Goal: Task Accomplishment & Management: Complete application form

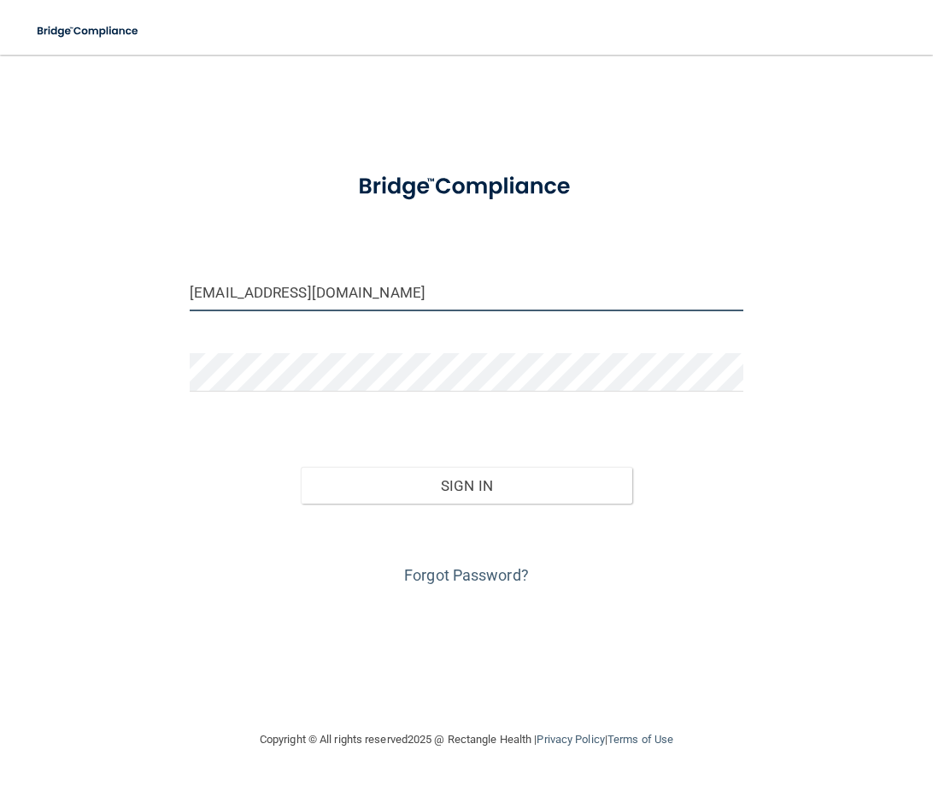
click at [450, 291] on input "[EMAIL_ADDRESS][DOMAIN_NAME]" at bounding box center [467, 292] width 554 height 38
click at [461, 291] on input "[EMAIL_ADDRESS][DOMAIN_NAME]" at bounding box center [467, 292] width 554 height 38
drag, startPoint x: 461, startPoint y: 291, endPoint x: -83, endPoint y: 285, distance: 544.4
click at [0, 285] on html "Toggle navigation Manage My Enterprise Manage My Location [EMAIL_ADDRESS][DOMAI…" at bounding box center [466, 392] width 933 height 785
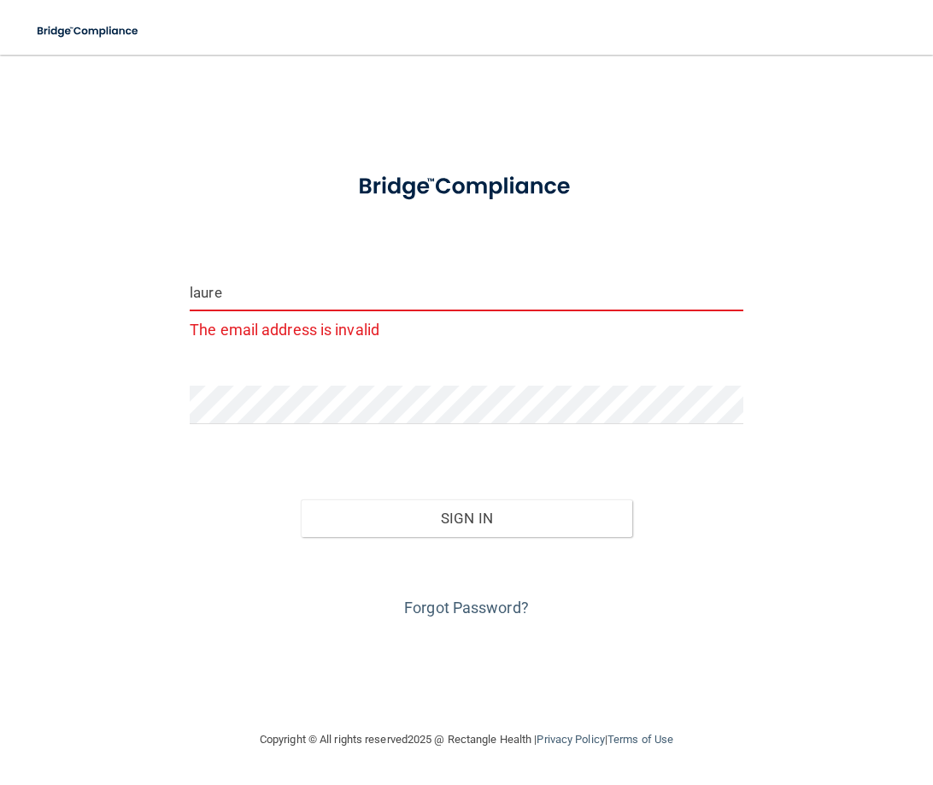
type input "[EMAIL_ADDRESS][PERSON_NAME][DOMAIN_NAME]"
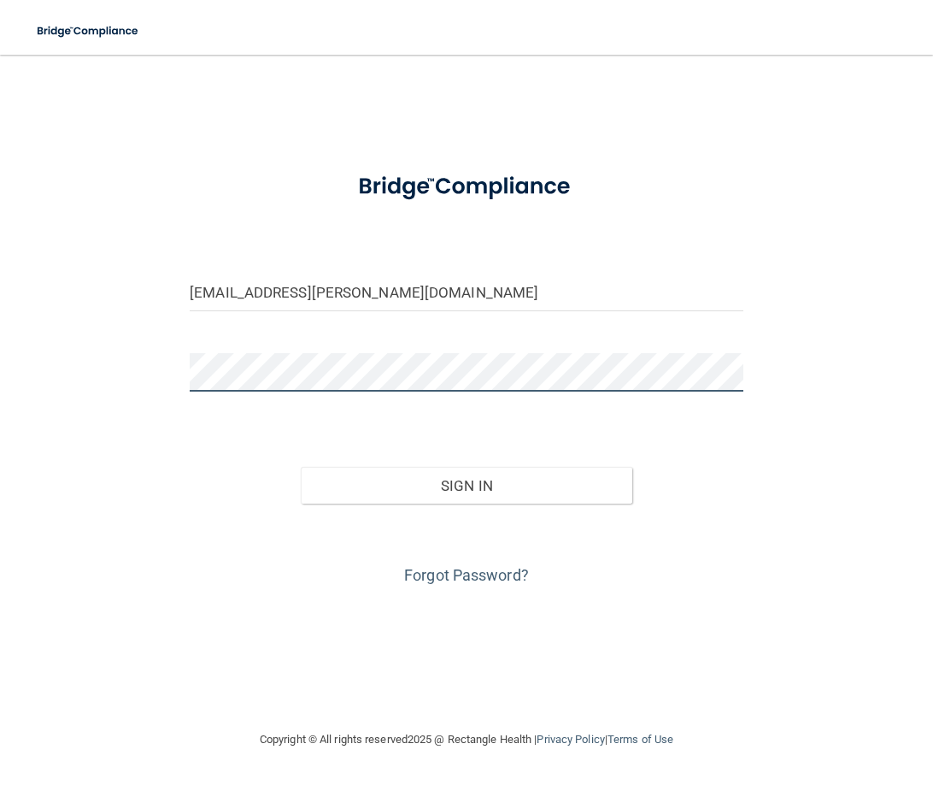
click at [0, 385] on html "Toggle navigation Manage My Enterprise Manage My Location [EMAIL_ADDRESS][PERSO…" at bounding box center [466, 392] width 933 height 785
click at [301, 467] on button "Sign In" at bounding box center [467, 486] width 332 height 38
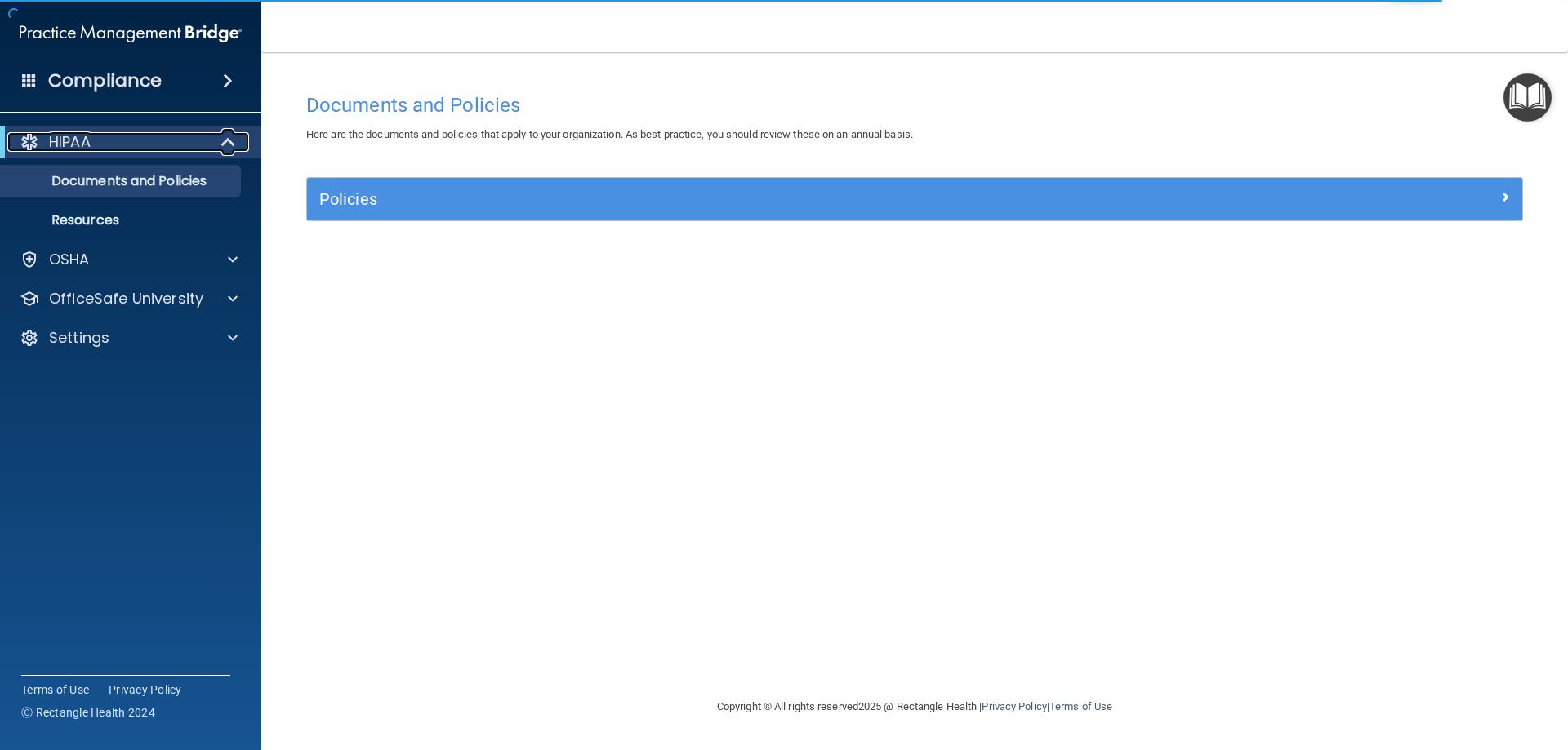
click at [194, 144] on div "HIPAA" at bounding box center [108, 141] width 202 height 20
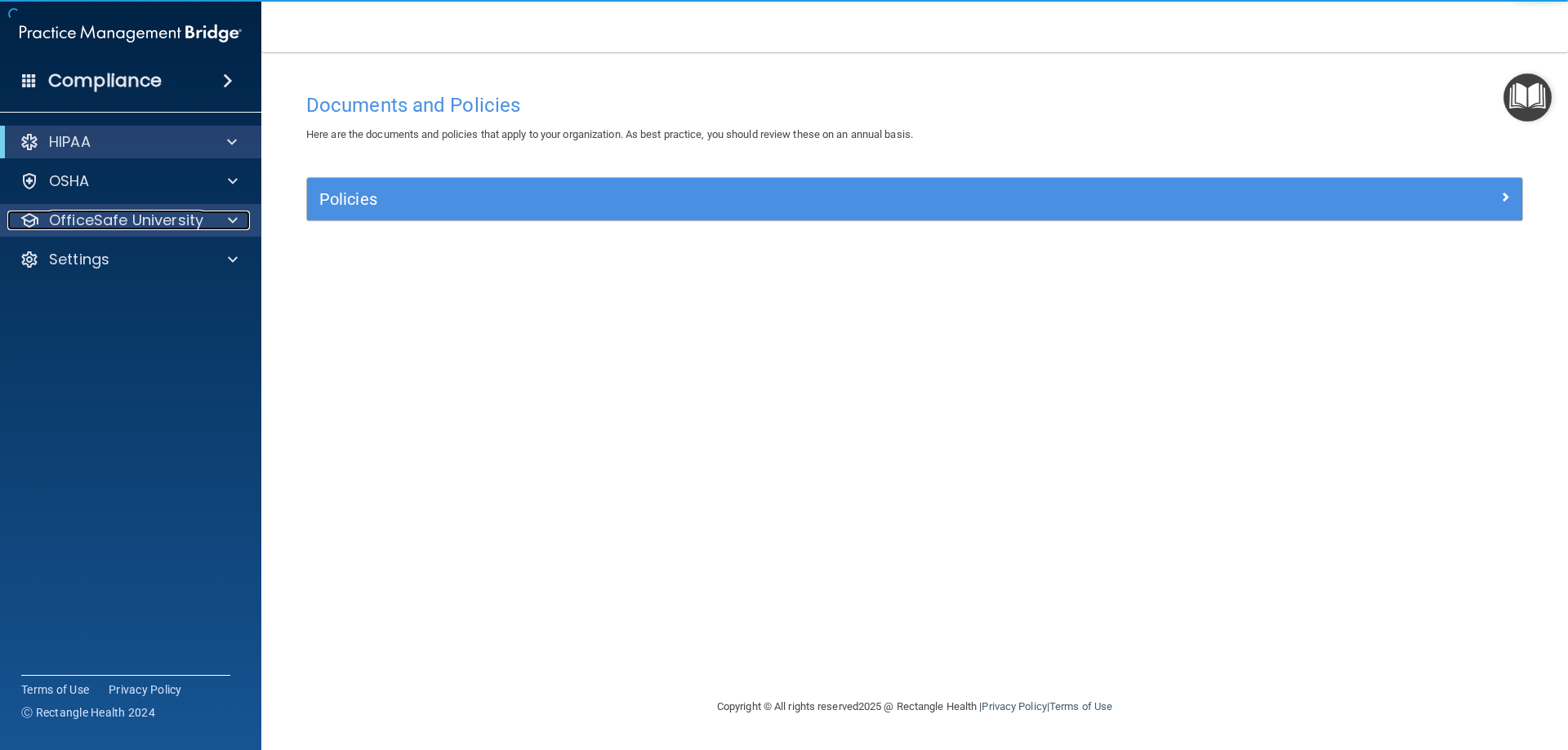
click at [232, 221] on span at bounding box center [232, 220] width 10 height 20
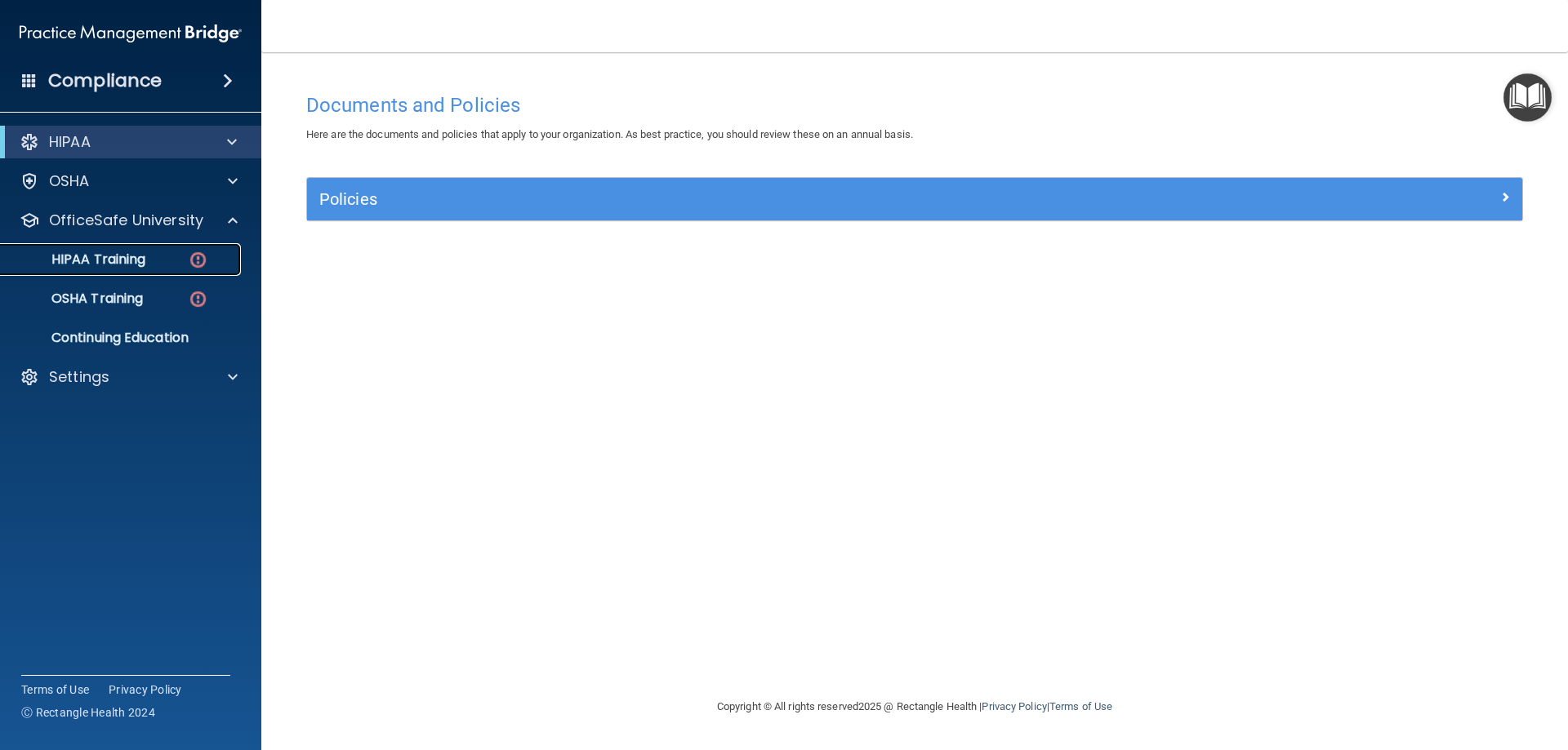
click at [160, 267] on div "HIPAA Training" at bounding box center [121, 259] width 223 height 16
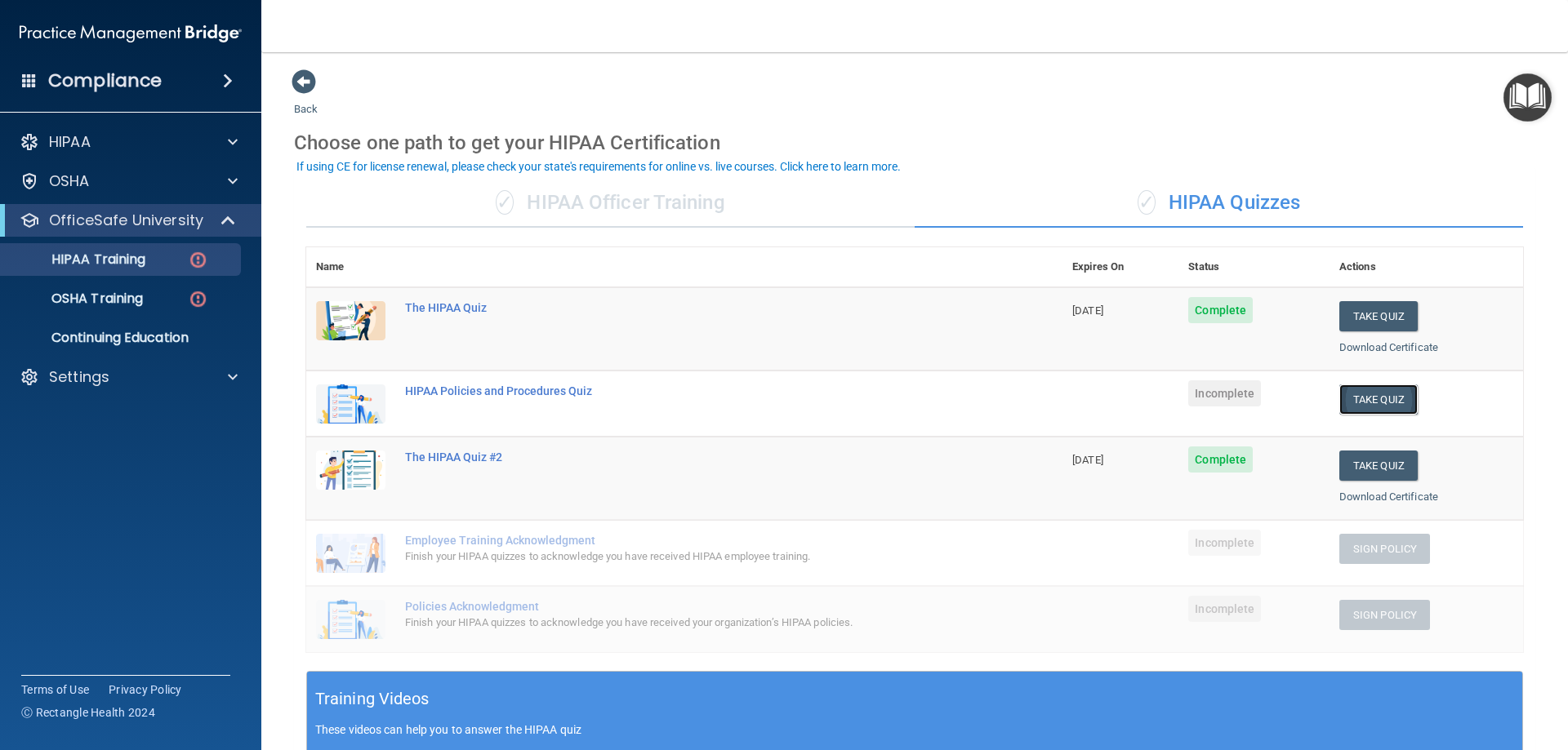
click at [891, 398] on button "Take Quiz" at bounding box center [1379, 400] width 78 height 31
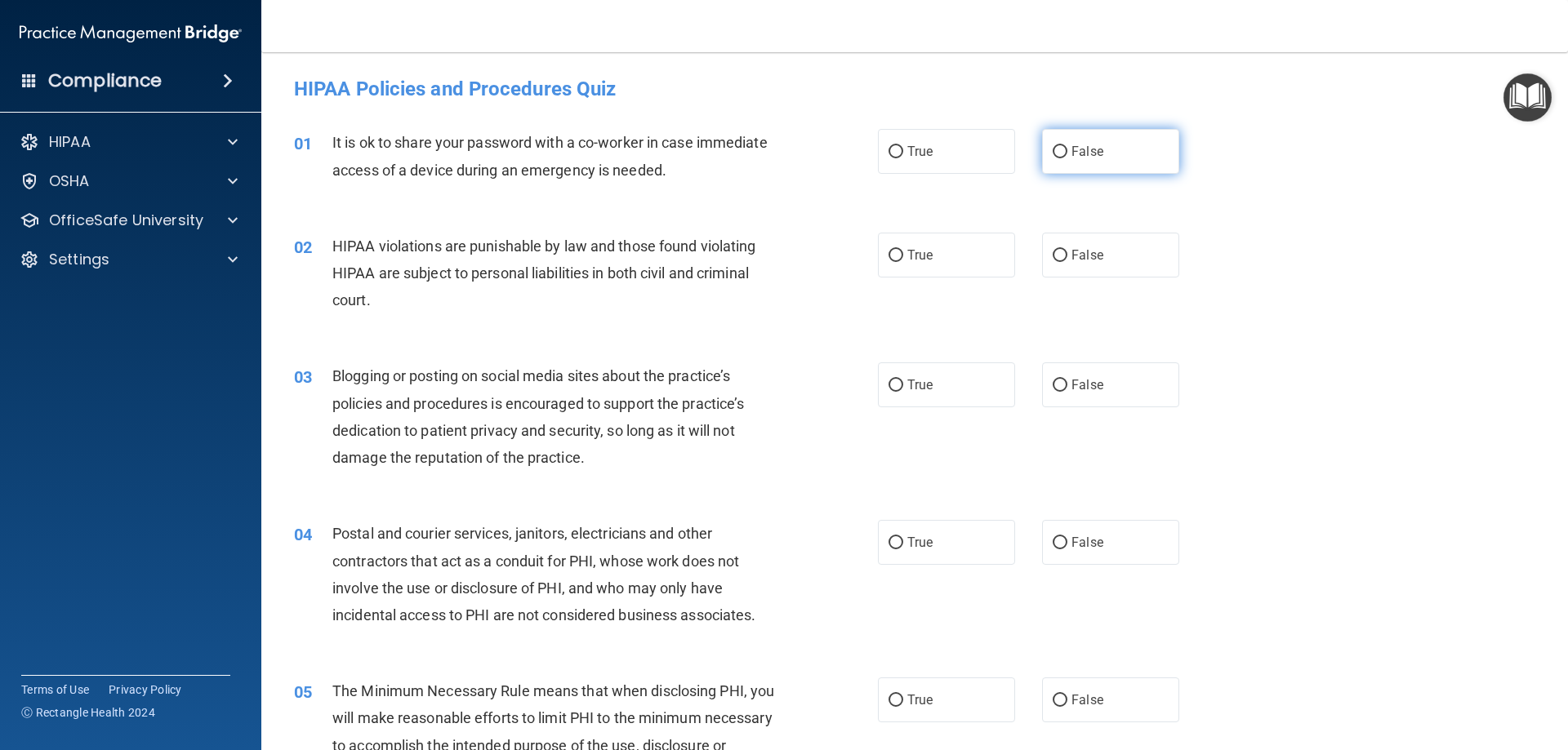
click at [891, 149] on input "False" at bounding box center [1060, 152] width 14 height 12
radio input "true"
click at [891, 146] on input "True" at bounding box center [895, 152] width 14 height 12
radio input "true"
click at [891, 149] on input "False" at bounding box center [1060, 152] width 14 height 12
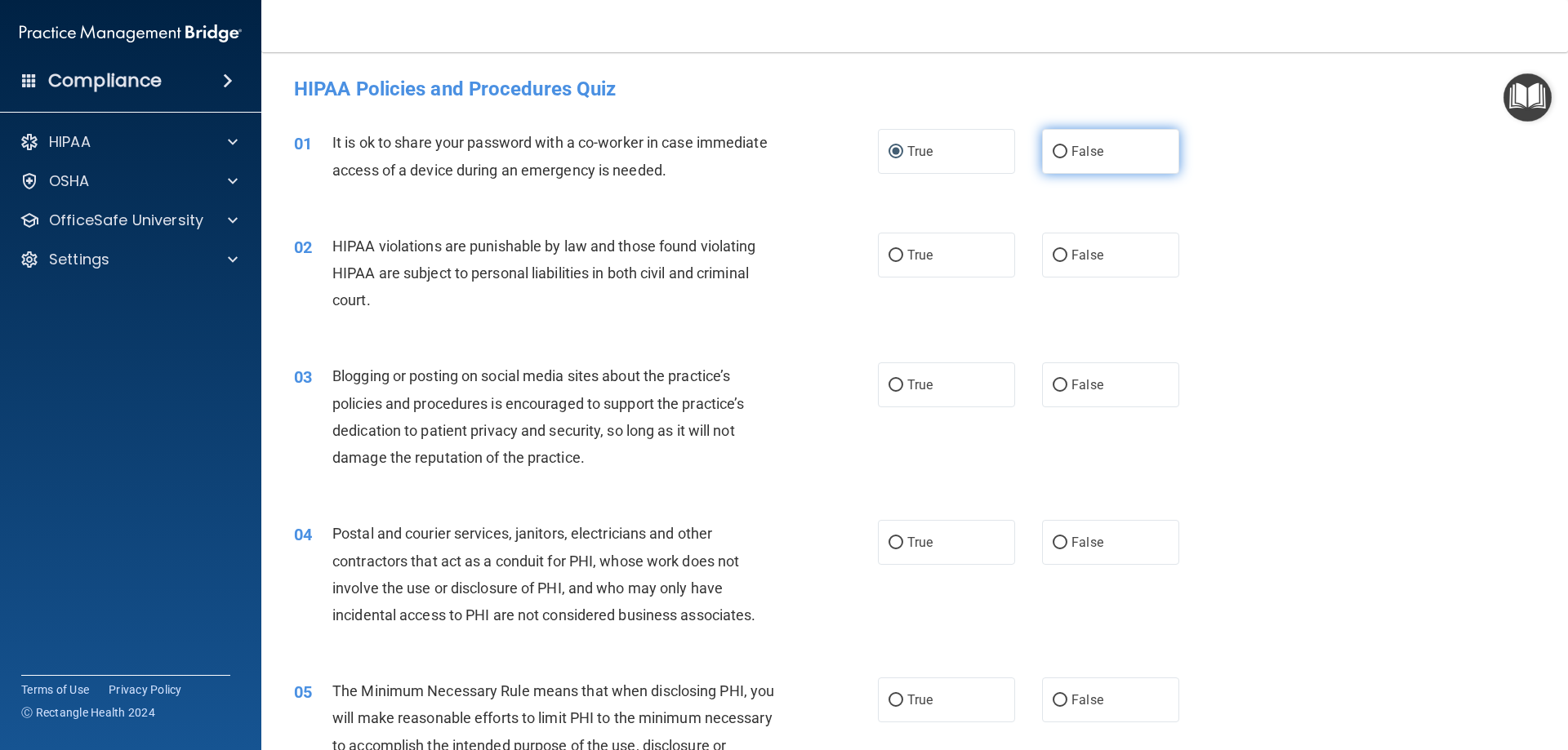
radio input "true"
radio input "false"
click at [891, 261] on span "True" at bounding box center [919, 255] width 25 height 15
click at [891, 261] on input "True" at bounding box center [895, 256] width 14 height 12
radio input "true"
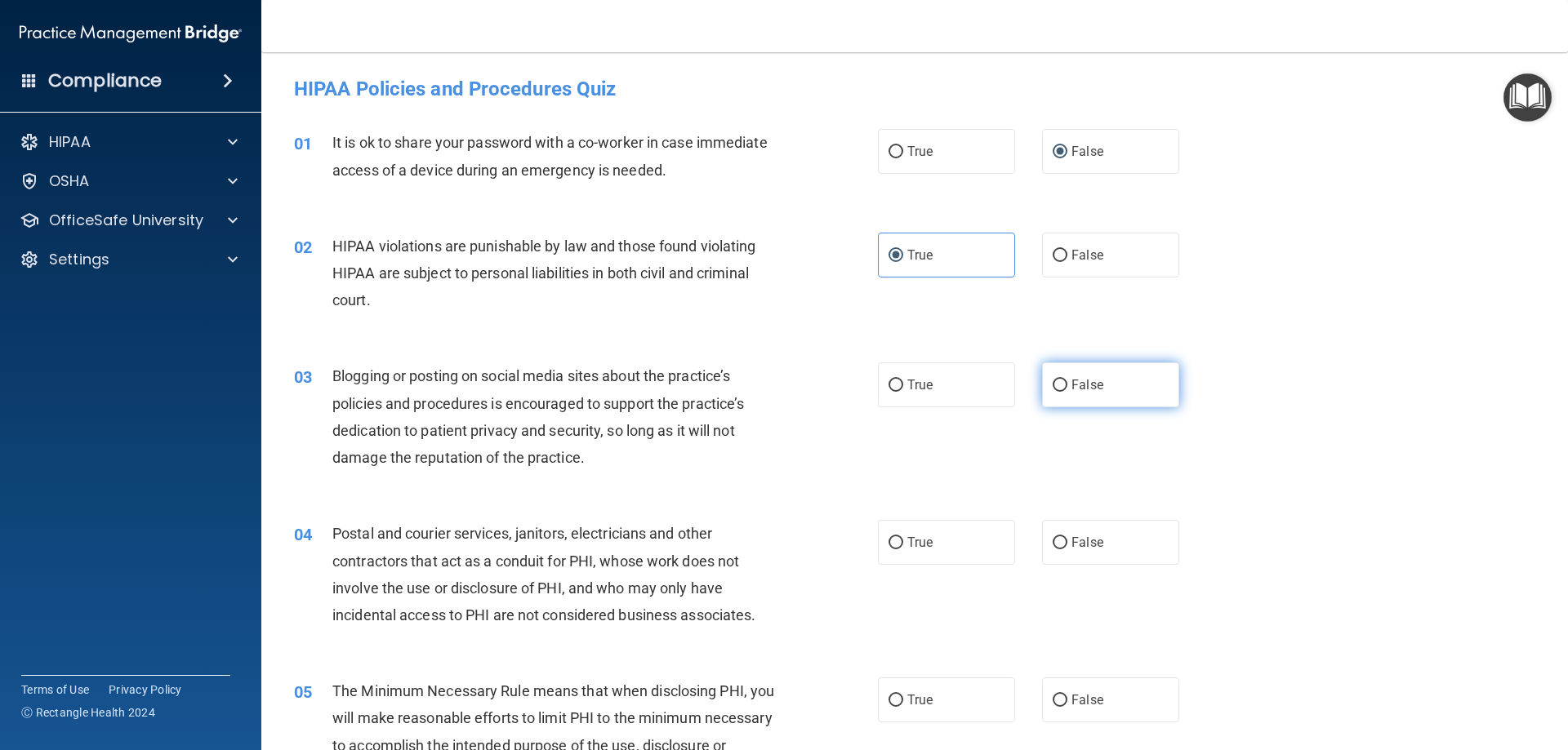
click at [891, 384] on label "False" at bounding box center [1110, 384] width 138 height 45
click at [891, 384] on input "False" at bounding box center [1060, 385] width 14 height 12
radio input "true"
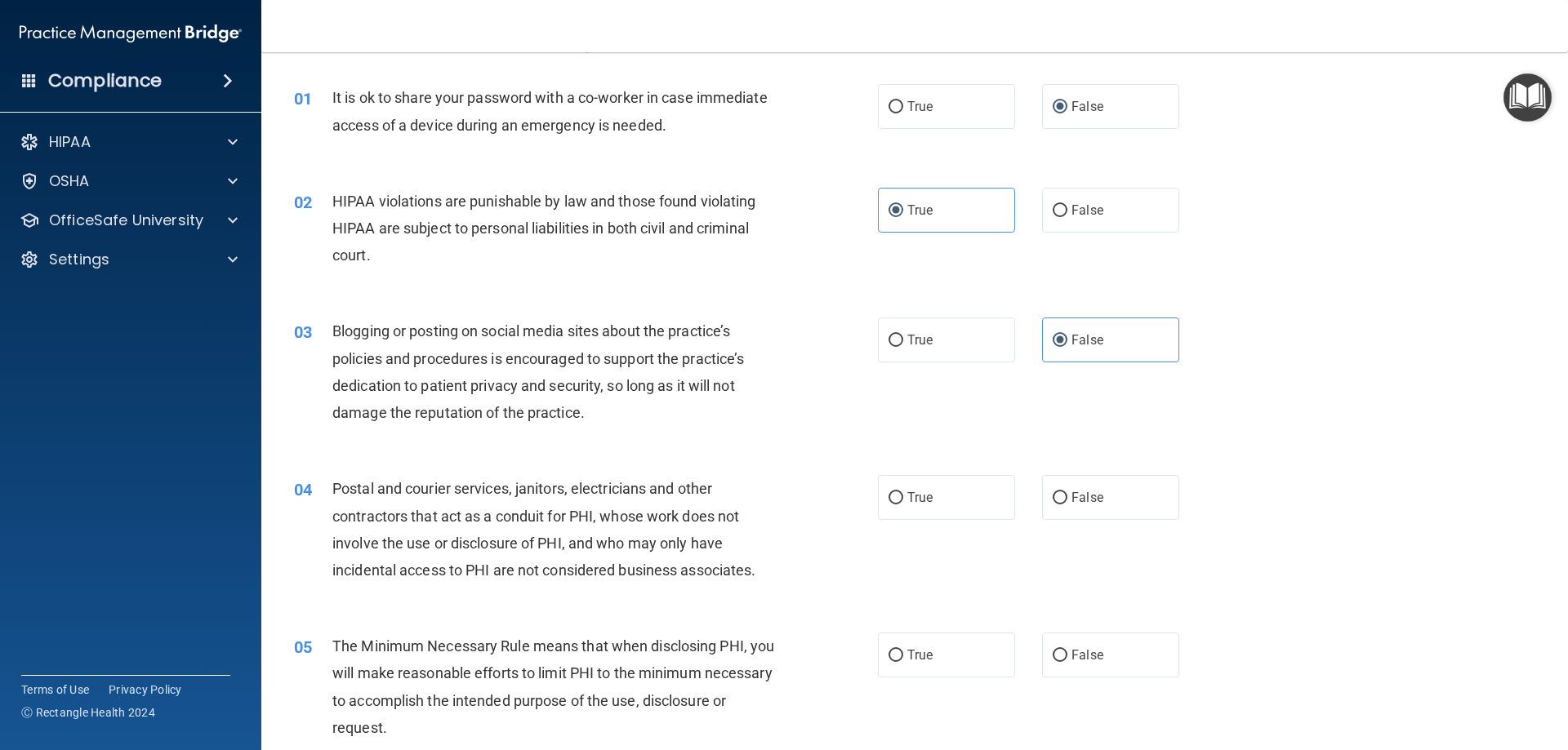
scroll to position [163, 0]
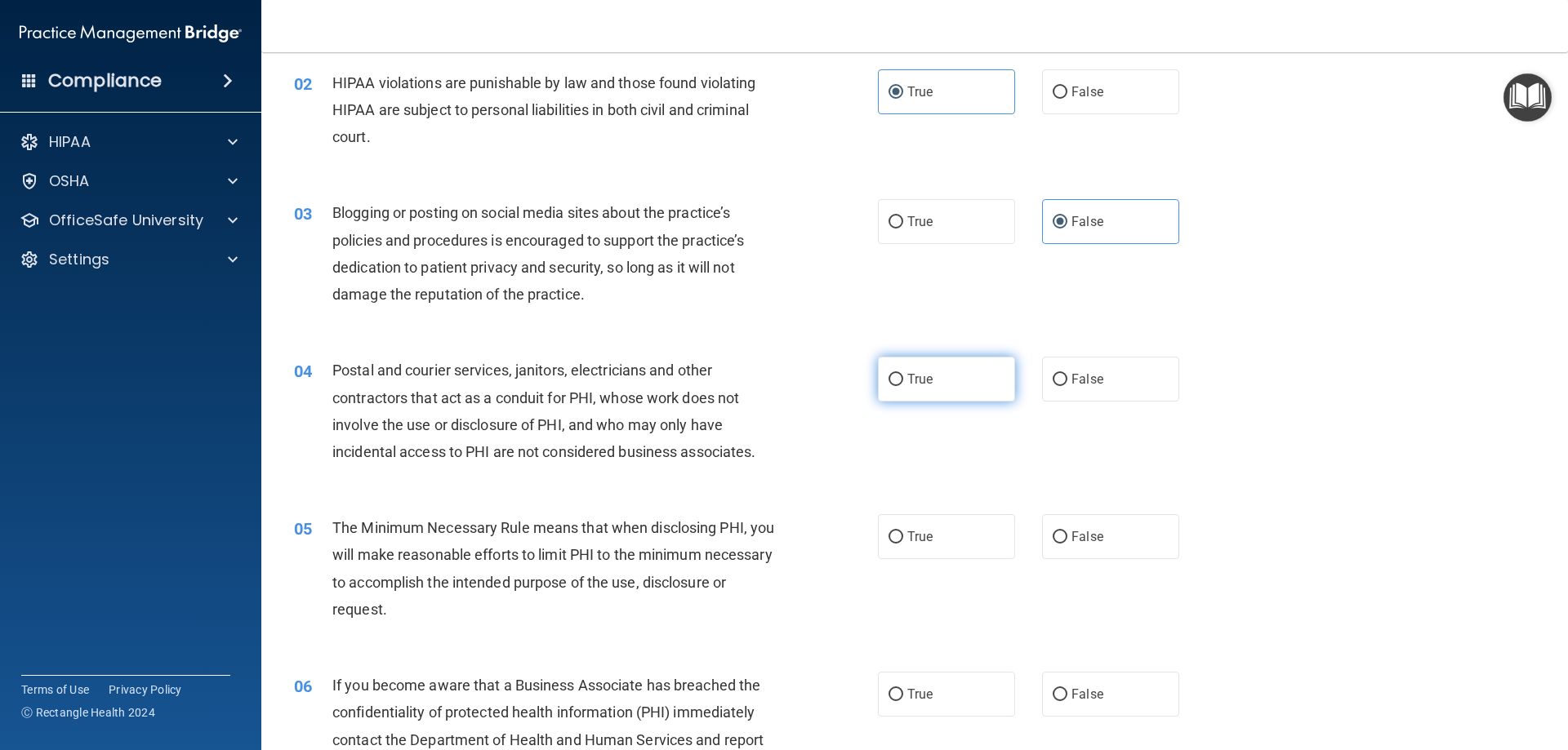
click at [891, 371] on label "True" at bounding box center [947, 378] width 138 height 45
click at [891, 374] on input "True" at bounding box center [895, 379] width 14 height 12
radio input "true"
click at [891, 531] on span "True" at bounding box center [919, 537] width 25 height 15
click at [891, 531] on input "True" at bounding box center [895, 537] width 14 height 12
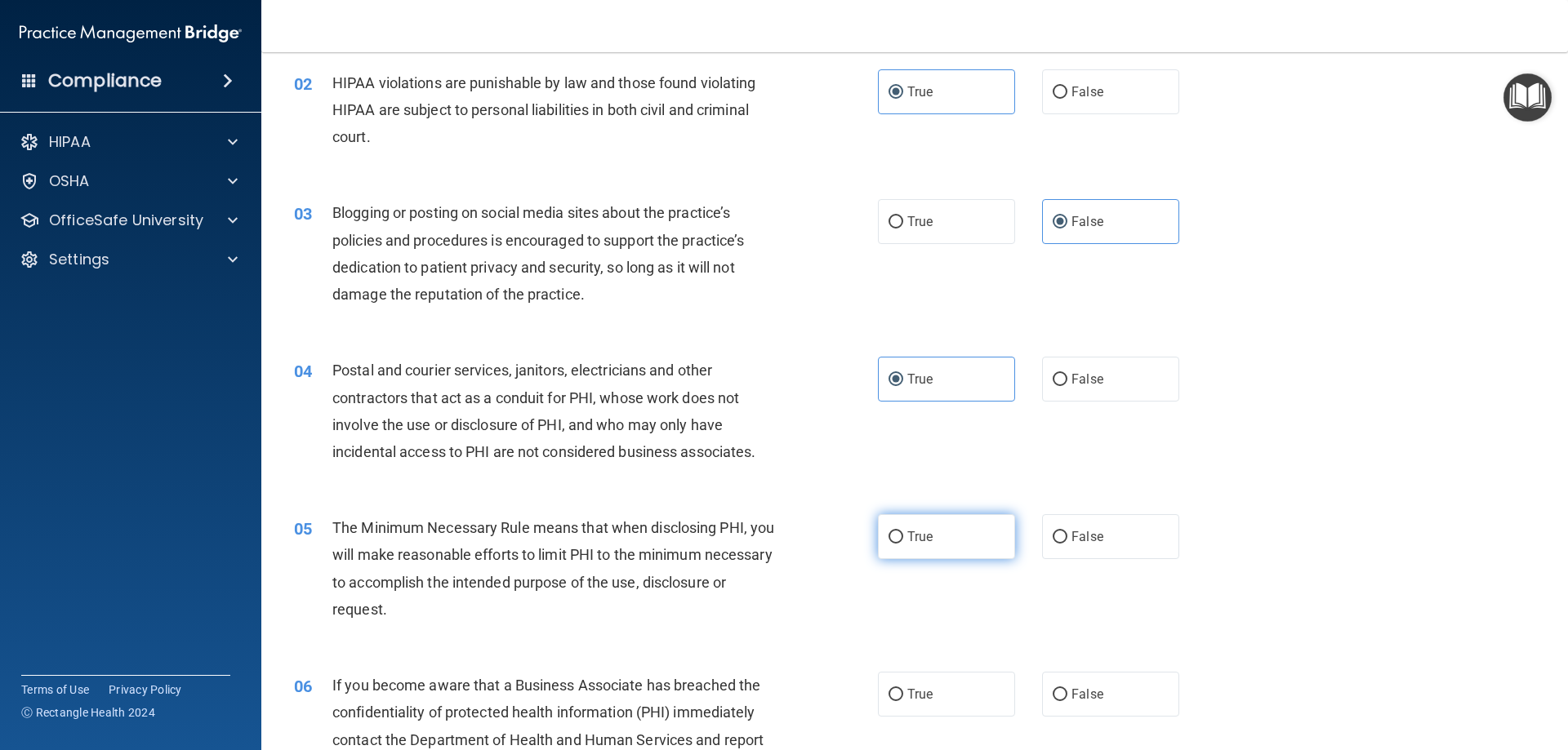
radio input "true"
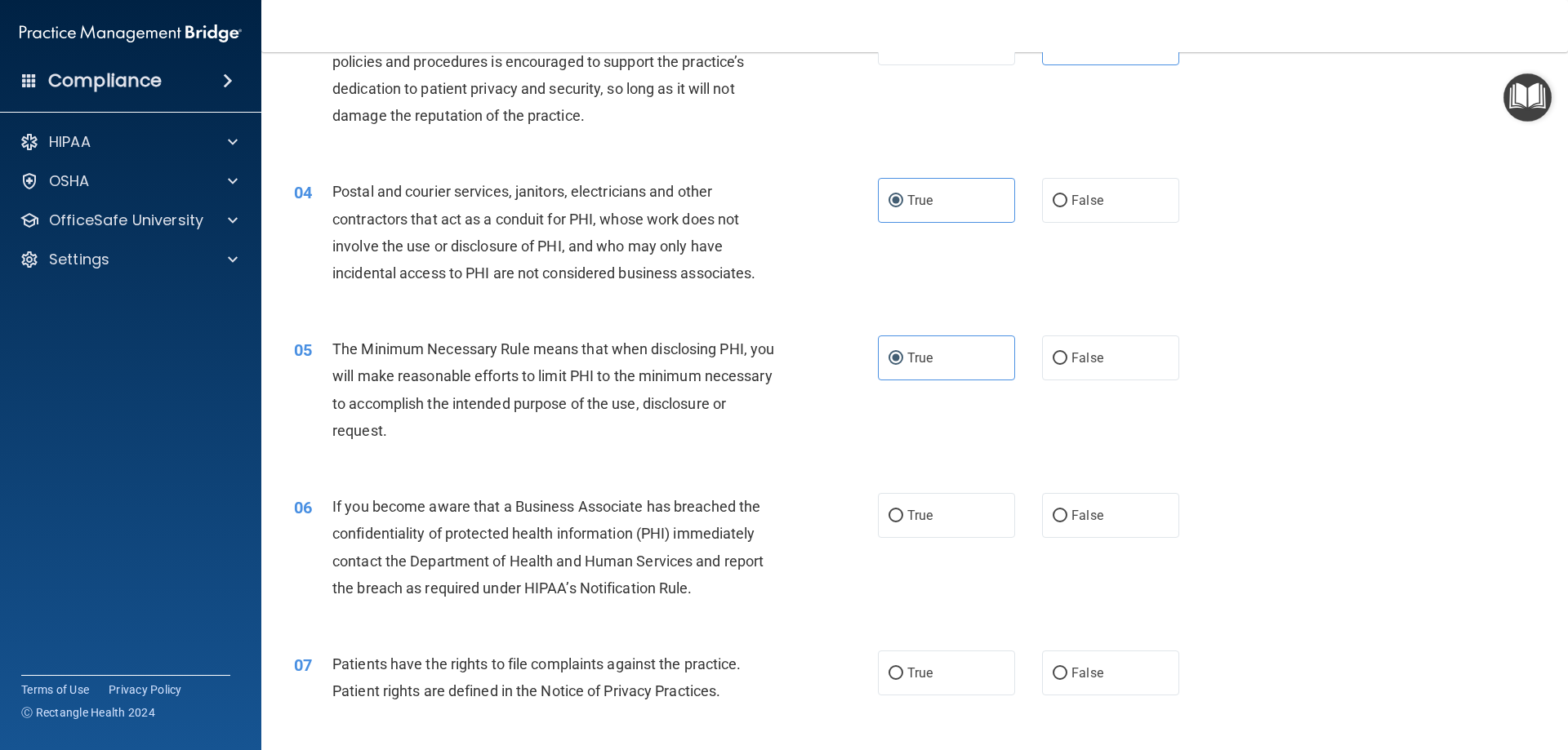
scroll to position [408, 0]
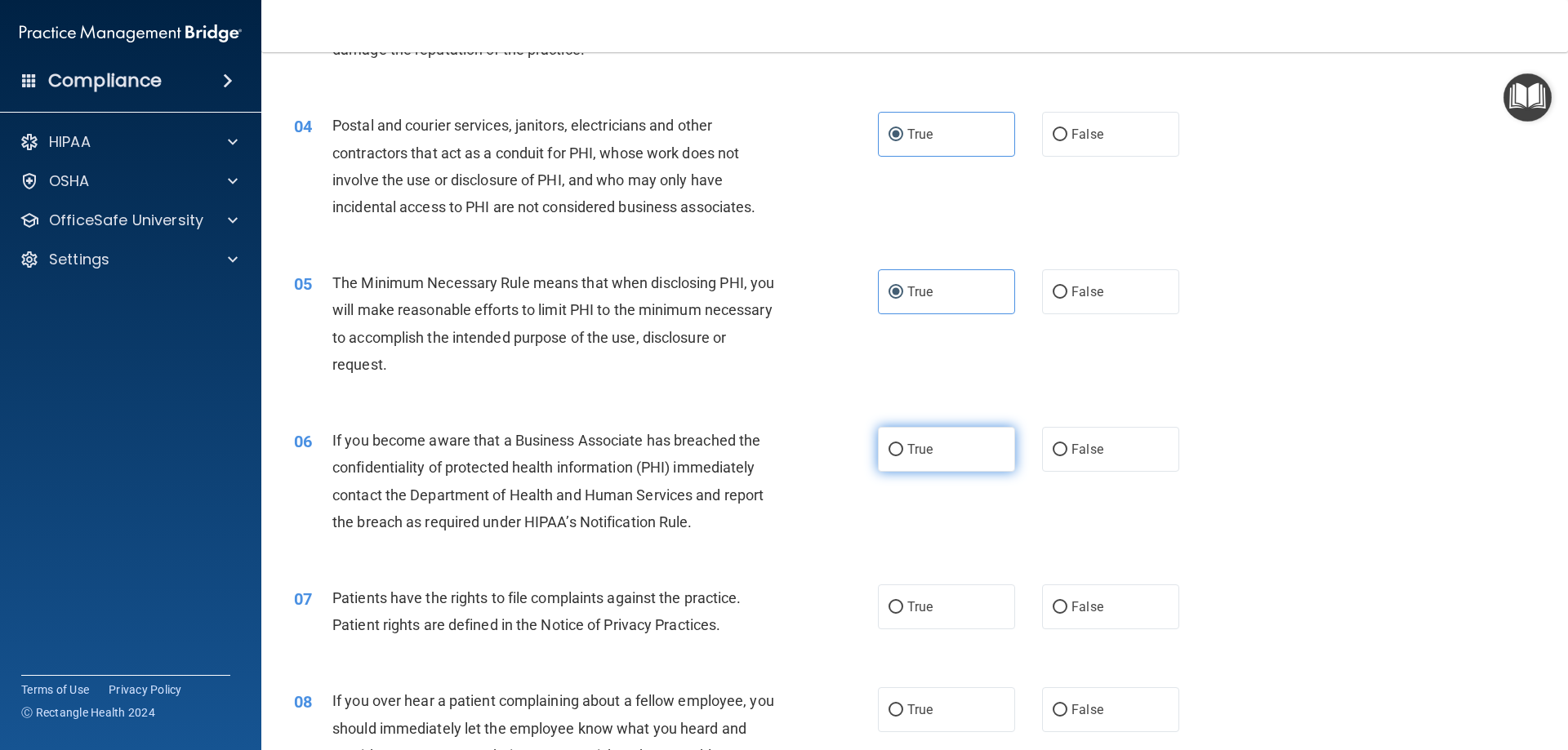
click at [891, 458] on label "True" at bounding box center [947, 449] width 138 height 45
click at [891, 457] on input "True" at bounding box center [895, 450] width 14 height 12
radio input "true"
click at [891, 608] on label "True" at bounding box center [947, 607] width 138 height 45
click at [891, 608] on input "True" at bounding box center [895, 608] width 14 height 12
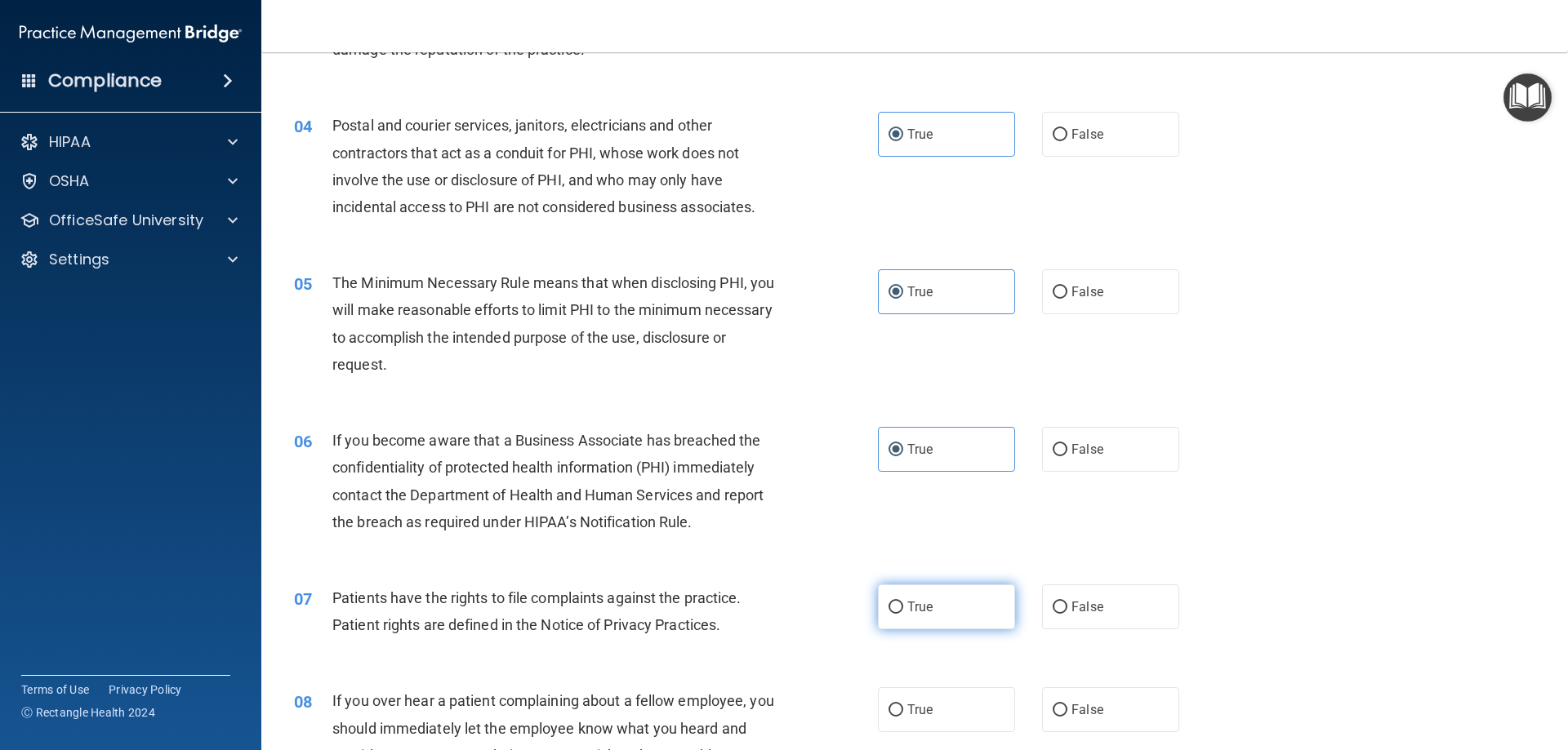
radio input "true"
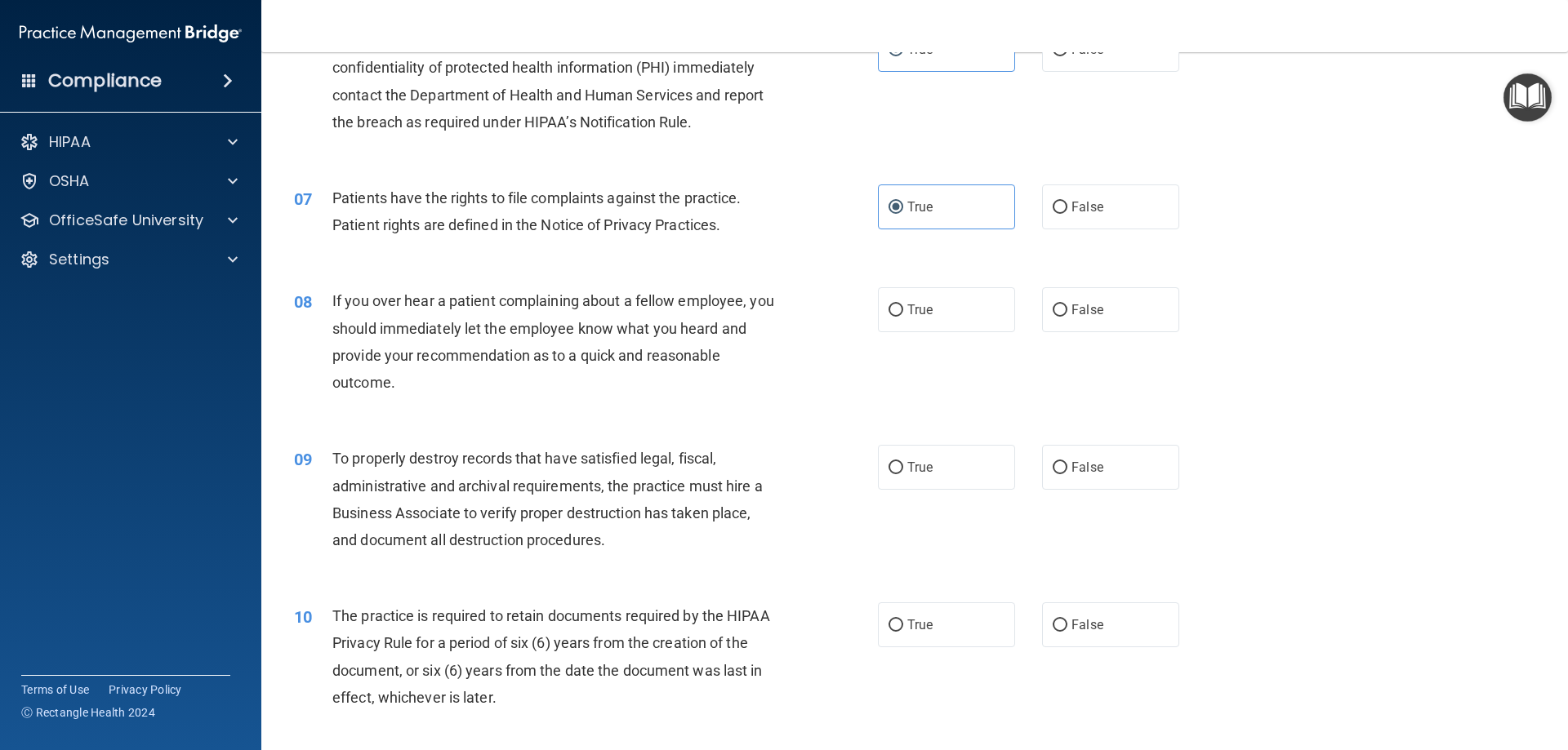
scroll to position [817, 0]
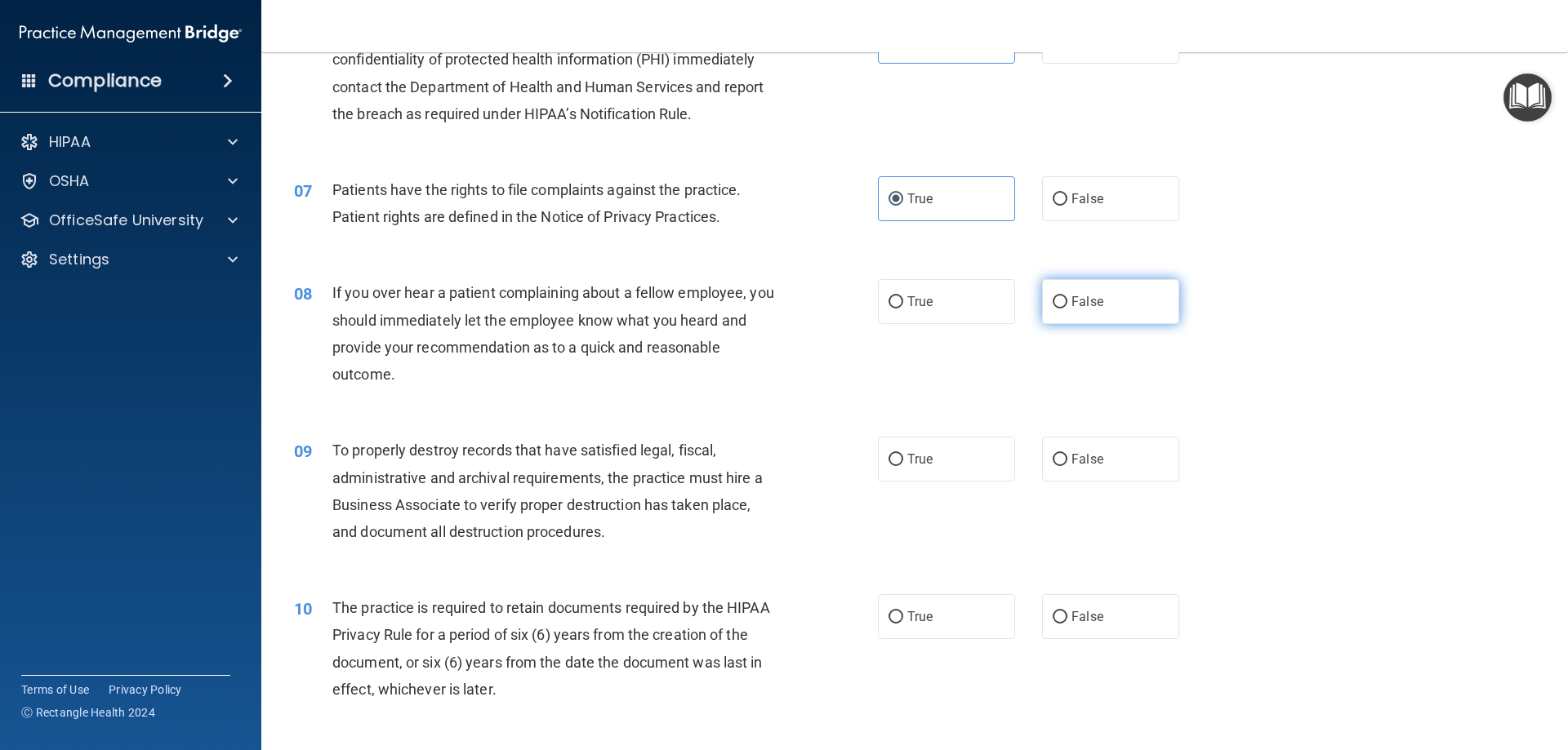
click at [891, 306] on input "False" at bounding box center [1060, 302] width 14 height 12
radio input "true"
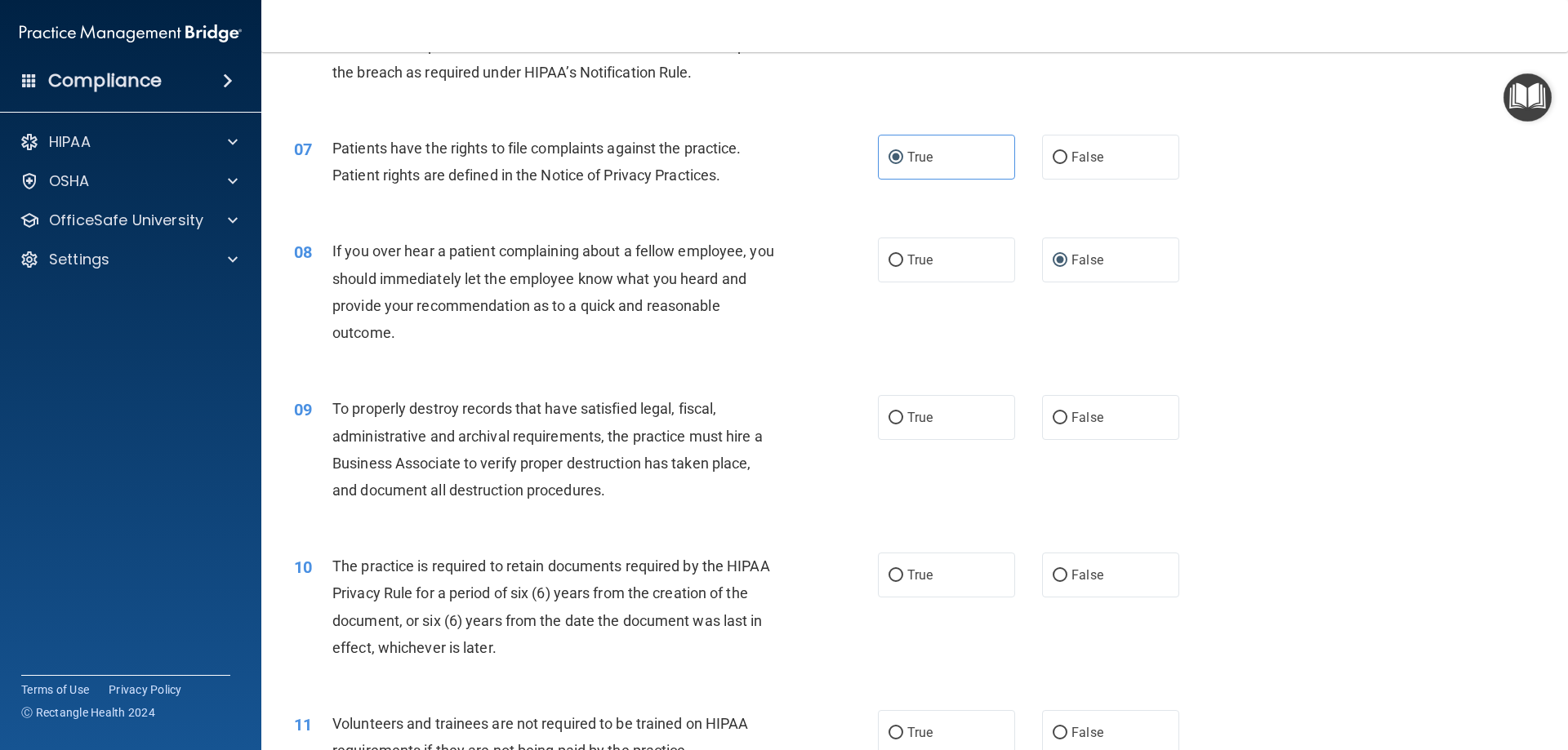
scroll to position [898, 0]
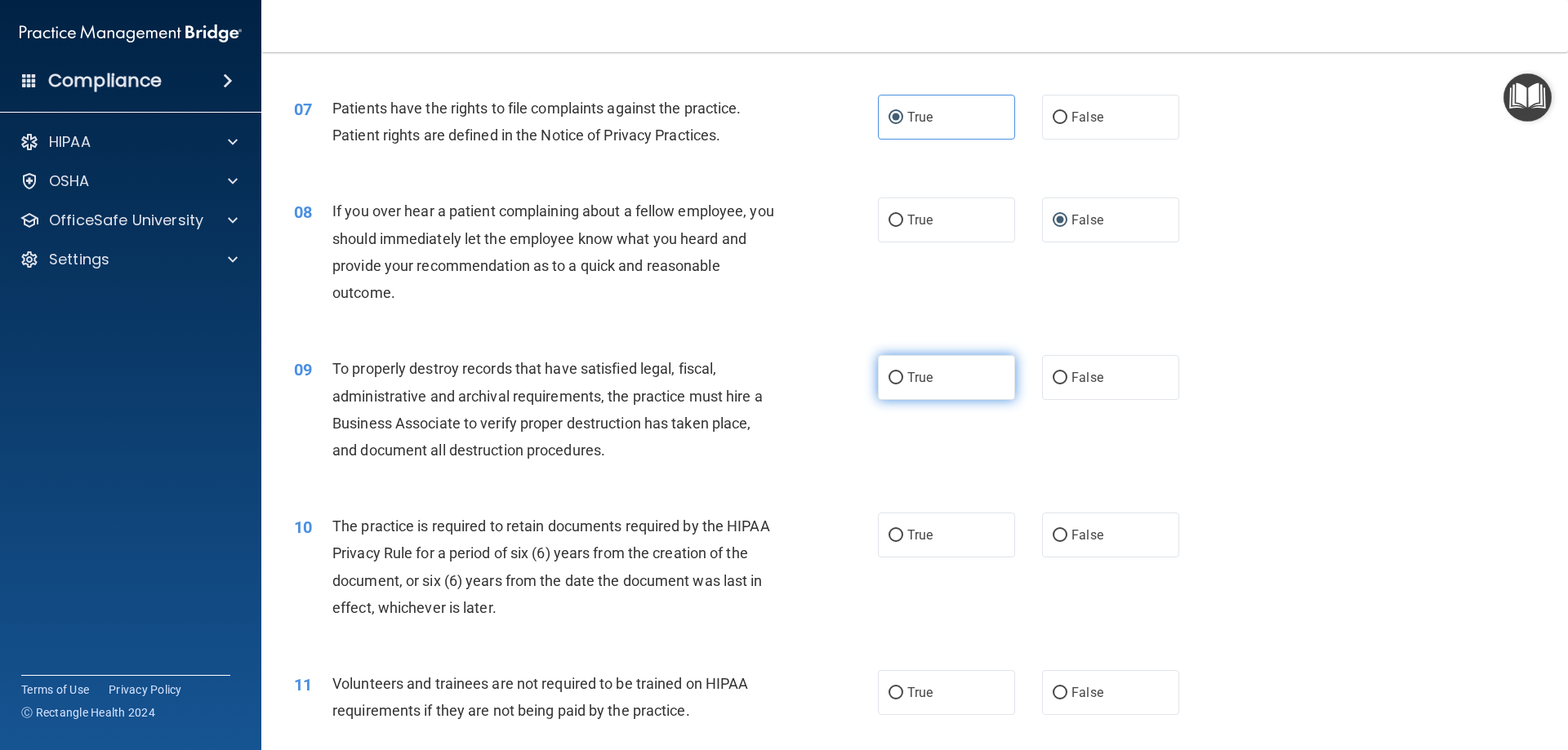
click at [891, 390] on label "True" at bounding box center [947, 377] width 138 height 45
click at [891, 385] on input "True" at bounding box center [895, 378] width 14 height 12
radio input "true"
click at [891, 528] on label "True" at bounding box center [947, 535] width 138 height 45
click at [891, 530] on input "True" at bounding box center [895, 536] width 14 height 12
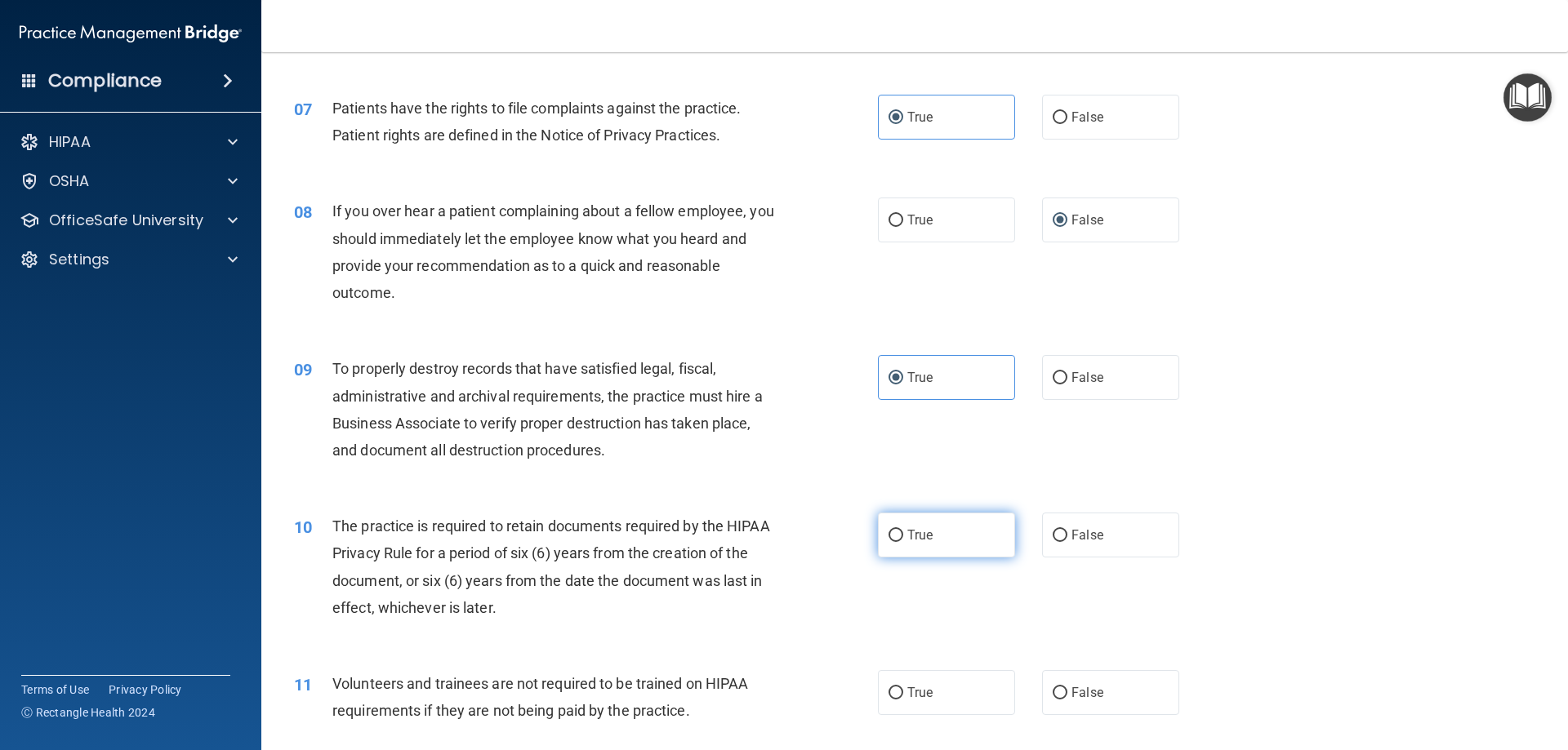
radio input "true"
click at [891, 528] on label "True" at bounding box center [947, 535] width 138 height 45
click at [891, 530] on input "True" at bounding box center [895, 536] width 14 height 12
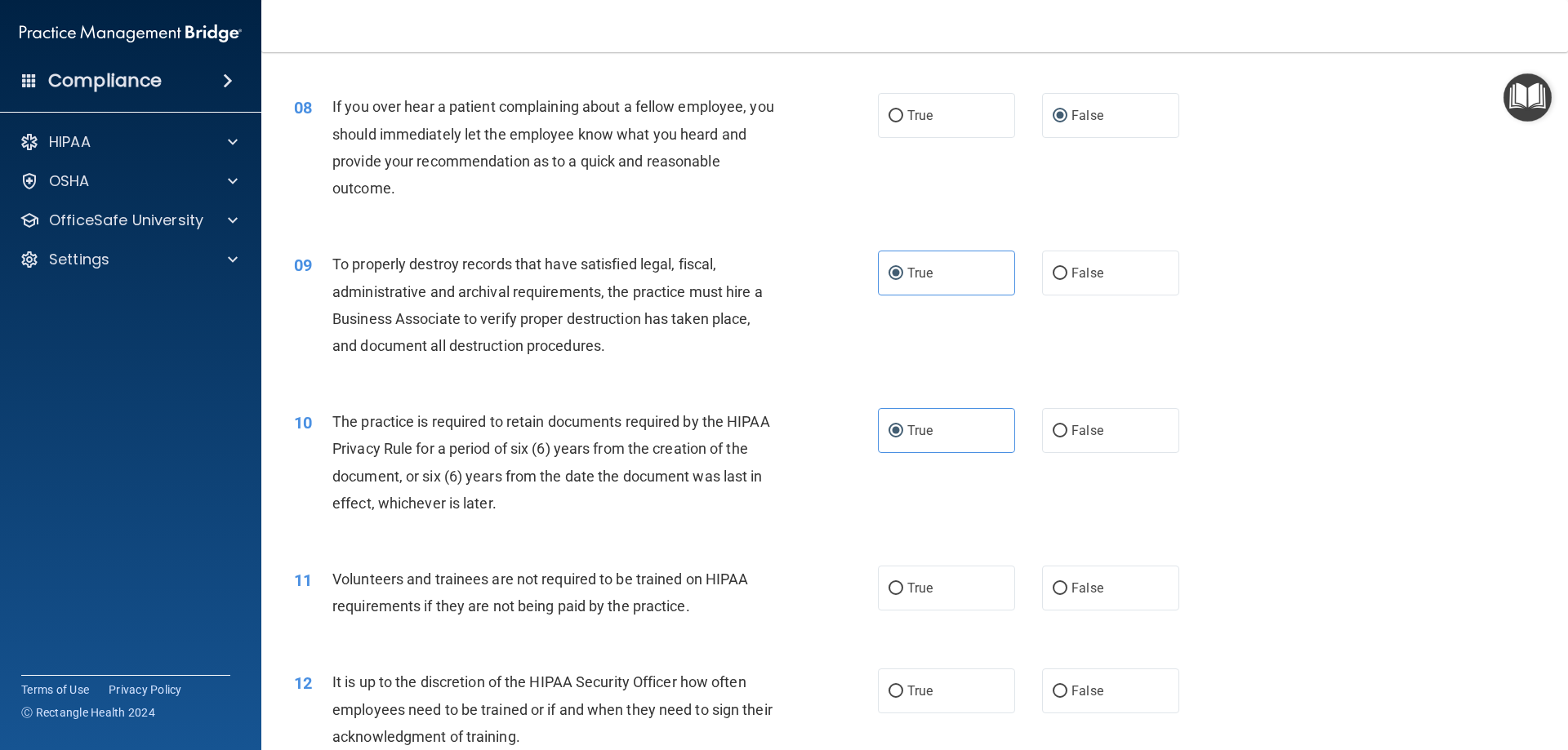
scroll to position [1061, 0]
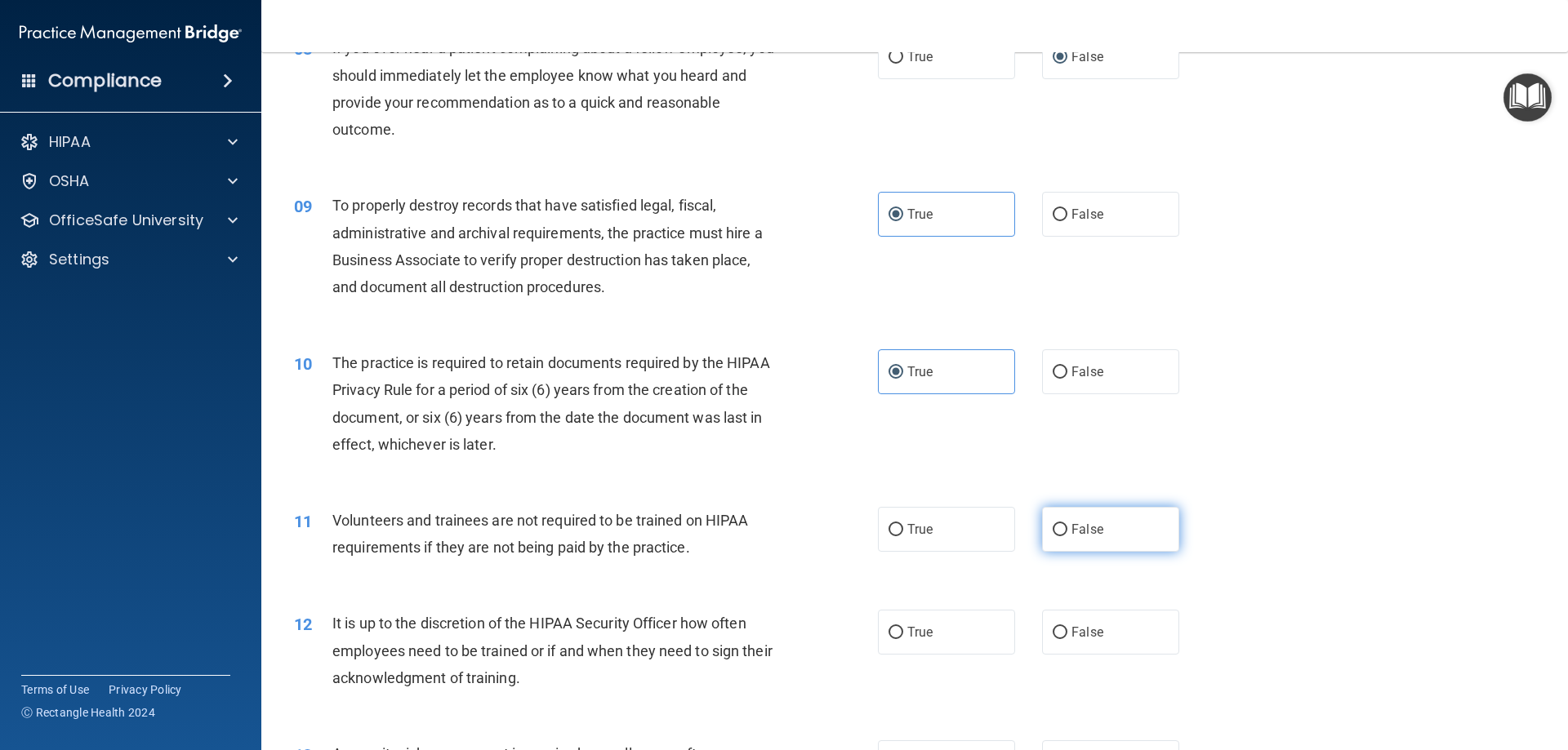
click at [891, 542] on label "False" at bounding box center [1110, 529] width 138 height 45
click at [891, 536] on input "False" at bounding box center [1060, 530] width 14 height 12
radio input "true"
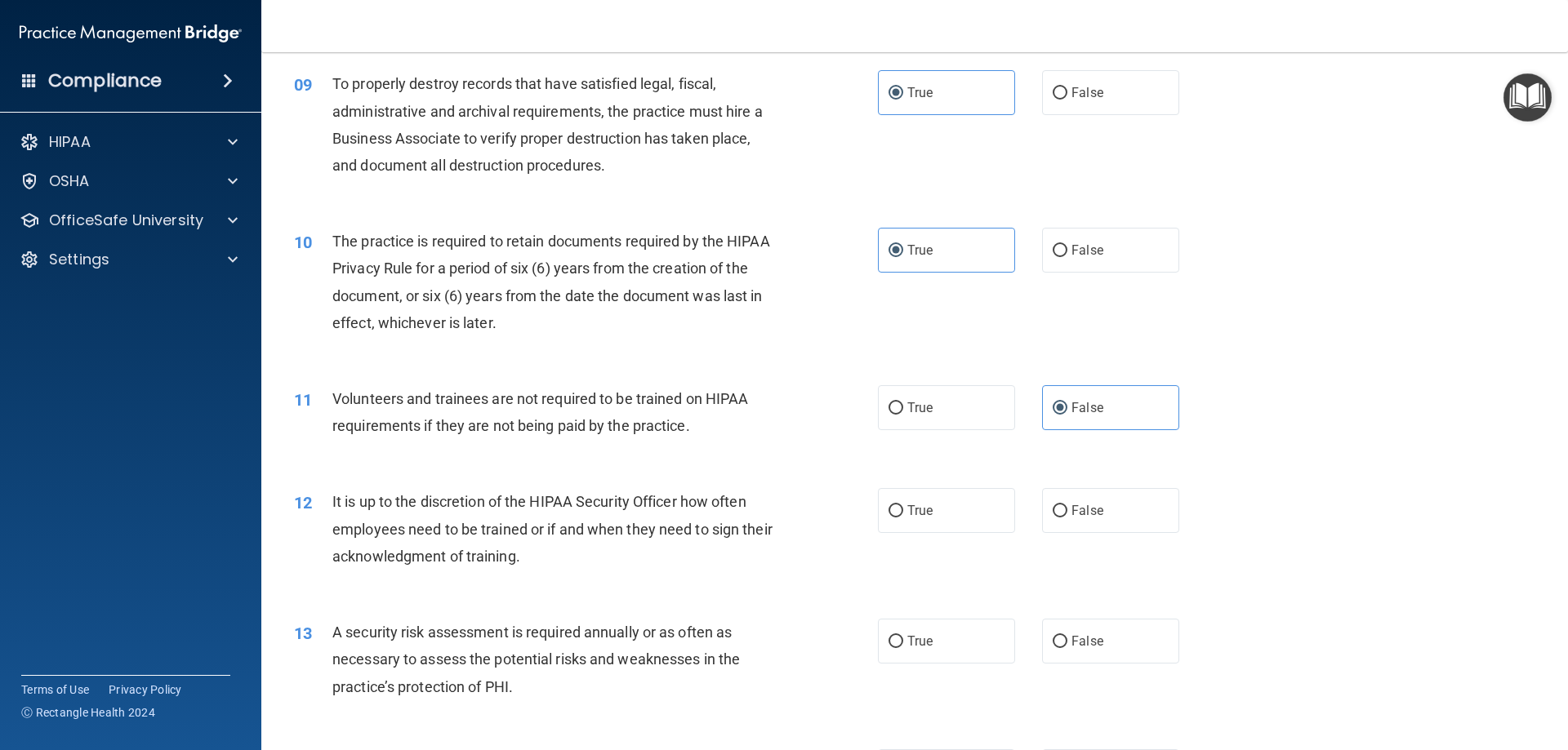
scroll to position [1225, 0]
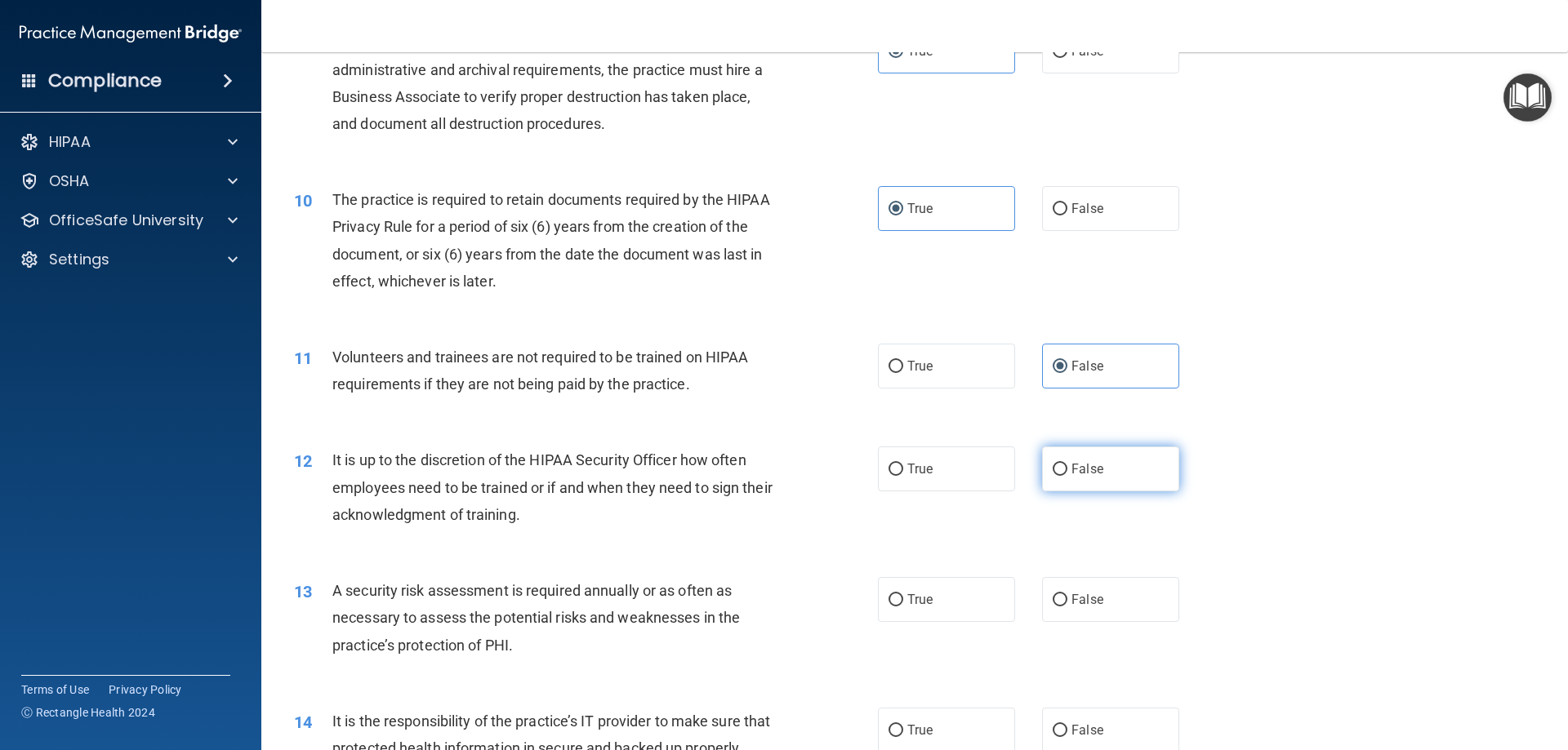
click at [891, 475] on input "False" at bounding box center [1060, 469] width 14 height 12
radio input "true"
click at [891, 475] on input "False" at bounding box center [1060, 469] width 14 height 12
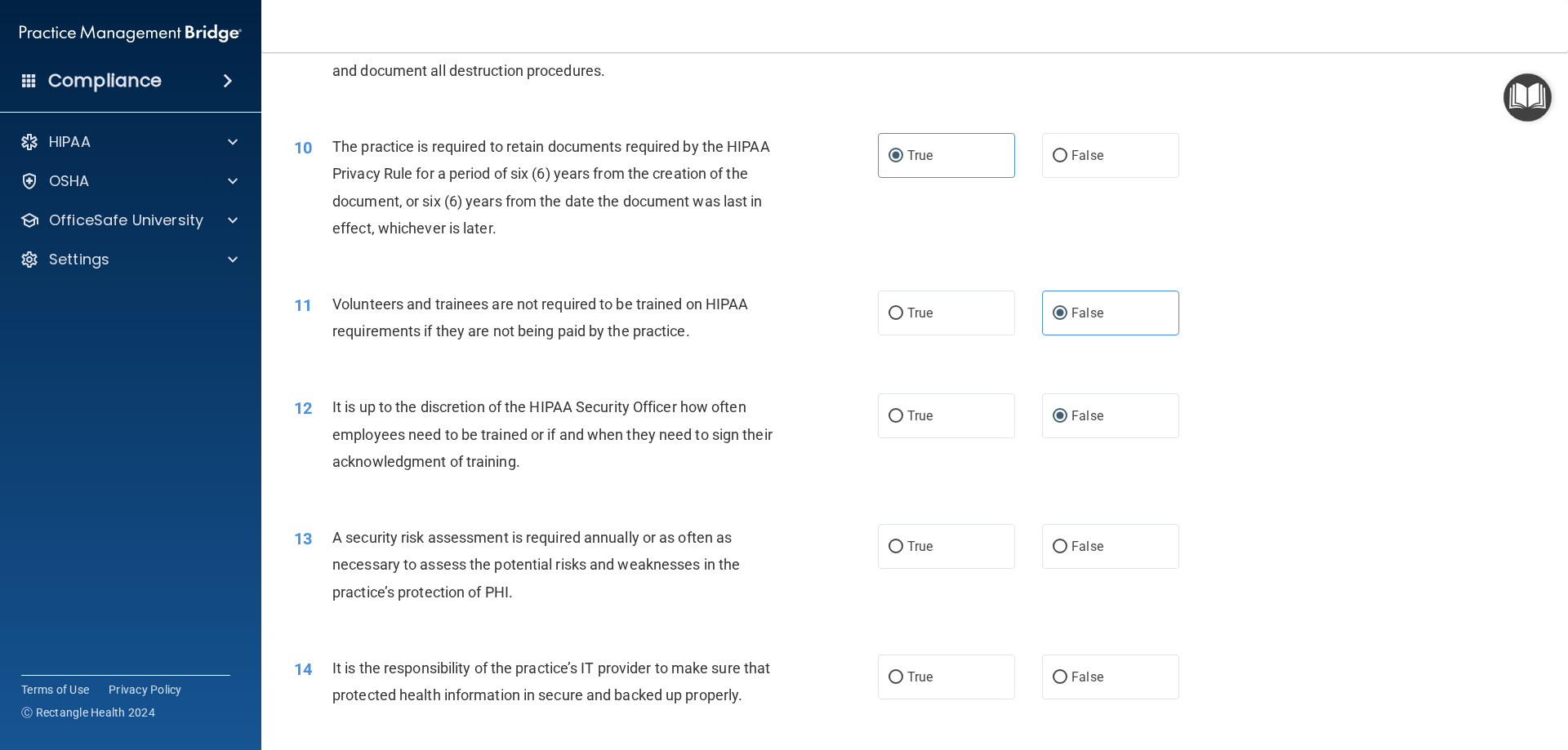
scroll to position [1306, 0]
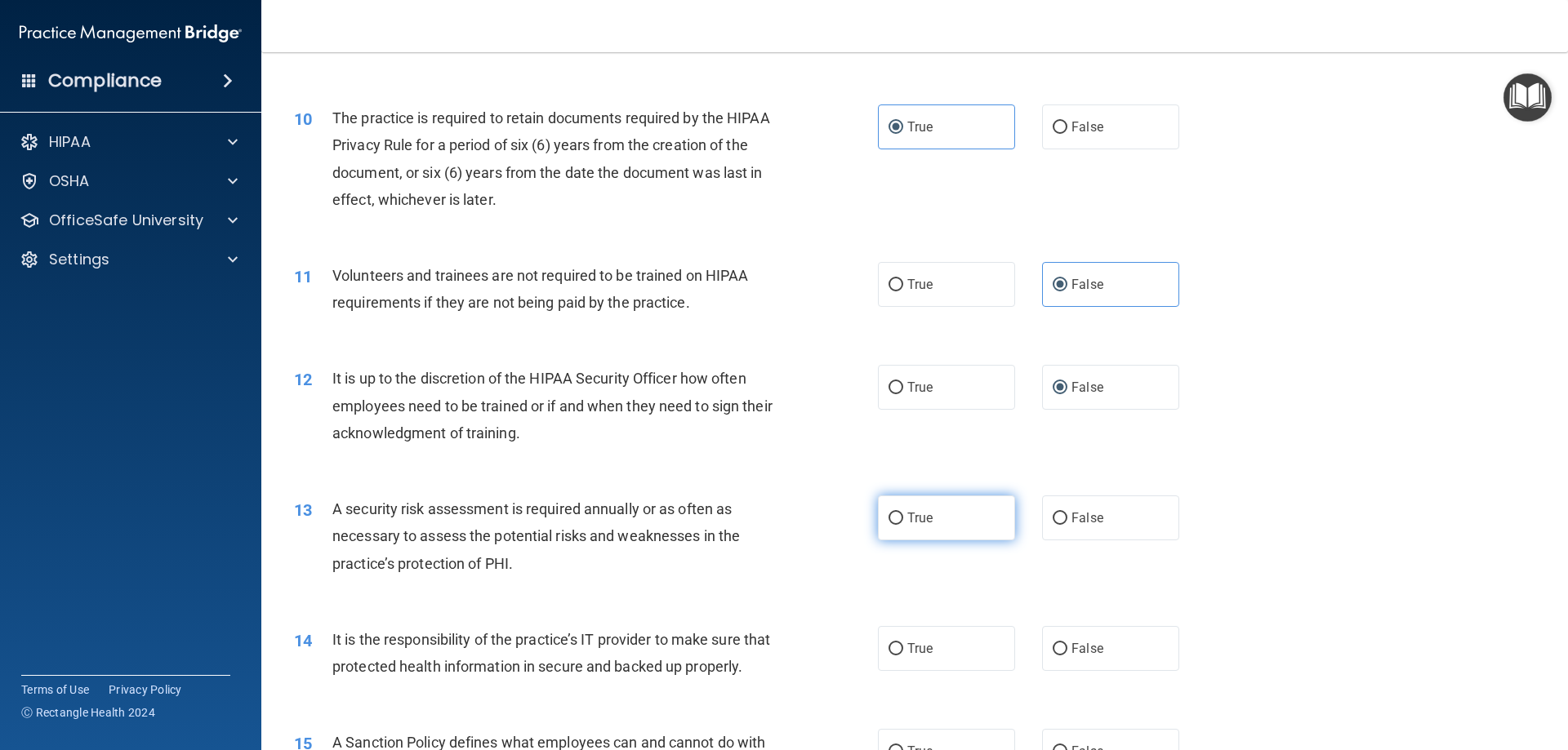
click at [891, 510] on label "True" at bounding box center [947, 518] width 138 height 45
click at [891, 513] on input "True" at bounding box center [895, 519] width 14 height 12
radio input "true"
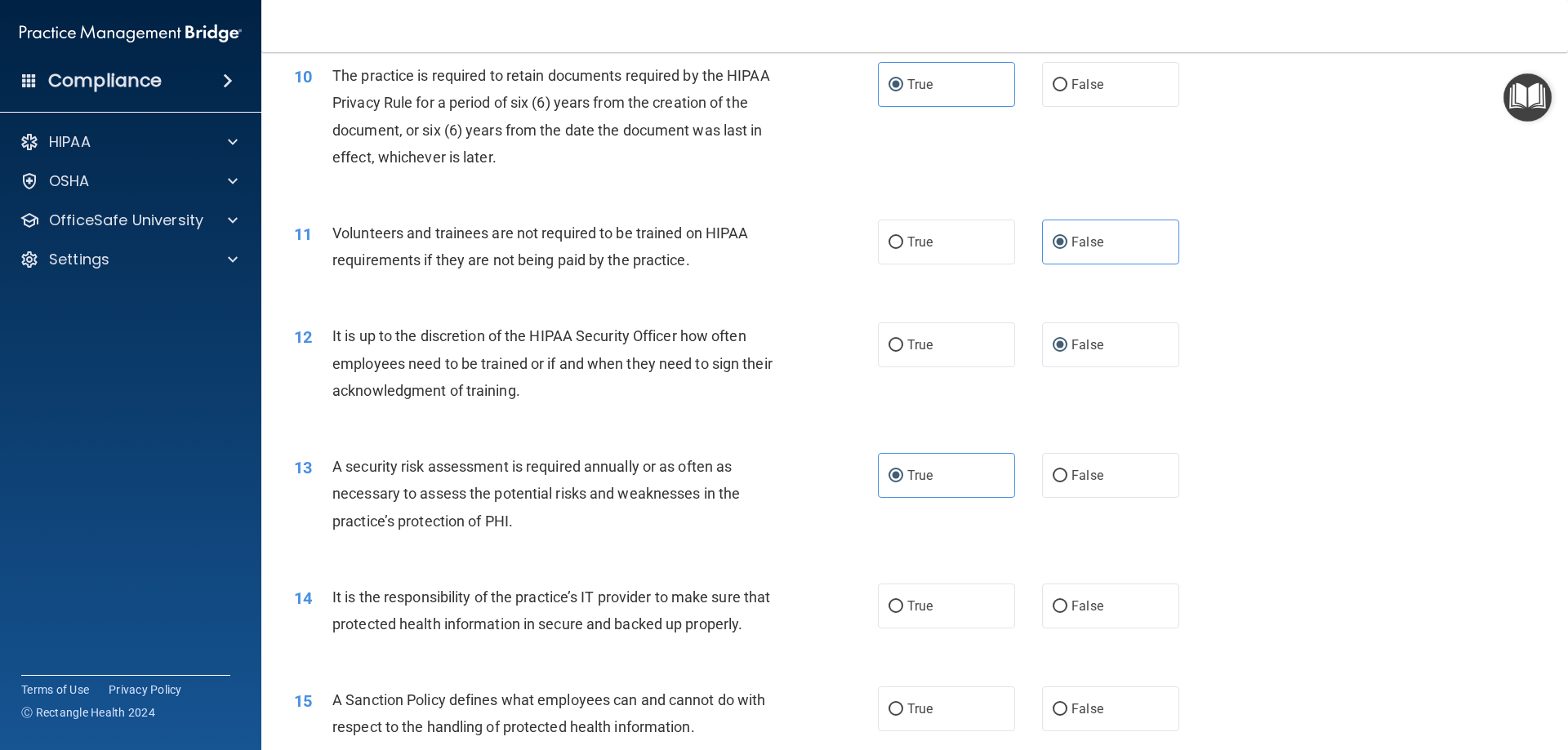
scroll to position [1388, 0]
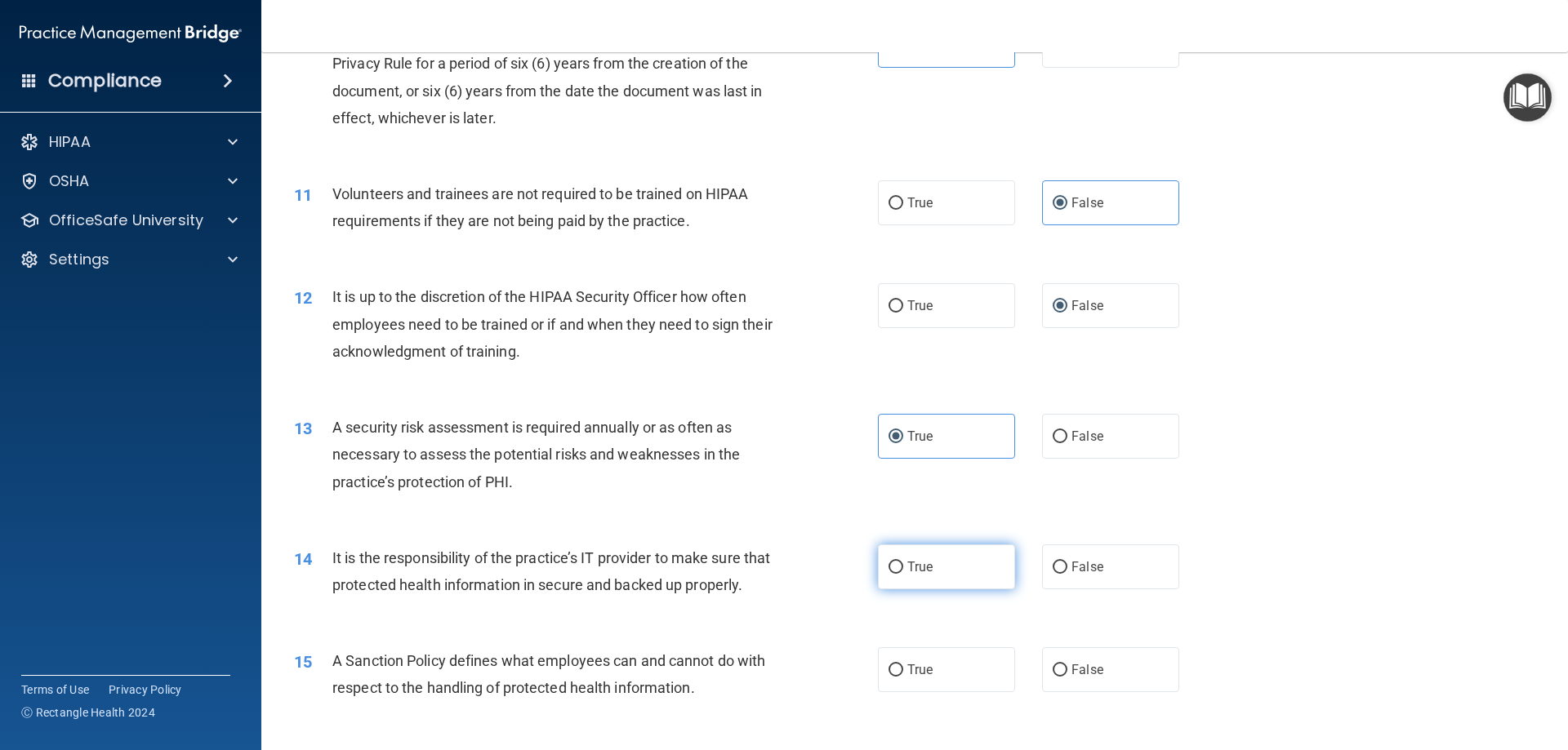
click at [891, 568] on input "True" at bounding box center [895, 568] width 14 height 12
radio input "true"
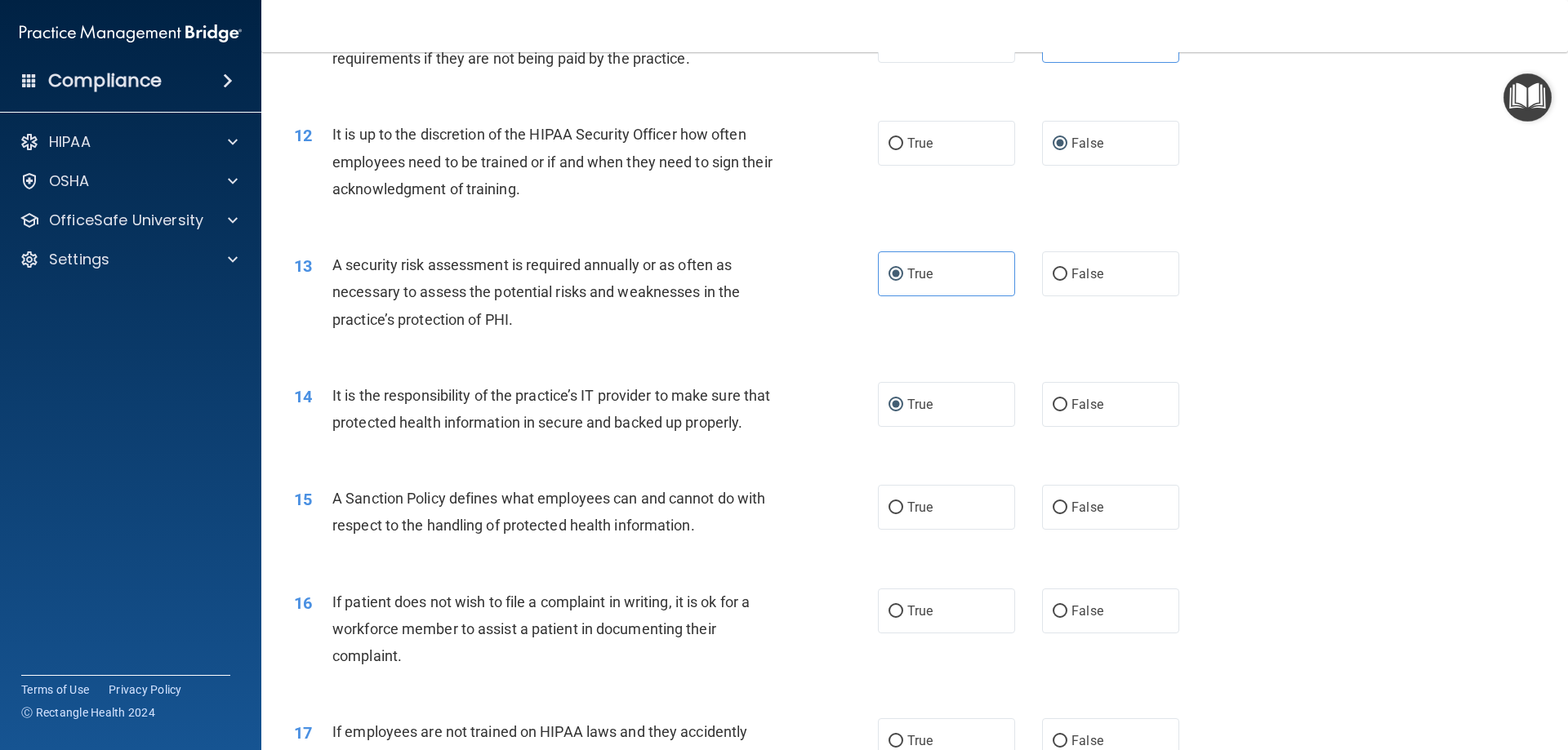
scroll to position [1552, 0]
click at [891, 529] on label "False" at bounding box center [1110, 506] width 138 height 45
click at [891, 514] on input "False" at bounding box center [1060, 507] width 14 height 12
radio input "true"
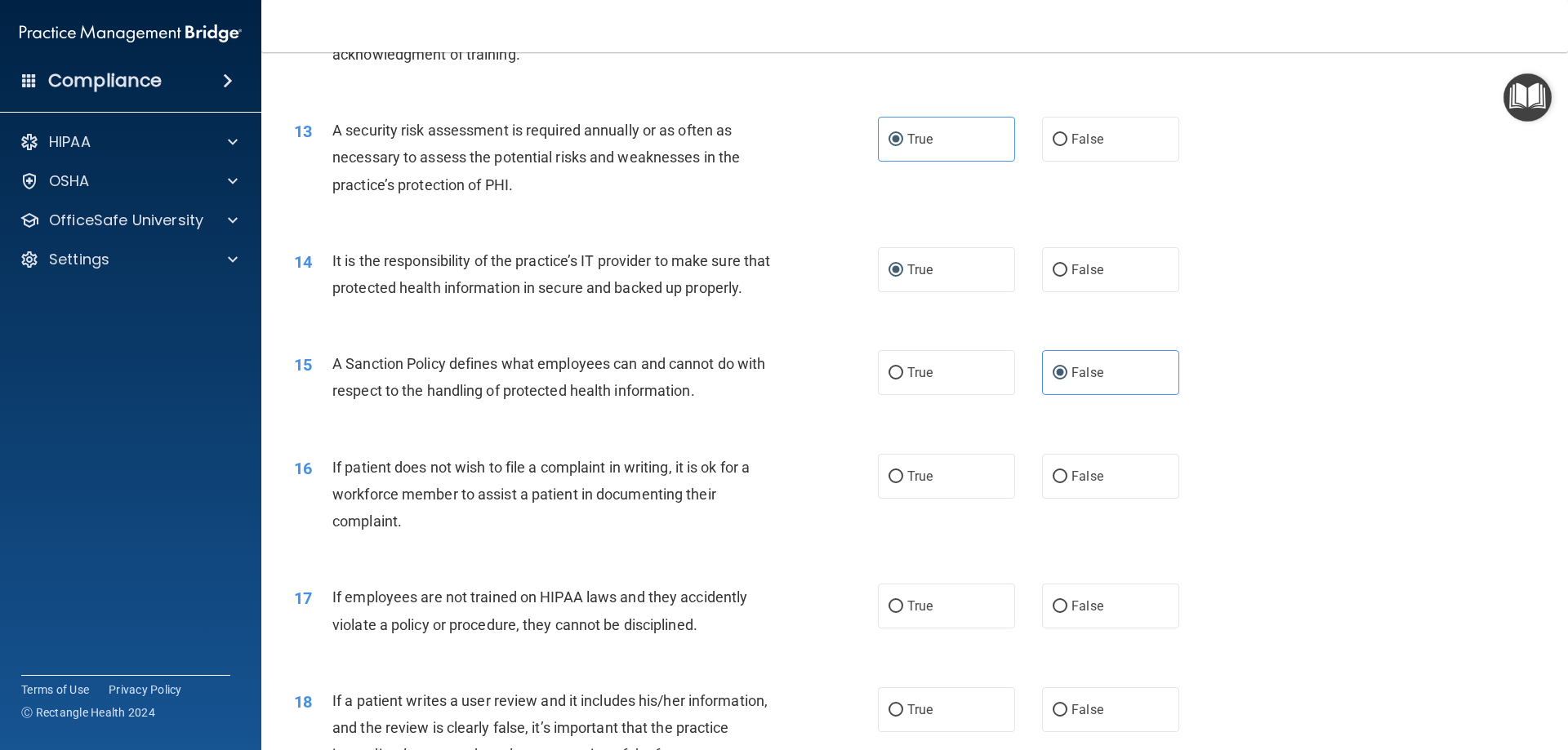
scroll to position [1715, 0]
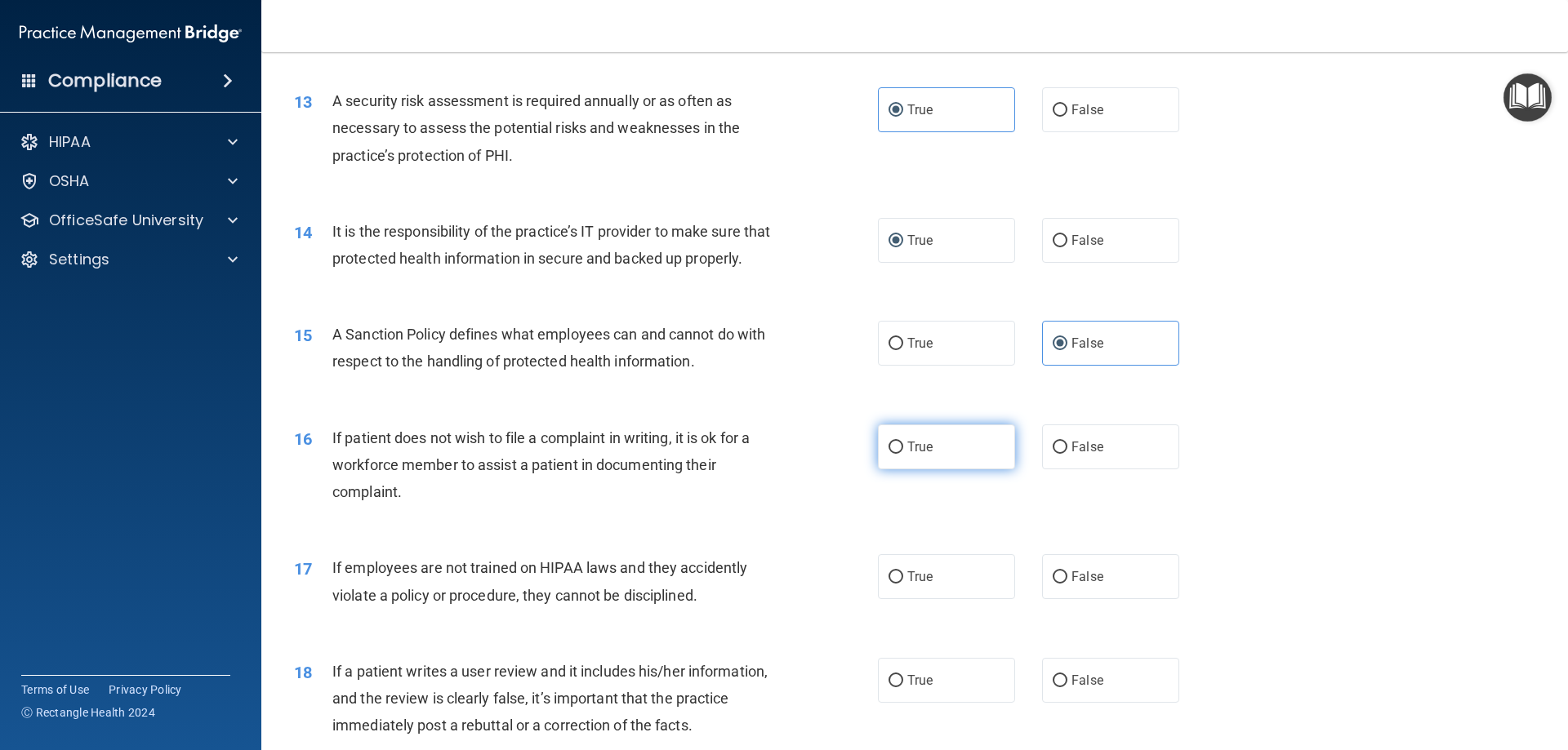
click at [891, 469] on label "True" at bounding box center [947, 446] width 138 height 45
click at [891, 454] on input "True" at bounding box center [895, 447] width 14 height 12
radio input "true"
click at [891, 598] on label "True" at bounding box center [947, 576] width 138 height 45
click at [891, 584] on input "True" at bounding box center [895, 577] width 14 height 12
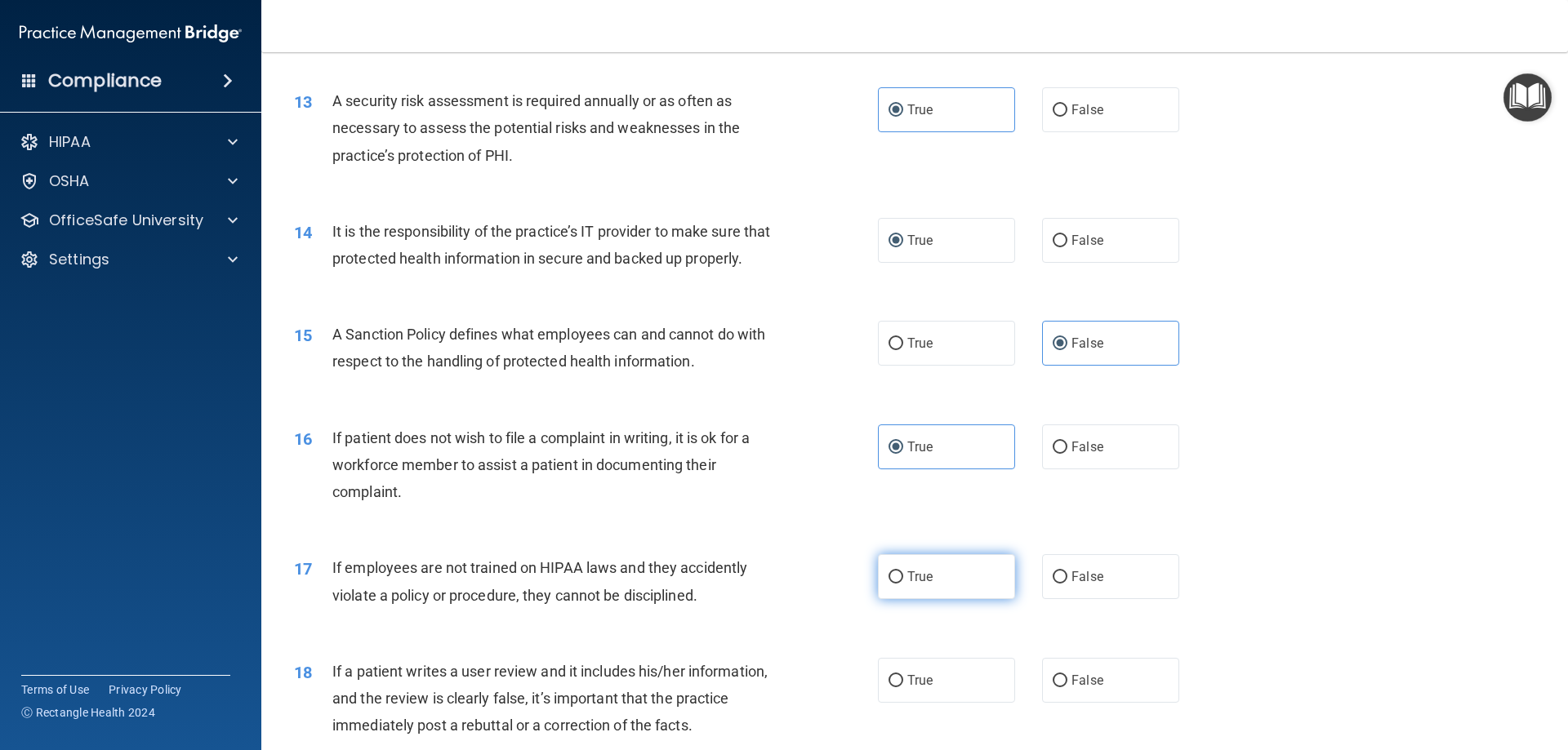
radio input "true"
click at [891, 598] on label "True" at bounding box center [947, 576] width 138 height 45
click at [891, 584] on input "True" at bounding box center [895, 577] width 14 height 12
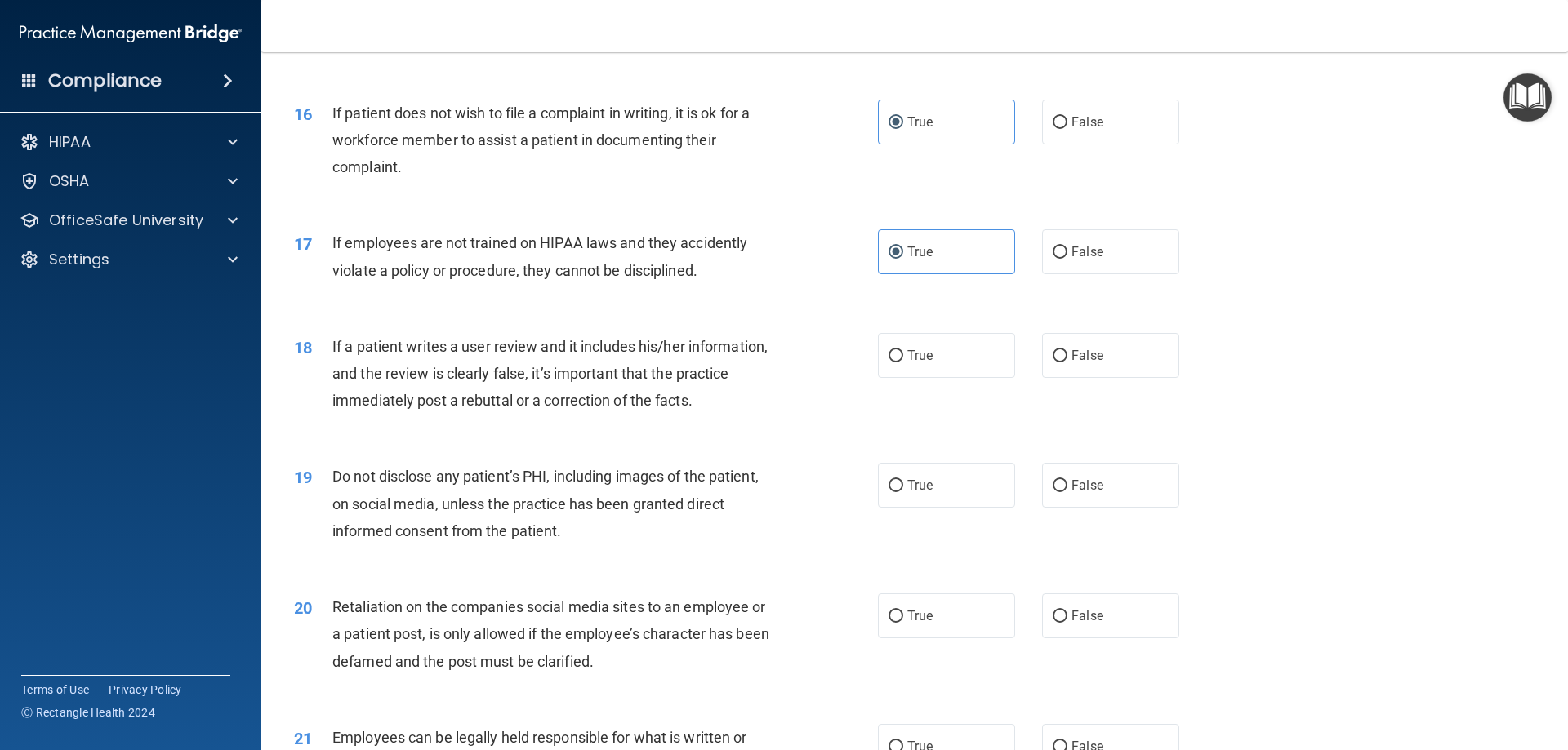
scroll to position [2041, 0]
click at [891, 376] on label "False" at bounding box center [1110, 354] width 138 height 45
click at [891, 361] on input "False" at bounding box center [1060, 354] width 14 height 12
radio input "true"
click at [891, 376] on label "False" at bounding box center [1110, 354] width 138 height 45
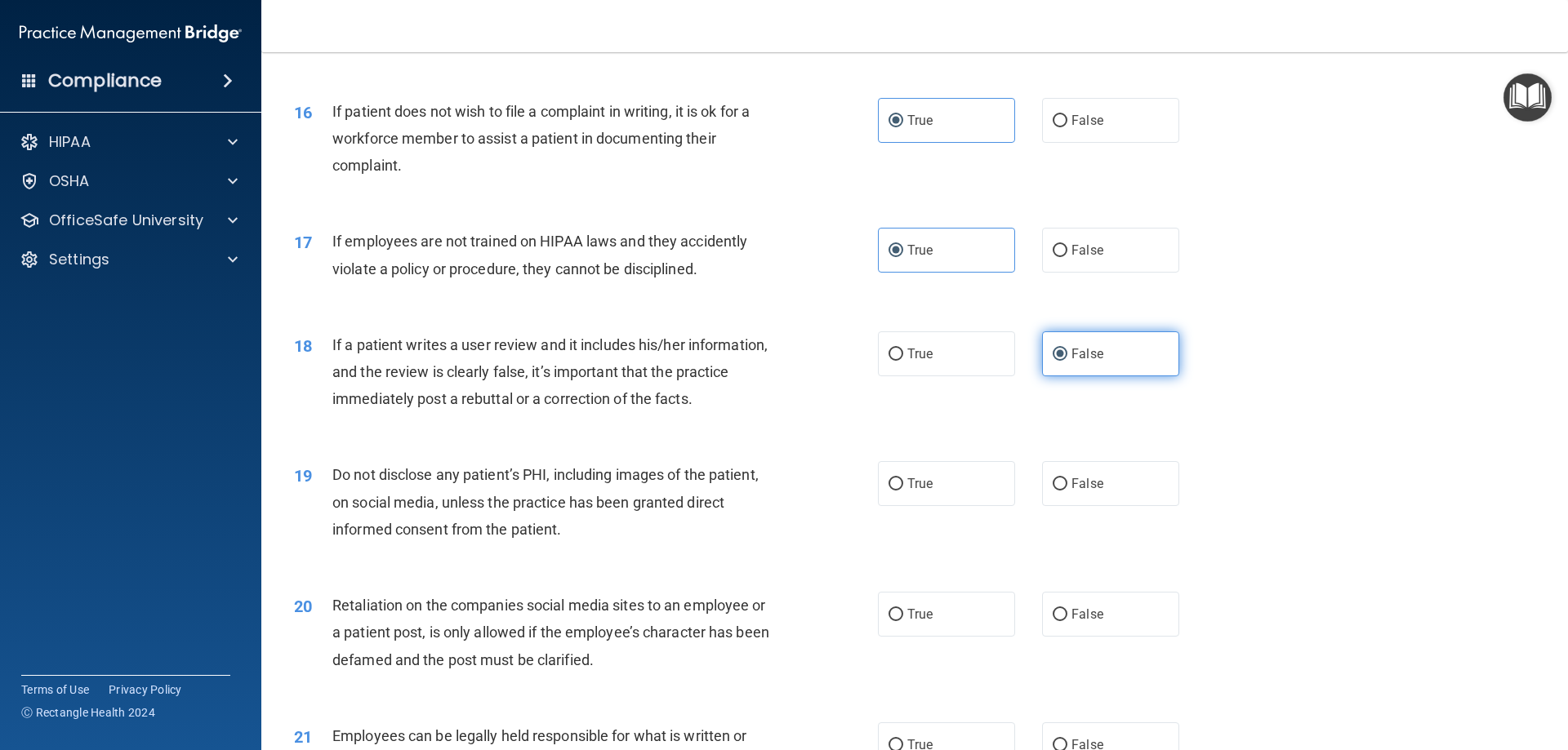
click at [891, 361] on input "False" at bounding box center [1060, 354] width 14 height 12
click at [891, 506] on label "True" at bounding box center [947, 483] width 138 height 45
click at [891, 491] on input "True" at bounding box center [895, 484] width 14 height 12
radio input "true"
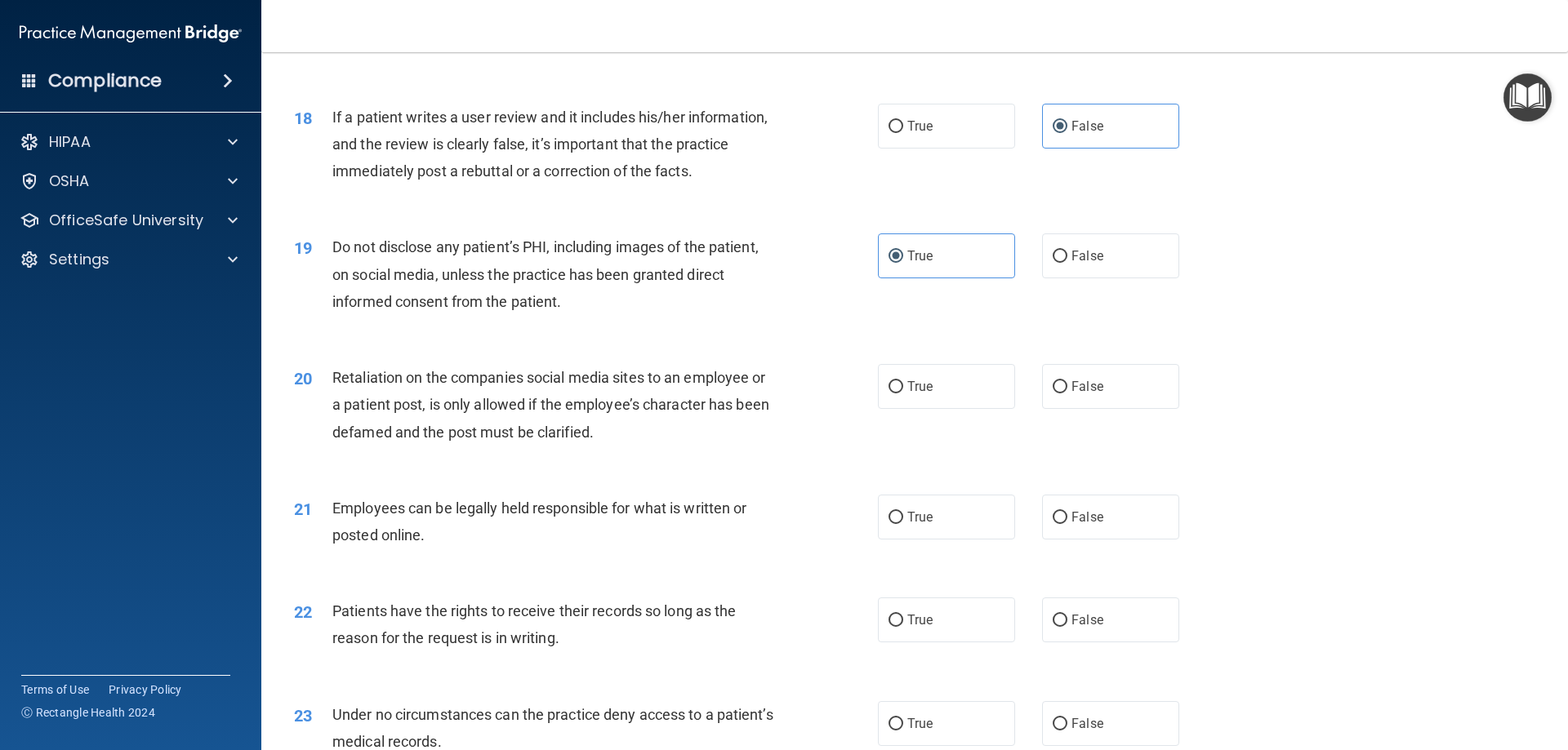
scroll to position [2286, 0]
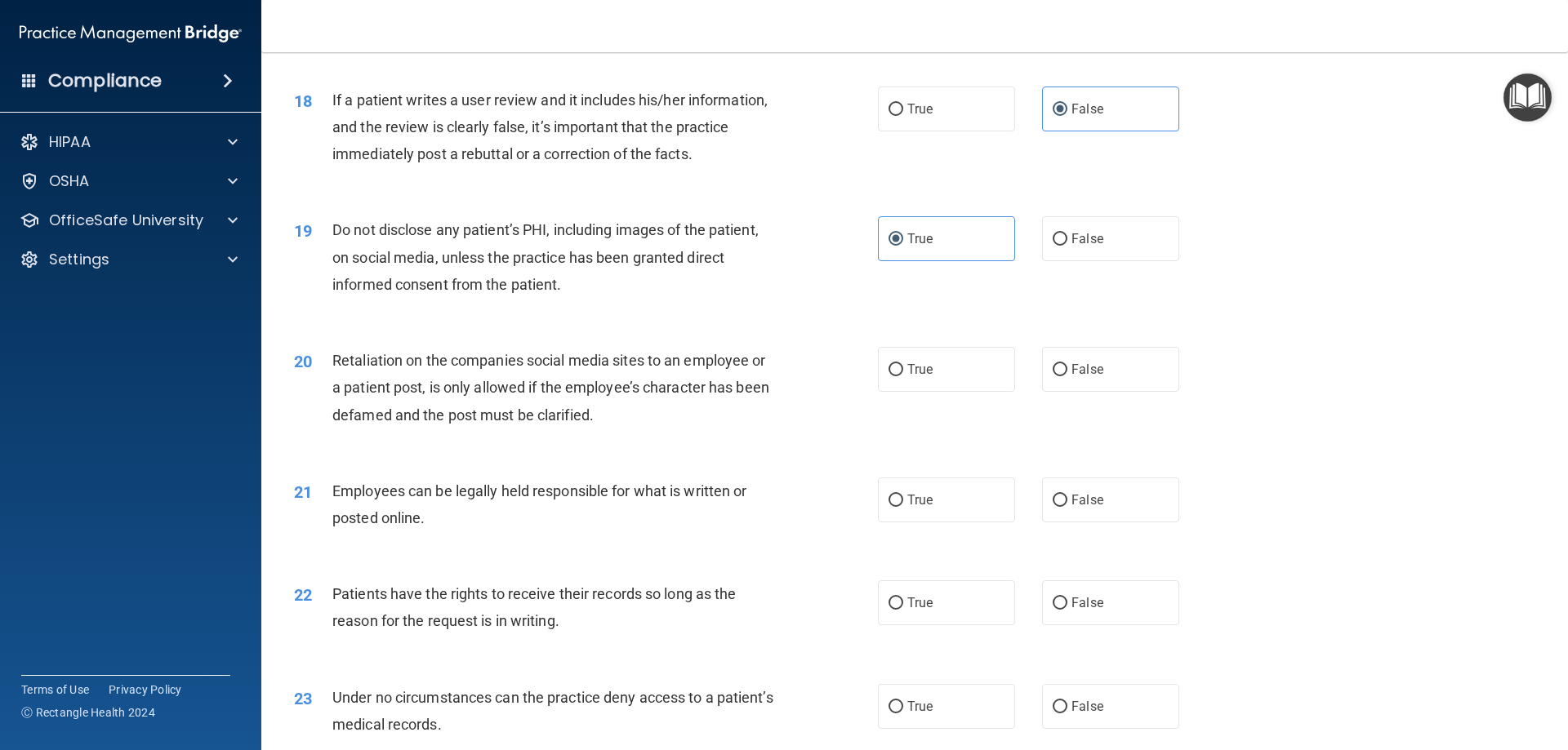
click at [578, 413] on span "Retaliation on the companies social media sites to an employee or a patient pos…" at bounding box center [550, 387] width 437 height 71
click at [891, 377] on span "False" at bounding box center [1086, 370] width 32 height 15
click at [891, 376] on input "False" at bounding box center [1060, 370] width 14 height 12
radio input "true"
drag, startPoint x: 1065, startPoint y: 401, endPoint x: 1025, endPoint y: 409, distance: 40.8
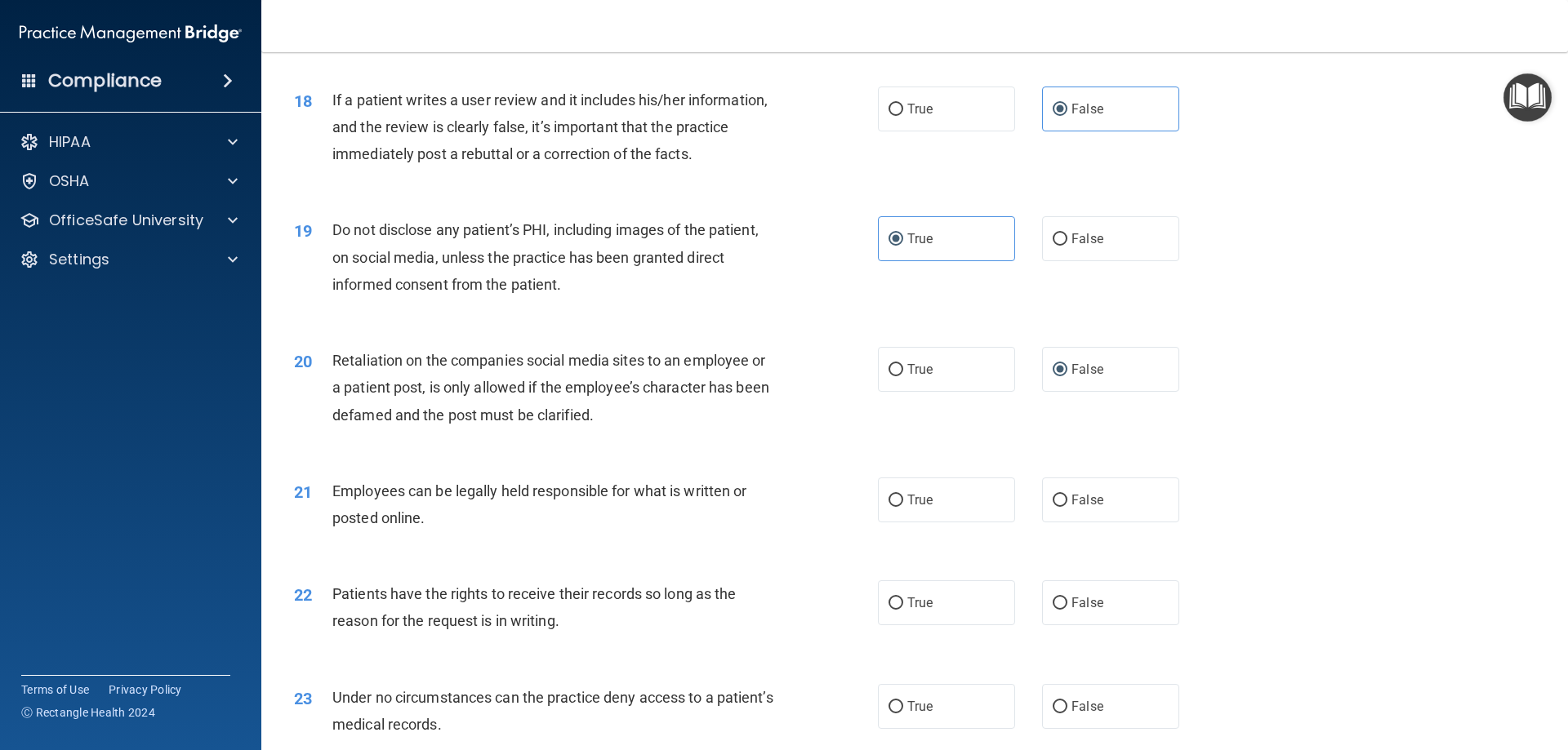
click at [891, 377] on span "False" at bounding box center [1086, 370] width 32 height 15
click at [891, 376] on input "False" at bounding box center [1060, 370] width 14 height 12
click at [881, 523] on label "True" at bounding box center [947, 500] width 138 height 45
click at [889, 507] on input "True" at bounding box center [895, 501] width 14 height 12
radio input "true"
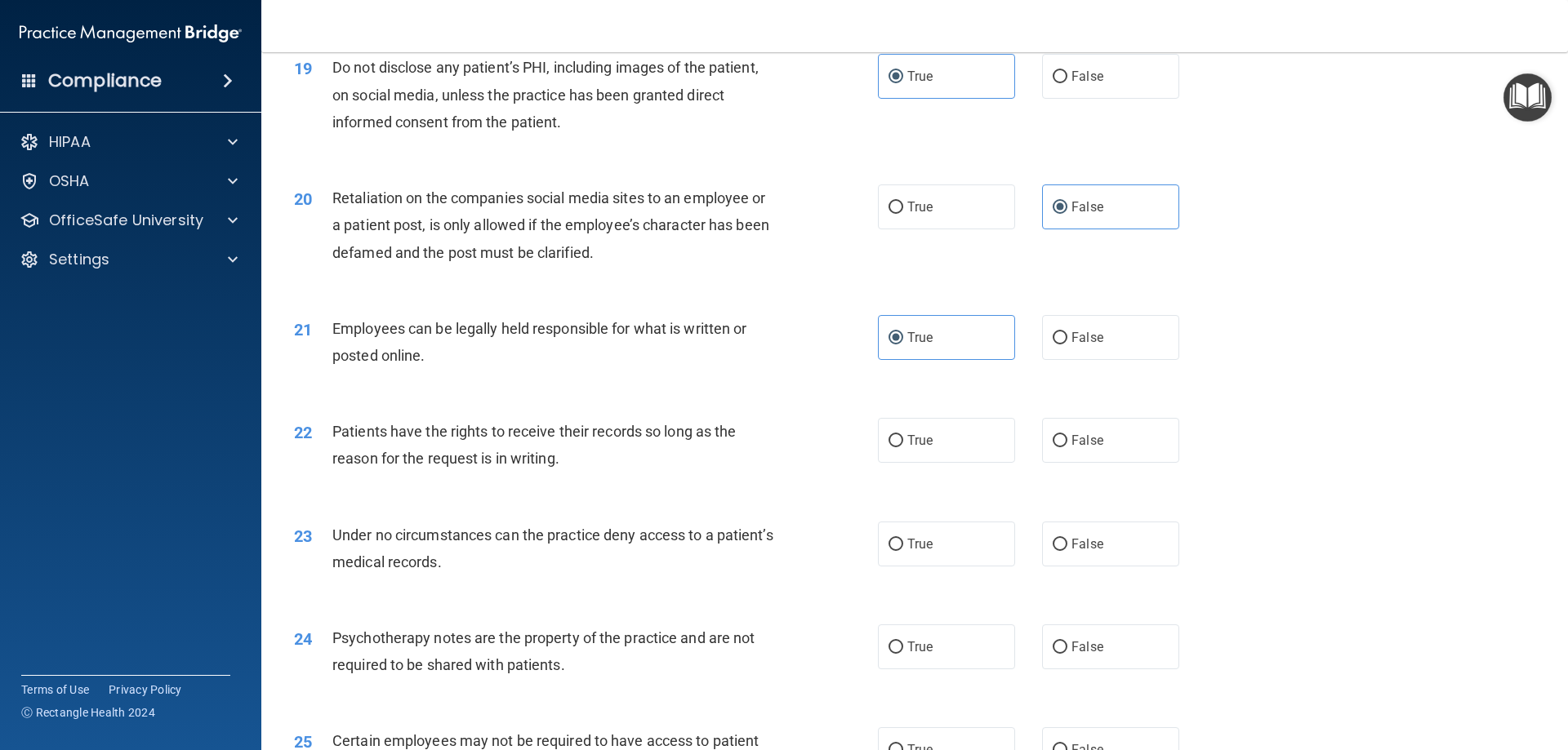
scroll to position [2450, 0]
click at [891, 462] on label "True" at bounding box center [947, 439] width 138 height 45
click at [891, 446] on input "True" at bounding box center [895, 440] width 14 height 12
radio input "true"
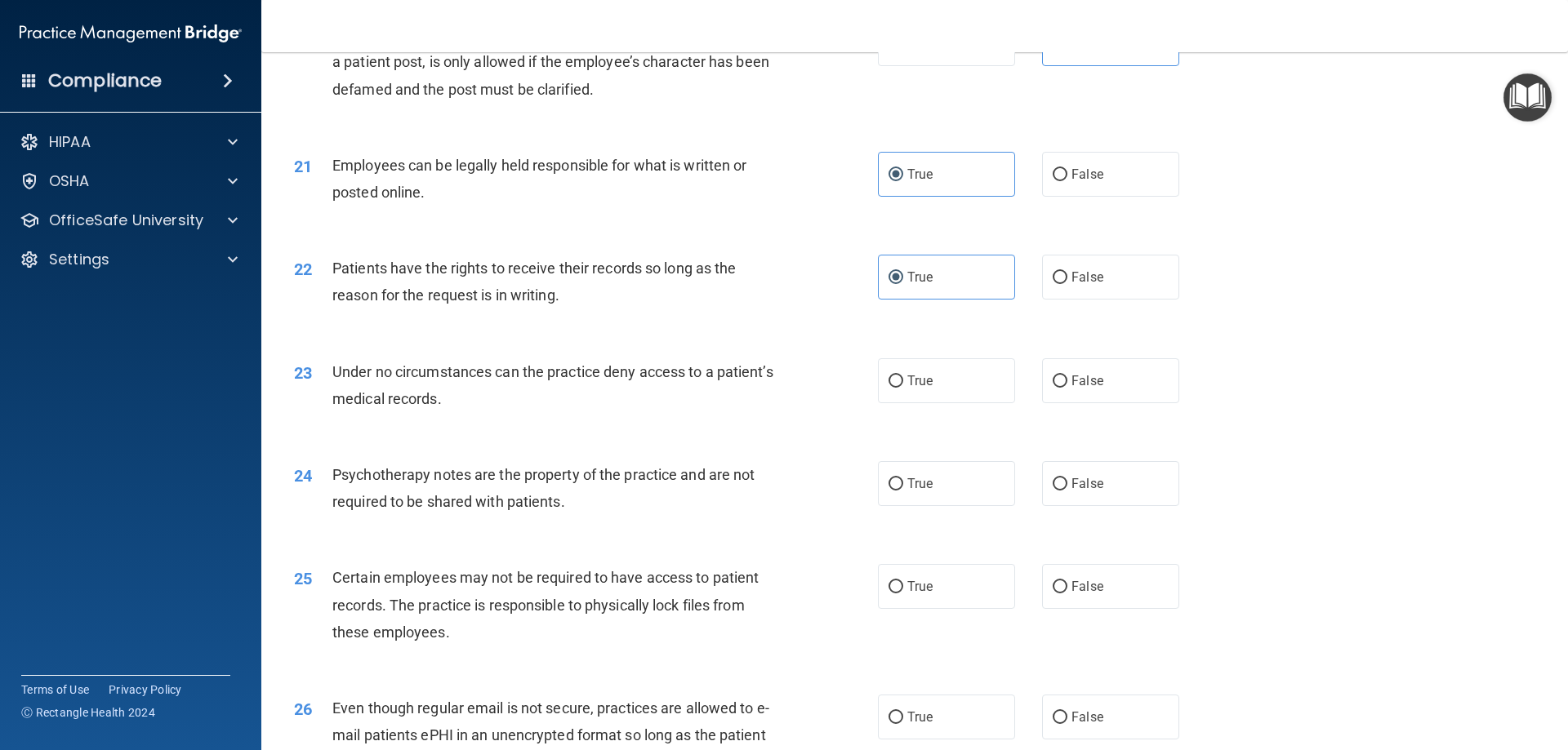
scroll to position [2613, 0]
click at [891, 402] on label "False" at bounding box center [1110, 379] width 138 height 45
click at [891, 387] on input "False" at bounding box center [1060, 380] width 14 height 12
radio input "true"
click at [891, 505] on label "True" at bounding box center [947, 482] width 138 height 45
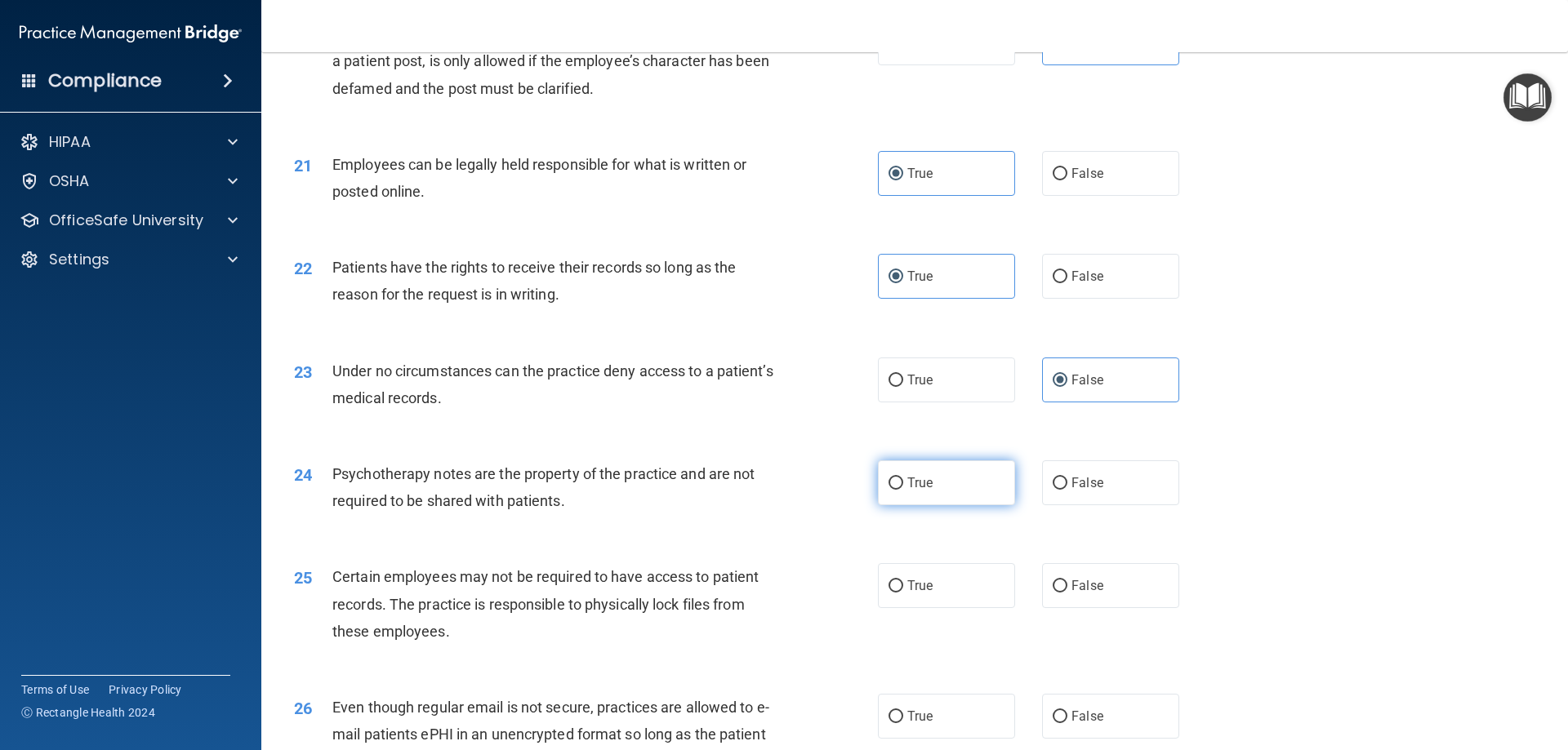
click at [891, 490] on input "True" at bounding box center [895, 483] width 14 height 12
radio input "true"
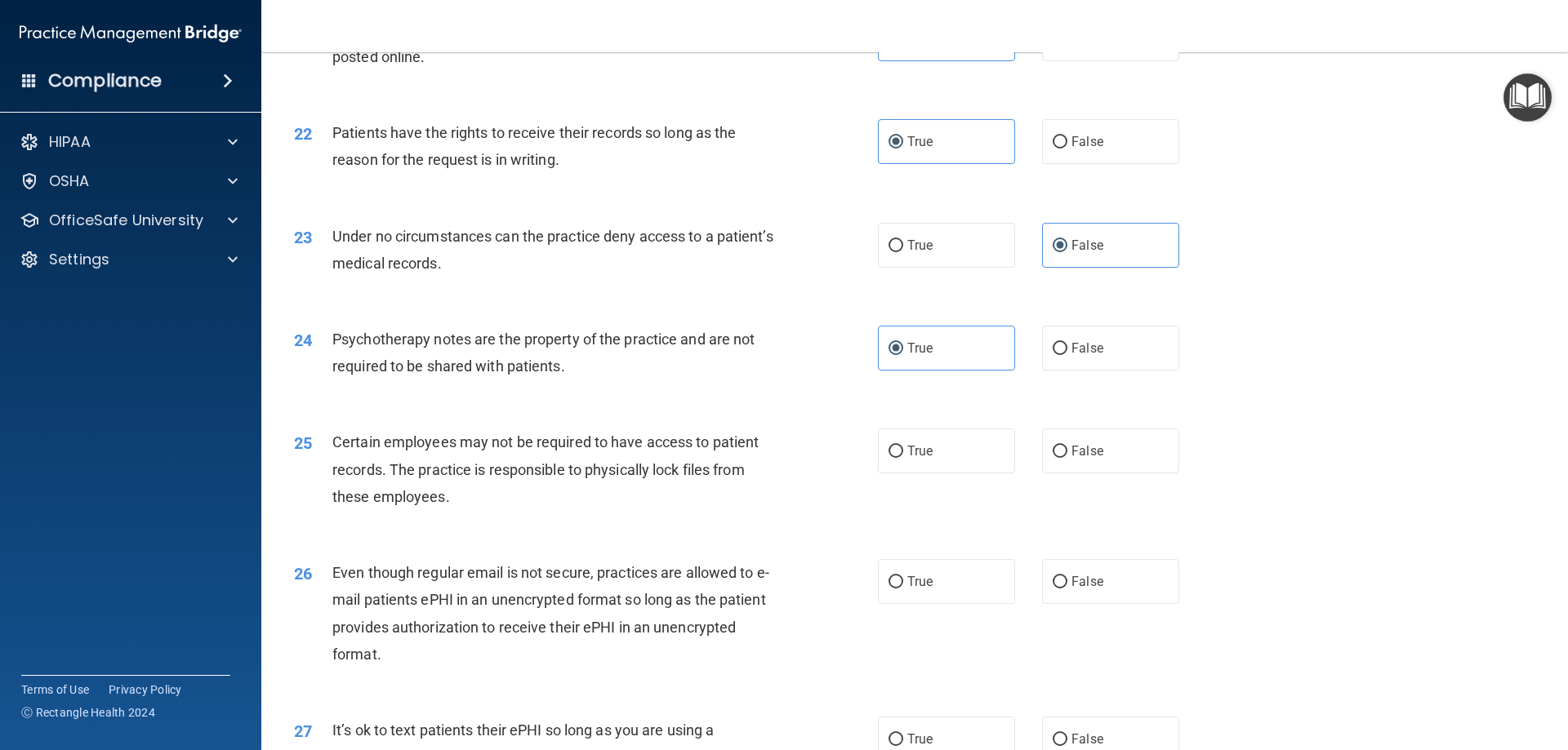
scroll to position [2776, 0]
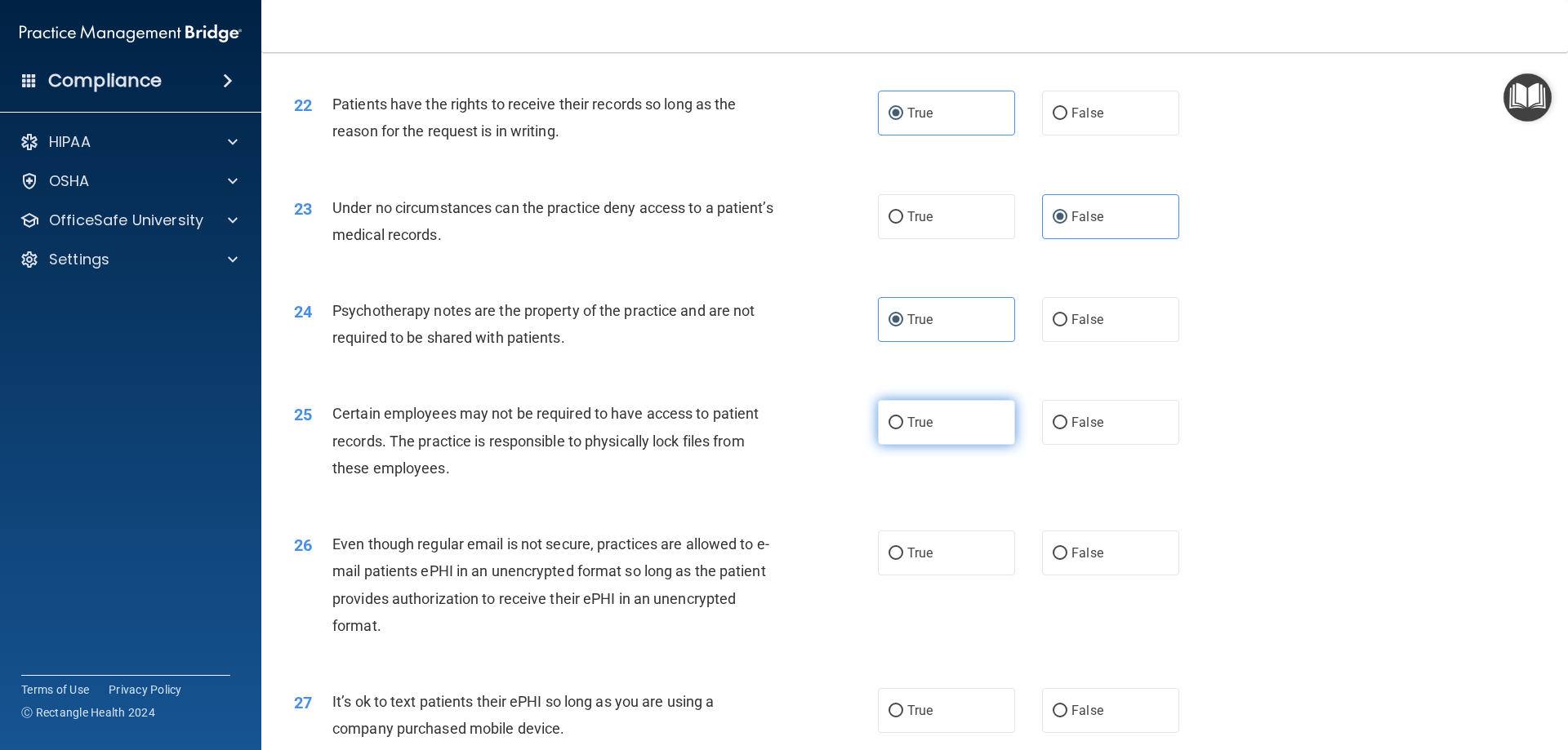
click at [891, 430] on span "True" at bounding box center [919, 422] width 25 height 15
click at [891, 430] on input "True" at bounding box center [895, 423] width 14 height 12
radio input "true"
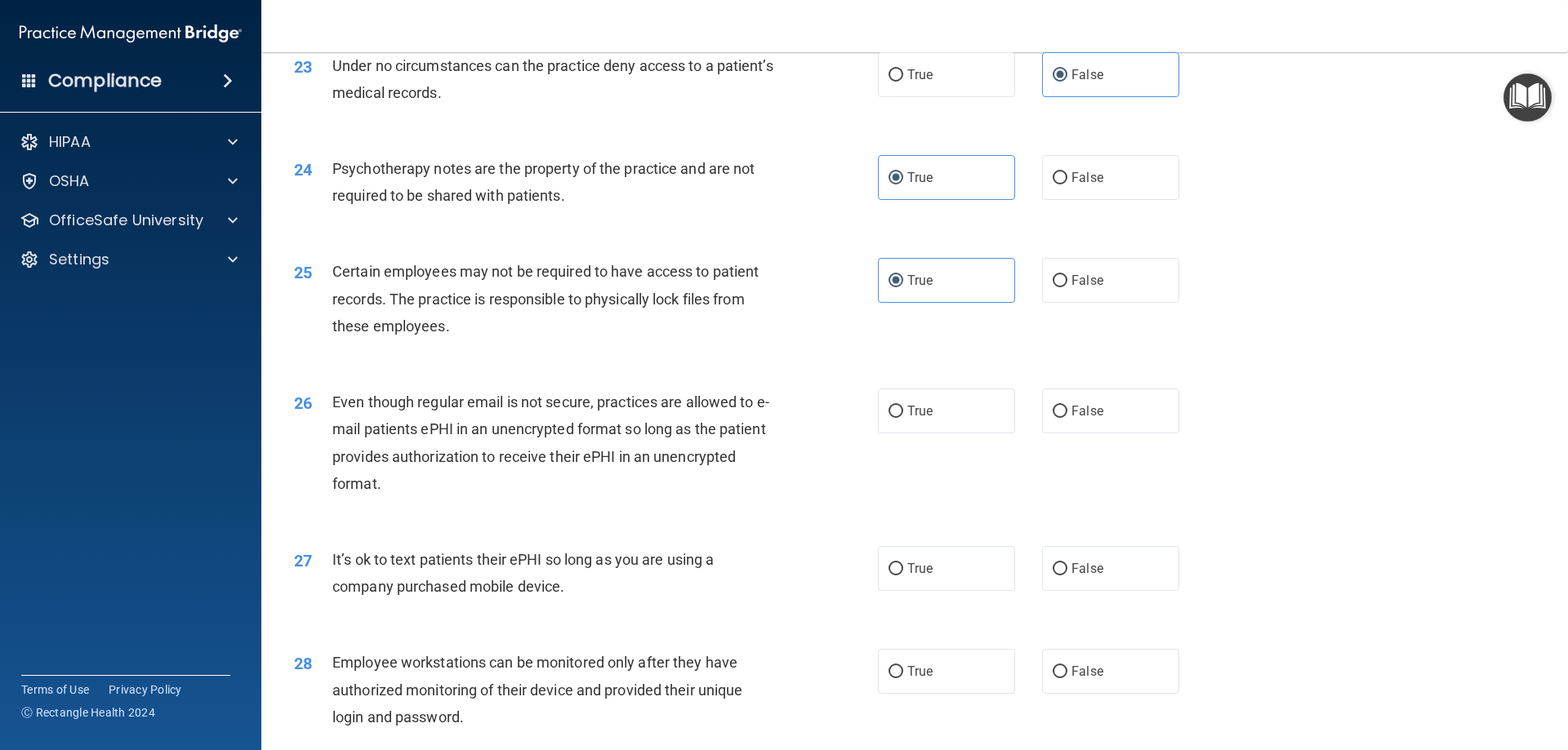
scroll to position [2940, 0]
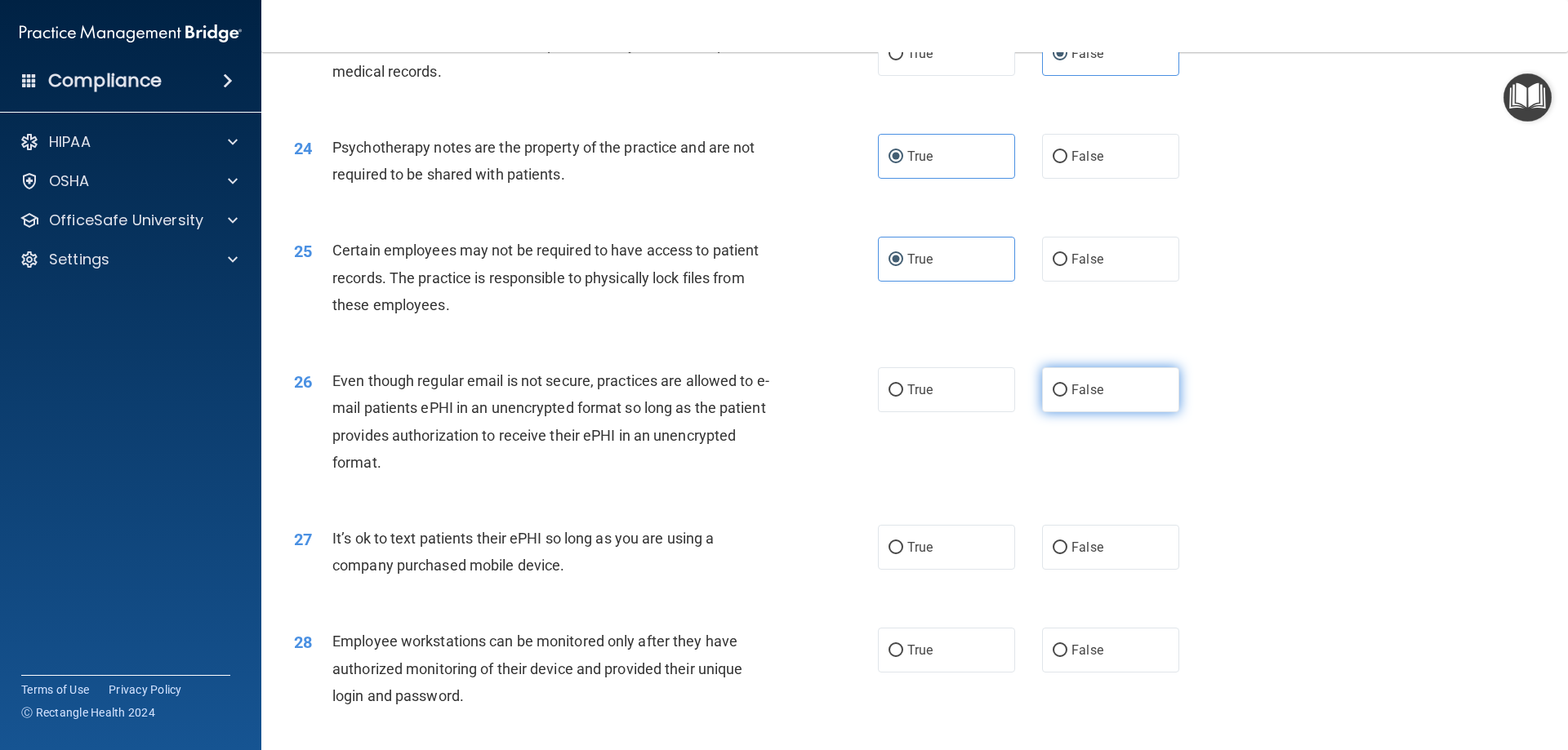
click at [891, 396] on input "False" at bounding box center [1060, 391] width 14 height 12
radio input "true"
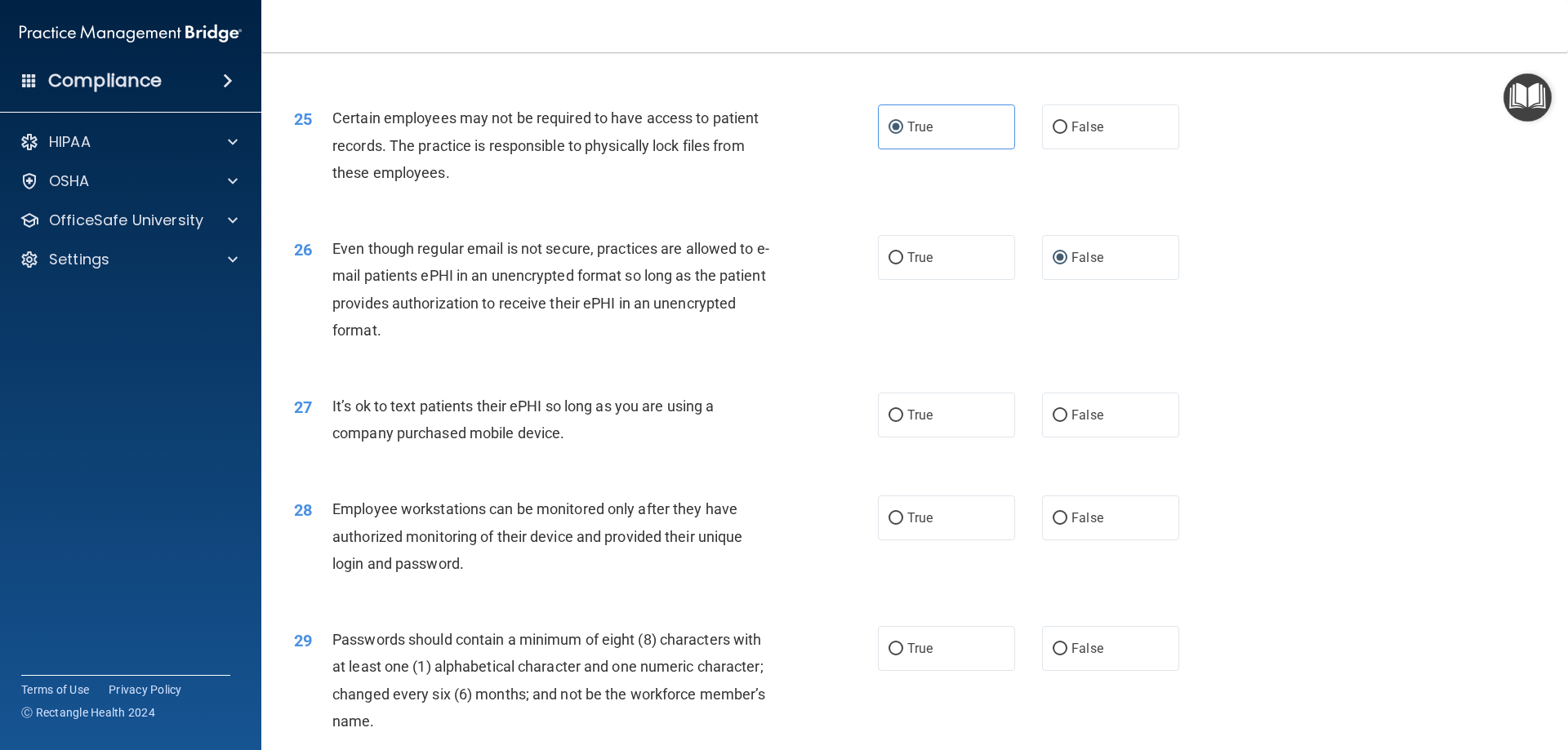
scroll to position [3184, 0]
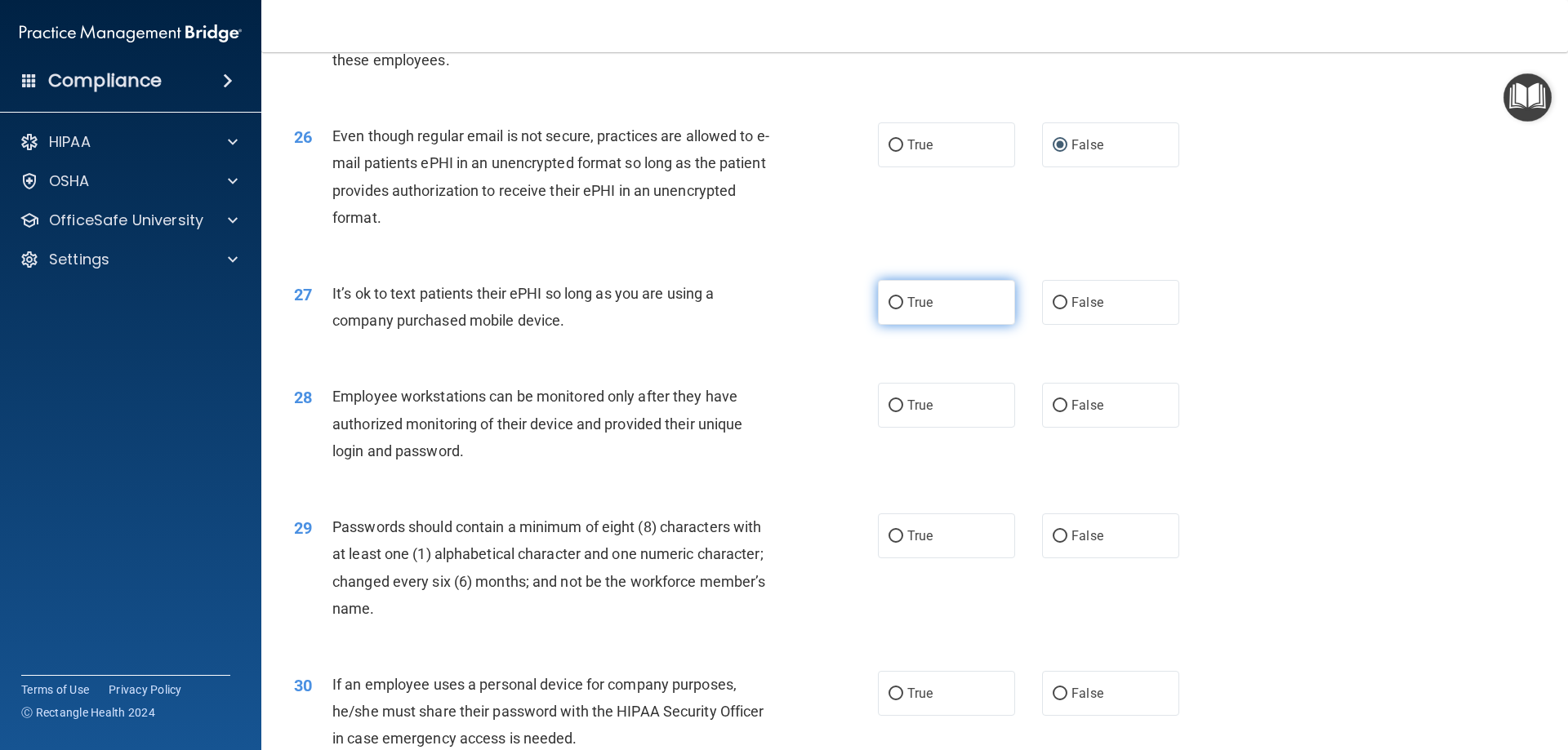
click at [891, 325] on label "True" at bounding box center [947, 302] width 138 height 45
click at [891, 310] on input "True" at bounding box center [895, 303] width 14 height 12
radio input "true"
click at [891, 325] on label "False" at bounding box center [1110, 302] width 138 height 45
click at [891, 310] on input "False" at bounding box center [1060, 303] width 14 height 12
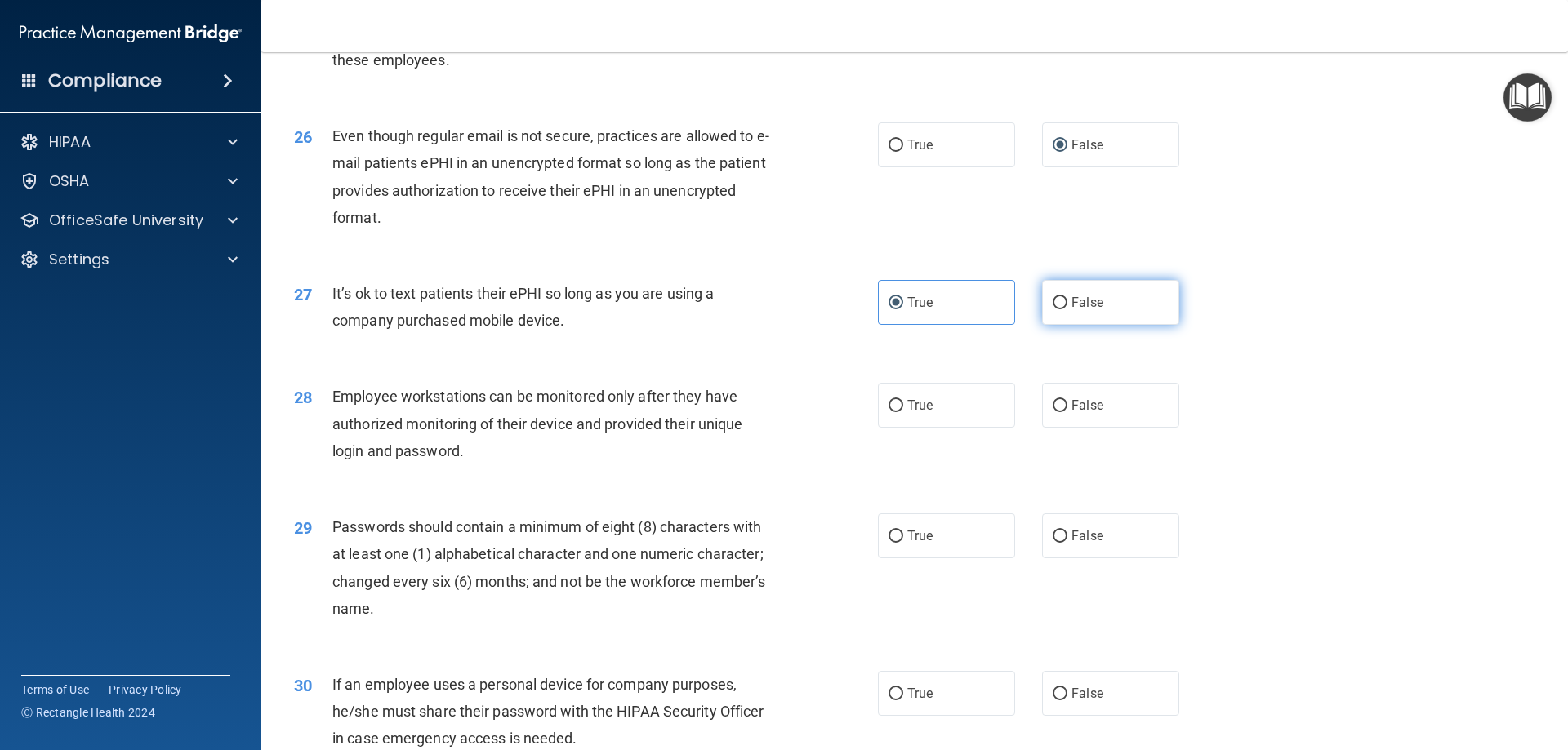
radio input "true"
radio input "false"
click at [891, 428] on label "True" at bounding box center [947, 405] width 138 height 45
click at [891, 413] on input "True" at bounding box center [895, 406] width 14 height 12
radio input "true"
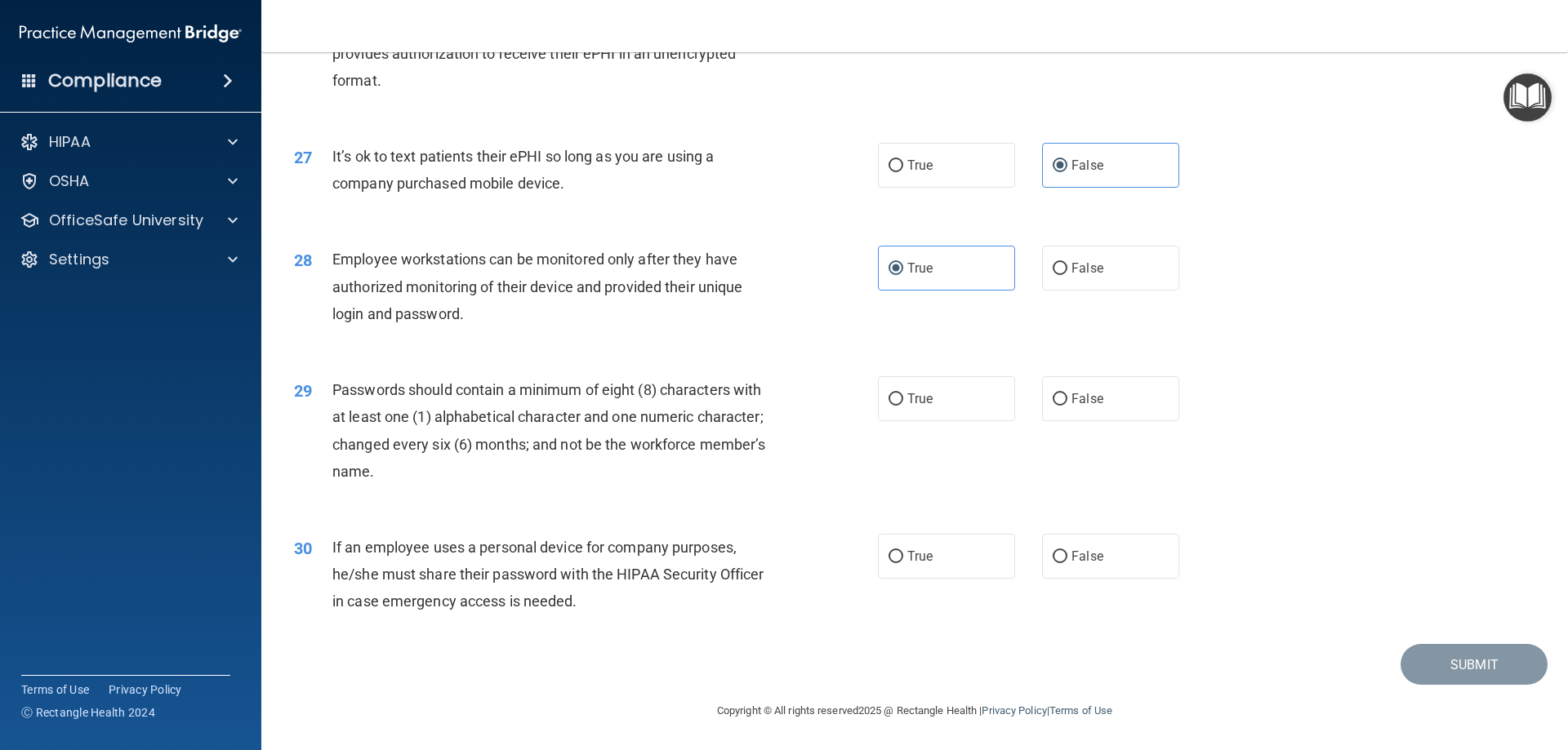
scroll to position [3348, 0]
click at [891, 406] on label "True" at bounding box center [947, 398] width 138 height 45
click at [891, 406] on input "True" at bounding box center [895, 399] width 14 height 12
radio input "true"
click at [891, 547] on label "True" at bounding box center [947, 556] width 138 height 45
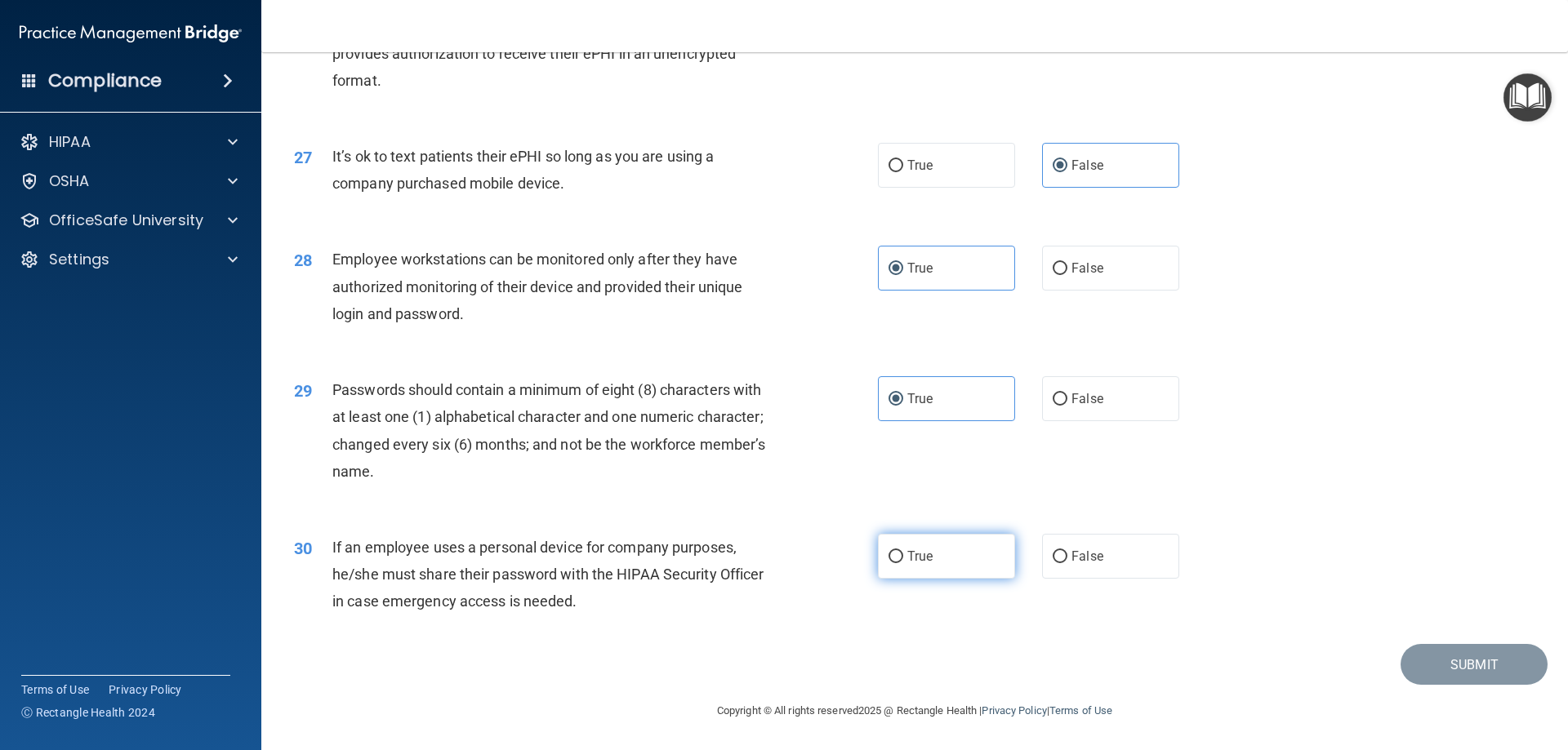
click at [891, 551] on input "True" at bounding box center [895, 557] width 14 height 12
radio input "true"
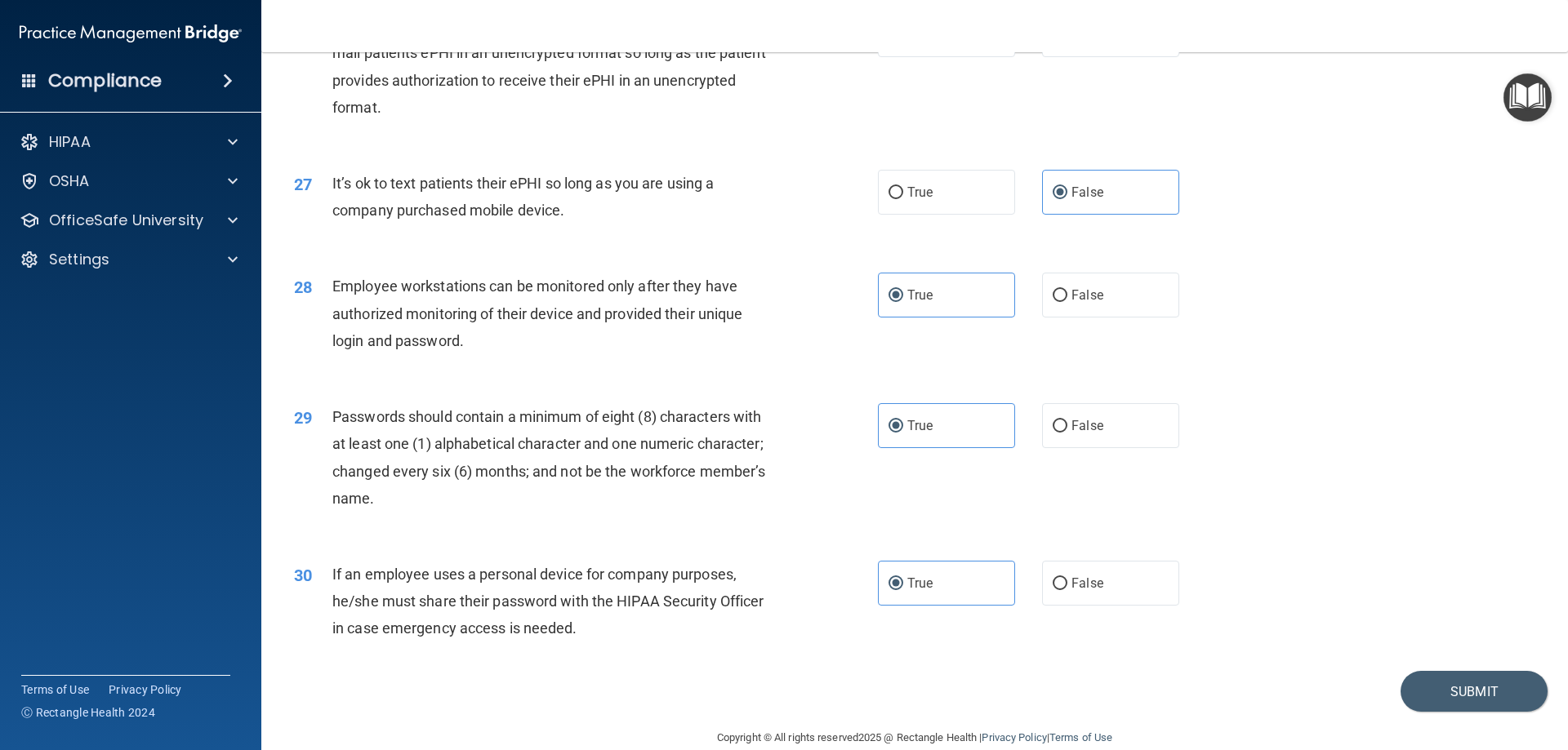
scroll to position [3349, 0]
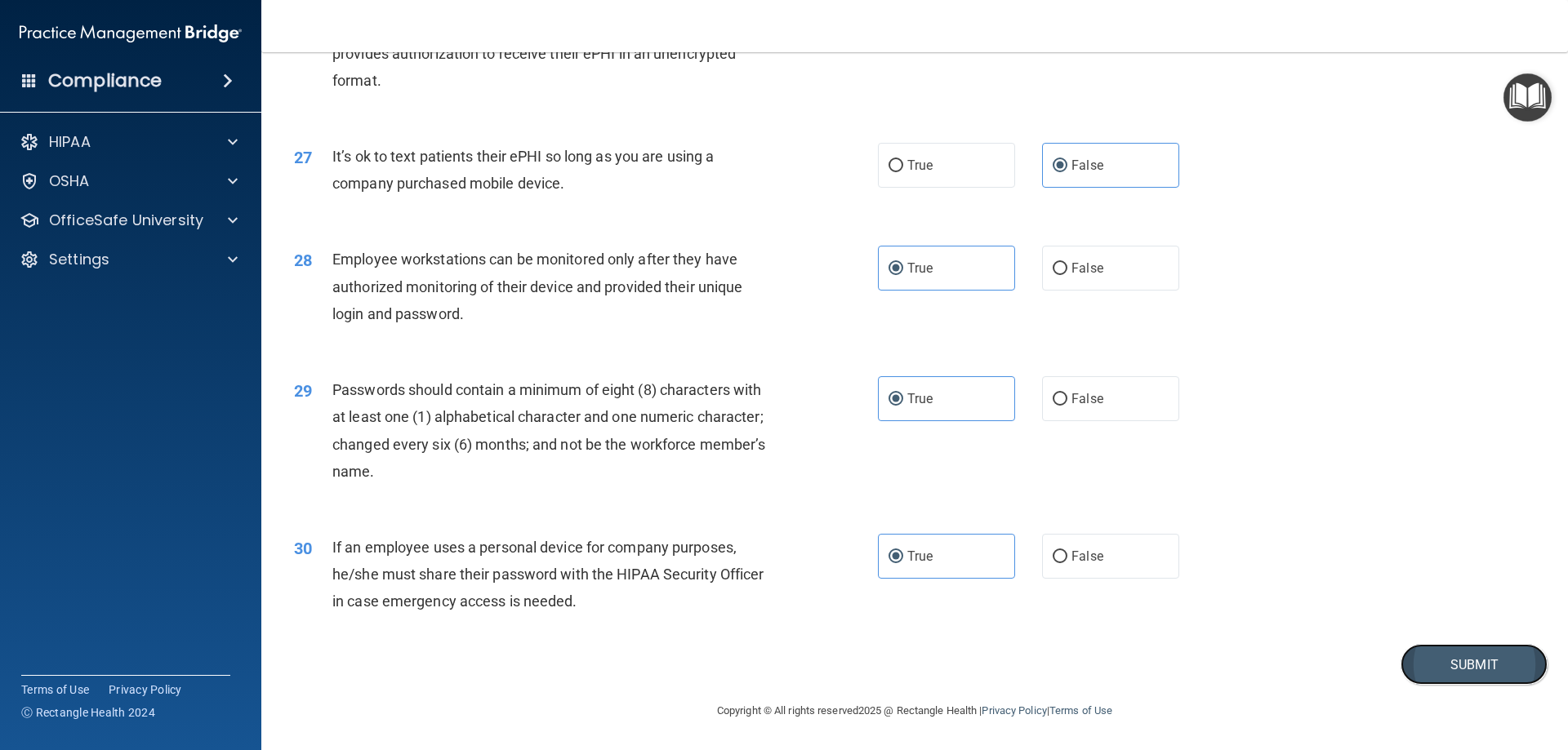
click at [891, 663] on button "Submit" at bounding box center [1474, 665] width 147 height 42
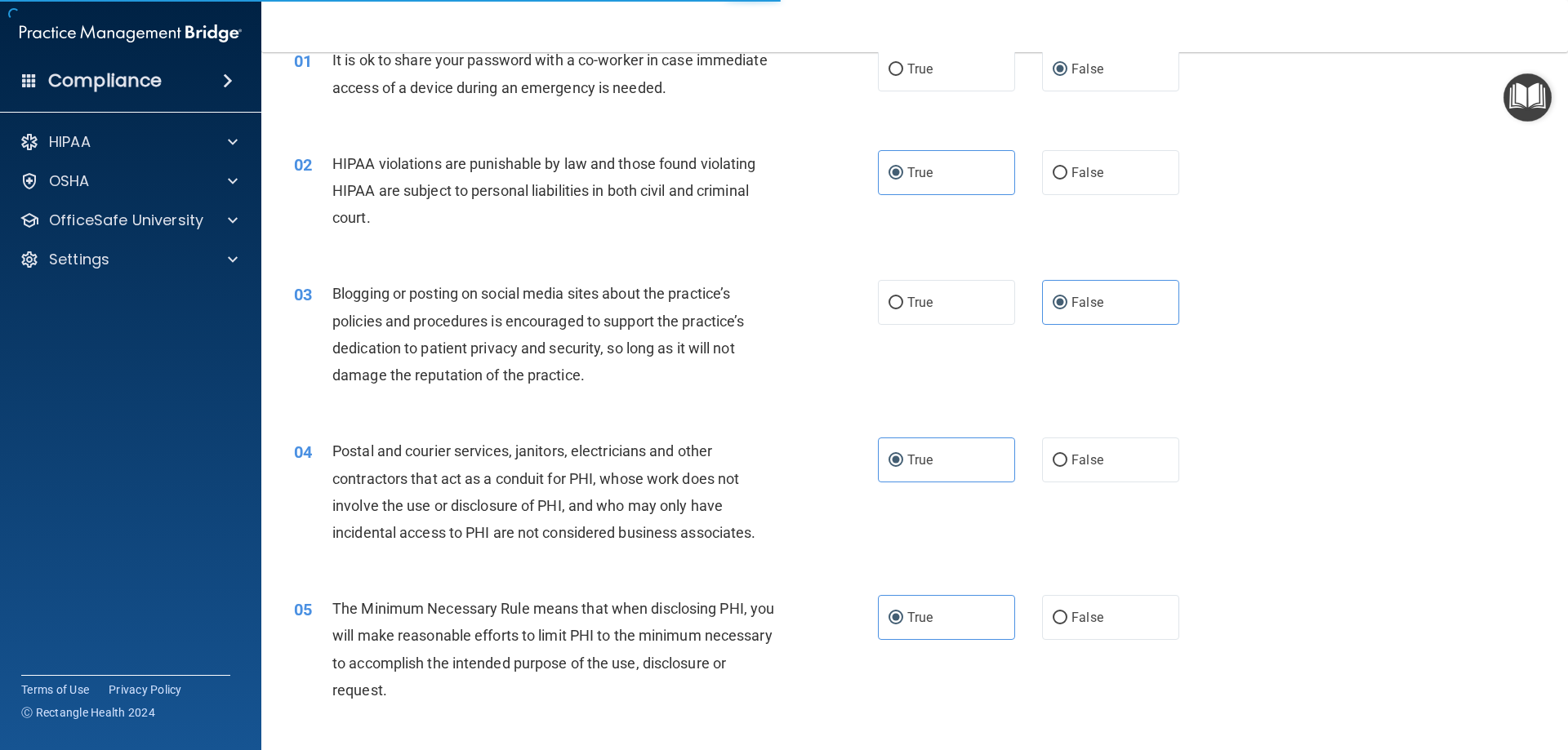
scroll to position [0, 0]
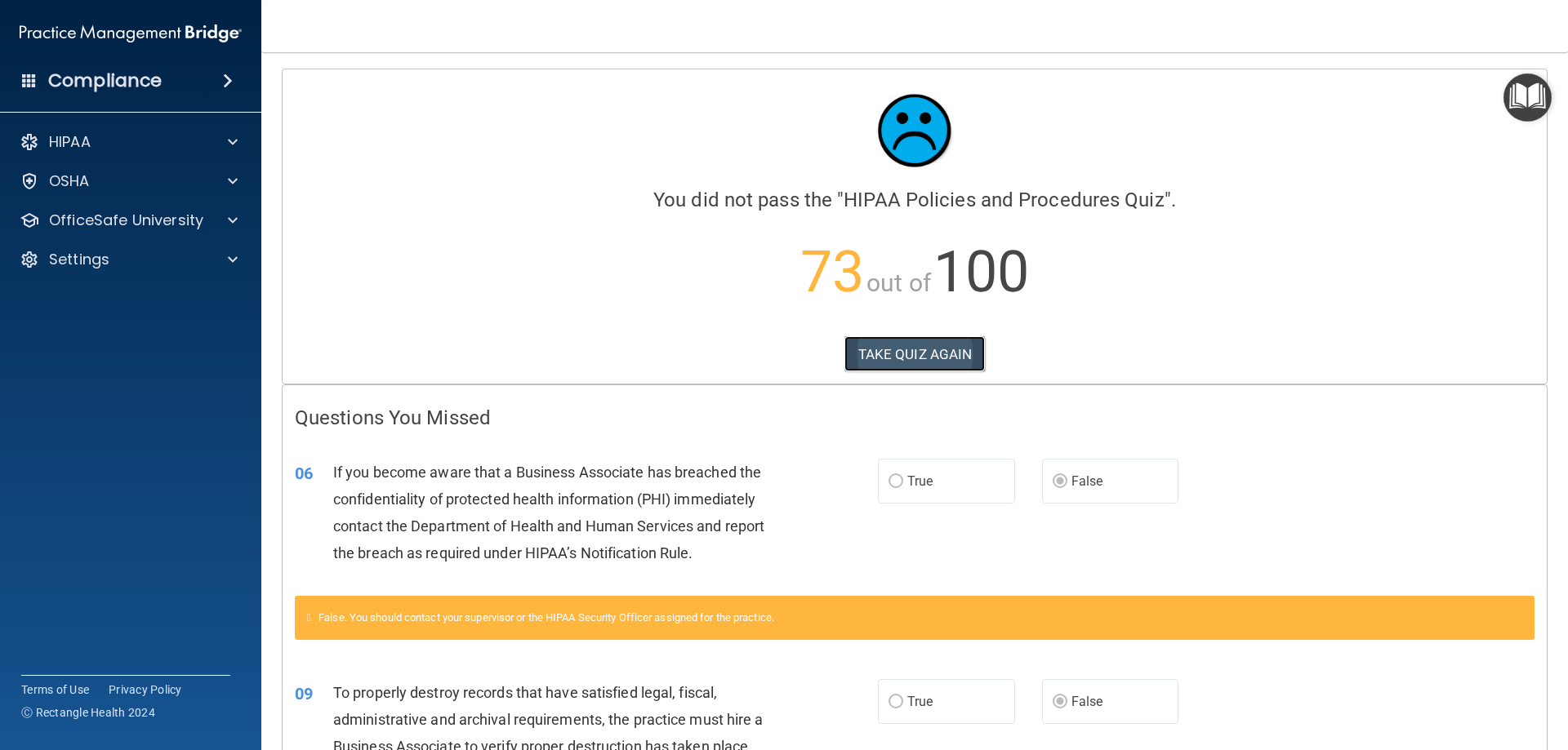
click at [891, 357] on button "TAKE QUIZ AGAIN" at bounding box center [915, 354] width 141 height 36
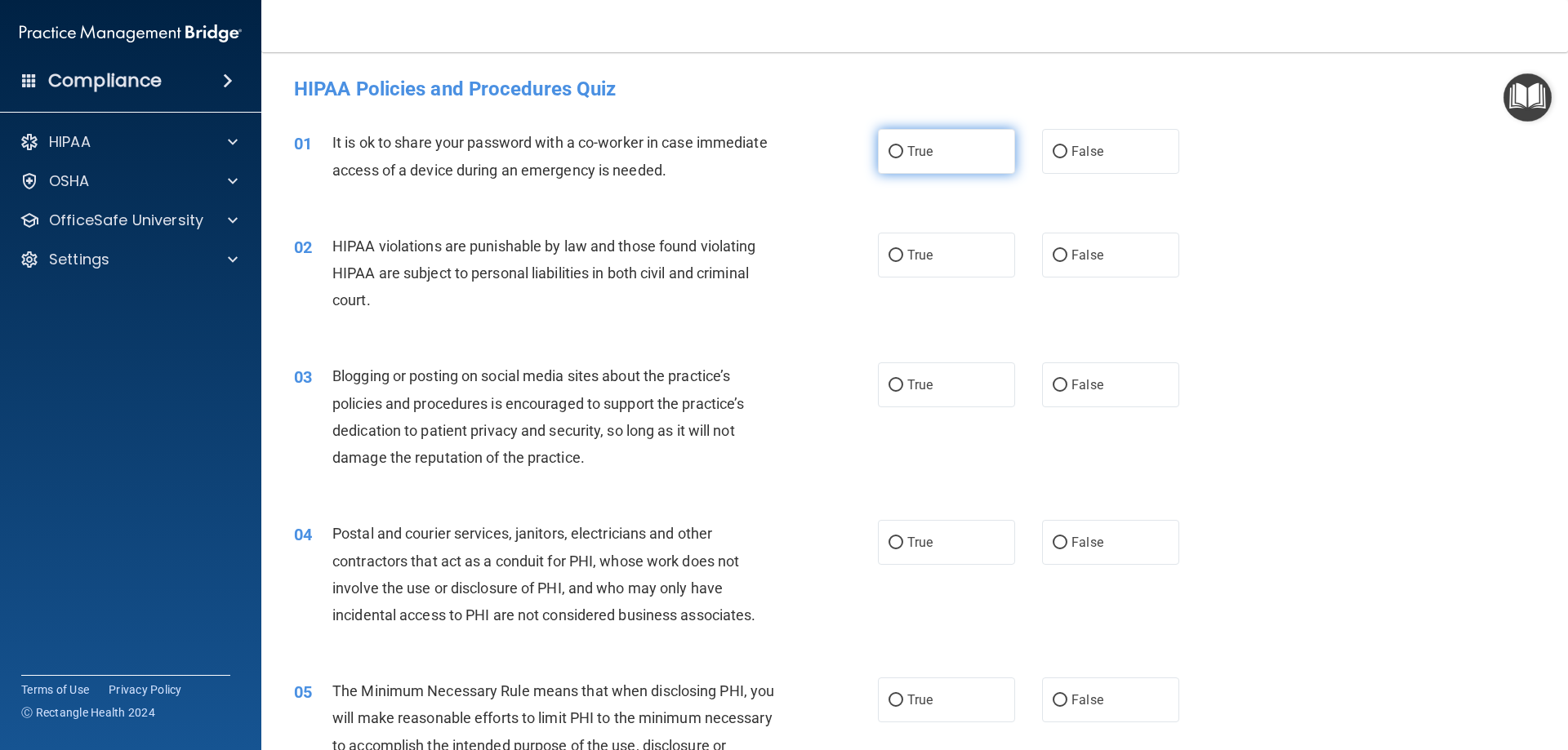
click at [891, 141] on label "True" at bounding box center [947, 151] width 138 height 45
click at [891, 146] on input "True" at bounding box center [895, 152] width 14 height 12
radio input "true"
click at [891, 251] on label "True" at bounding box center [947, 255] width 138 height 45
click at [891, 251] on input "True" at bounding box center [895, 256] width 14 height 12
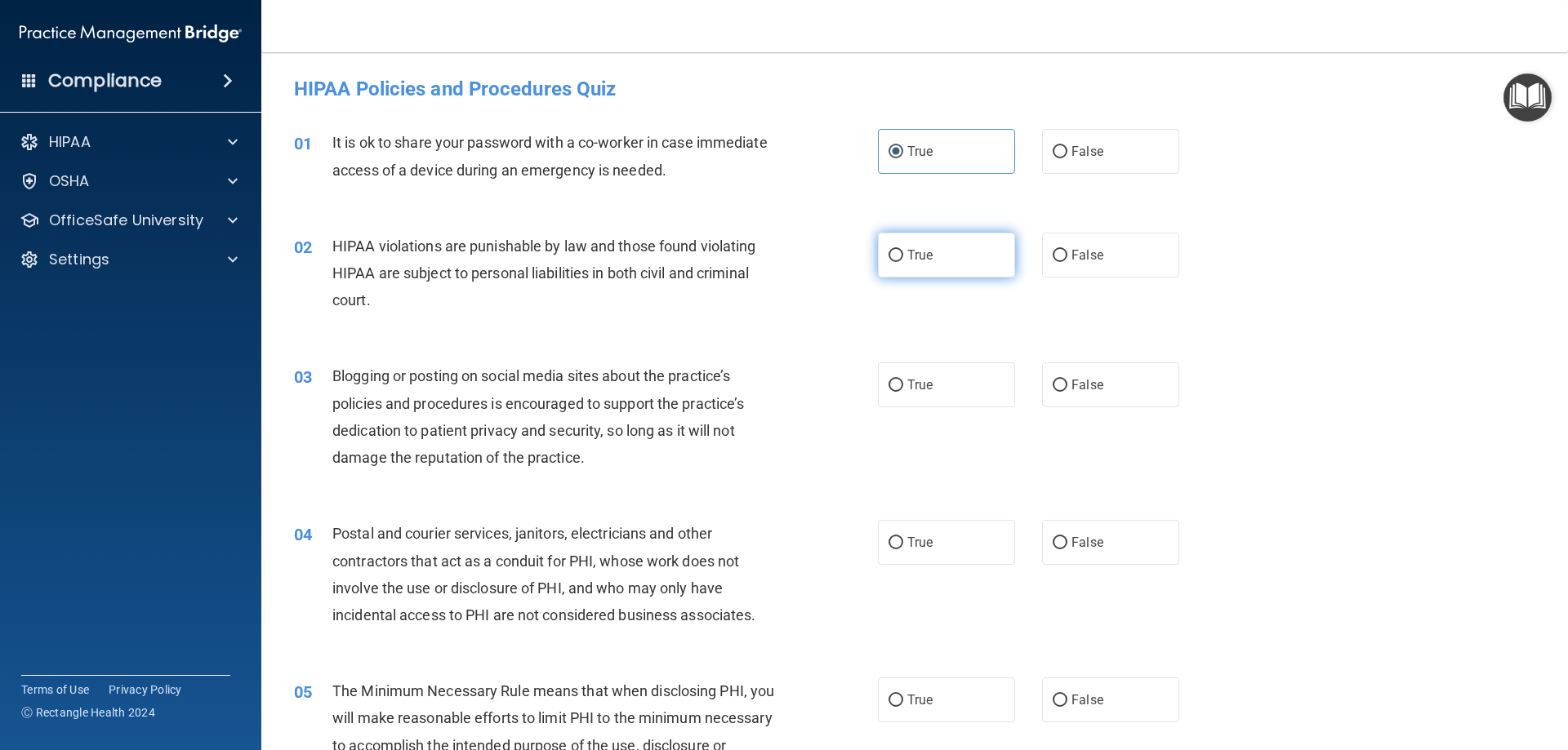
radio input "true"
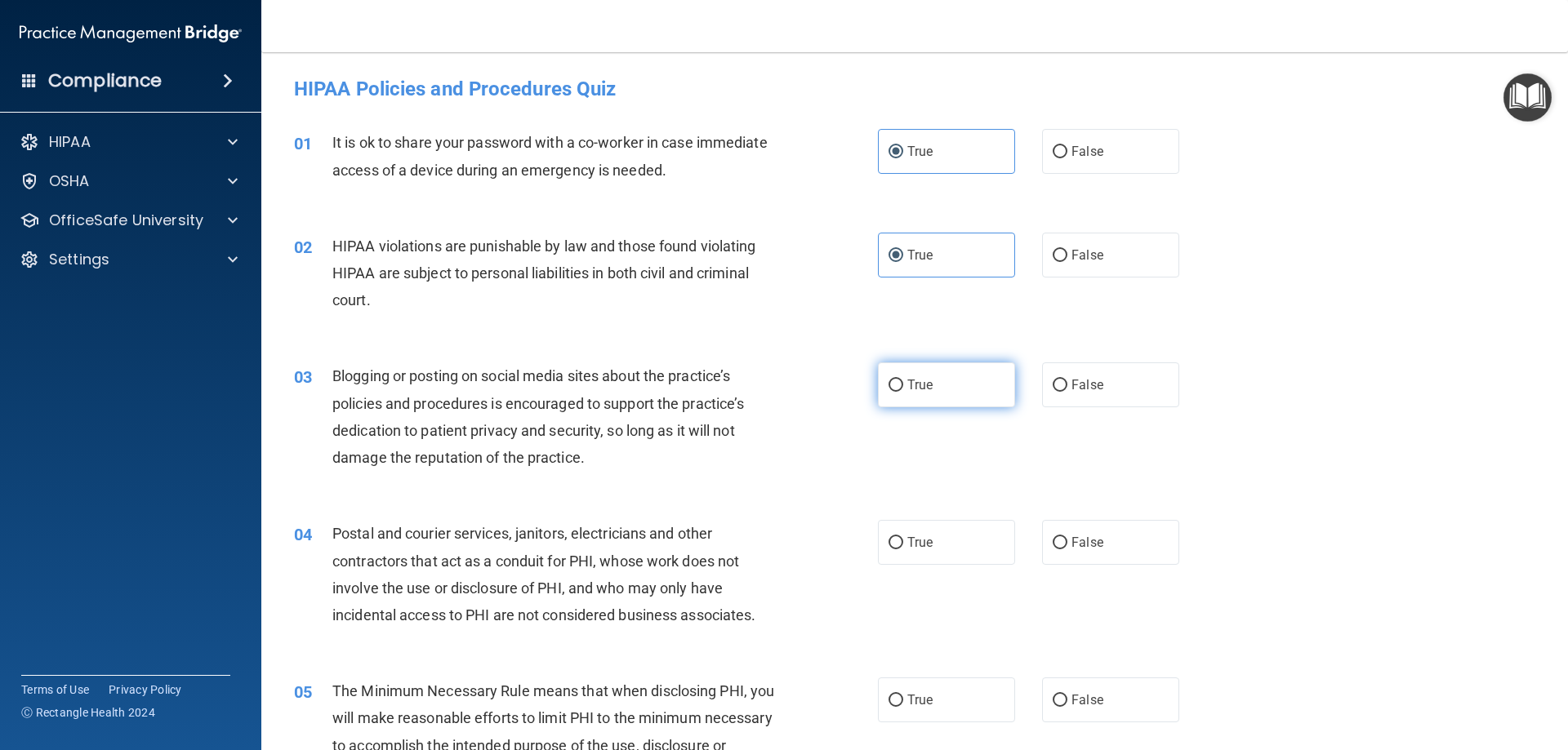
click at [891, 390] on span "True" at bounding box center [919, 385] width 25 height 15
click at [891, 390] on input "True" at bounding box center [895, 385] width 14 height 12
radio input "true"
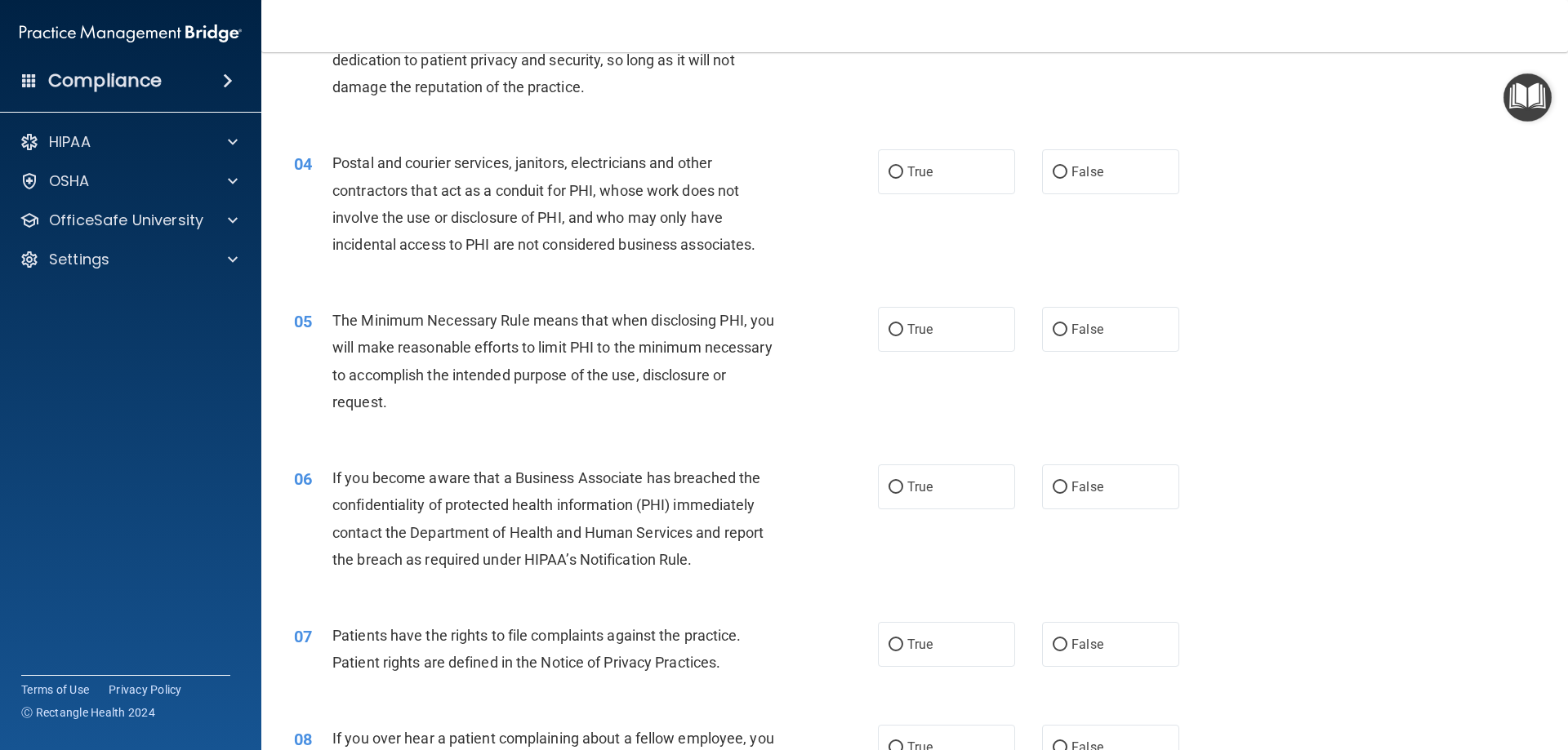
scroll to position [408, 0]
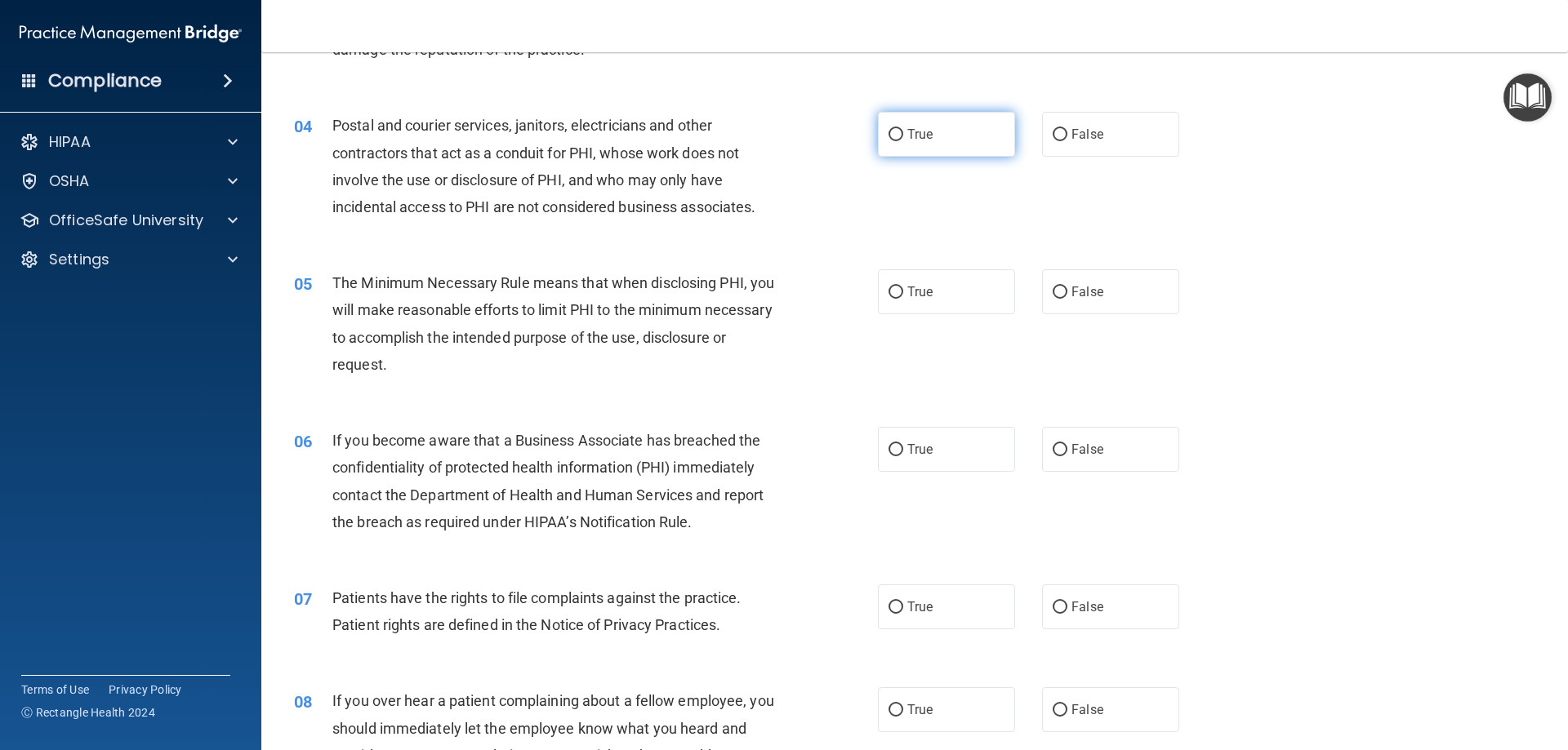
click at [891, 154] on label "True" at bounding box center [947, 134] width 138 height 45
click at [891, 141] on input "True" at bounding box center [895, 135] width 14 height 12
radio input "true"
click at [891, 286] on label "True" at bounding box center [947, 291] width 138 height 45
click at [891, 287] on input "True" at bounding box center [895, 292] width 14 height 12
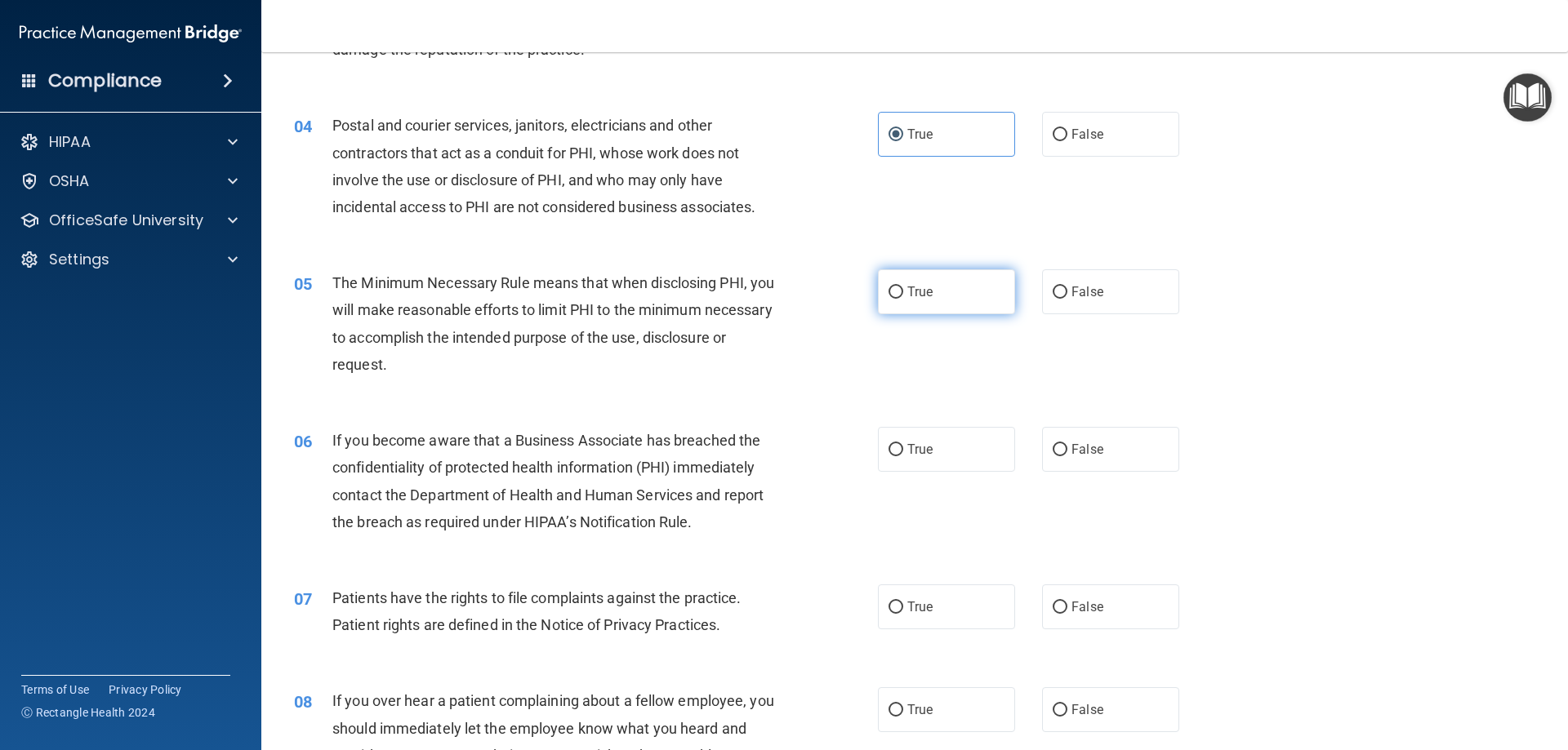
radio input "true"
click at [891, 463] on label "True" at bounding box center [947, 449] width 138 height 45
click at [891, 457] on input "True" at bounding box center [895, 450] width 14 height 12
radio input "true"
click at [891, 596] on label "True" at bounding box center [947, 607] width 138 height 45
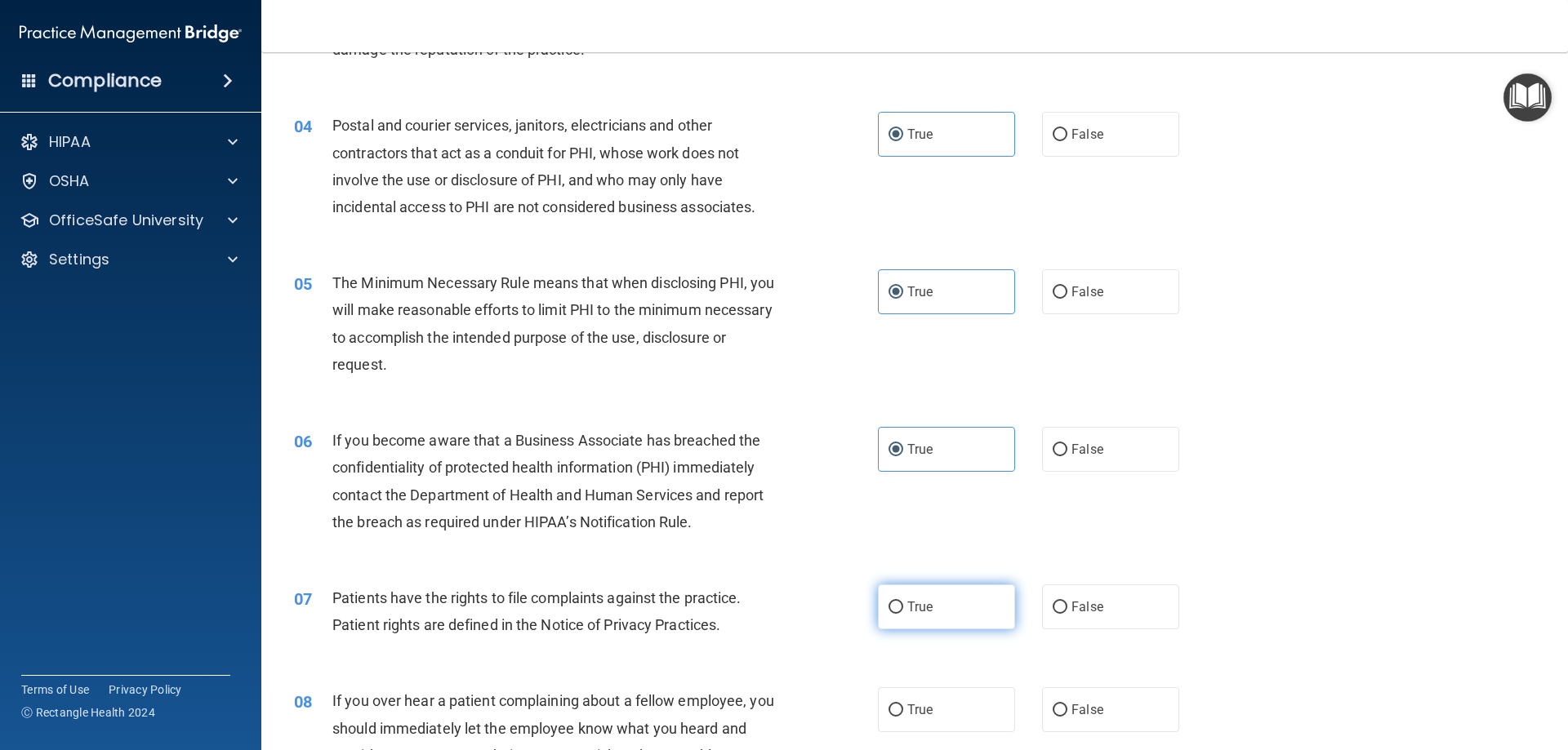
click at [891, 602] on input "True" at bounding box center [895, 608] width 14 height 12
radio input "true"
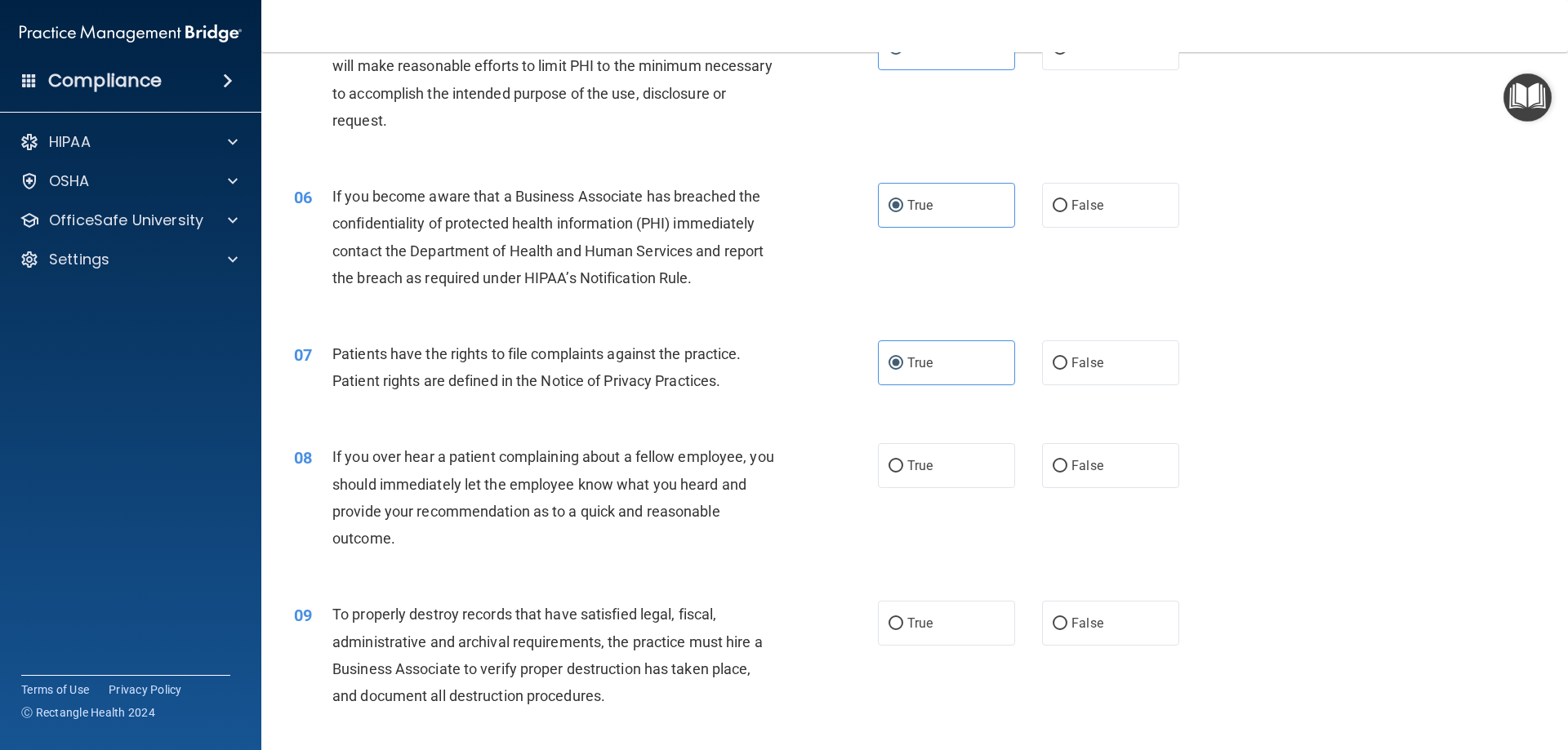
scroll to position [654, 0]
click at [891, 476] on label "True" at bounding box center [947, 464] width 138 height 45
click at [891, 472] on input "True" at bounding box center [895, 465] width 14 height 12
radio input "true"
click at [891, 625] on label "True" at bounding box center [947, 622] width 138 height 45
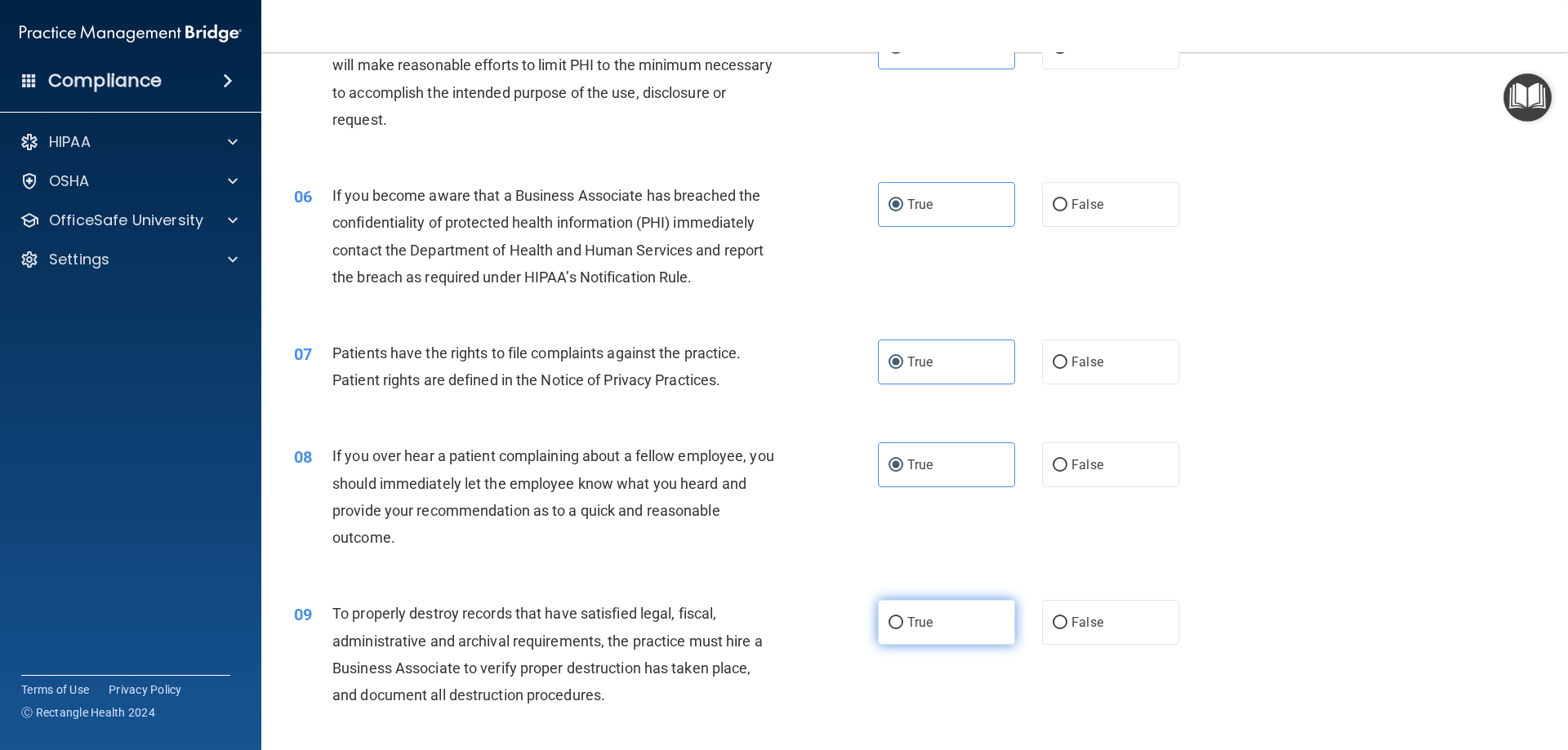
click at [891, 625] on input "True" at bounding box center [895, 623] width 14 height 12
radio input "true"
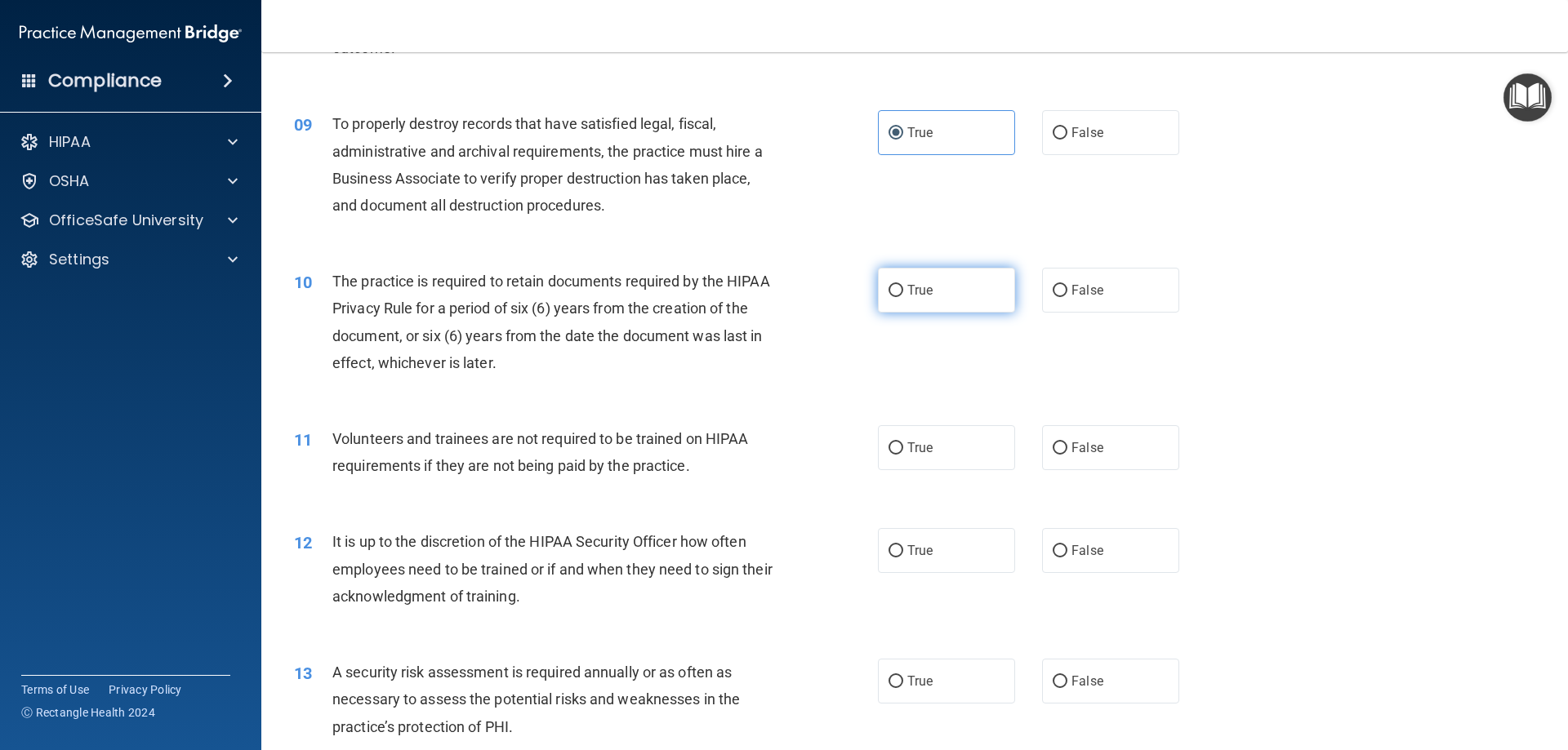
click at [891, 287] on label "True" at bounding box center [947, 289] width 138 height 45
click at [891, 287] on input "True" at bounding box center [895, 290] width 14 height 12
radio input "true"
click at [891, 287] on label "True" at bounding box center [947, 289] width 138 height 45
click at [891, 287] on input "True" at bounding box center [895, 290] width 14 height 12
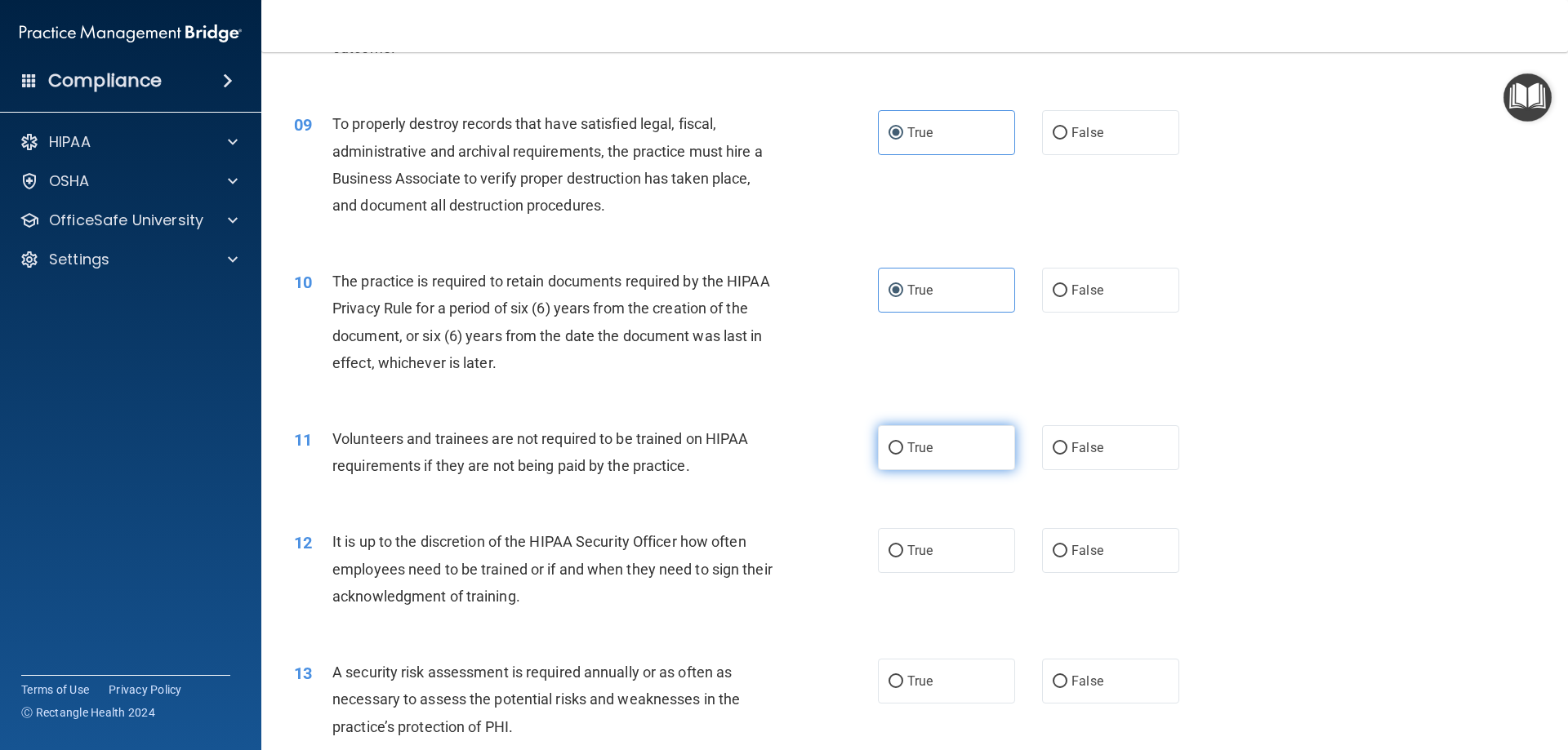
click at [891, 463] on label "True" at bounding box center [947, 447] width 138 height 45
click at [891, 455] on input "True" at bounding box center [895, 448] width 14 height 12
radio input "true"
click at [891, 547] on label "True" at bounding box center [947, 550] width 138 height 45
click at [891, 547] on input "True" at bounding box center [895, 551] width 14 height 12
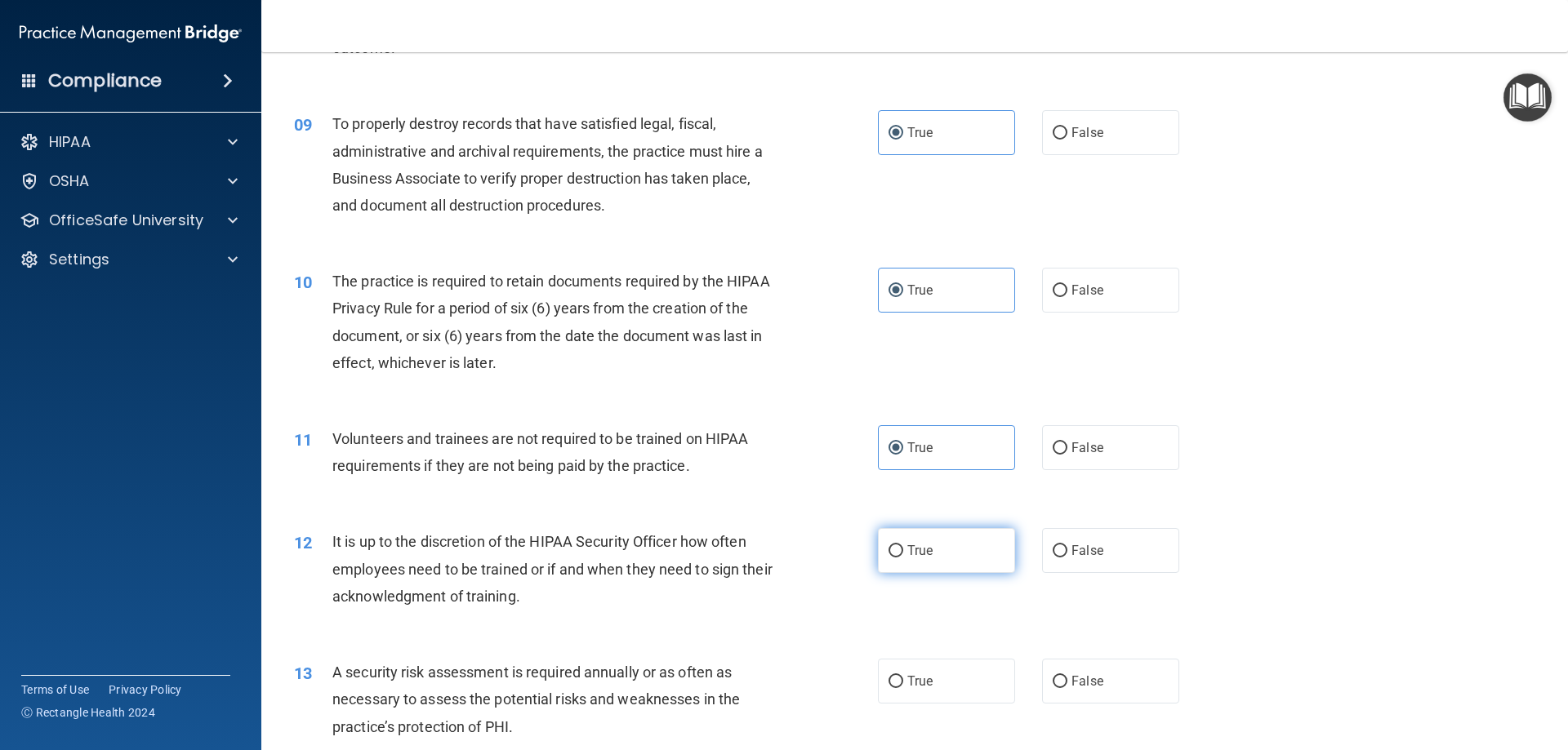
radio input "true"
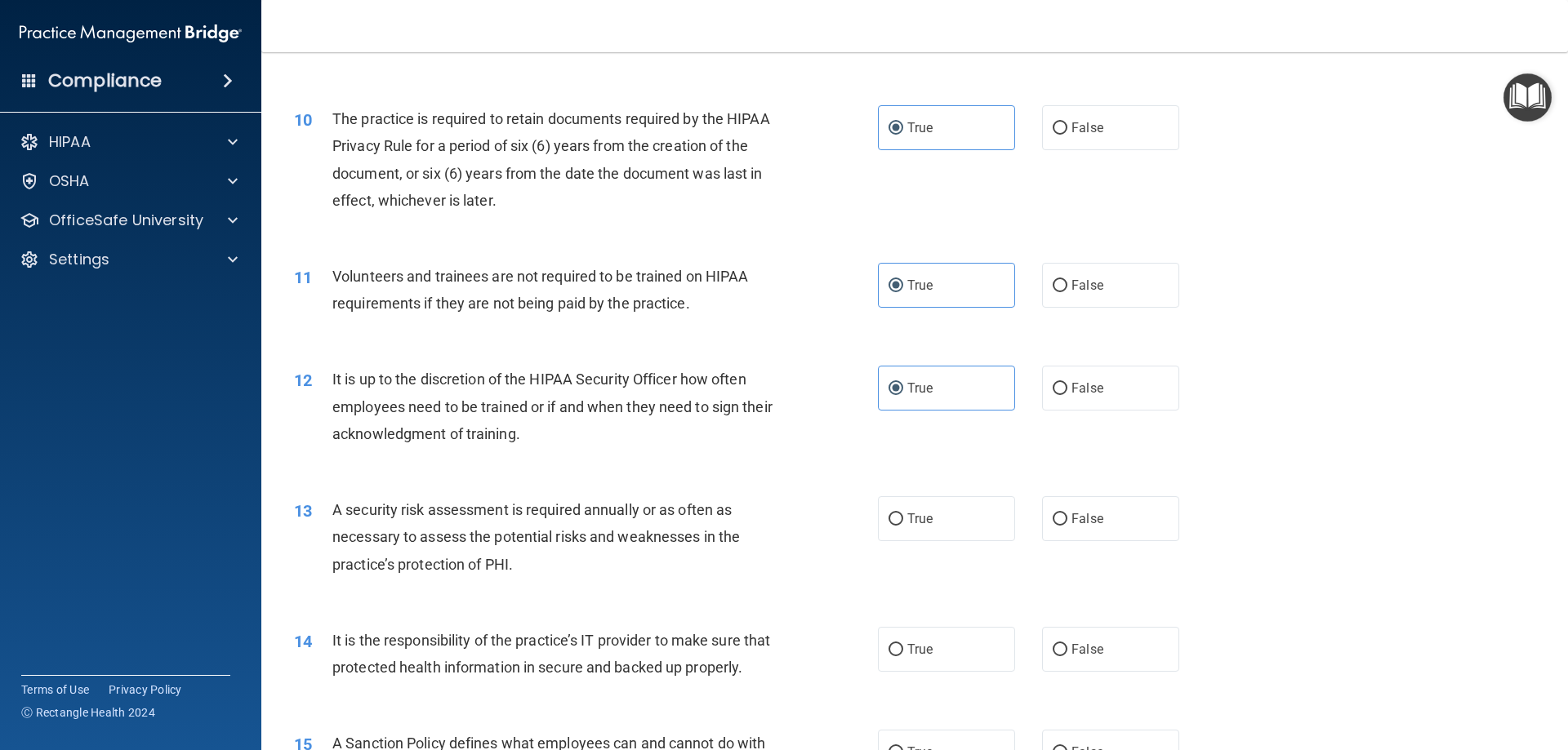
scroll to position [1306, 0]
click at [891, 522] on label "True" at bounding box center [947, 518] width 138 height 45
click at [891, 522] on input "True" at bounding box center [895, 519] width 14 height 12
radio input "true"
drag, startPoint x: 942, startPoint y: 647, endPoint x: 946, endPoint y: 635, distance: 12.6
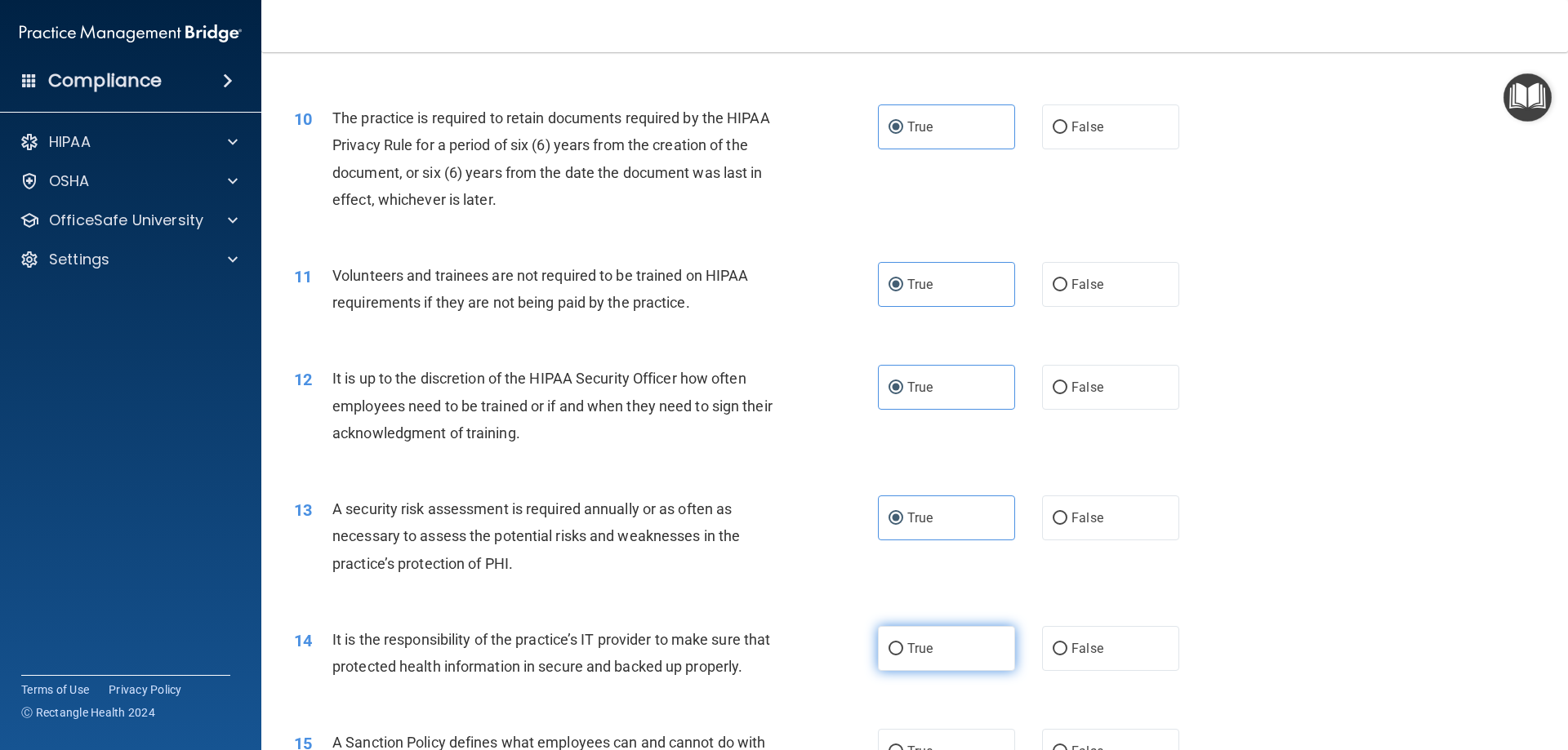
click at [891, 648] on label "True" at bounding box center [947, 648] width 138 height 45
click at [891, 648] on input "True" at bounding box center [895, 649] width 14 height 12
radio input "true"
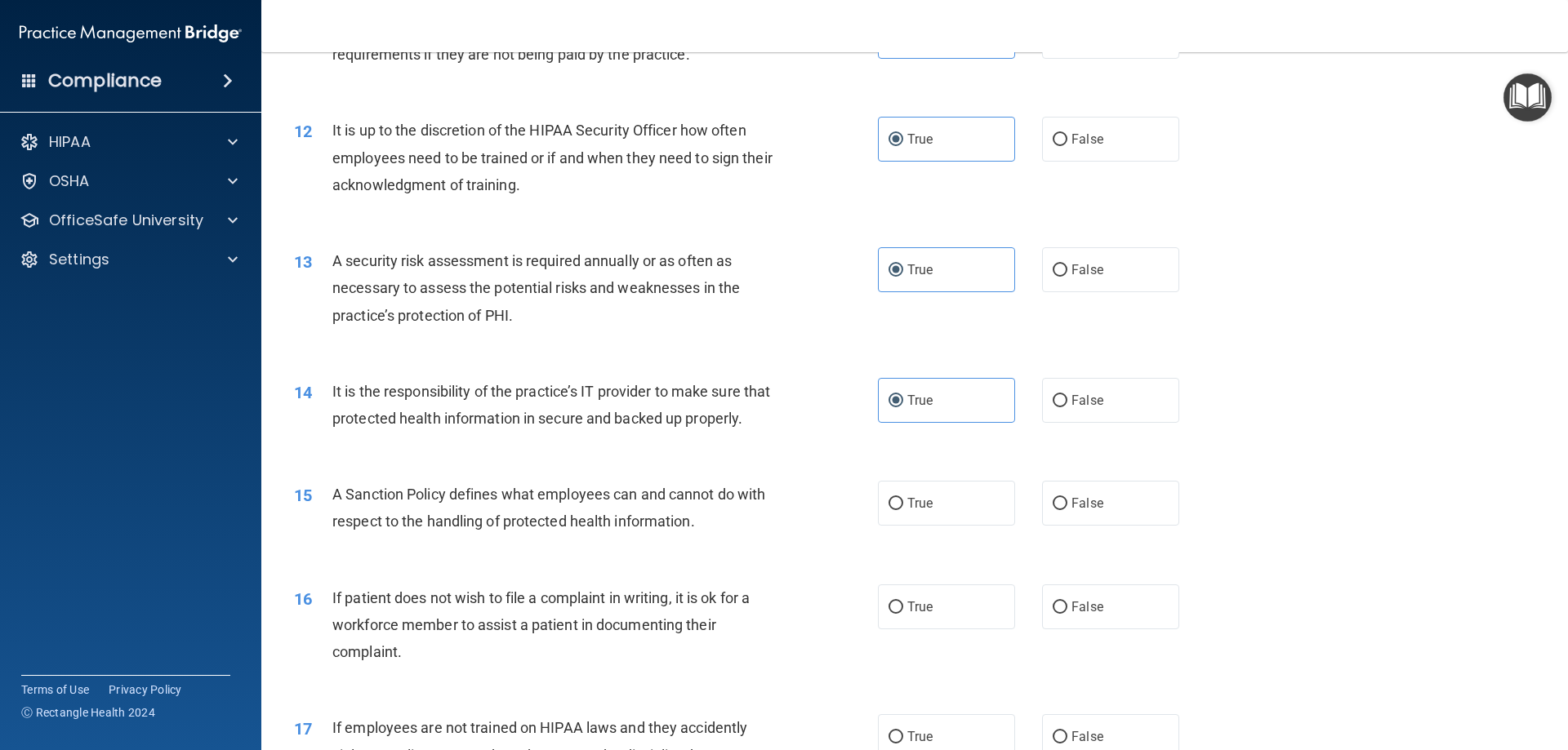
scroll to position [1633, 0]
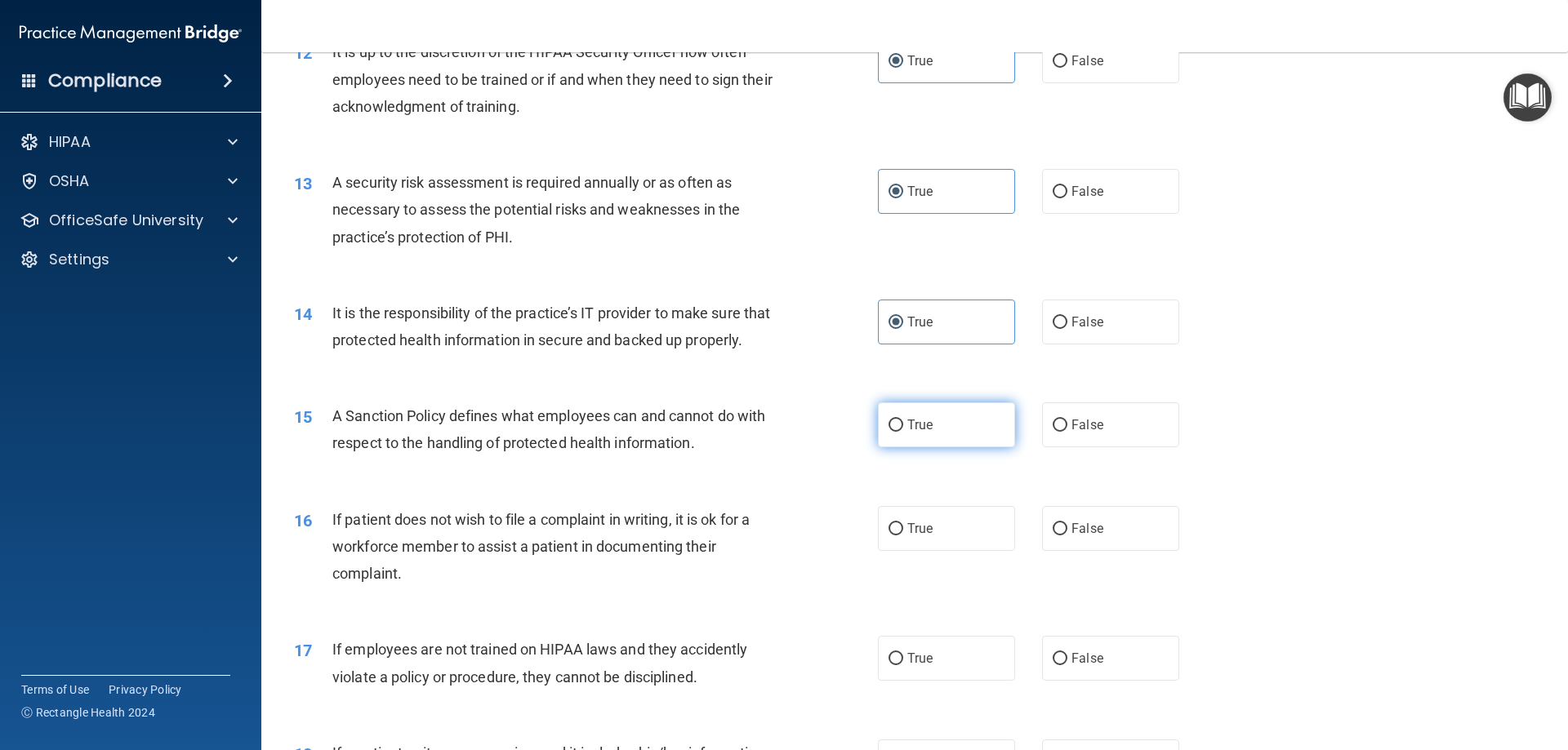
click at [891, 447] on label "True" at bounding box center [947, 424] width 138 height 45
click at [891, 432] on input "True" at bounding box center [895, 425] width 14 height 12
radio input "true"
click at [891, 551] on label "True" at bounding box center [947, 528] width 138 height 45
click at [891, 536] on input "True" at bounding box center [895, 529] width 14 height 12
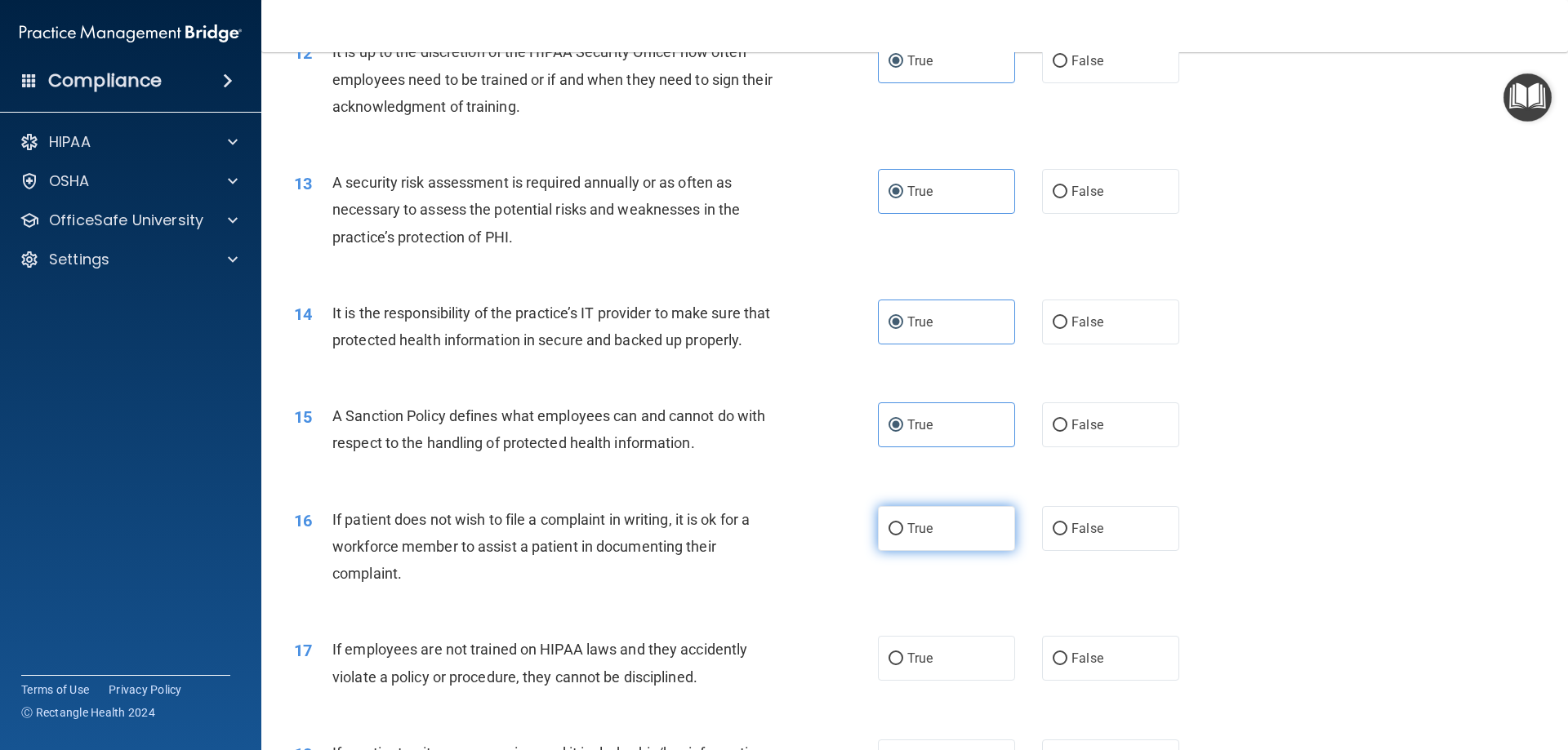
radio input "true"
click at [891, 681] on label "True" at bounding box center [947, 658] width 138 height 45
click at [891, 665] on input "True" at bounding box center [895, 659] width 14 height 12
radio input "true"
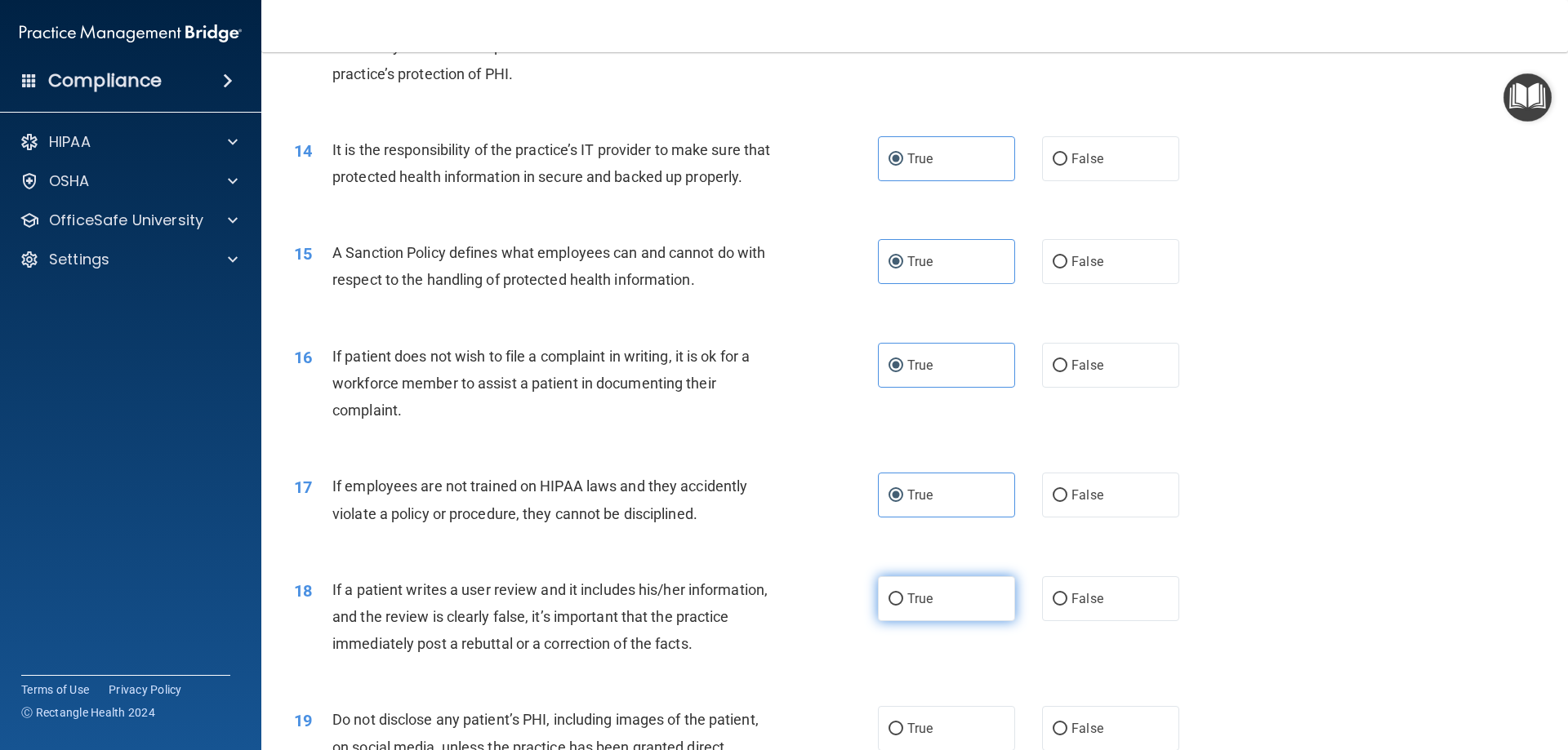
click at [891, 604] on label "True" at bounding box center [947, 598] width 138 height 45
click at [891, 604] on input "True" at bounding box center [895, 599] width 14 height 12
radio input "true"
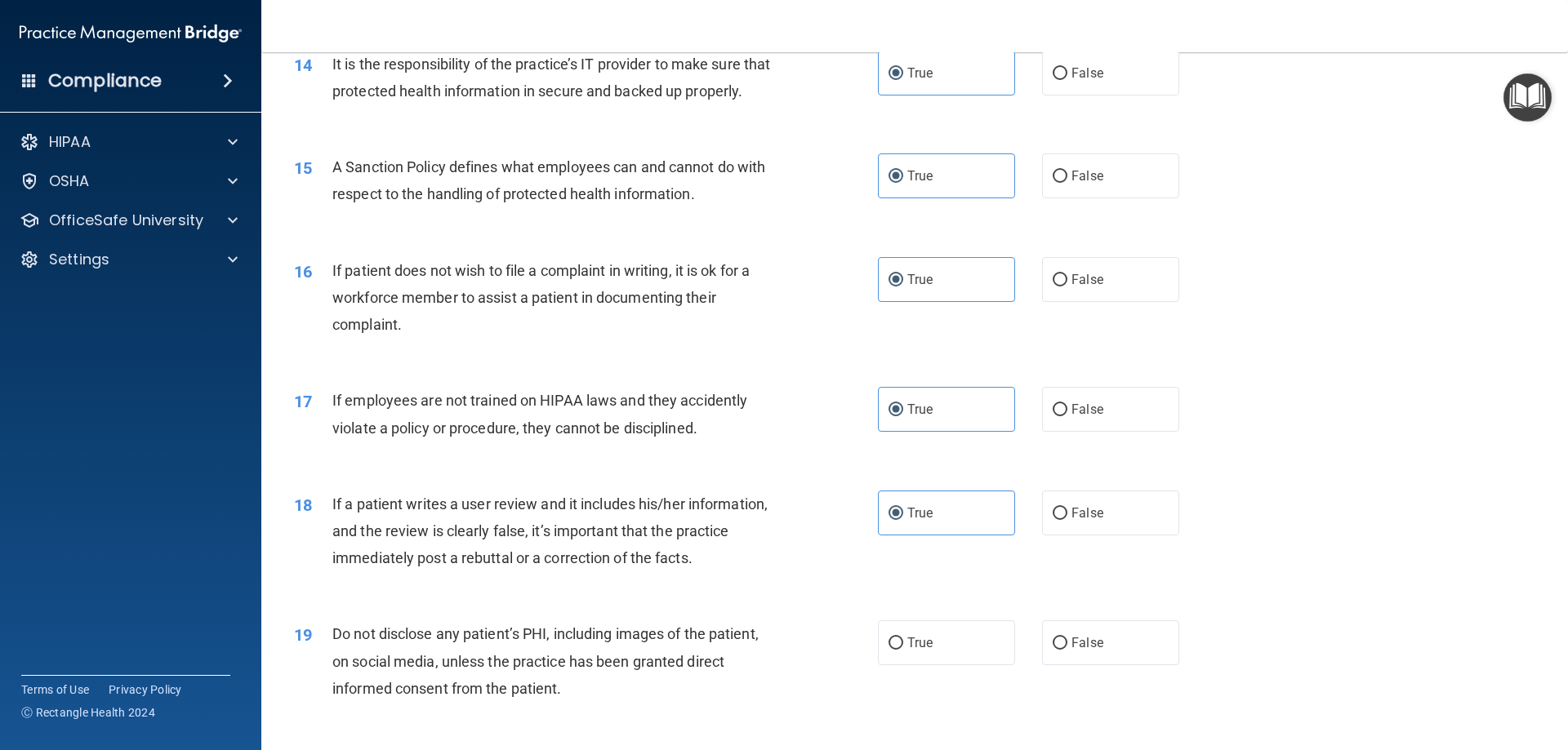
scroll to position [2123, 0]
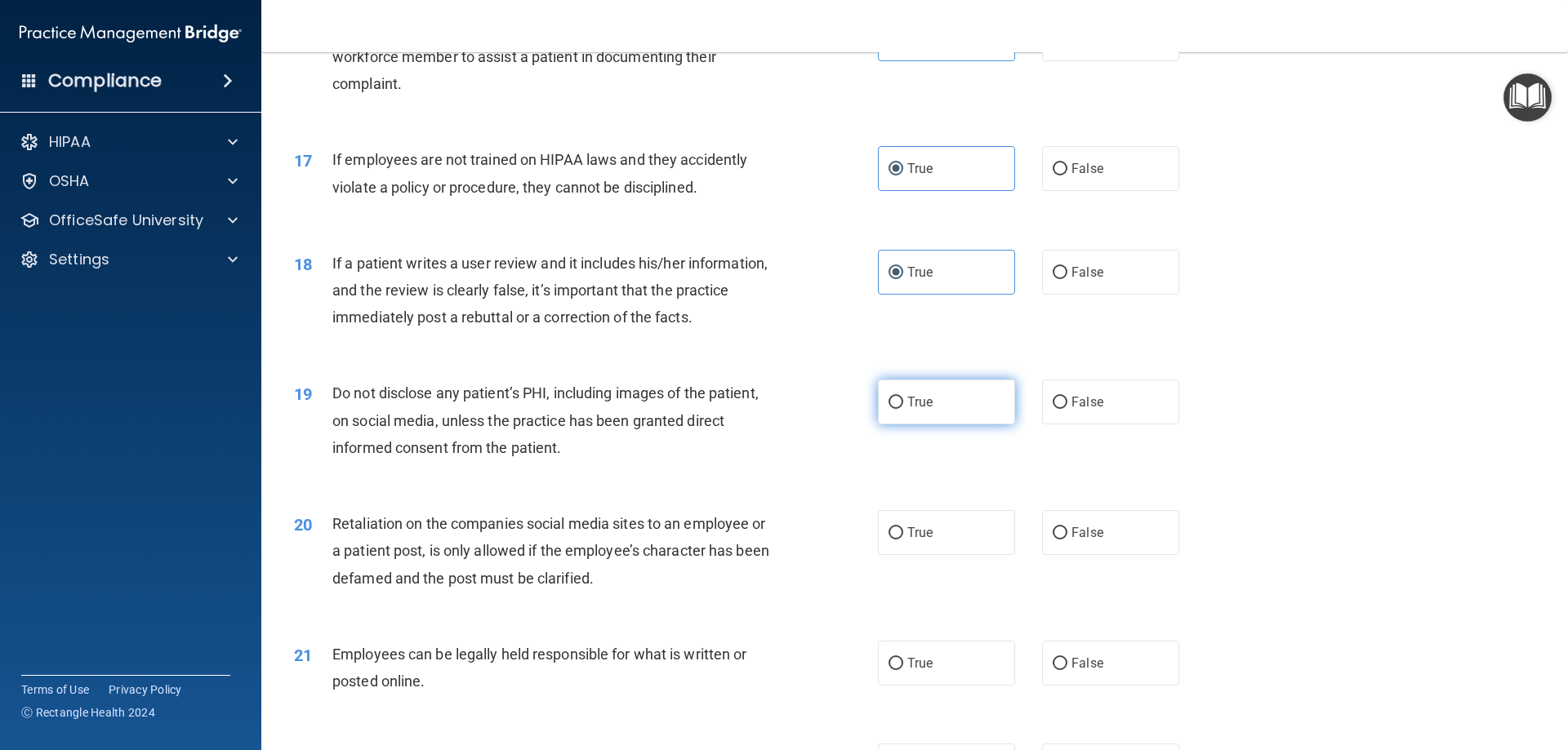
click at [891, 424] on label "True" at bounding box center [947, 401] width 138 height 45
click at [891, 409] on input "True" at bounding box center [895, 402] width 14 height 12
radio input "true"
click at [891, 555] on label "True" at bounding box center [947, 532] width 138 height 45
click at [891, 540] on input "True" at bounding box center [895, 533] width 14 height 12
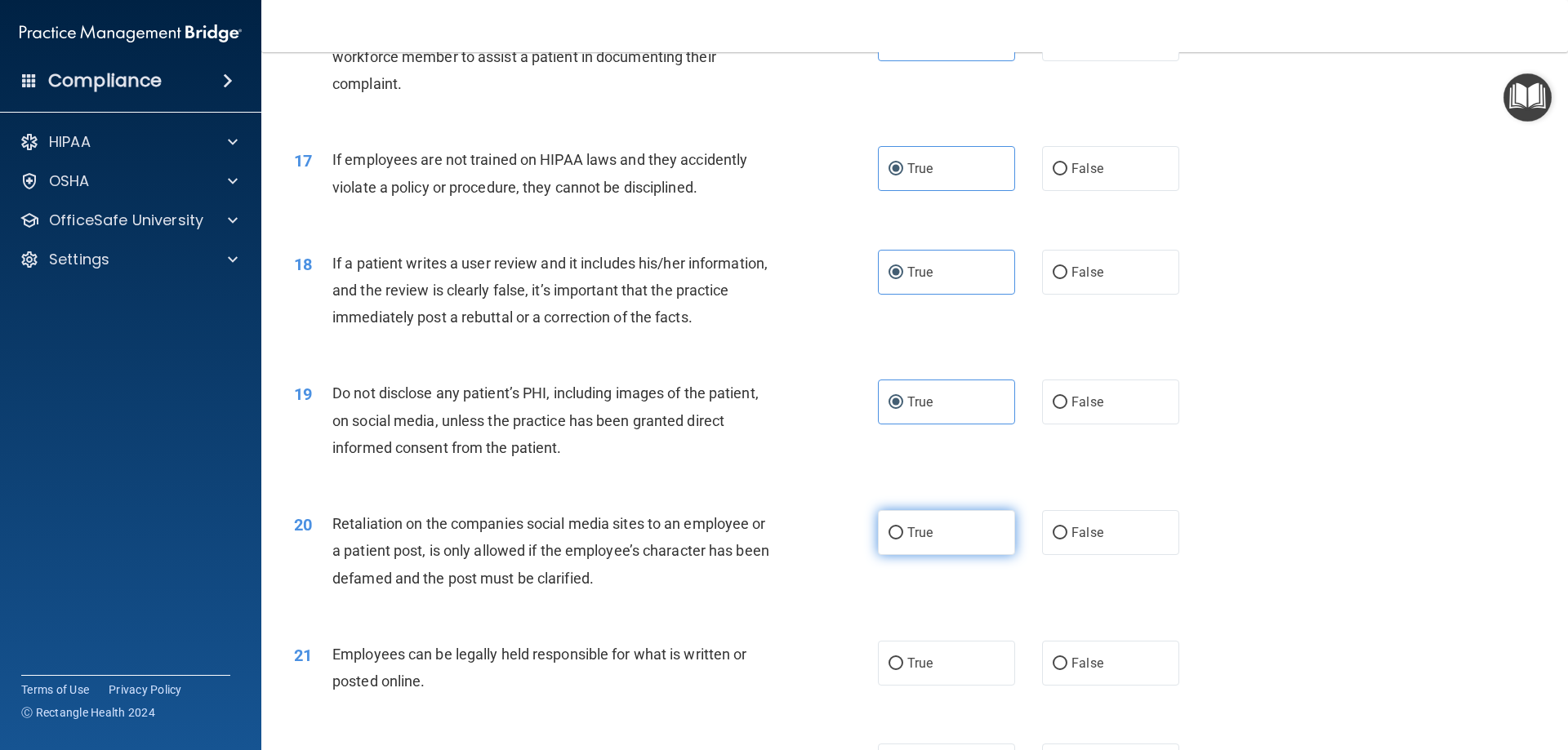
radio input "true"
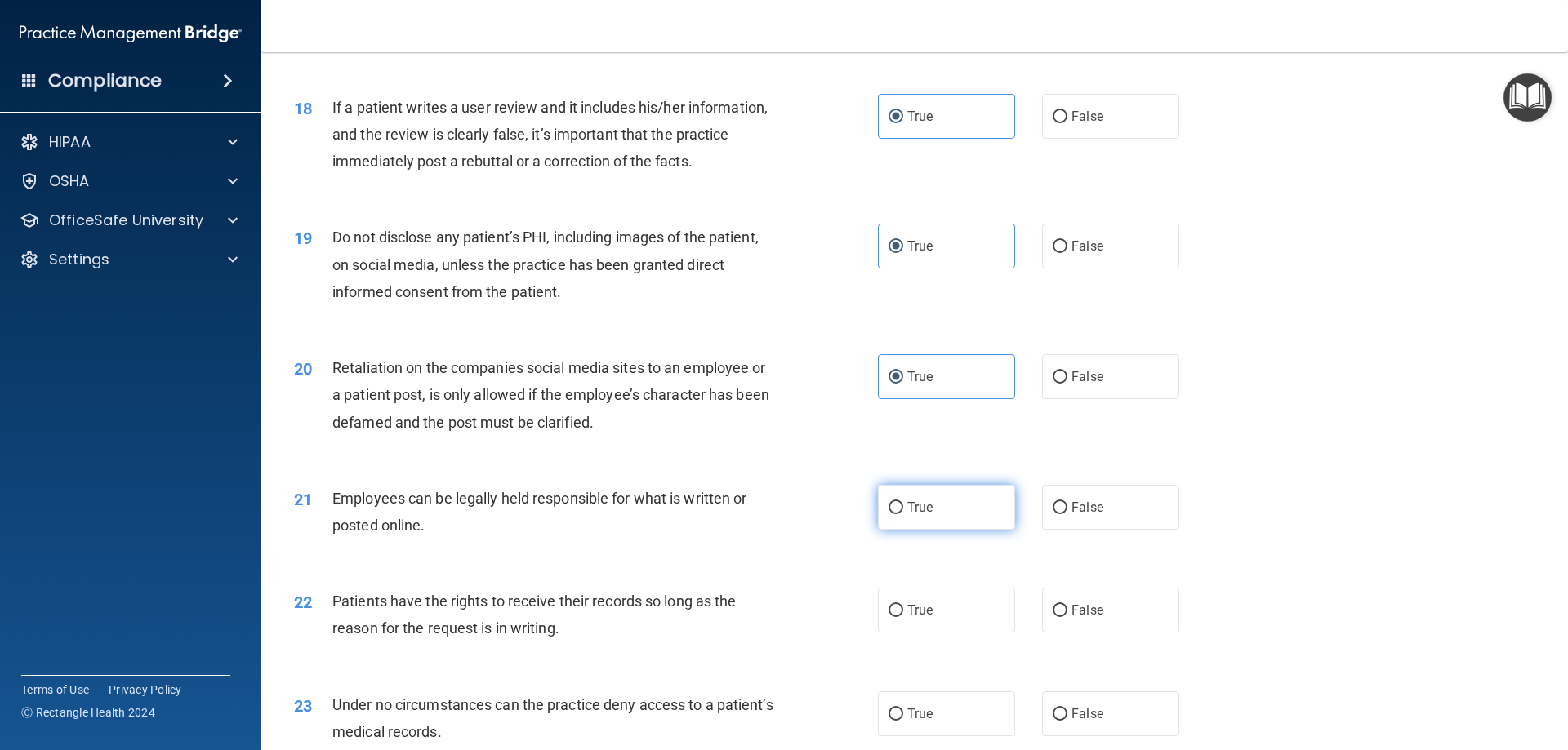
scroll to position [2286, 0]
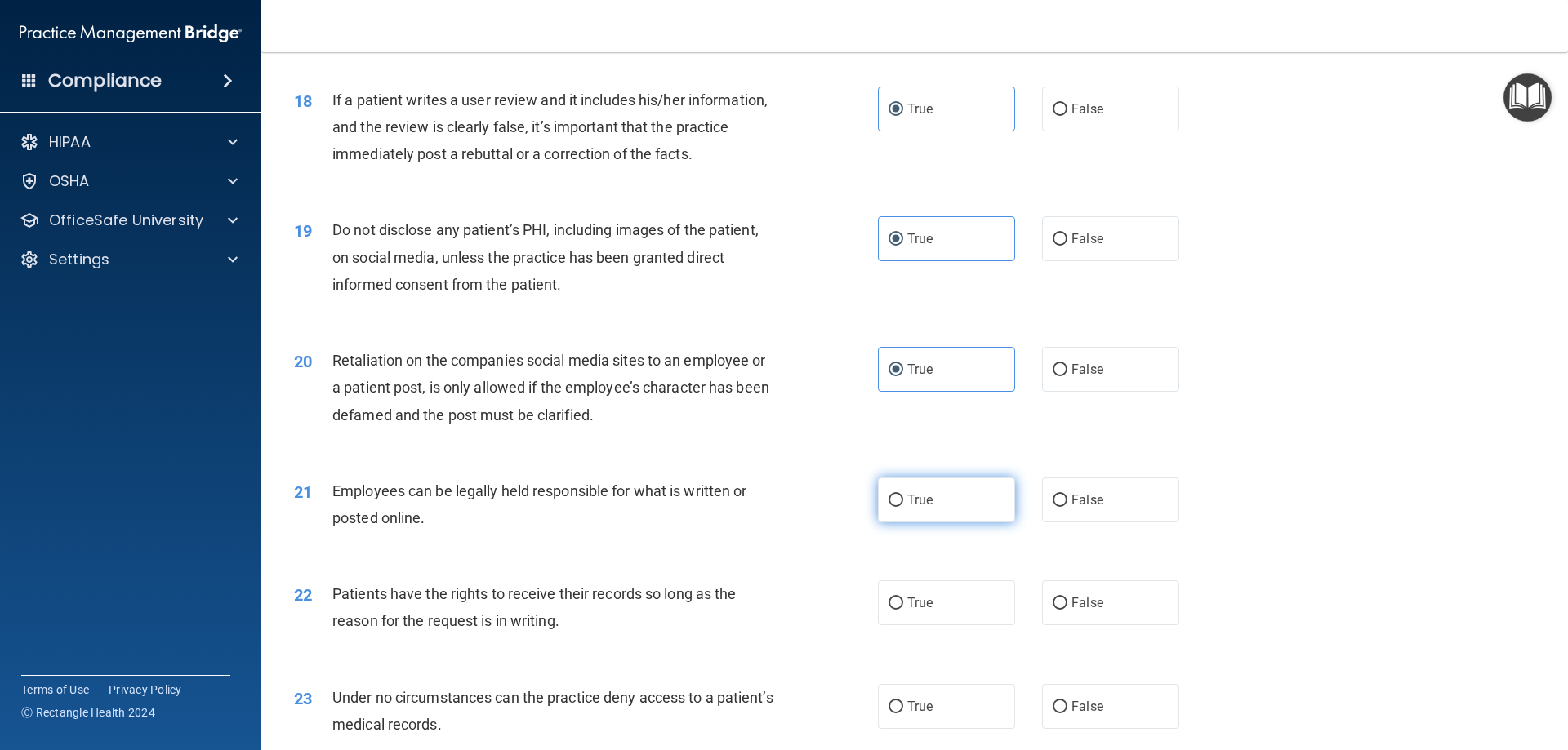
click at [891, 504] on label "True" at bounding box center [947, 500] width 138 height 45
click at [891, 504] on input "True" at bounding box center [895, 501] width 14 height 12
radio input "true"
click at [891, 624] on label "True" at bounding box center [947, 603] width 138 height 45
click at [891, 610] on input "True" at bounding box center [895, 604] width 14 height 12
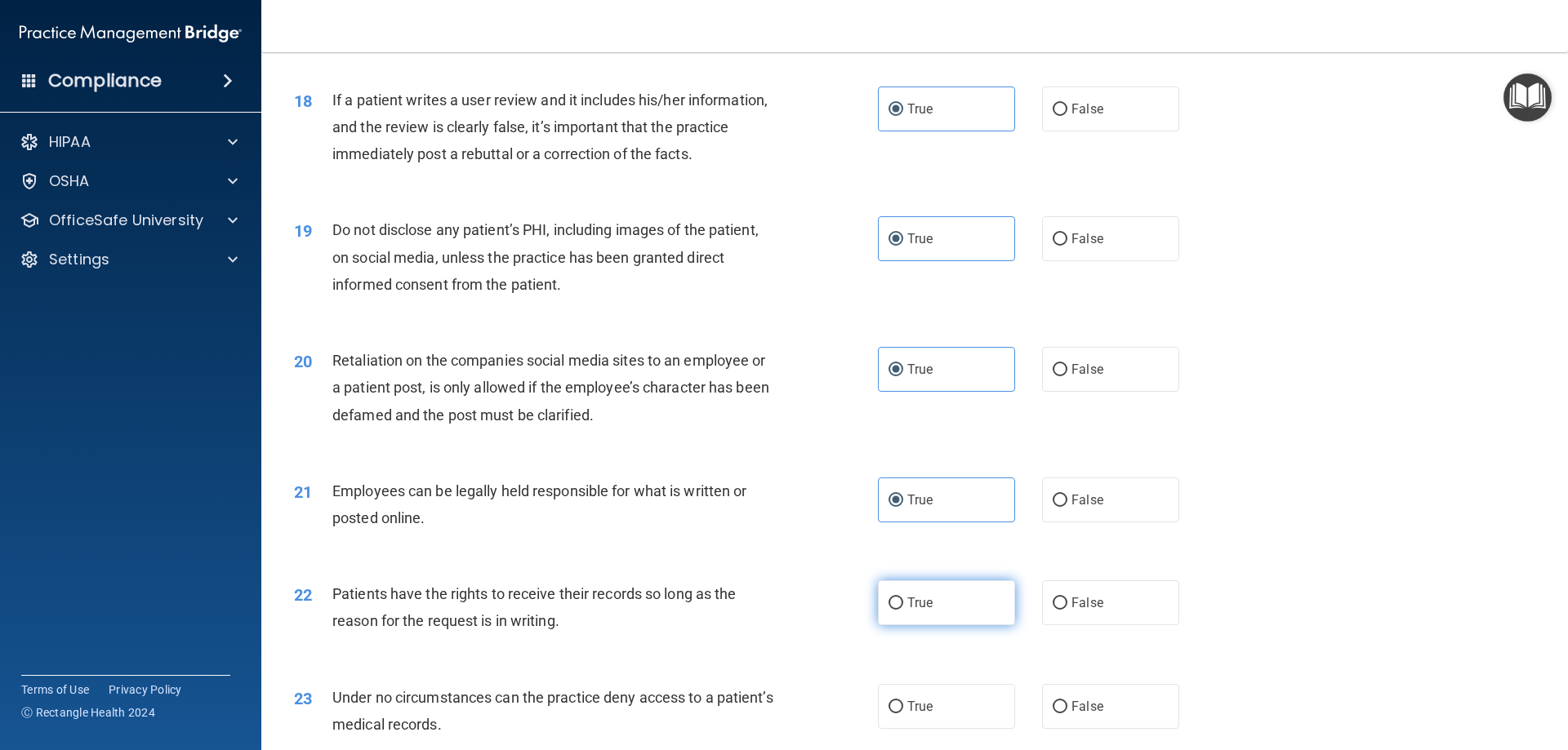
radio input "true"
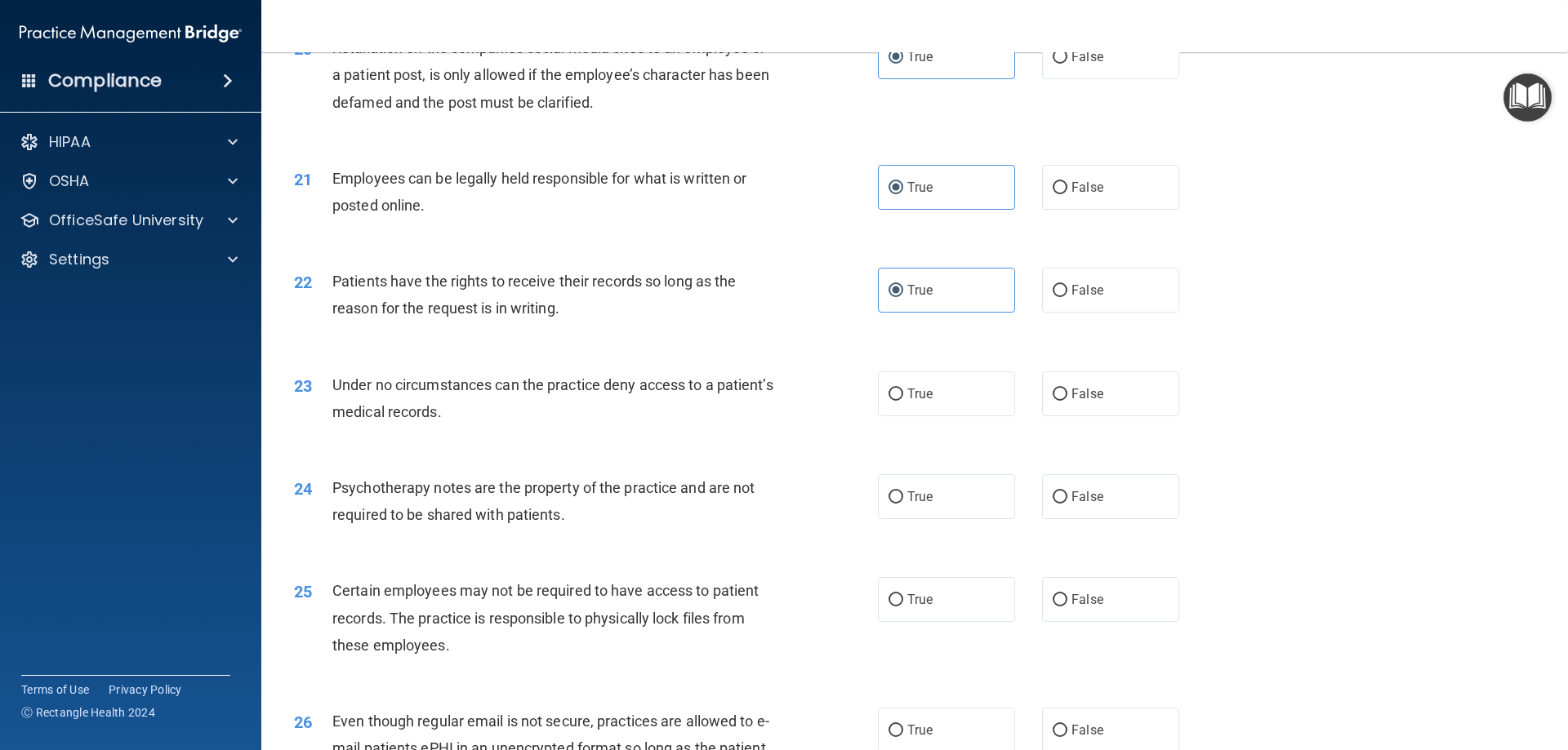
scroll to position [2613, 0]
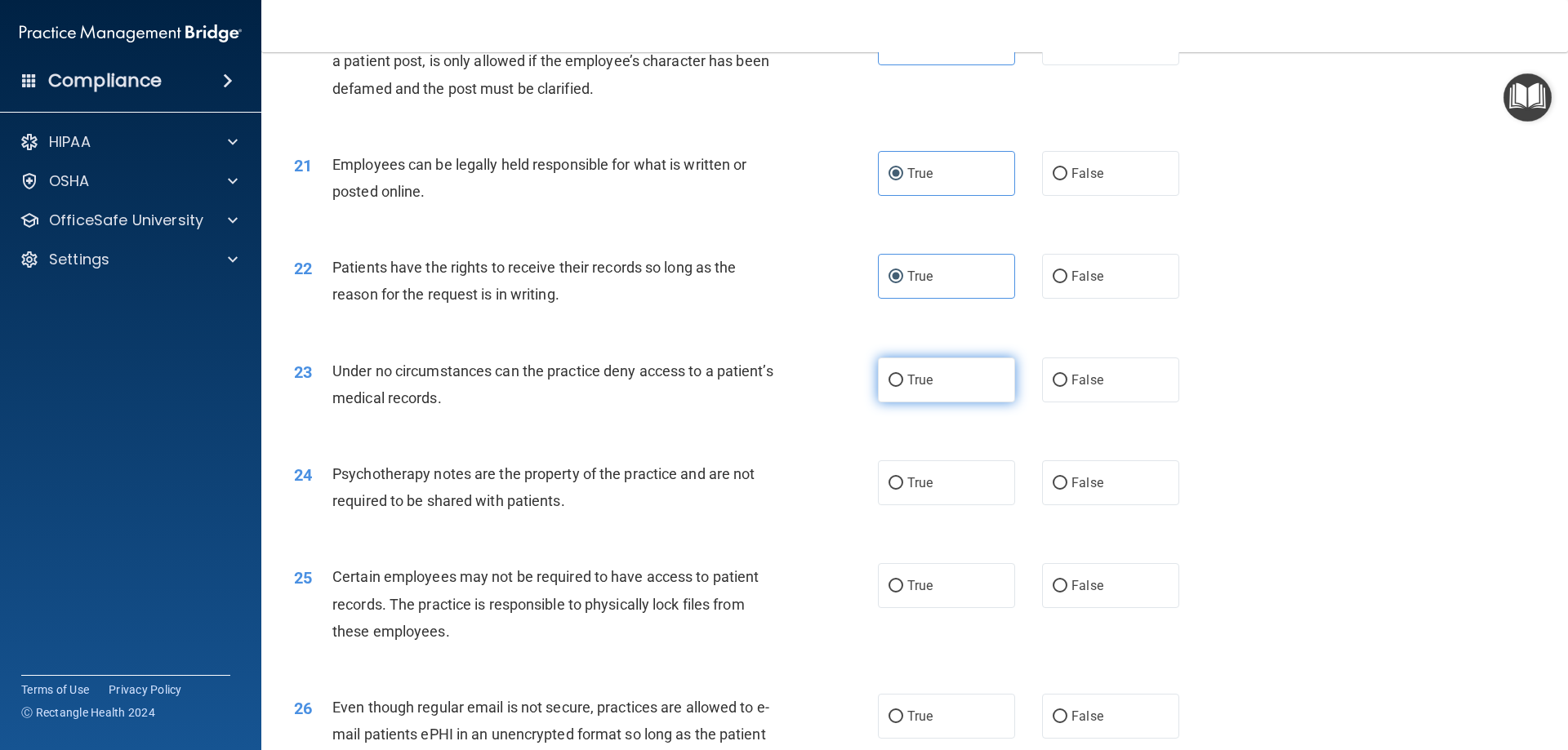
click at [891, 396] on label "True" at bounding box center [947, 379] width 138 height 45
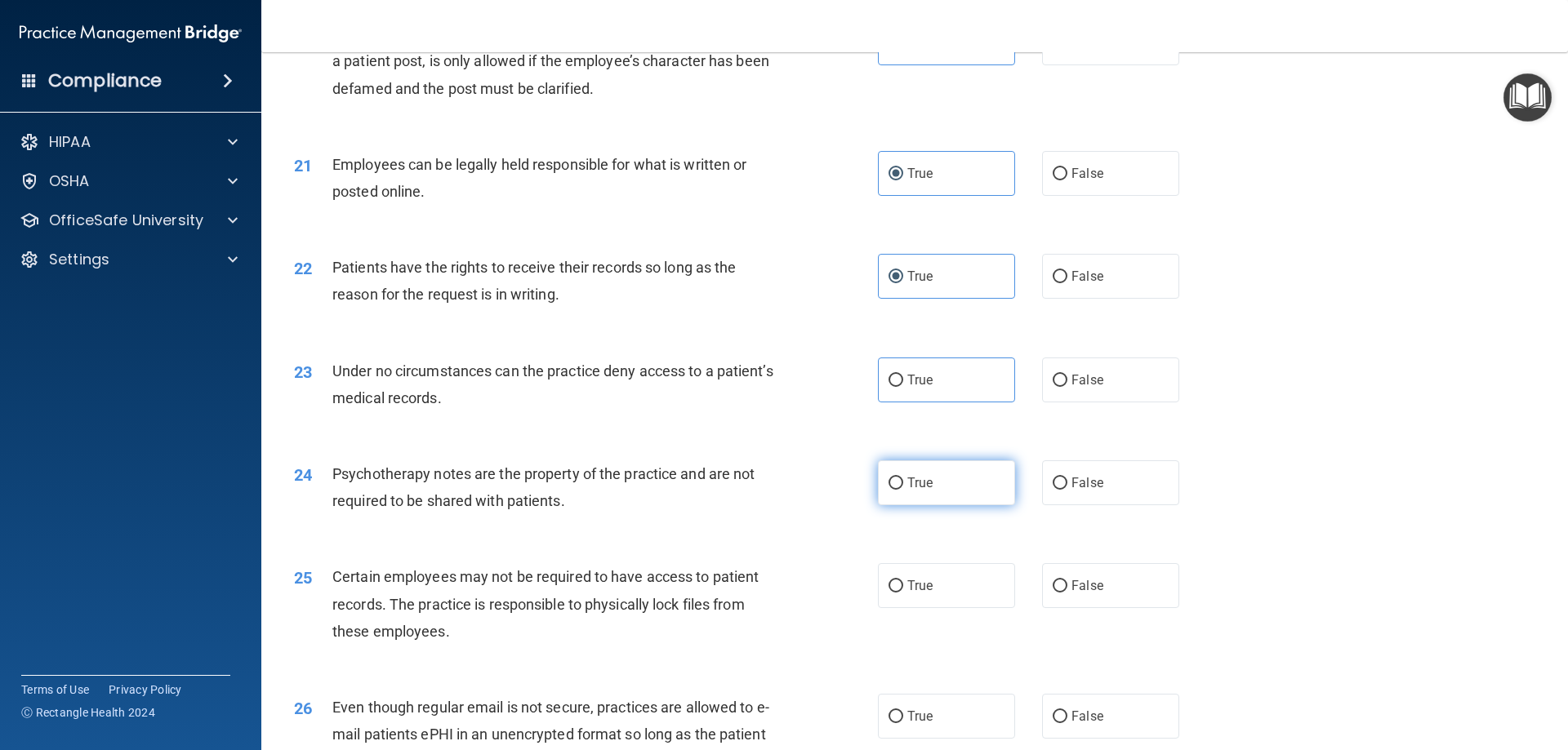
click at [891, 505] on label "True" at bounding box center [947, 482] width 138 height 45
click at [891, 490] on input "True" at bounding box center [895, 483] width 14 height 12
radio input "true"
click at [891, 402] on label "True" at bounding box center [947, 379] width 138 height 45
click at [891, 387] on input "True" at bounding box center [895, 380] width 14 height 12
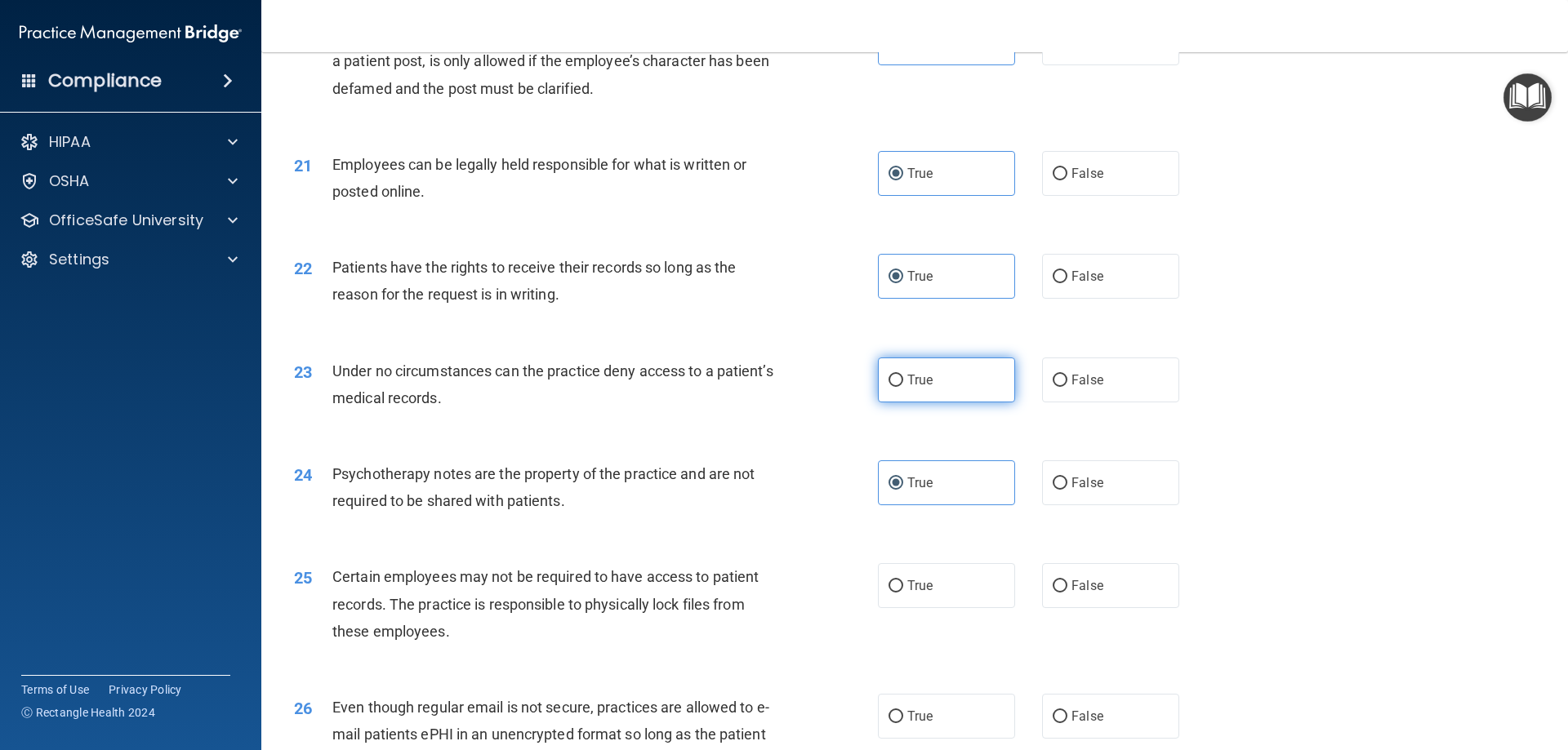
radio input "true"
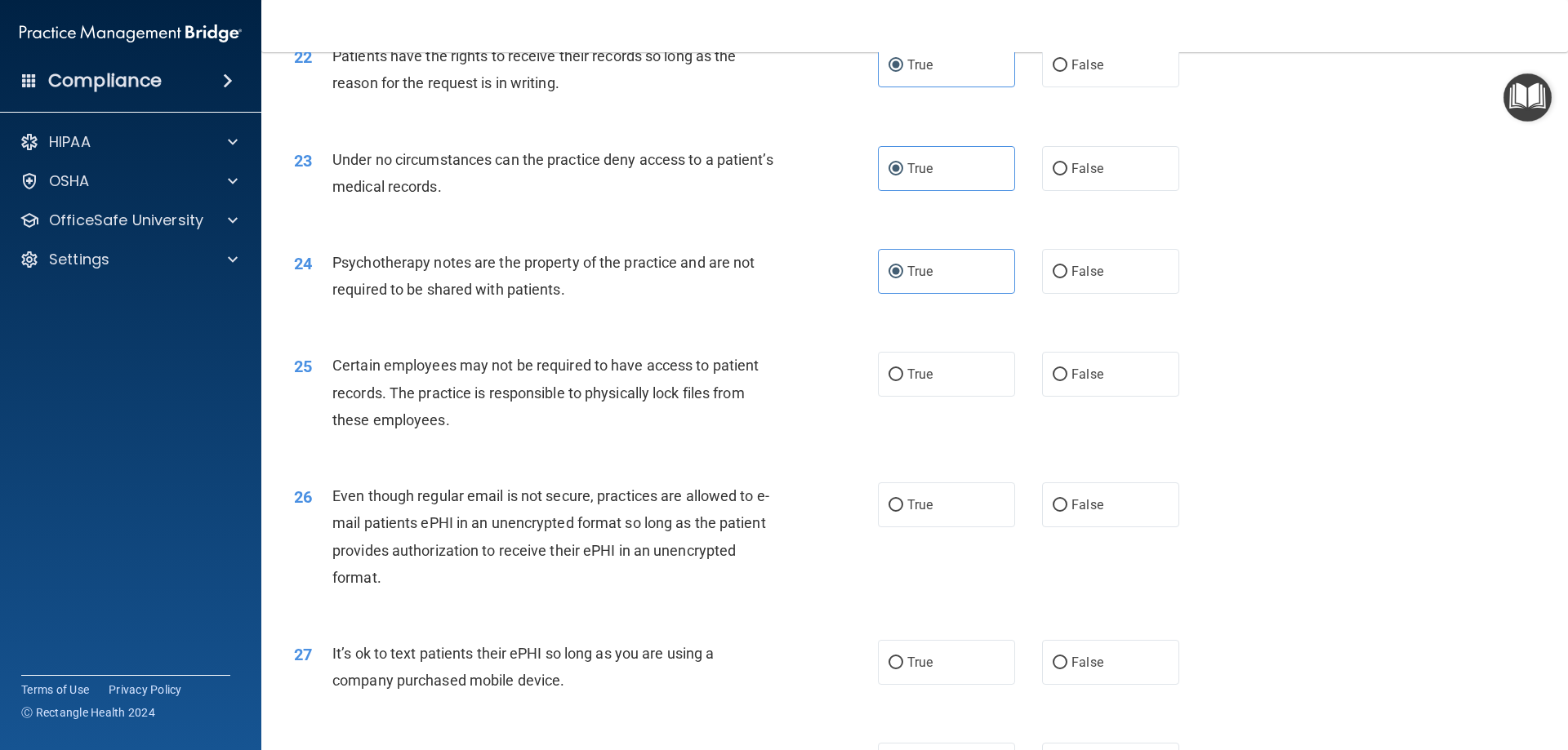
scroll to position [2858, 0]
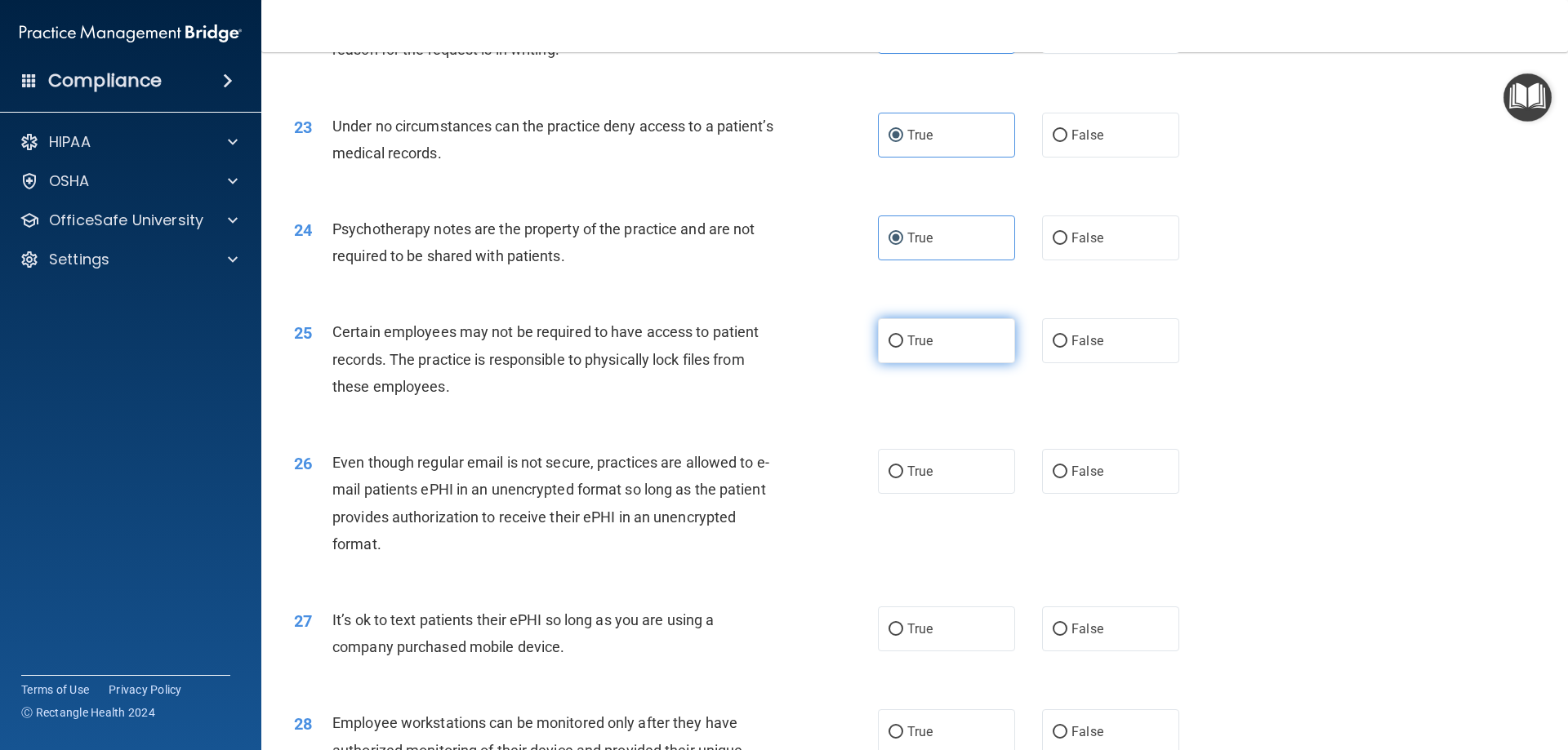
click at [891, 363] on label "True" at bounding box center [947, 340] width 138 height 45
click at [891, 348] on input "True" at bounding box center [895, 341] width 14 height 12
radio input "true"
click at [891, 494] on label "True" at bounding box center [947, 471] width 138 height 45
click at [891, 479] on input "True" at bounding box center [895, 472] width 14 height 12
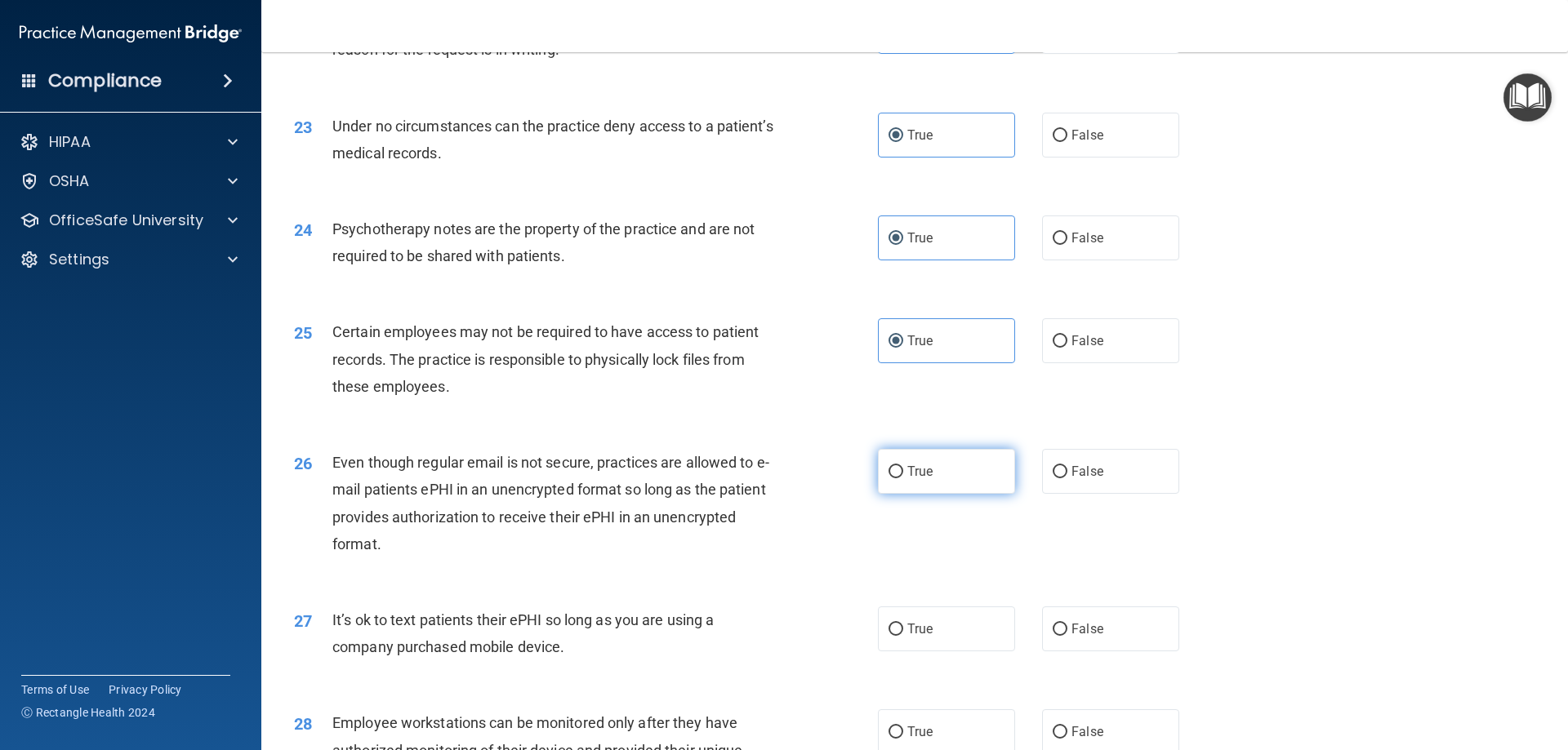
radio input "true"
drag, startPoint x: 945, startPoint y: 655, endPoint x: 946, endPoint y: 607, distance: 48.0
click at [891, 652] on label "True" at bounding box center [947, 629] width 138 height 45
click at [891, 636] on input "True" at bounding box center [895, 630] width 14 height 12
radio input "true"
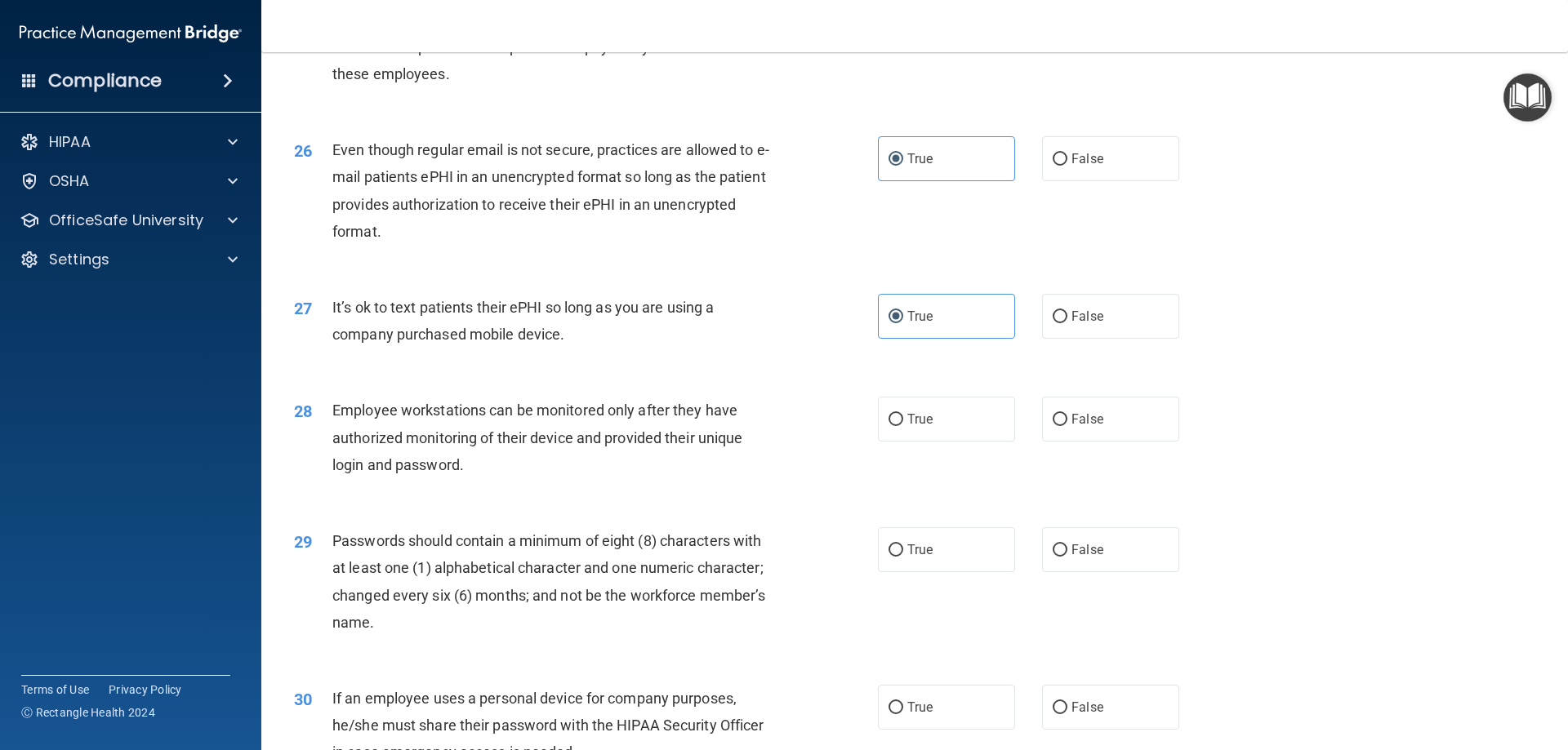
scroll to position [3184, 0]
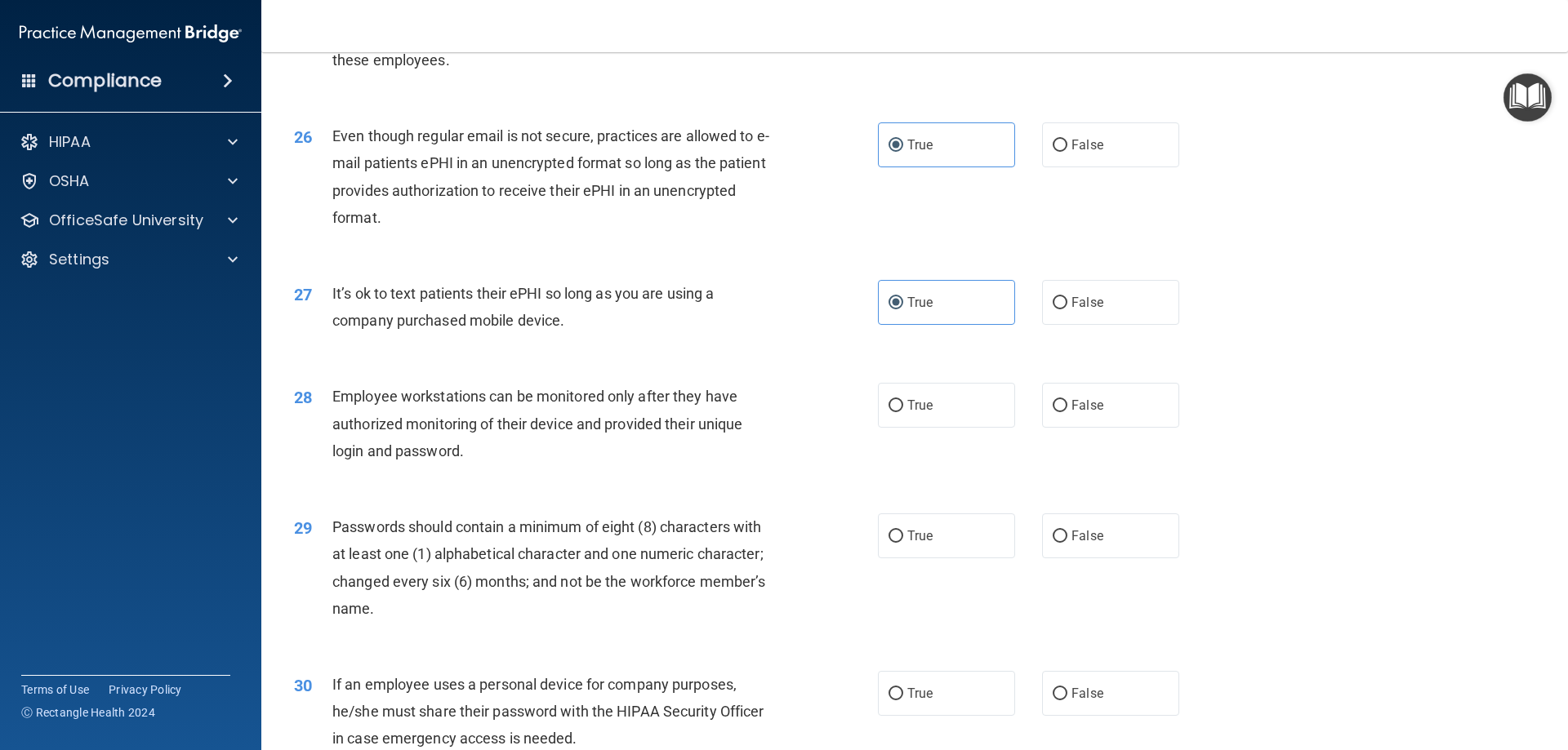
click at [891, 462] on div "28 Employee workstations can be monitored only after they have authorized monit…" at bounding box center [914, 427] width 1266 height 131
drag, startPoint x: 959, startPoint y: 451, endPoint x: 959, endPoint y: 520, distance: 69.0
click at [891, 457] on div "28 Employee workstations can be monitored only after they have authorized monit…" at bounding box center [914, 427] width 1266 height 131
click at [891, 550] on label "True" at bounding box center [947, 536] width 138 height 45
click at [891, 543] on input "True" at bounding box center [895, 536] width 14 height 12
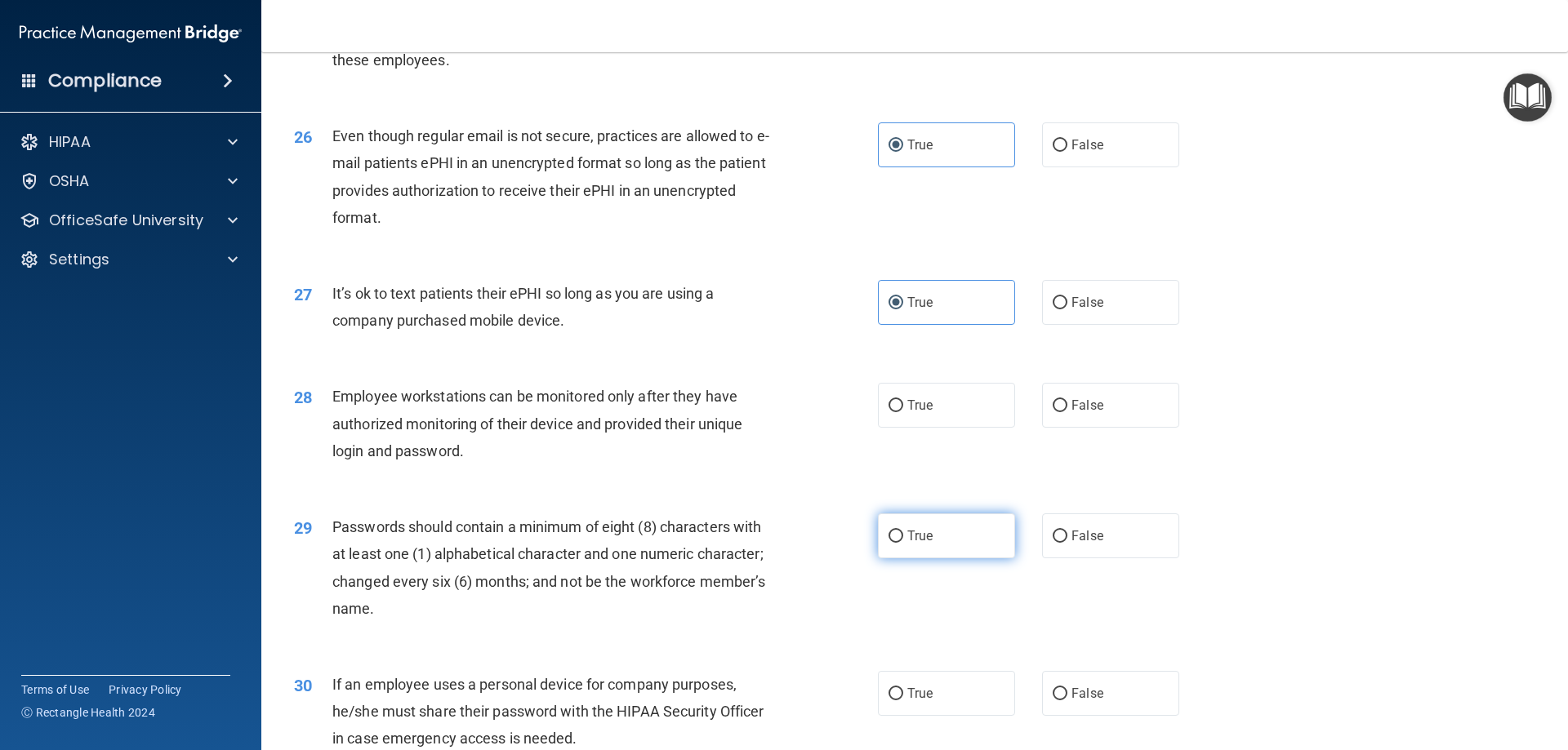
radio input "true"
click at [889, 413] on input "True" at bounding box center [895, 406] width 14 height 12
radio input "true"
click at [889, 413] on input "True" at bounding box center [895, 406] width 14 height 12
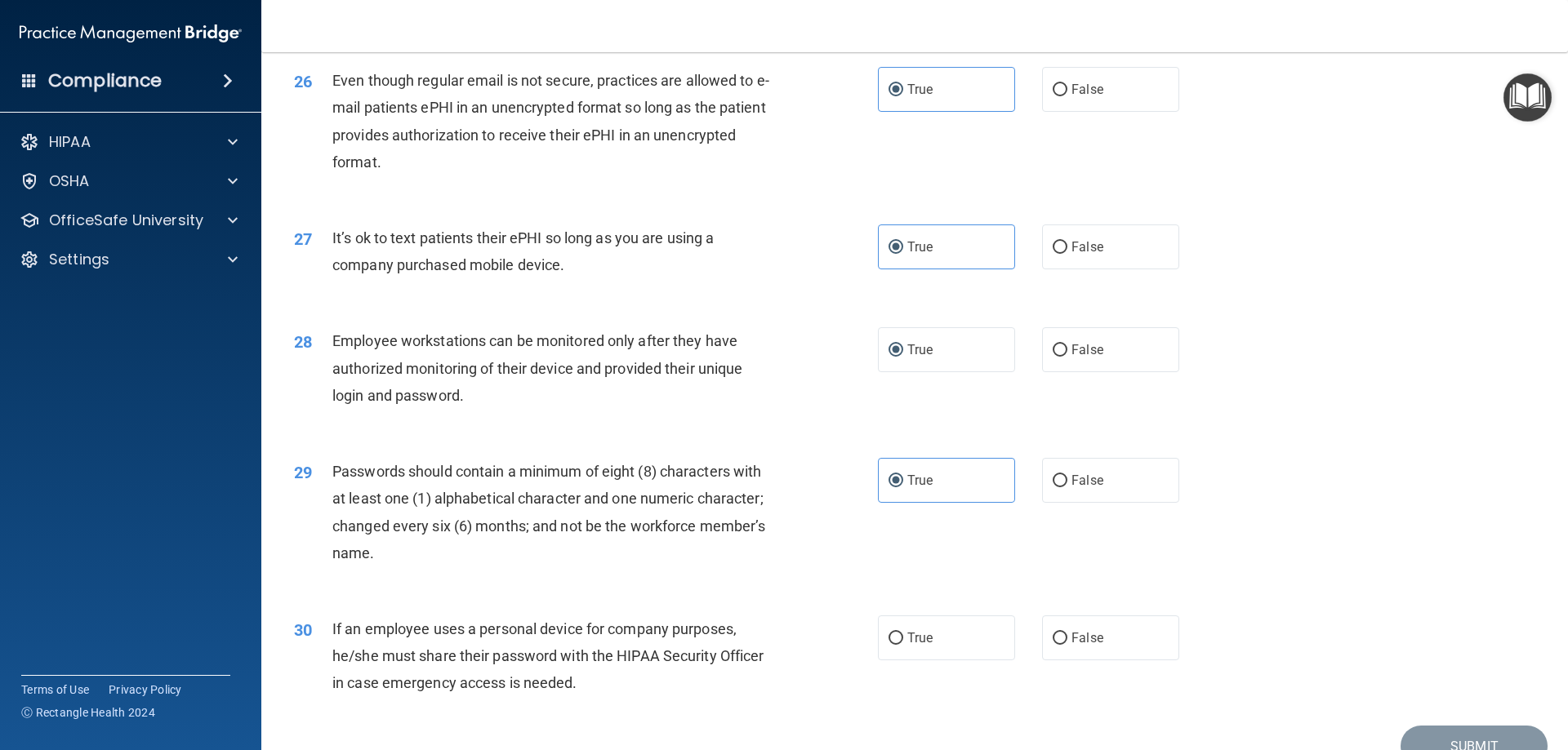
scroll to position [3349, 0]
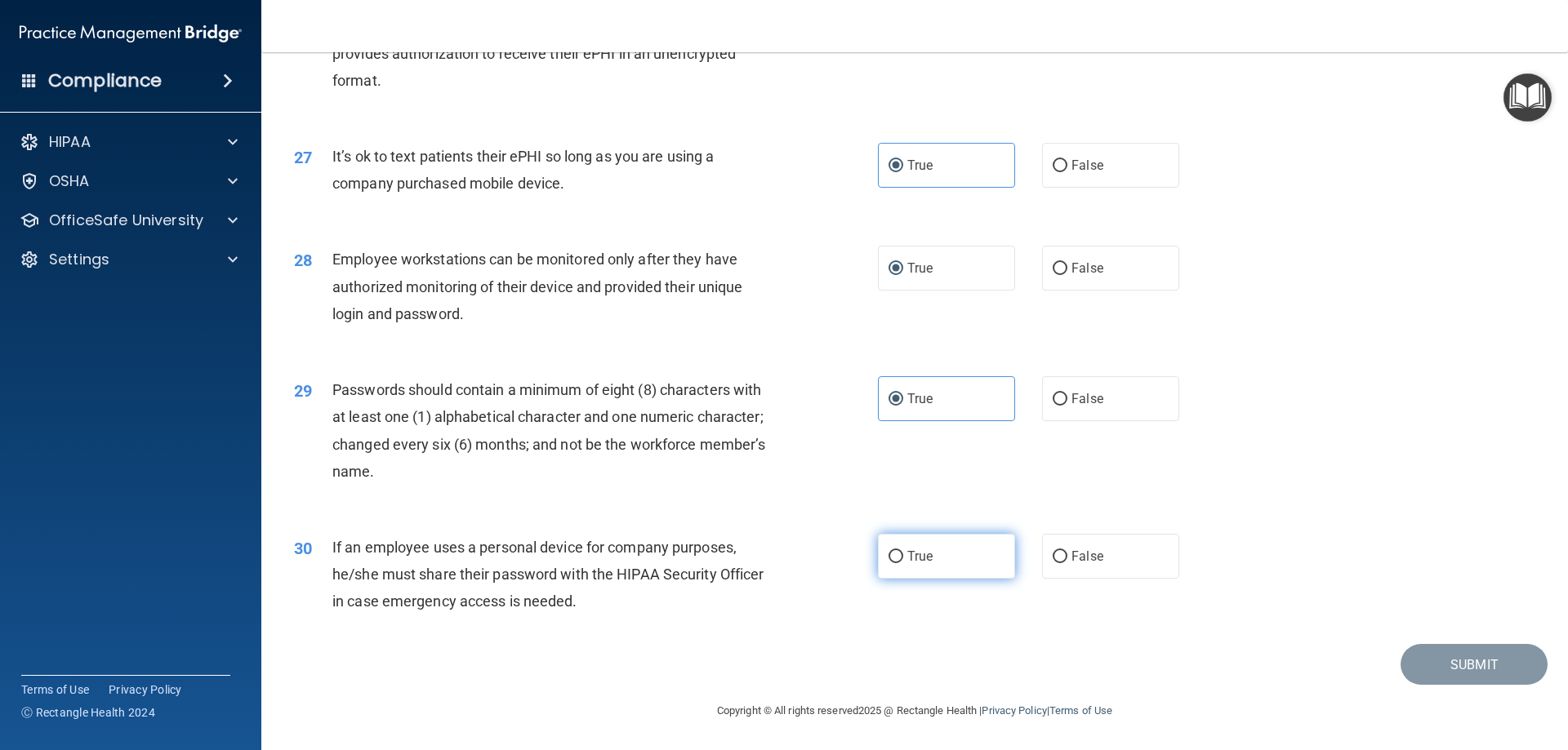
click at [891, 567] on label "True" at bounding box center [947, 556] width 138 height 45
click at [891, 564] on input "True" at bounding box center [895, 557] width 14 height 12
radio input "true"
click at [891, 654] on button "Submit" at bounding box center [1474, 665] width 147 height 42
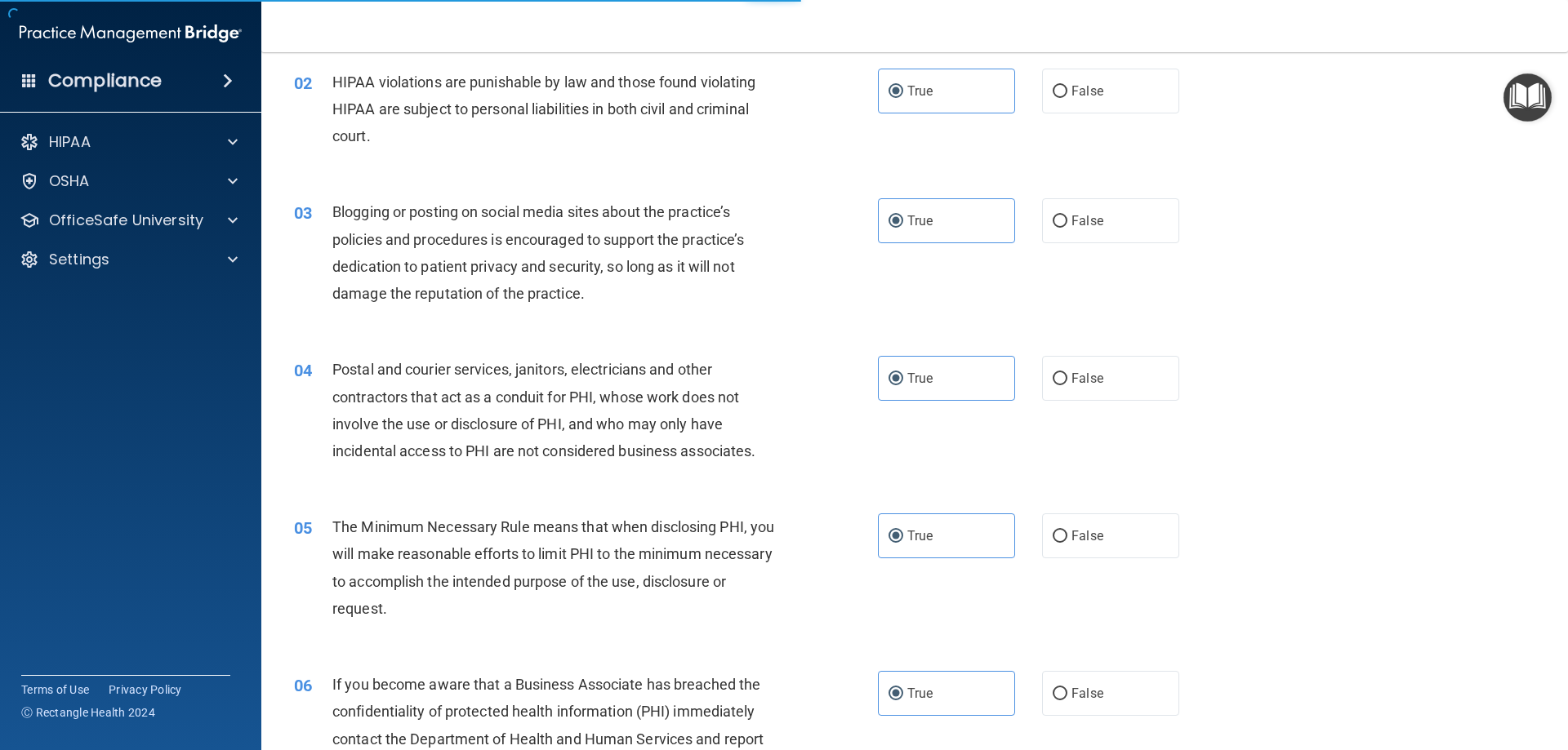
scroll to position [0, 0]
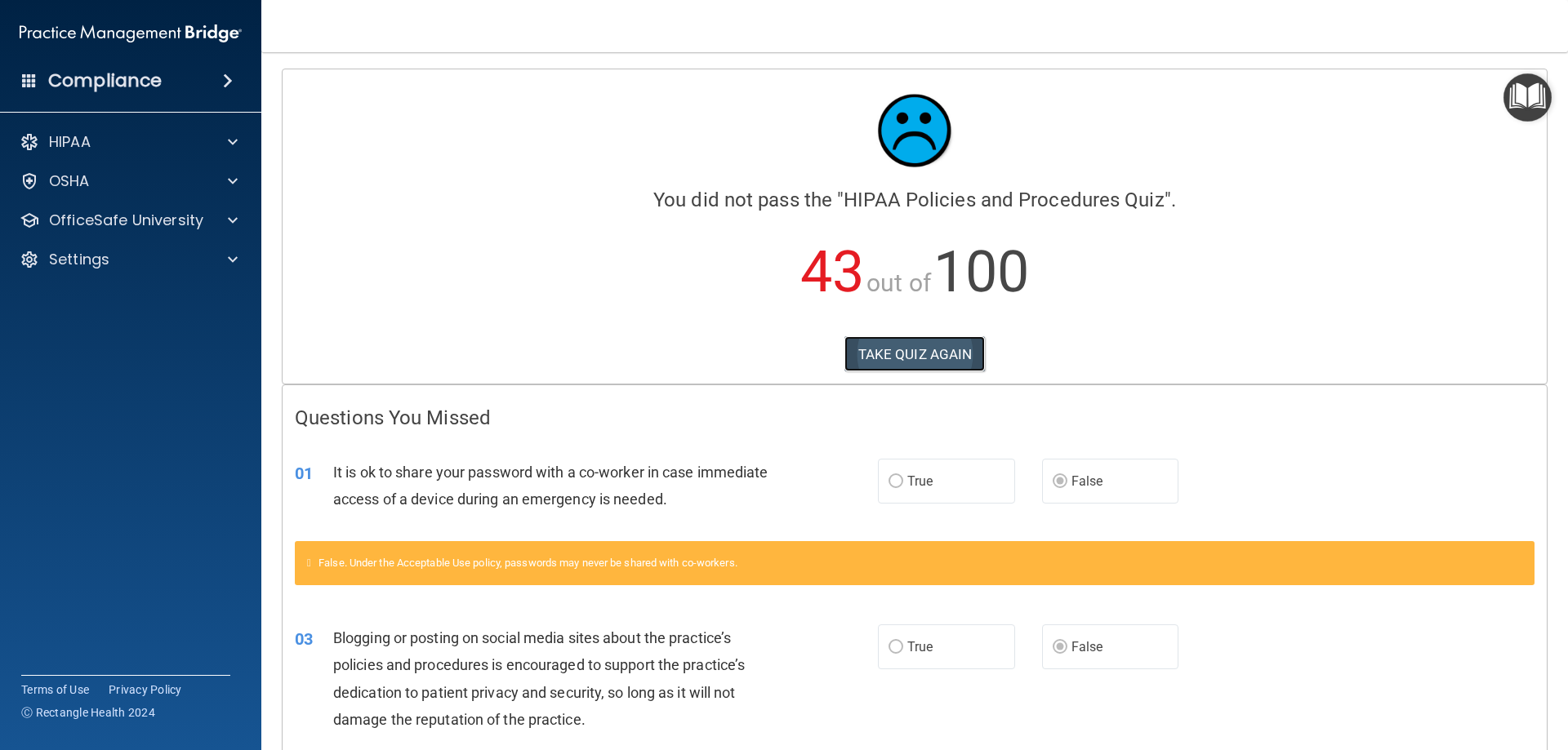
click at [870, 354] on button "TAKE QUIZ AGAIN" at bounding box center [915, 354] width 141 height 36
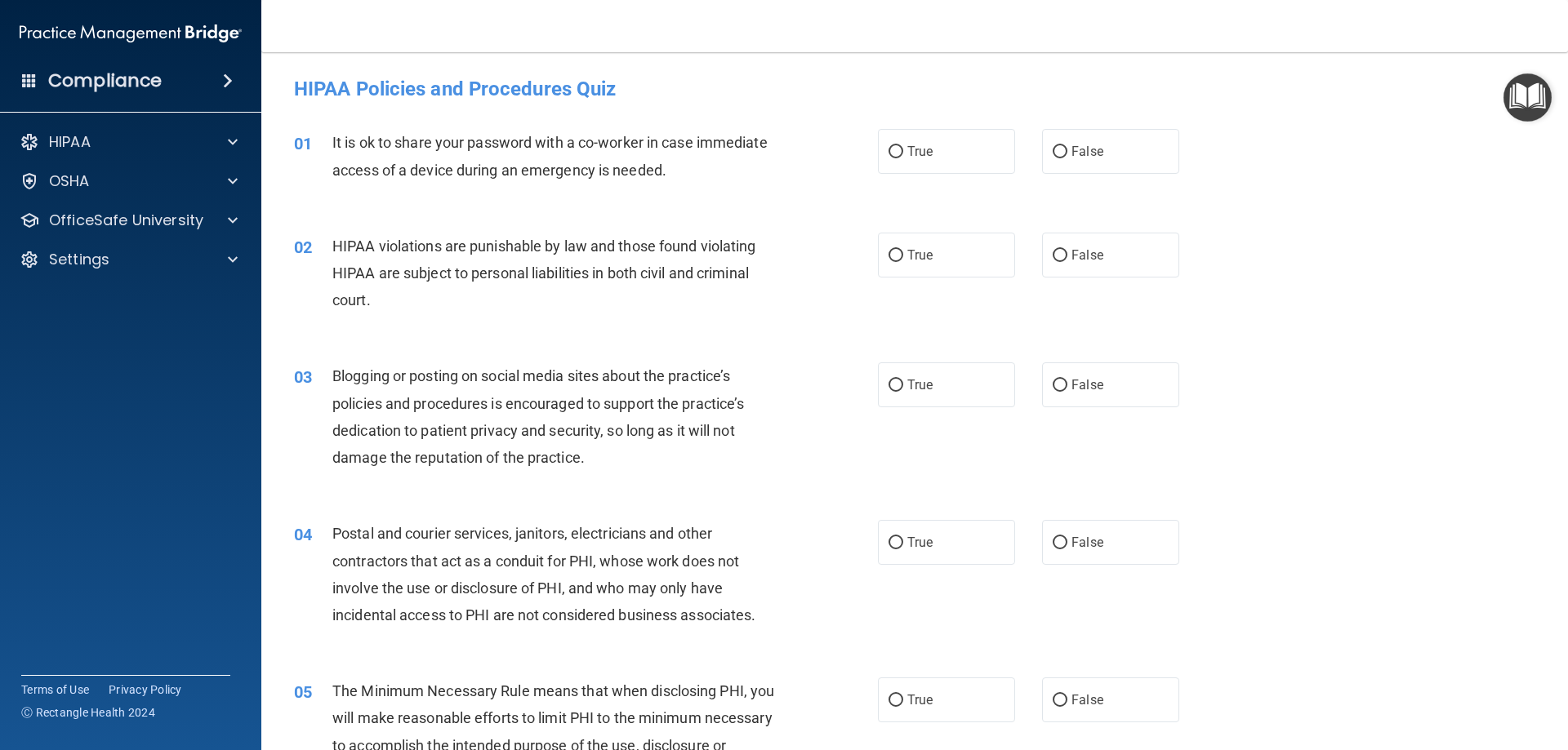
click at [891, 149] on div "True False" at bounding box center [1042, 151] width 329 height 45
click at [891, 149] on input "False" at bounding box center [1060, 152] width 14 height 12
radio input "true"
click at [891, 251] on label "True" at bounding box center [947, 255] width 138 height 45
click at [891, 251] on input "True" at bounding box center [895, 256] width 14 height 12
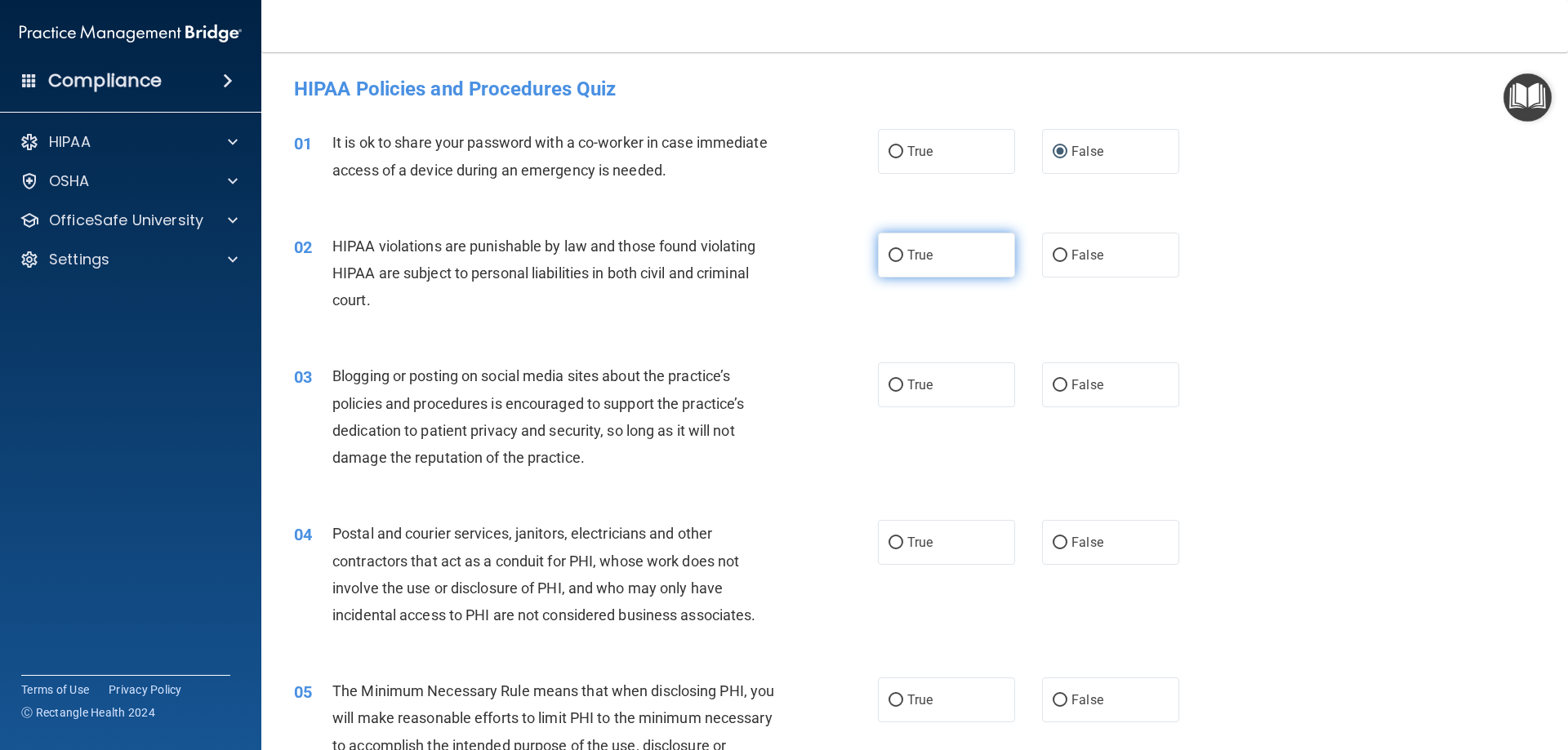
radio input "true"
click at [891, 251] on label "True" at bounding box center [947, 255] width 138 height 45
click at [891, 251] on input "True" at bounding box center [895, 256] width 14 height 12
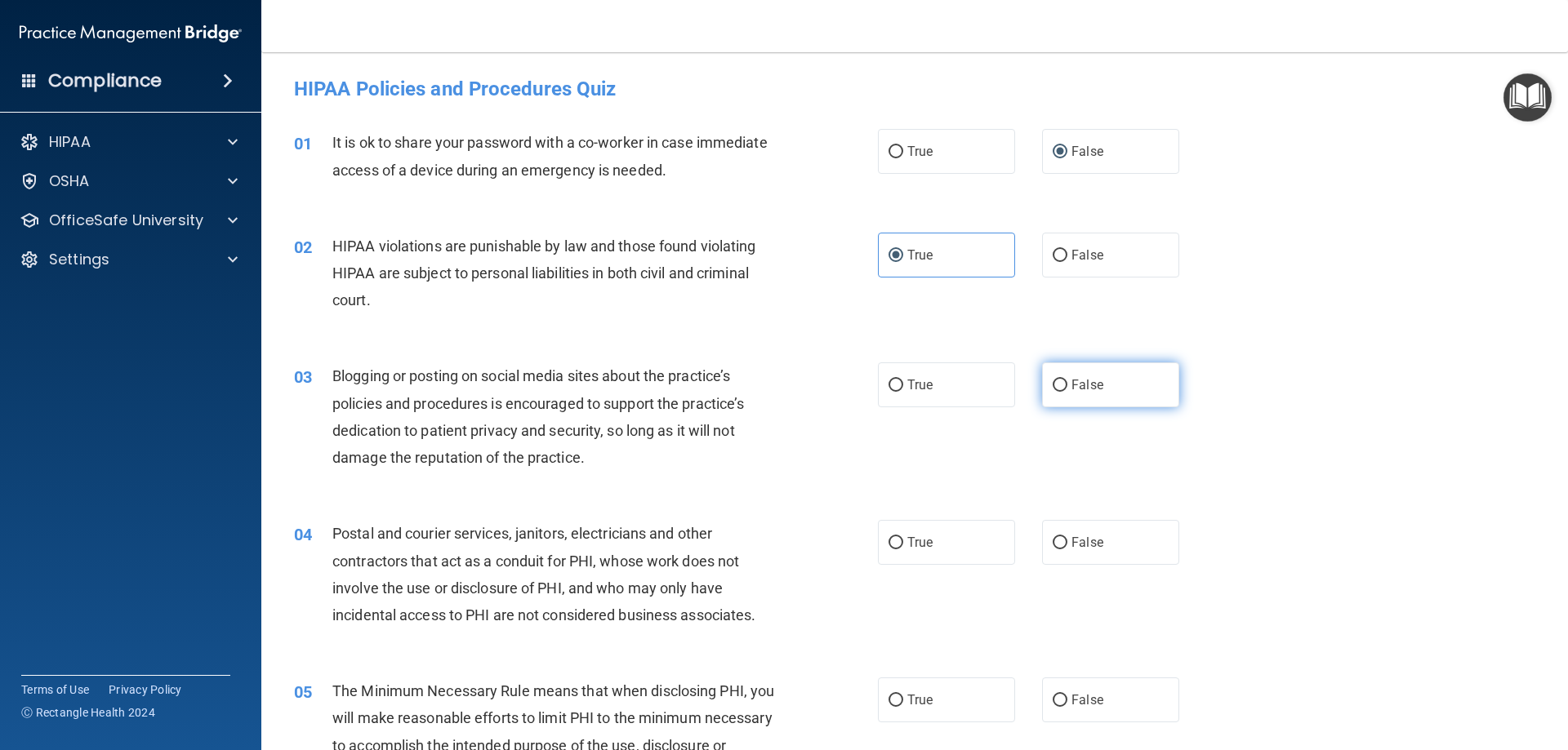
click at [891, 384] on span "False" at bounding box center [1086, 385] width 32 height 15
click at [891, 384] on input "False" at bounding box center [1060, 385] width 14 height 12
radio input "true"
click at [891, 542] on label "True" at bounding box center [947, 542] width 138 height 45
click at [891, 542] on input "True" at bounding box center [895, 543] width 14 height 12
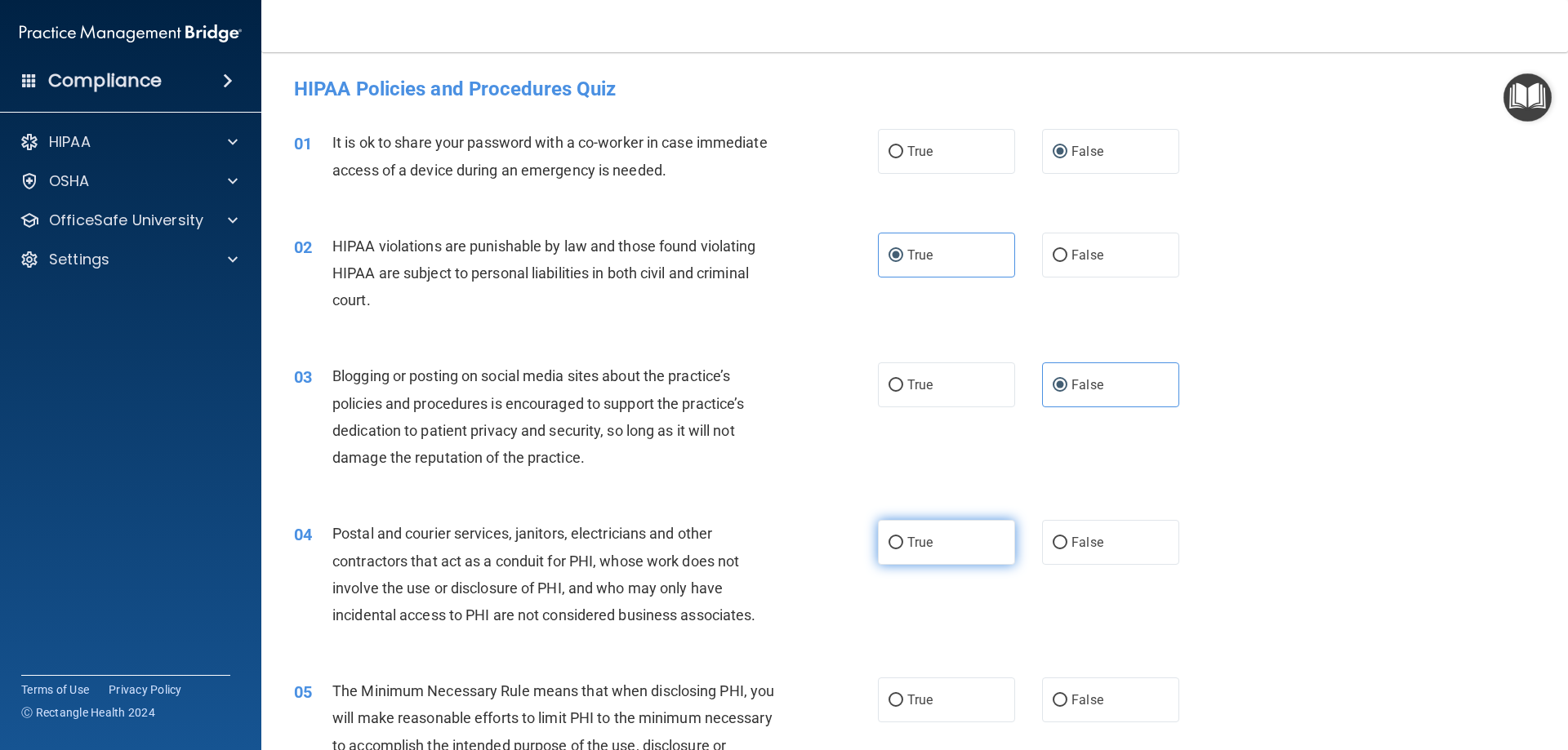
radio input "true"
click at [891, 688] on label "True" at bounding box center [947, 699] width 138 height 45
click at [891, 695] on input "True" at bounding box center [895, 700] width 14 height 12
radio input "true"
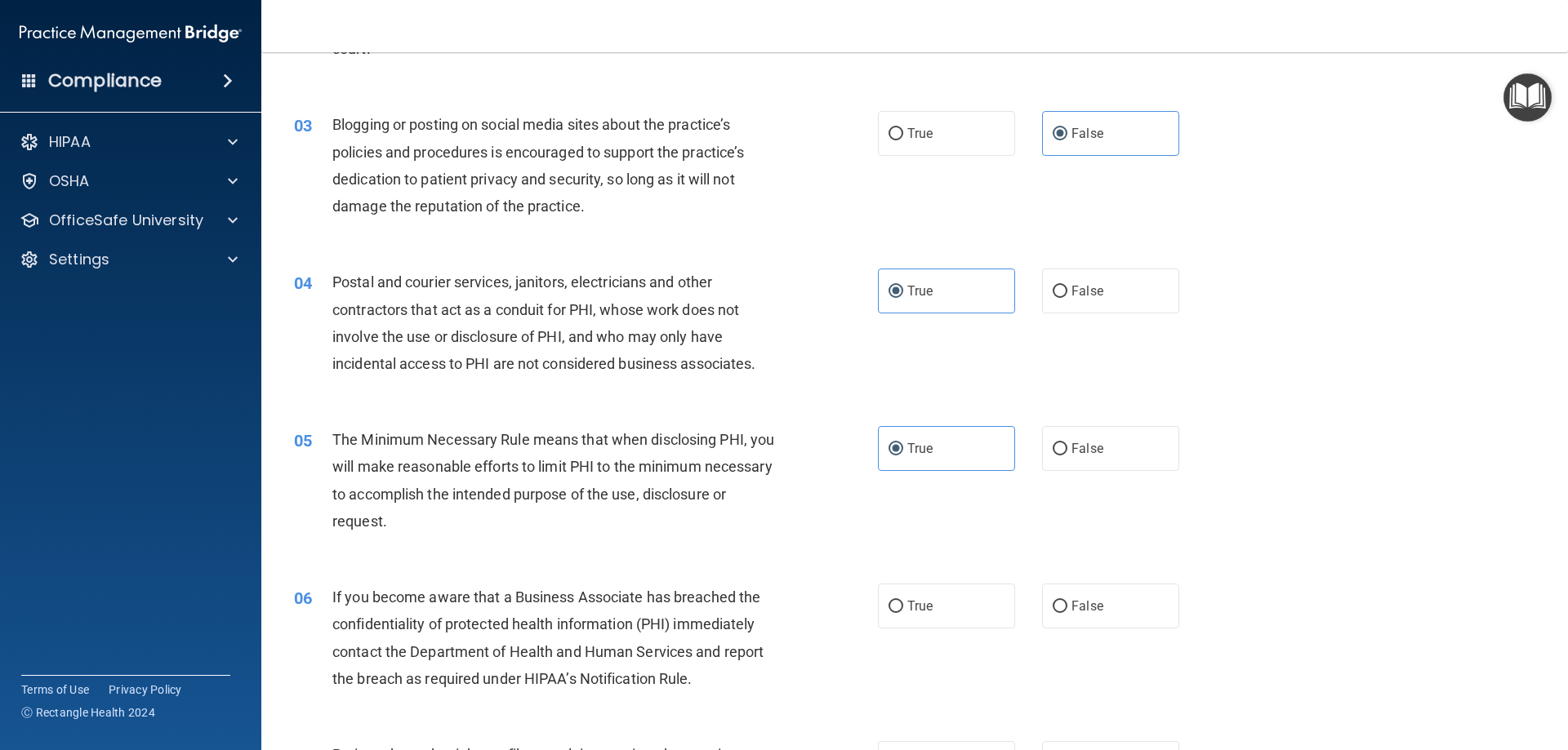
scroll to position [327, 0]
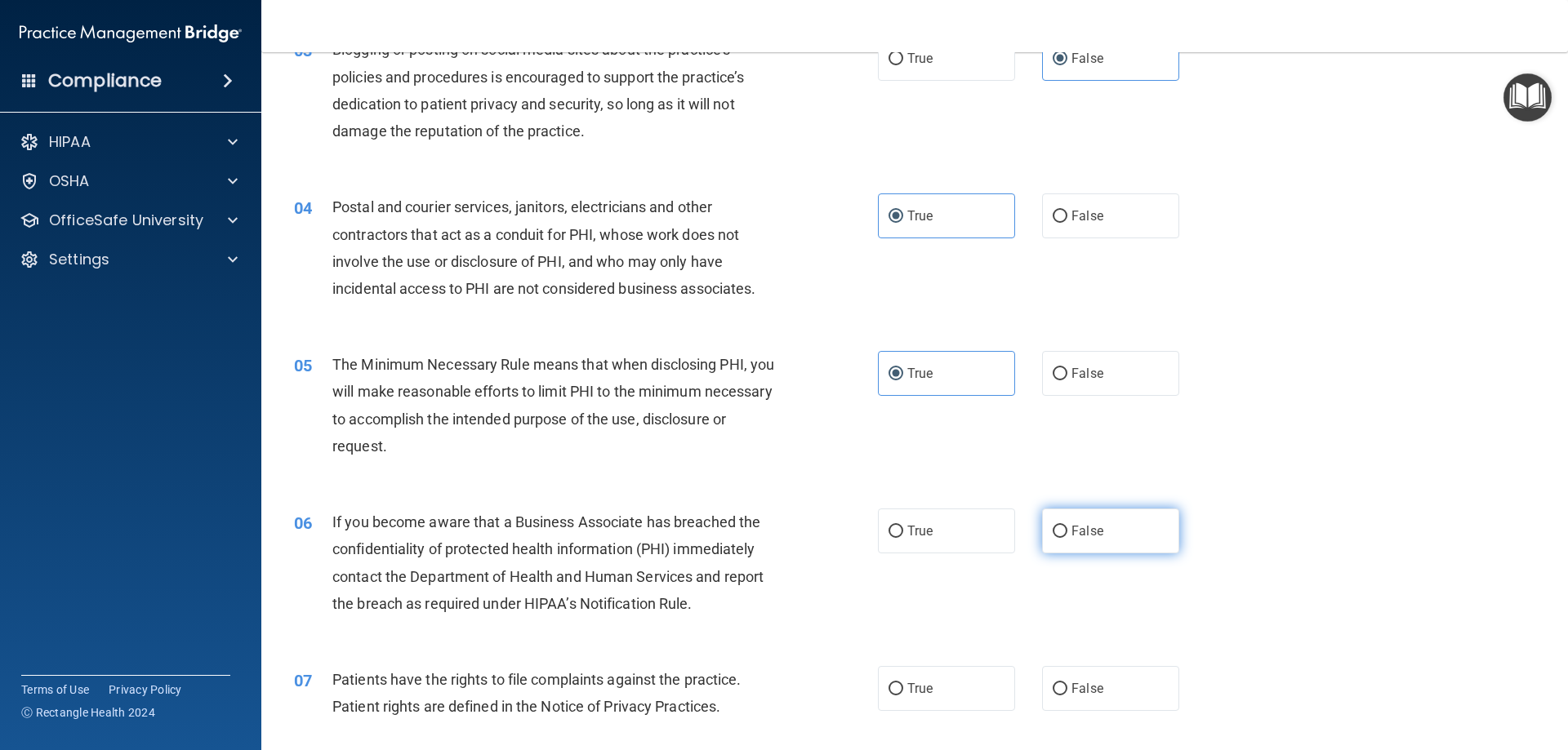
click at [891, 542] on label "False" at bounding box center [1110, 530] width 138 height 45
click at [891, 538] on input "False" at bounding box center [1060, 531] width 14 height 12
radio input "true"
click at [889, 683] on input "True" at bounding box center [895, 689] width 14 height 12
radio input "true"
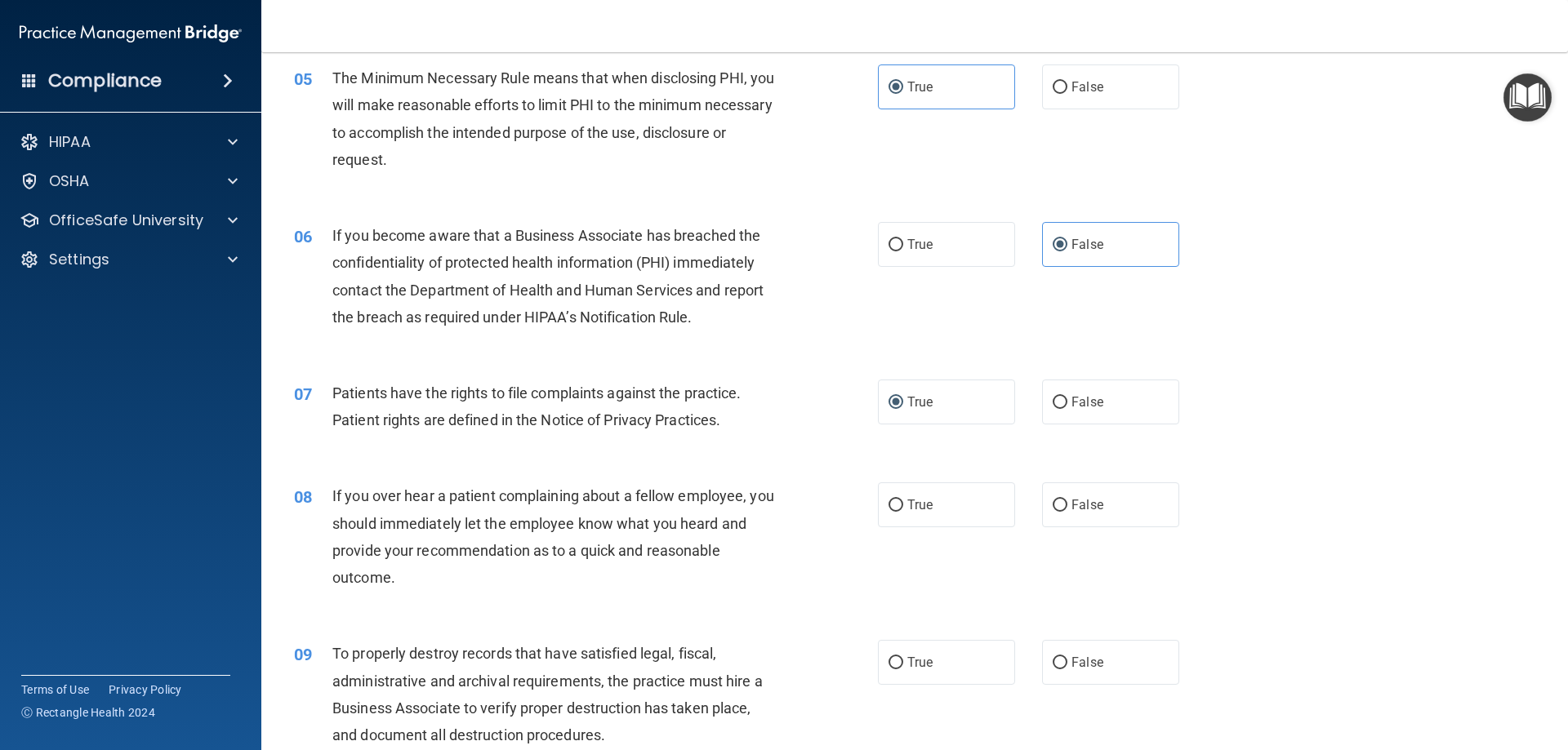
scroll to position [654, 0]
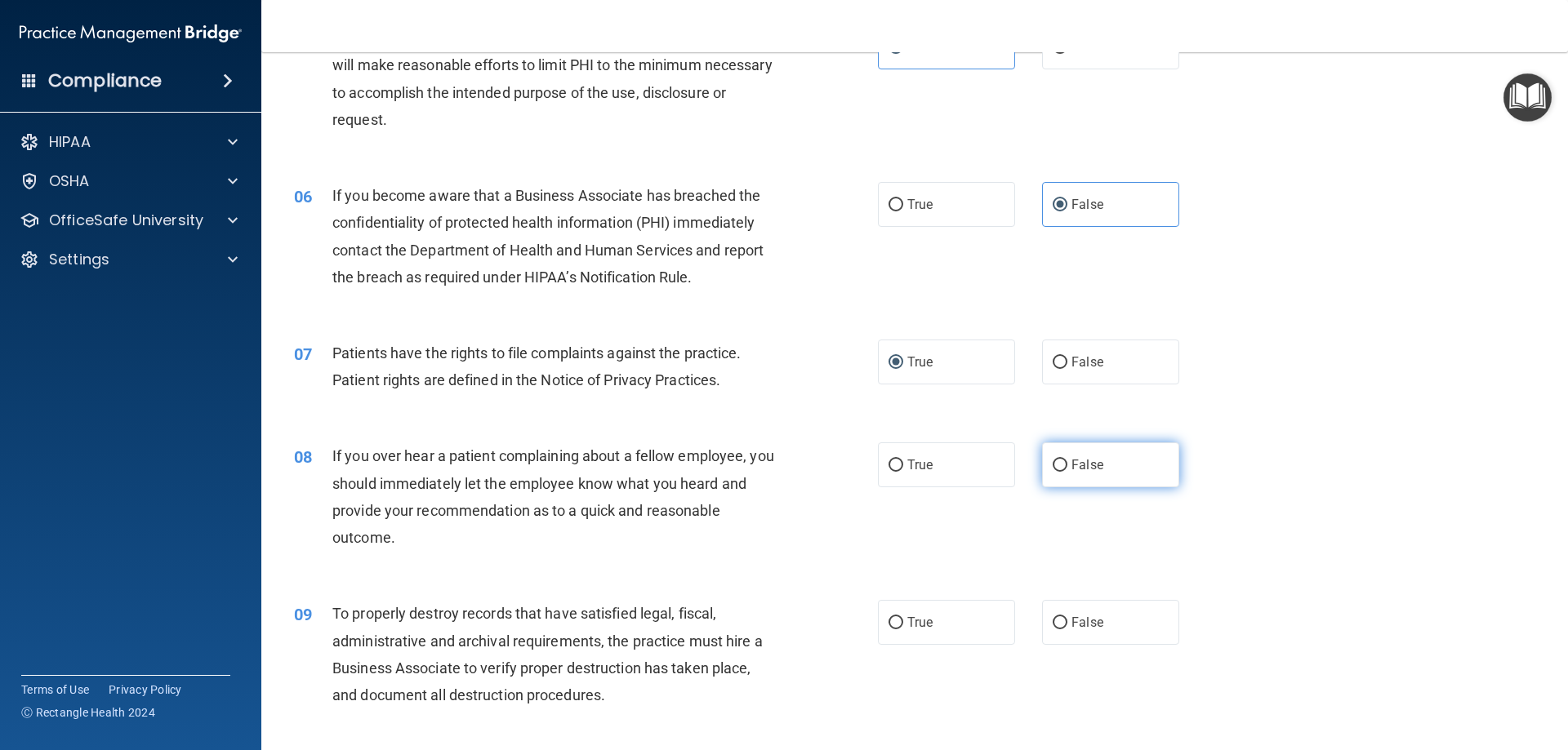
click at [891, 470] on label "False" at bounding box center [1110, 464] width 138 height 45
click at [891, 470] on input "False" at bounding box center [1060, 465] width 14 height 12
radio input "true"
click at [891, 632] on label "False" at bounding box center [1110, 622] width 138 height 45
click at [891, 630] on input "False" at bounding box center [1060, 623] width 14 height 12
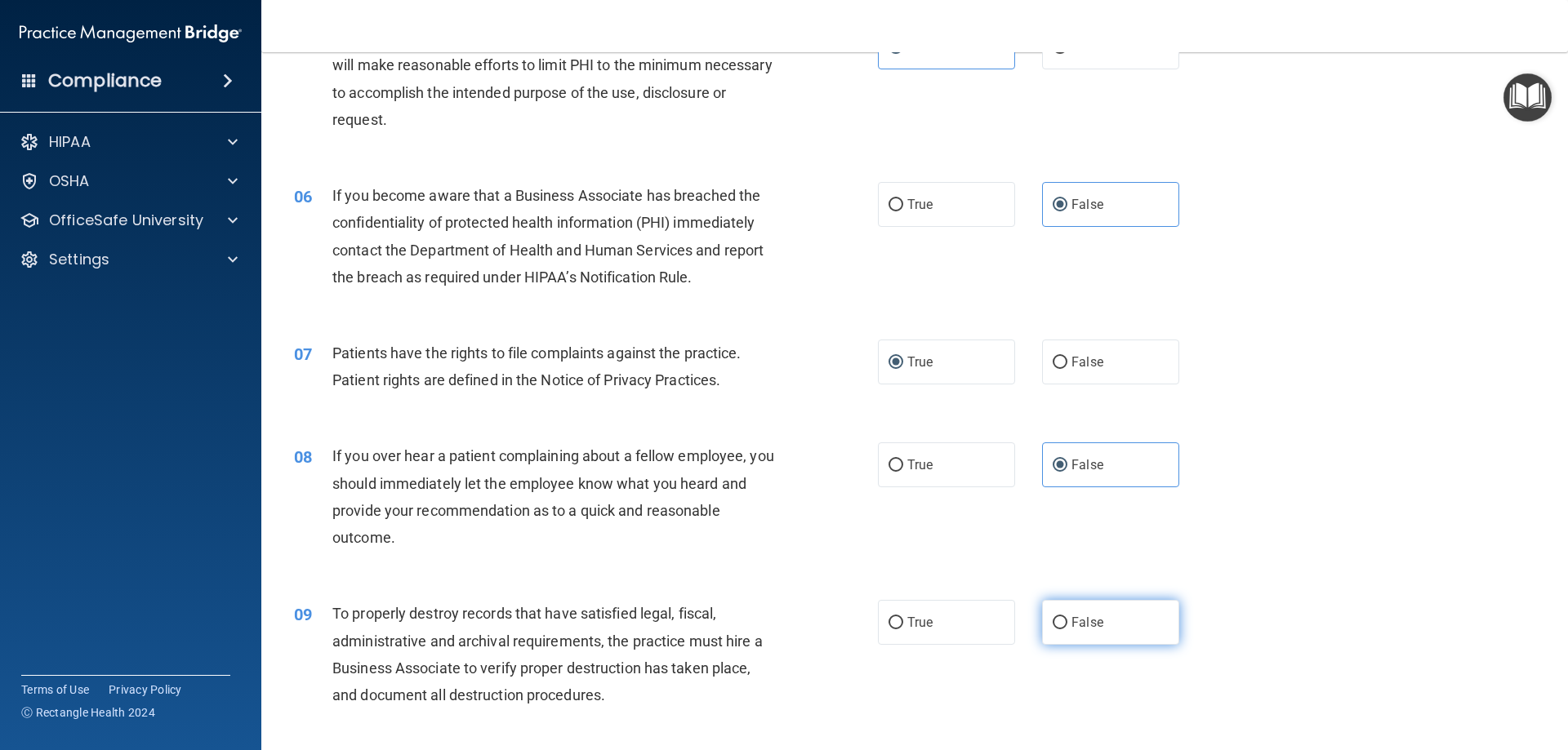
radio input "true"
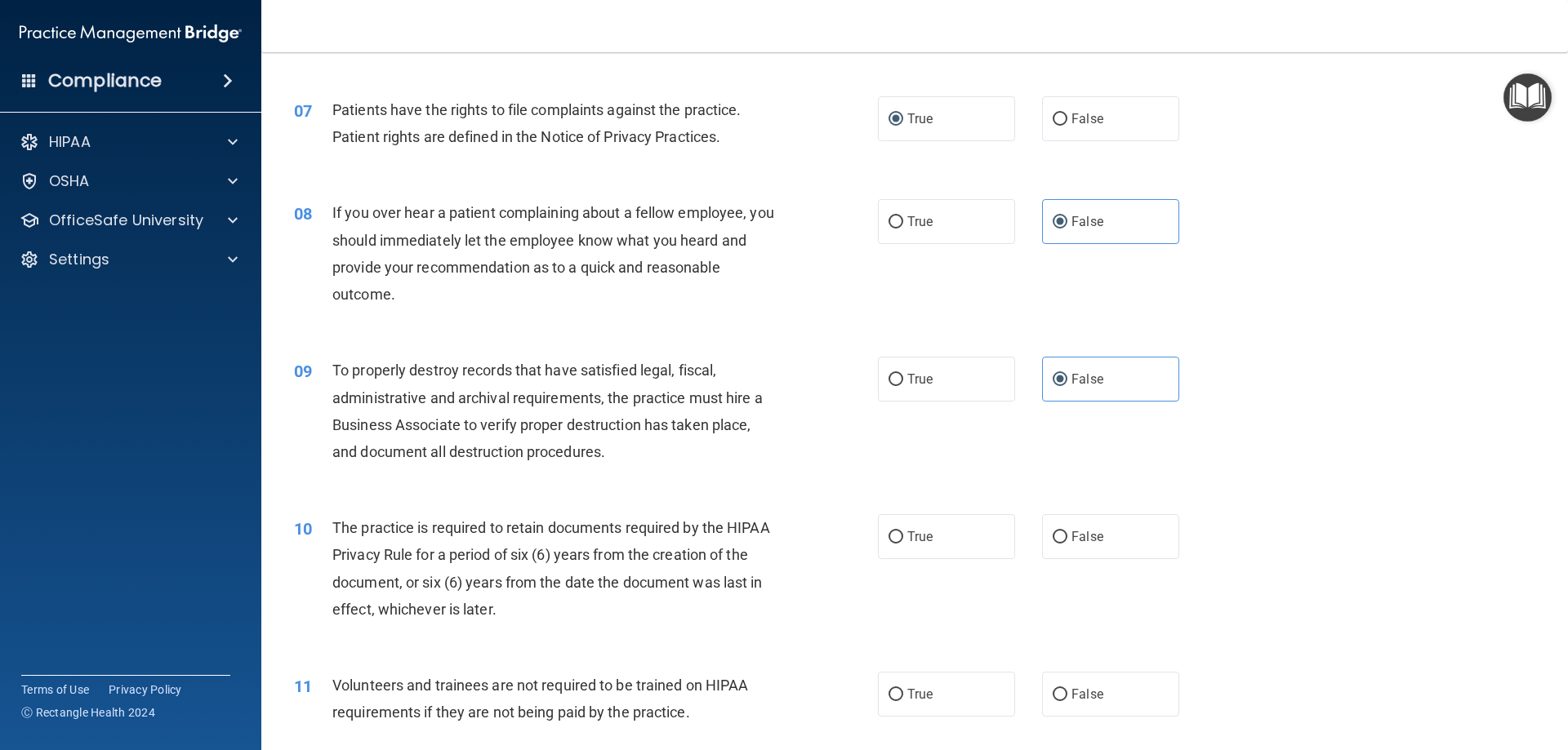
scroll to position [898, 0]
click at [891, 542] on label "True" at bounding box center [947, 535] width 138 height 45
click at [891, 542] on input "True" at bounding box center [895, 536] width 14 height 12
radio input "true"
click at [891, 688] on input "False" at bounding box center [1060, 694] width 14 height 12
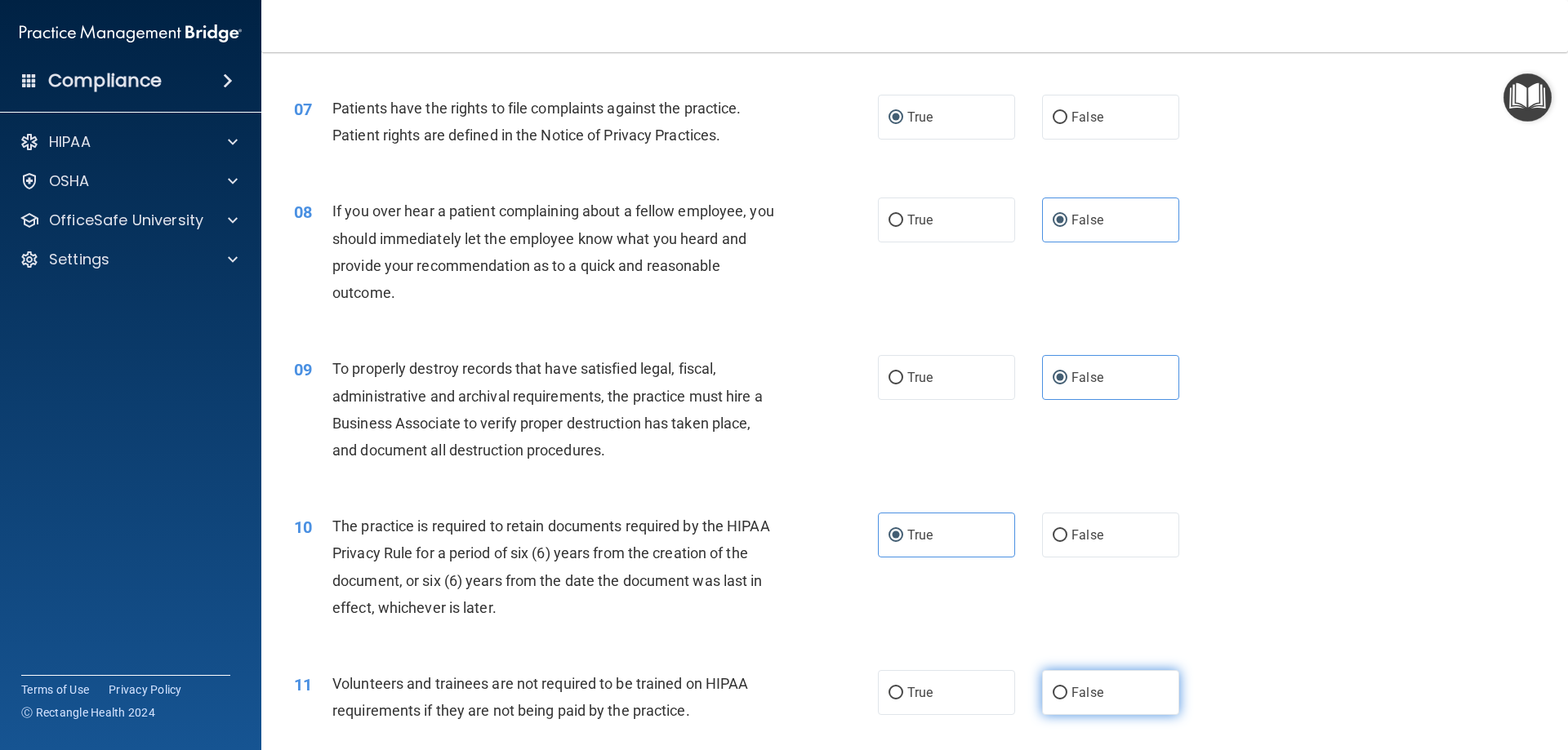
radio input "true"
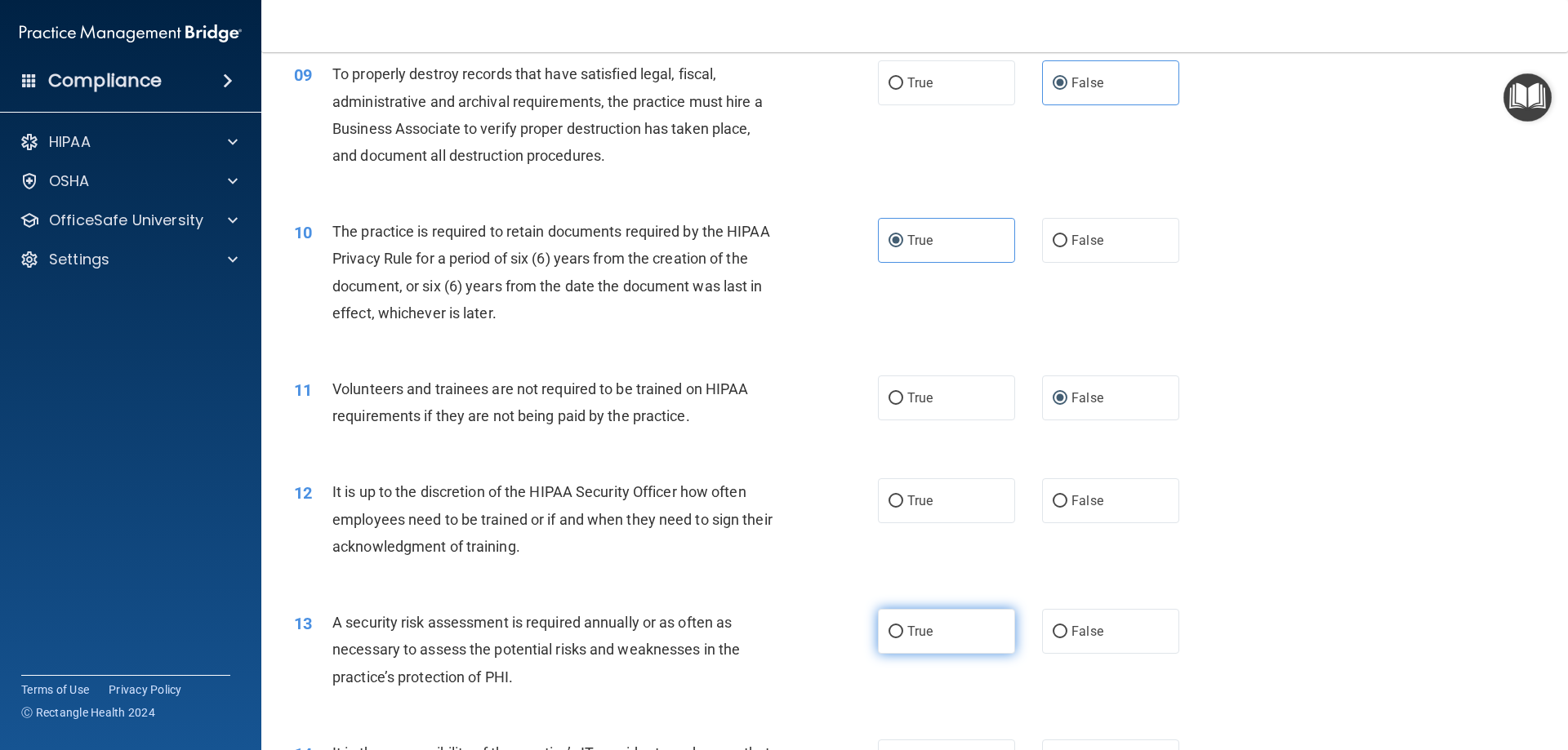
scroll to position [1225, 0]
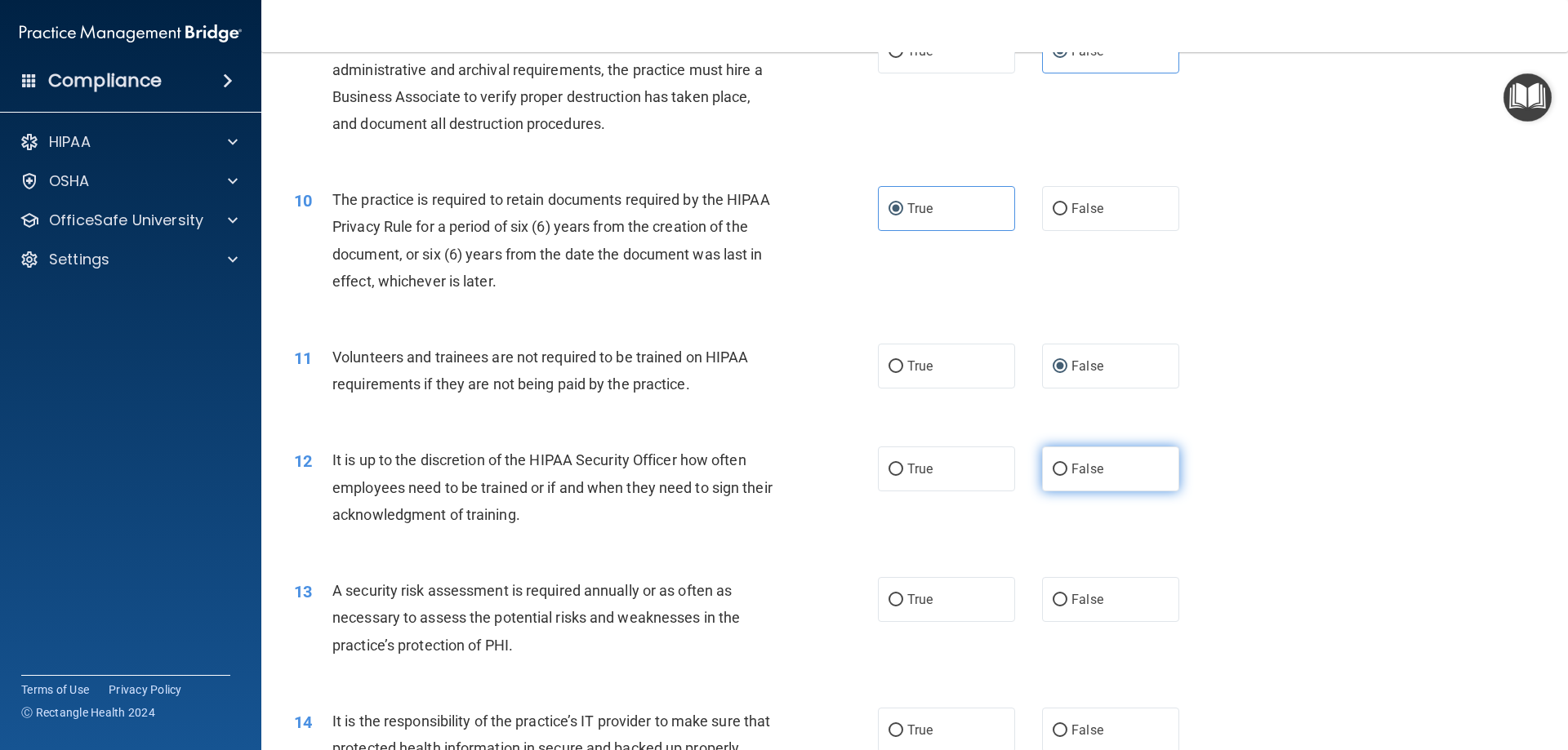
click at [891, 478] on label "False" at bounding box center [1110, 468] width 138 height 45
click at [891, 476] on input "False" at bounding box center [1060, 469] width 14 height 12
radio input "true"
click at [891, 607] on label "True" at bounding box center [947, 599] width 138 height 45
click at [891, 607] on input "True" at bounding box center [895, 600] width 14 height 12
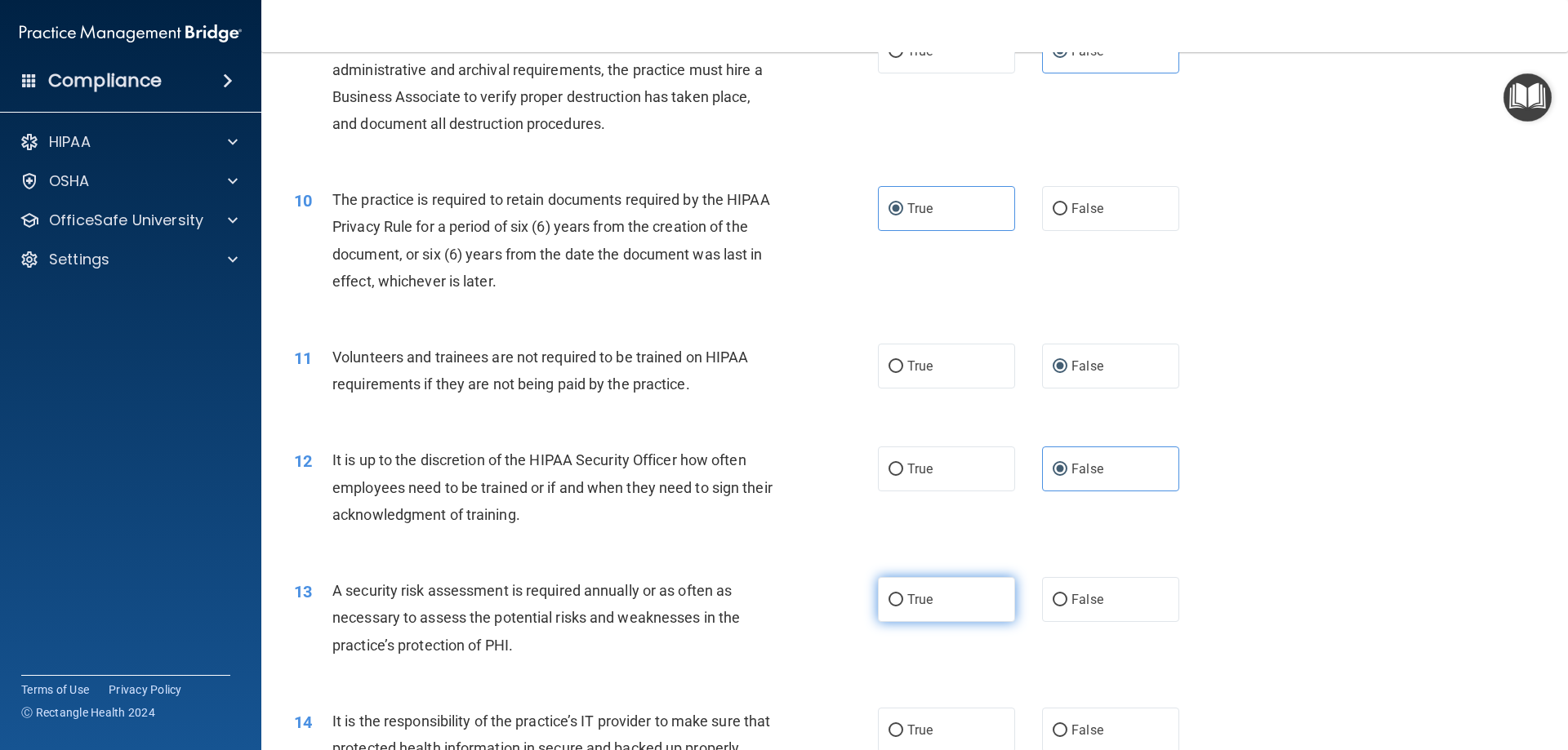
radio input "true"
click at [891, 718] on label "False" at bounding box center [1110, 730] width 138 height 45
click at [891, 725] on input "False" at bounding box center [1060, 731] width 14 height 12
radio input "true"
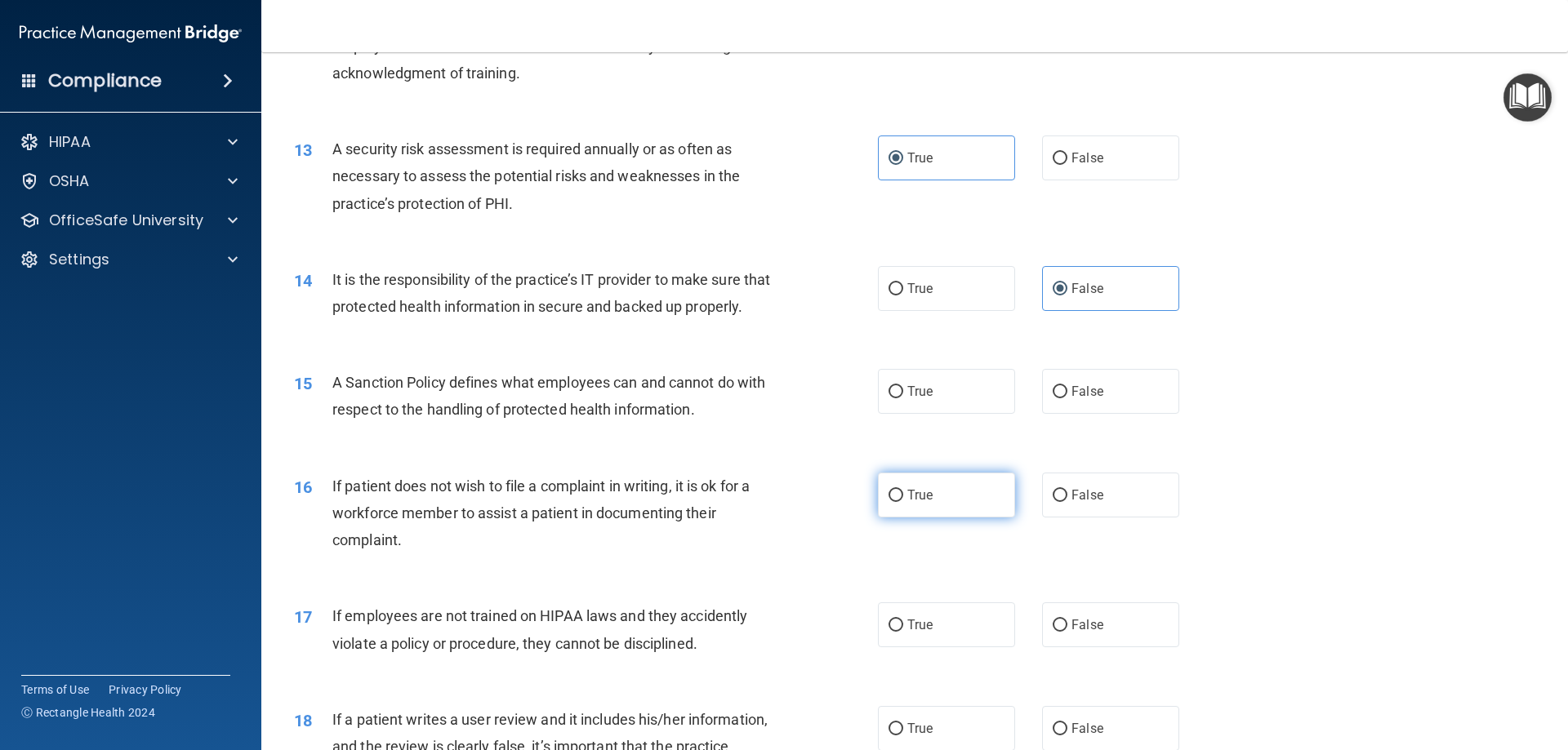
scroll to position [1715, 0]
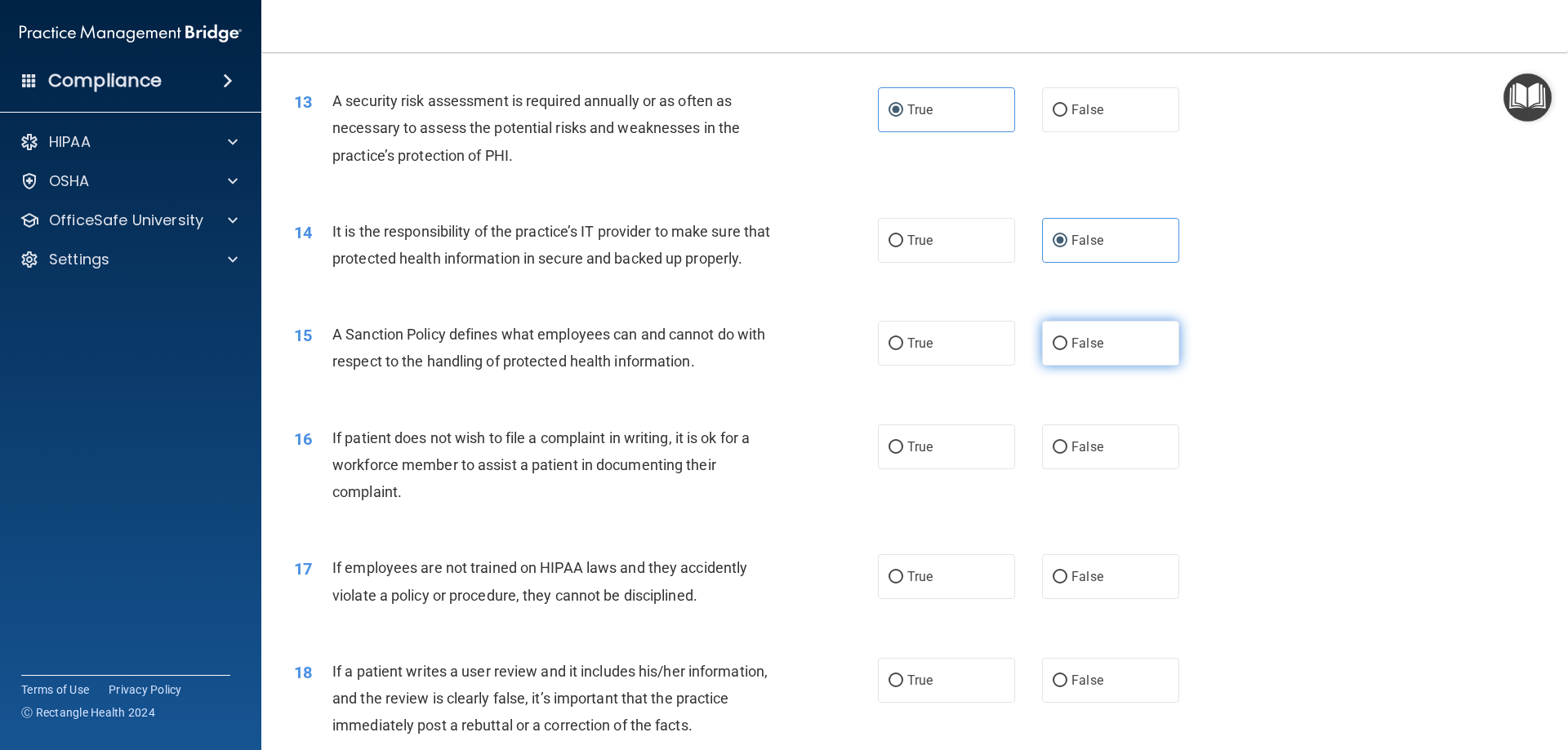
click at [891, 366] on label "False" at bounding box center [1110, 343] width 138 height 45
click at [891, 351] on input "False" at bounding box center [1060, 344] width 14 height 12
radio input "true"
click at [891, 366] on label "False" at bounding box center [1110, 343] width 138 height 45
click at [891, 351] on input "False" at bounding box center [1060, 344] width 14 height 12
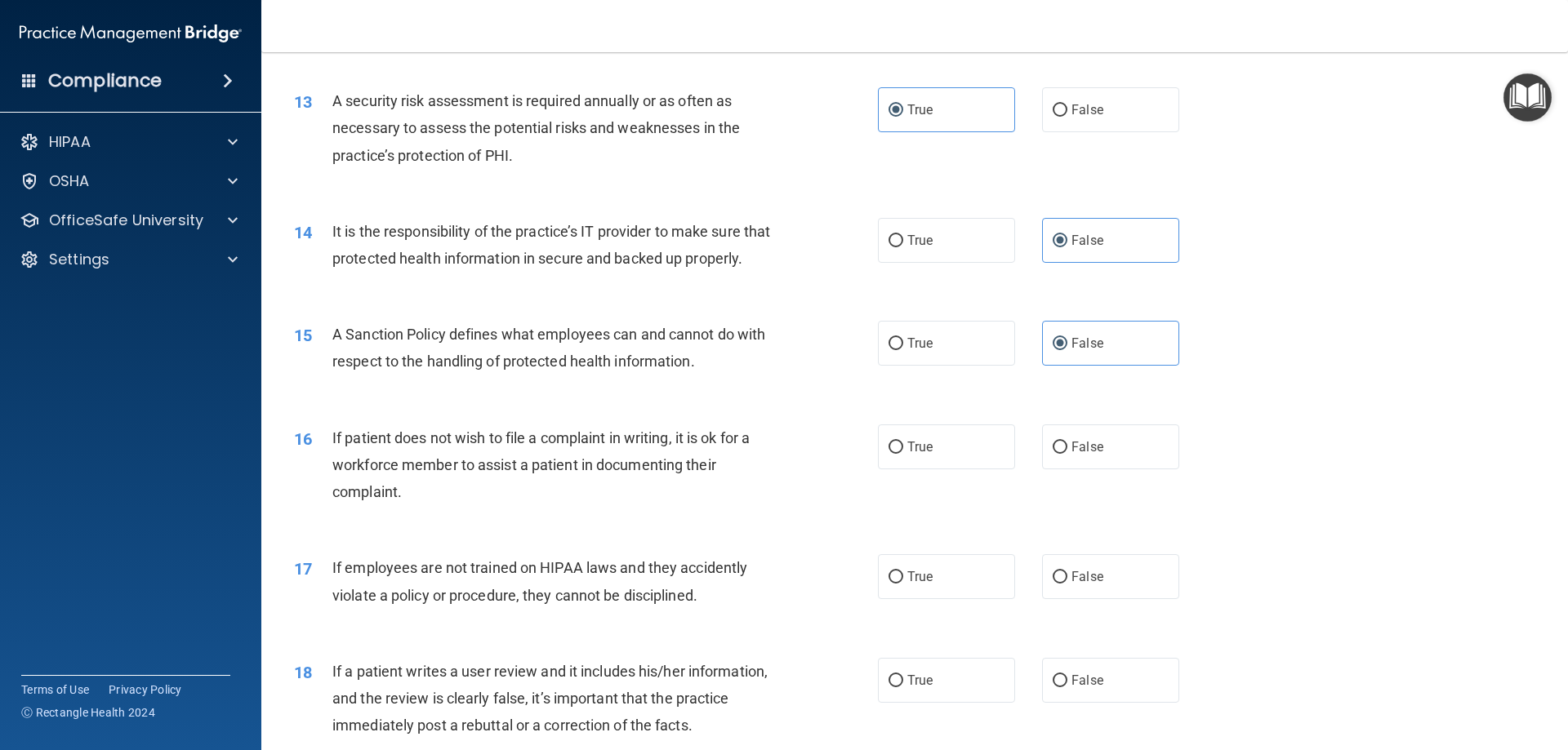
click at [891, 469] on label "True" at bounding box center [947, 446] width 138 height 45
click at [891, 454] on input "True" at bounding box center [895, 447] width 14 height 12
radio input "true"
click at [891, 599] on label "False" at bounding box center [1110, 576] width 138 height 45
click at [891, 584] on input "False" at bounding box center [1060, 577] width 14 height 12
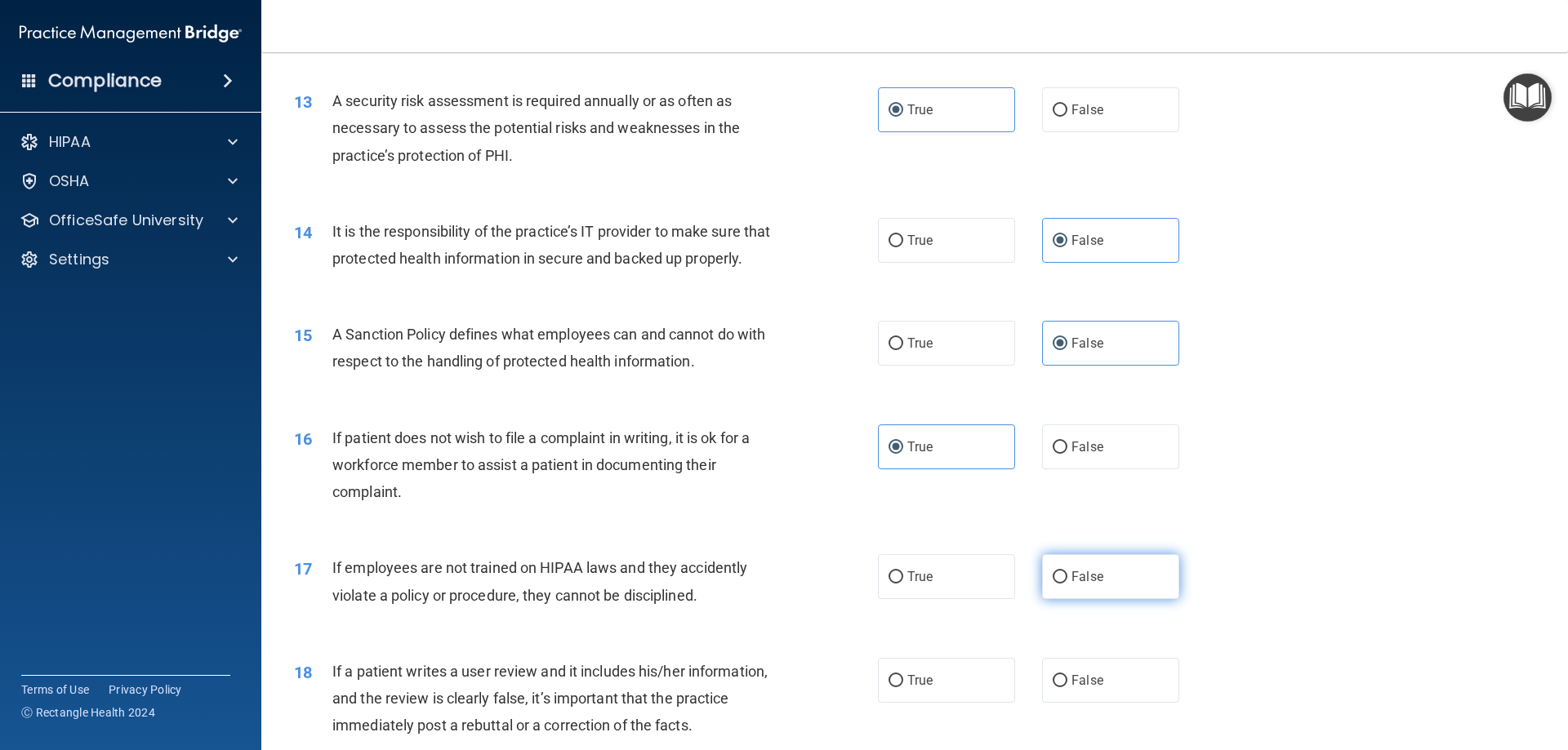
radio input "true"
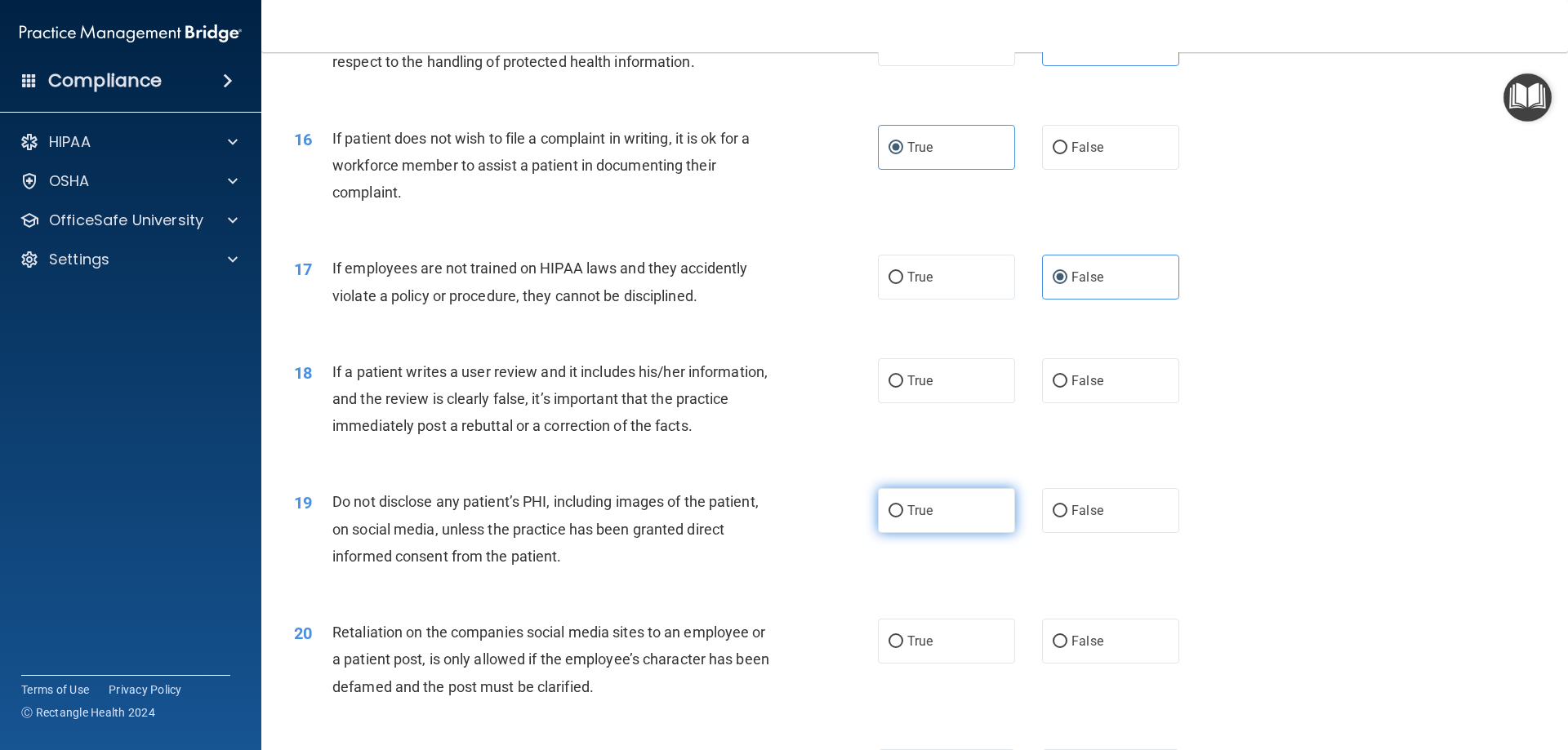
scroll to position [2041, 0]
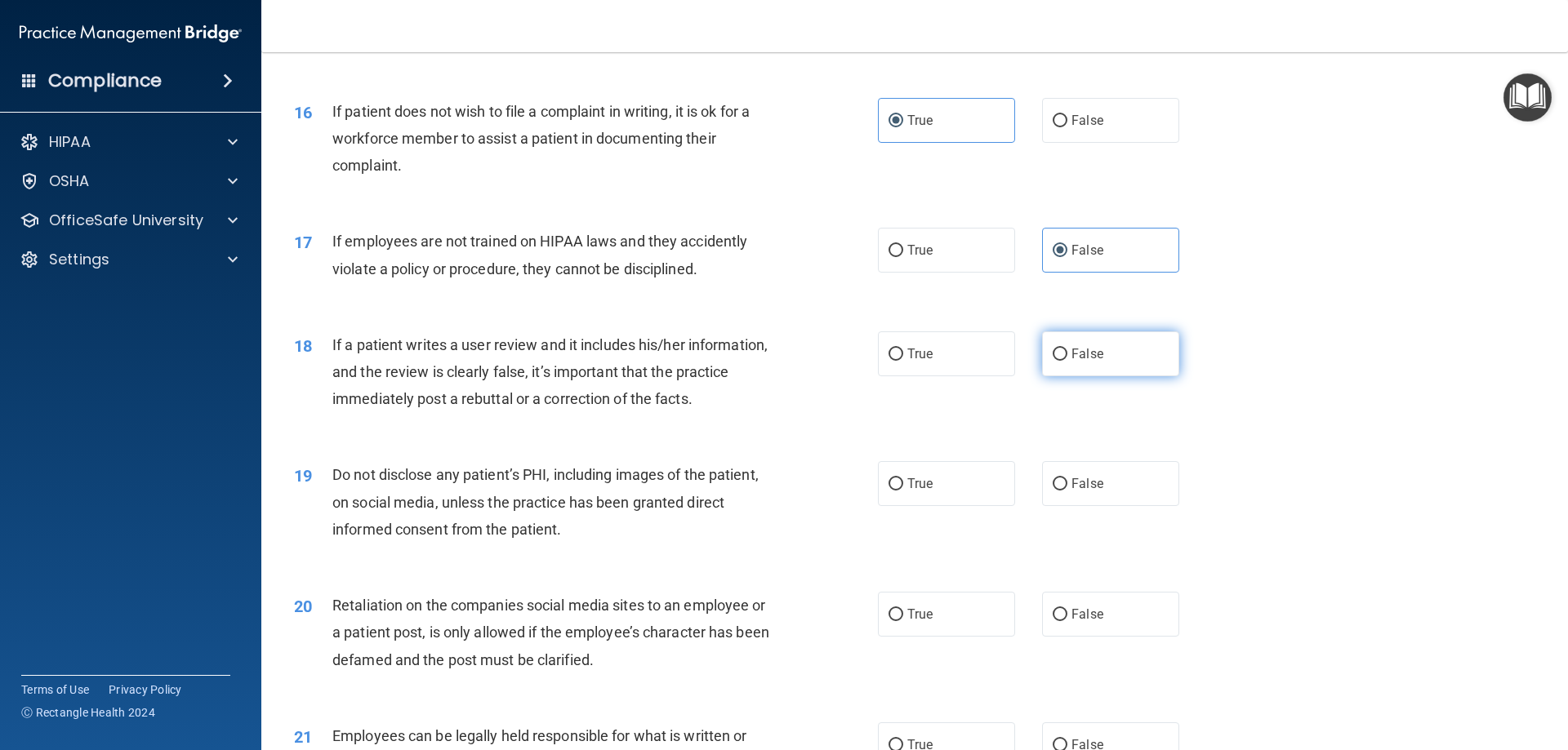
click at [891, 362] on span "False" at bounding box center [1086, 354] width 32 height 15
click at [891, 361] on input "False" at bounding box center [1060, 354] width 14 height 12
radio input "true"
click at [891, 506] on label "True" at bounding box center [947, 483] width 138 height 45
click at [891, 491] on input "True" at bounding box center [895, 484] width 14 height 12
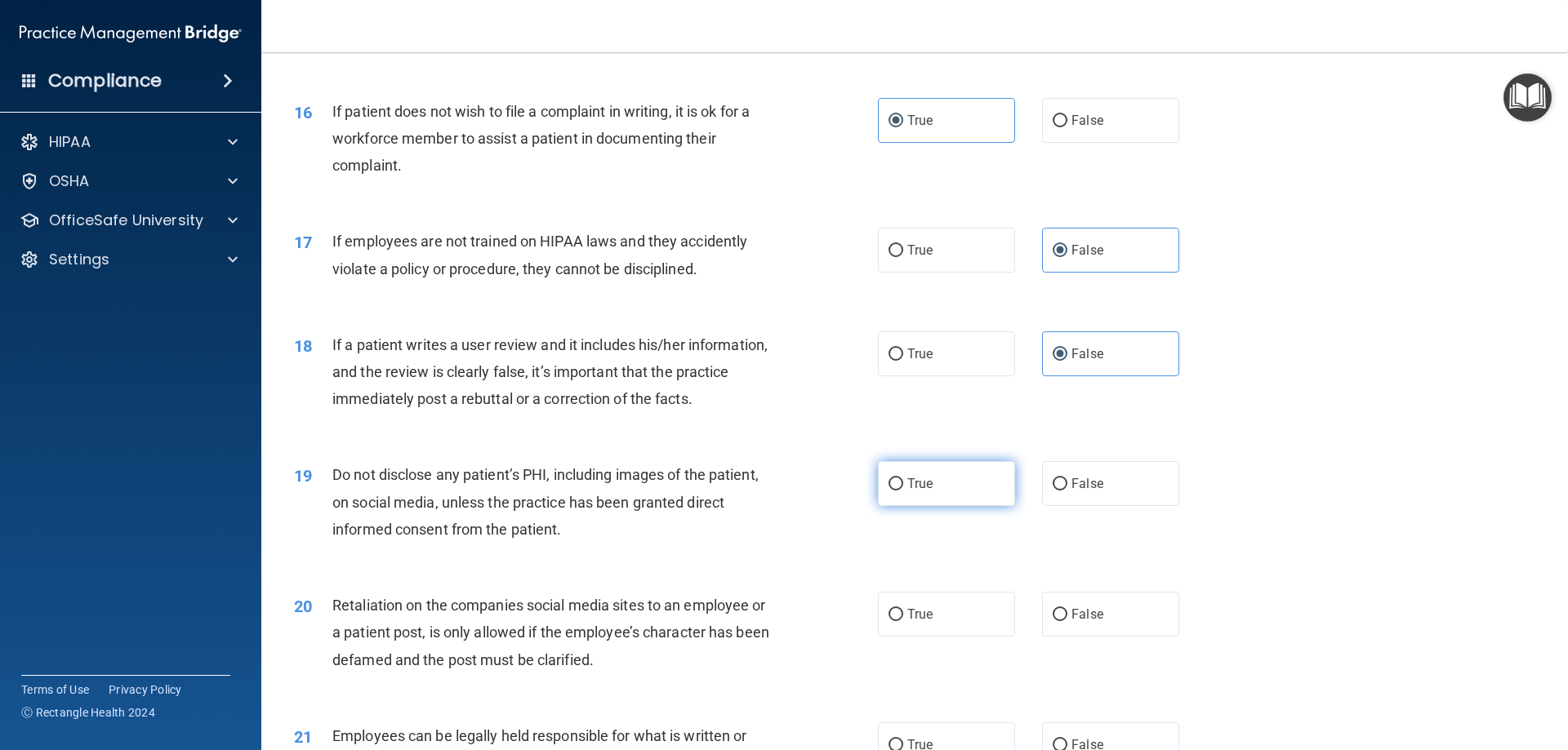
radio input "true"
click at [891, 637] on label "False" at bounding box center [1110, 614] width 138 height 45
click at [891, 621] on input "False" at bounding box center [1060, 615] width 14 height 12
radio input "true"
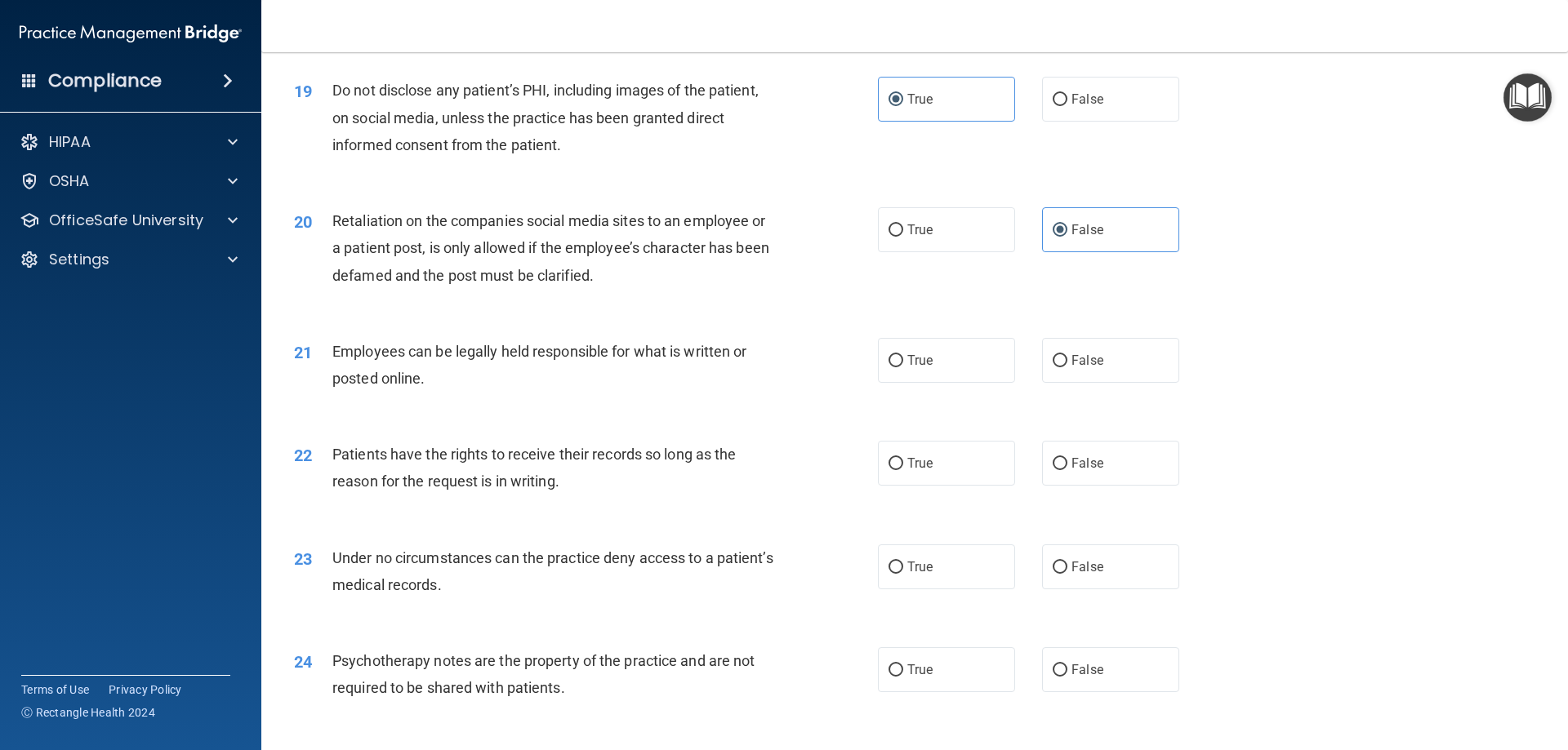
scroll to position [2450, 0]
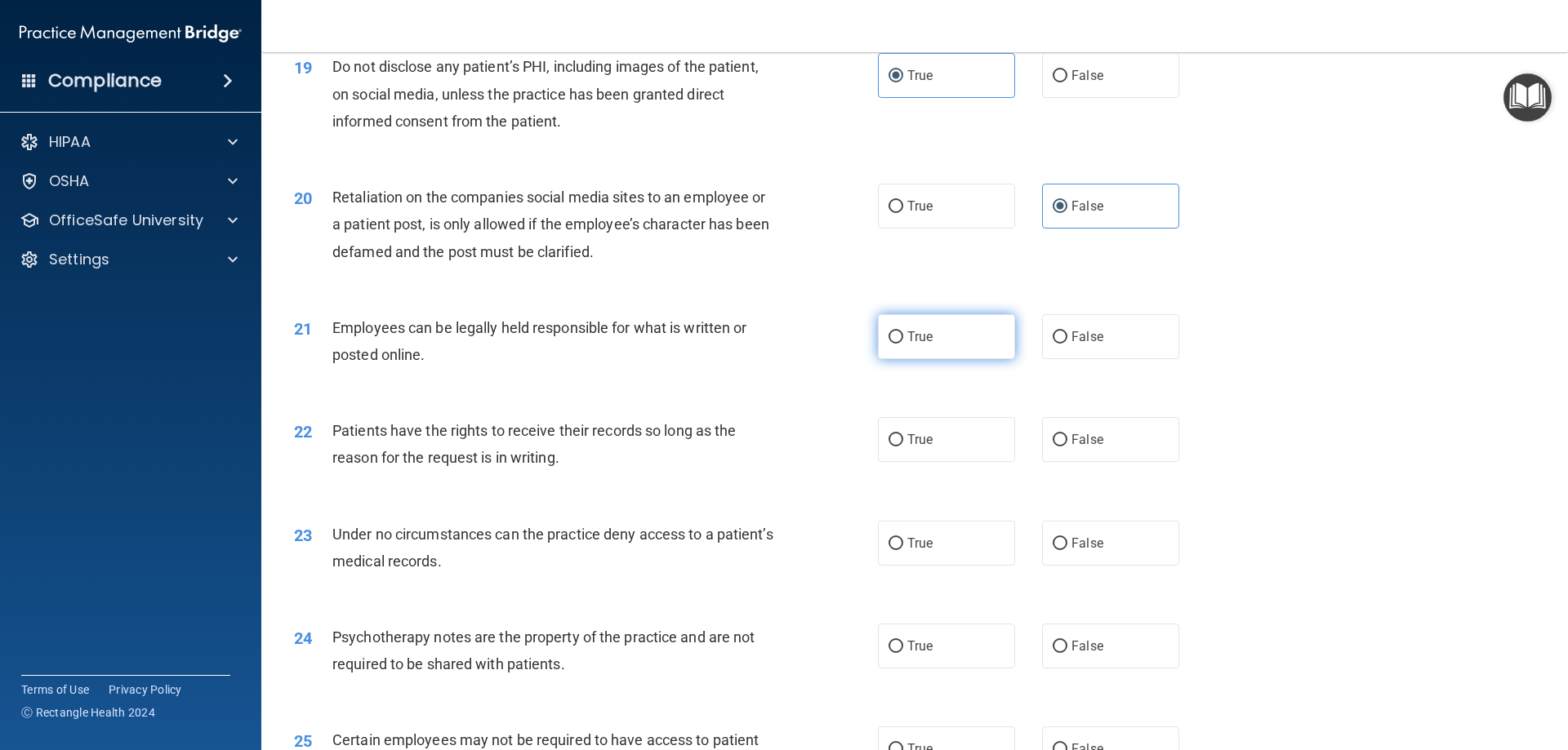
click at [891, 359] on label "True" at bounding box center [947, 336] width 138 height 45
click at [891, 344] on input "True" at bounding box center [895, 337] width 14 height 12
radio input "true"
click at [891, 457] on label "False" at bounding box center [1110, 439] width 138 height 45
click at [891, 446] on input "False" at bounding box center [1060, 440] width 14 height 12
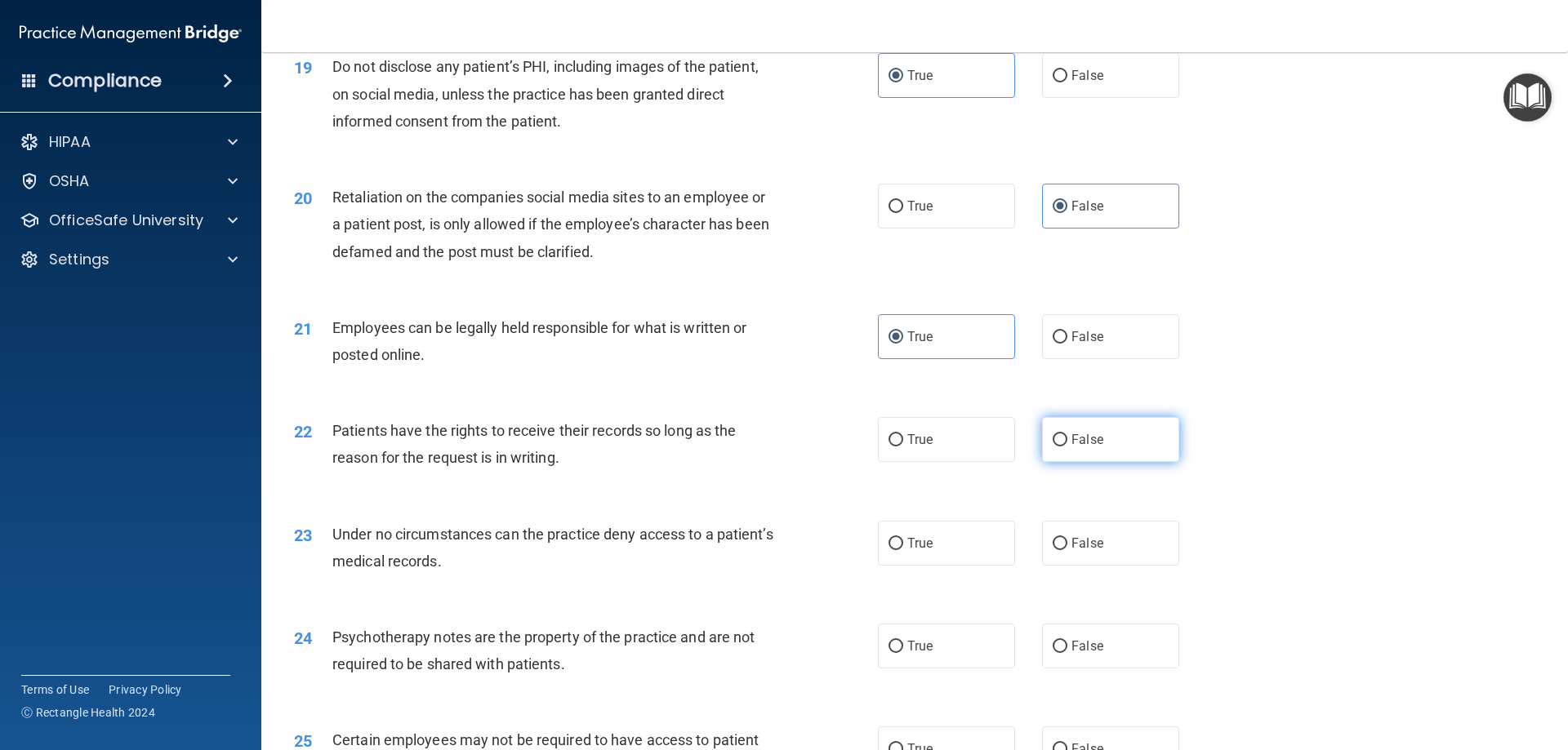
radio input "true"
click at [891, 566] on label "False" at bounding box center [1110, 543] width 138 height 45
click at [891, 550] on input "False" at bounding box center [1060, 544] width 14 height 12
radio input "true"
click at [891, 648] on div "24 Psychotherapy notes are the property of the practice and are not required to…" at bounding box center [914, 655] width 1266 height 103
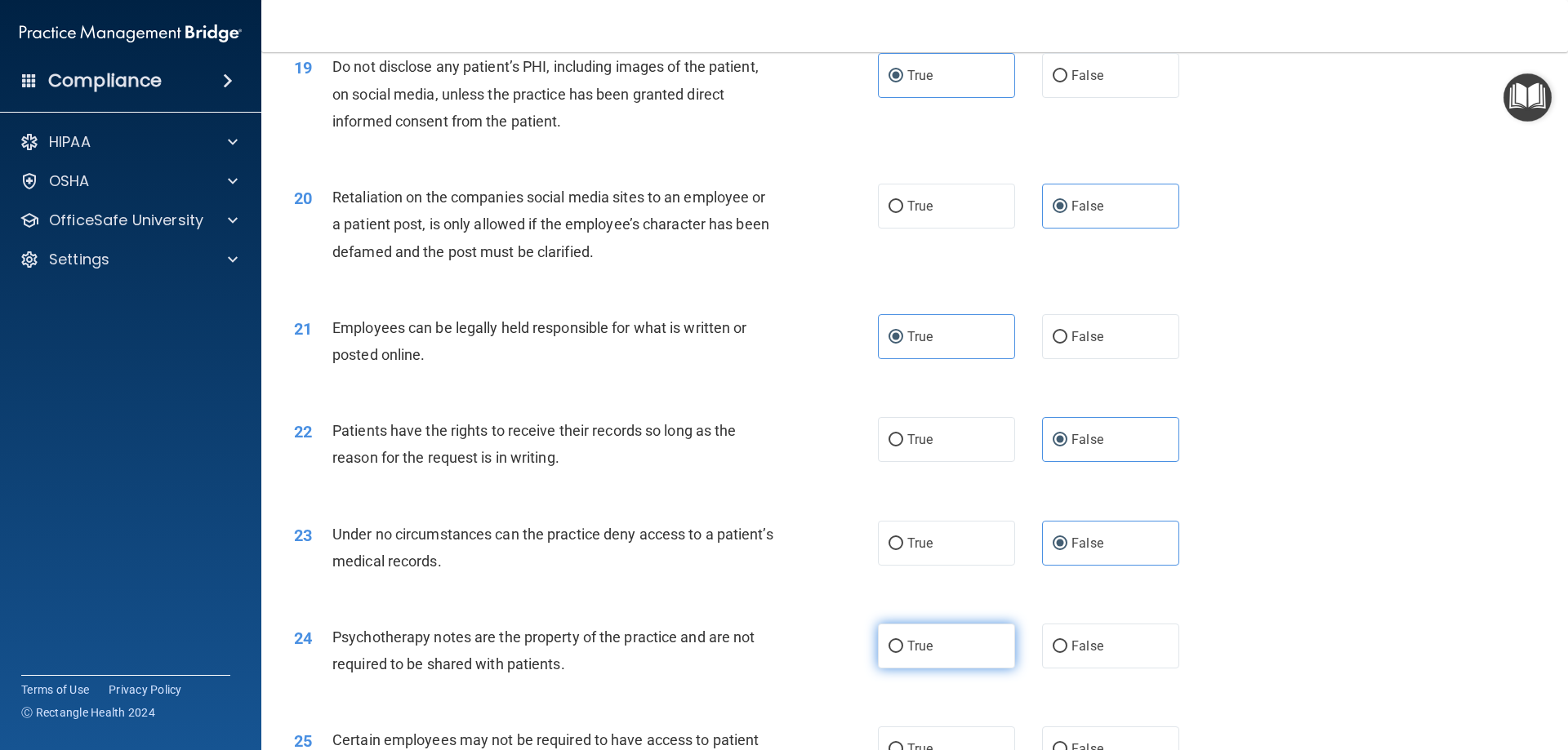
click at [891, 659] on label "True" at bounding box center [947, 646] width 138 height 45
click at [891, 654] on input "True" at bounding box center [895, 647] width 14 height 12
radio input "true"
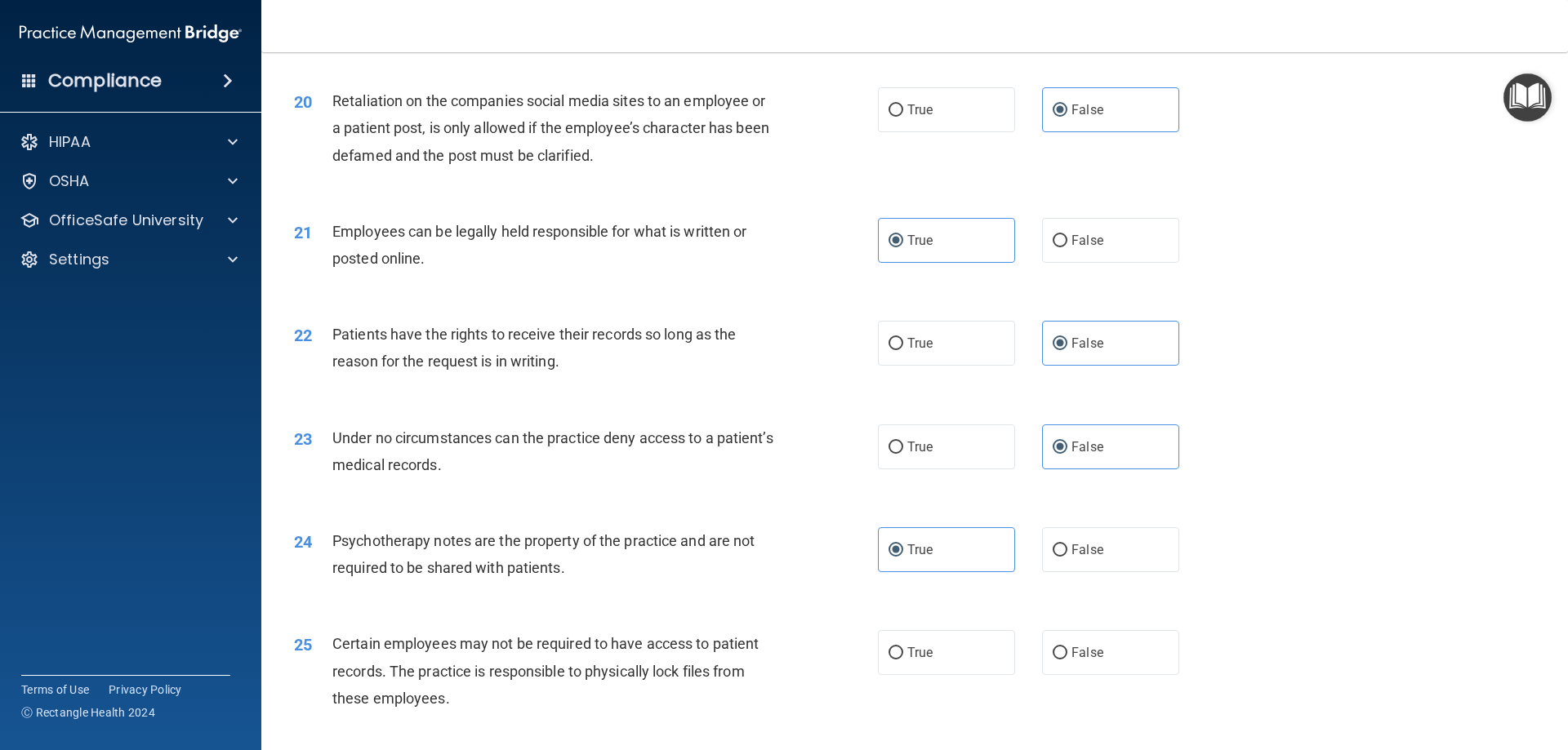
scroll to position [2776, 0]
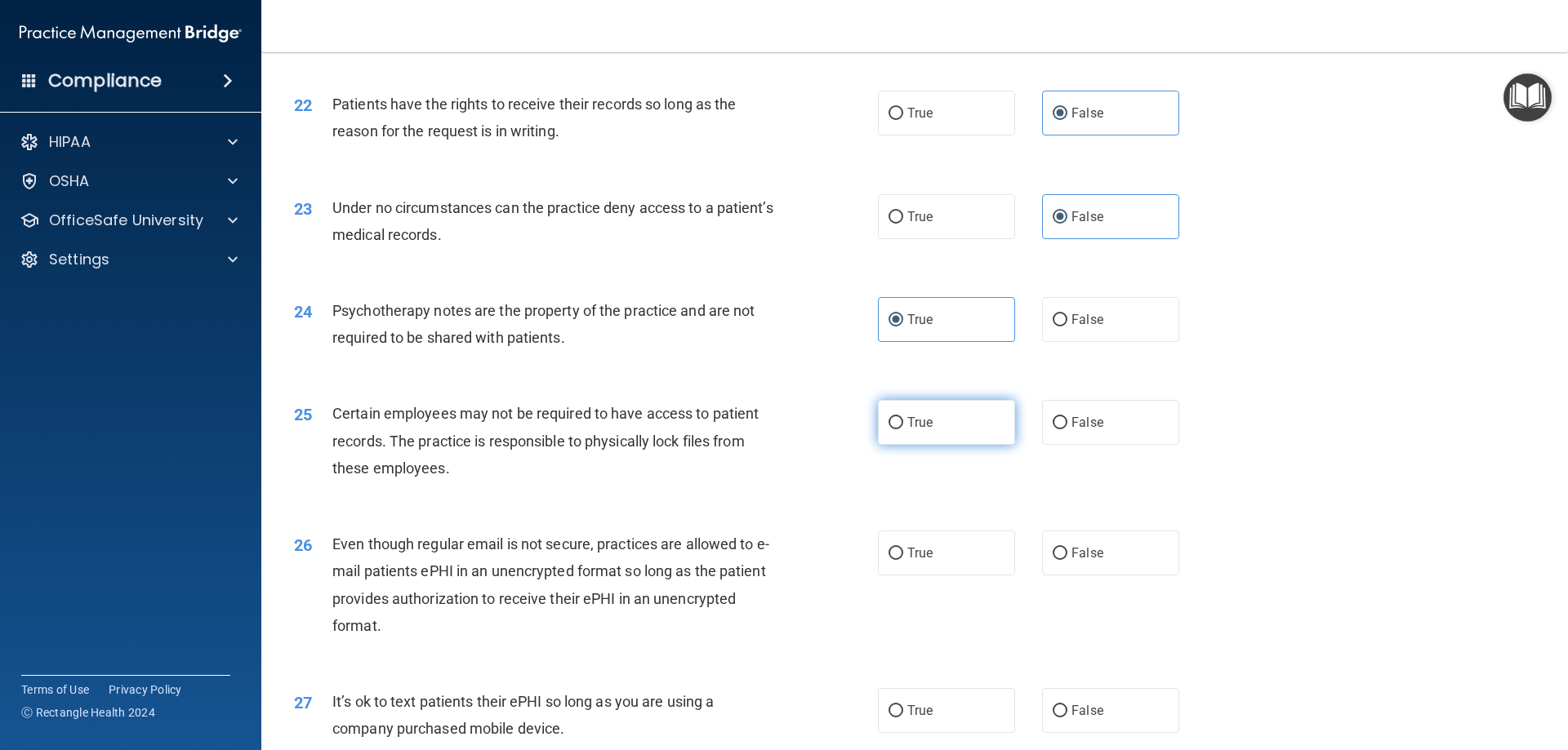
click at [891, 445] on label "True" at bounding box center [947, 422] width 138 height 45
click at [891, 430] on input "True" at bounding box center [895, 423] width 14 height 12
radio input "true"
click at [891, 567] on label "True" at bounding box center [947, 552] width 138 height 45
click at [891, 560] on input "True" at bounding box center [895, 553] width 14 height 12
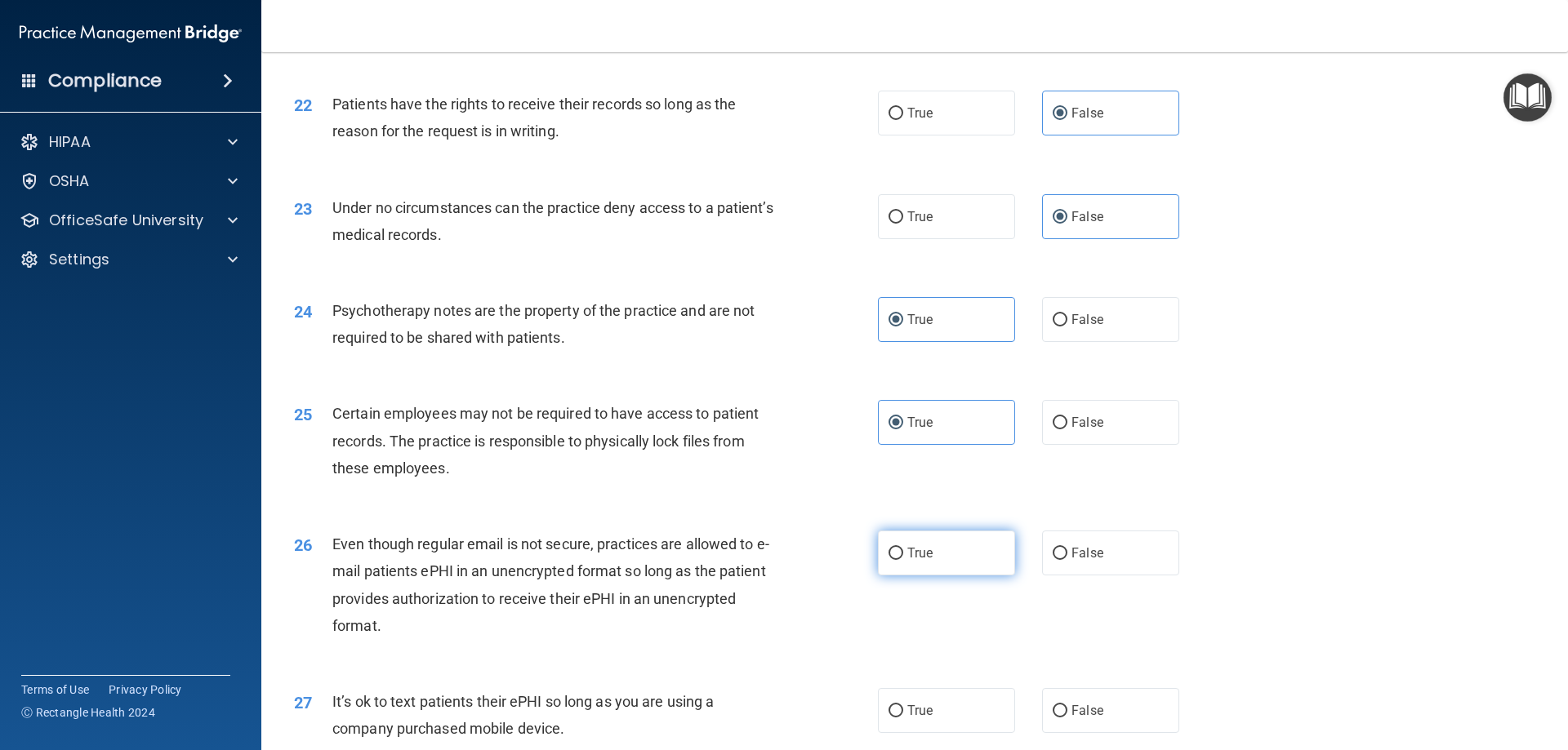
radio input "true"
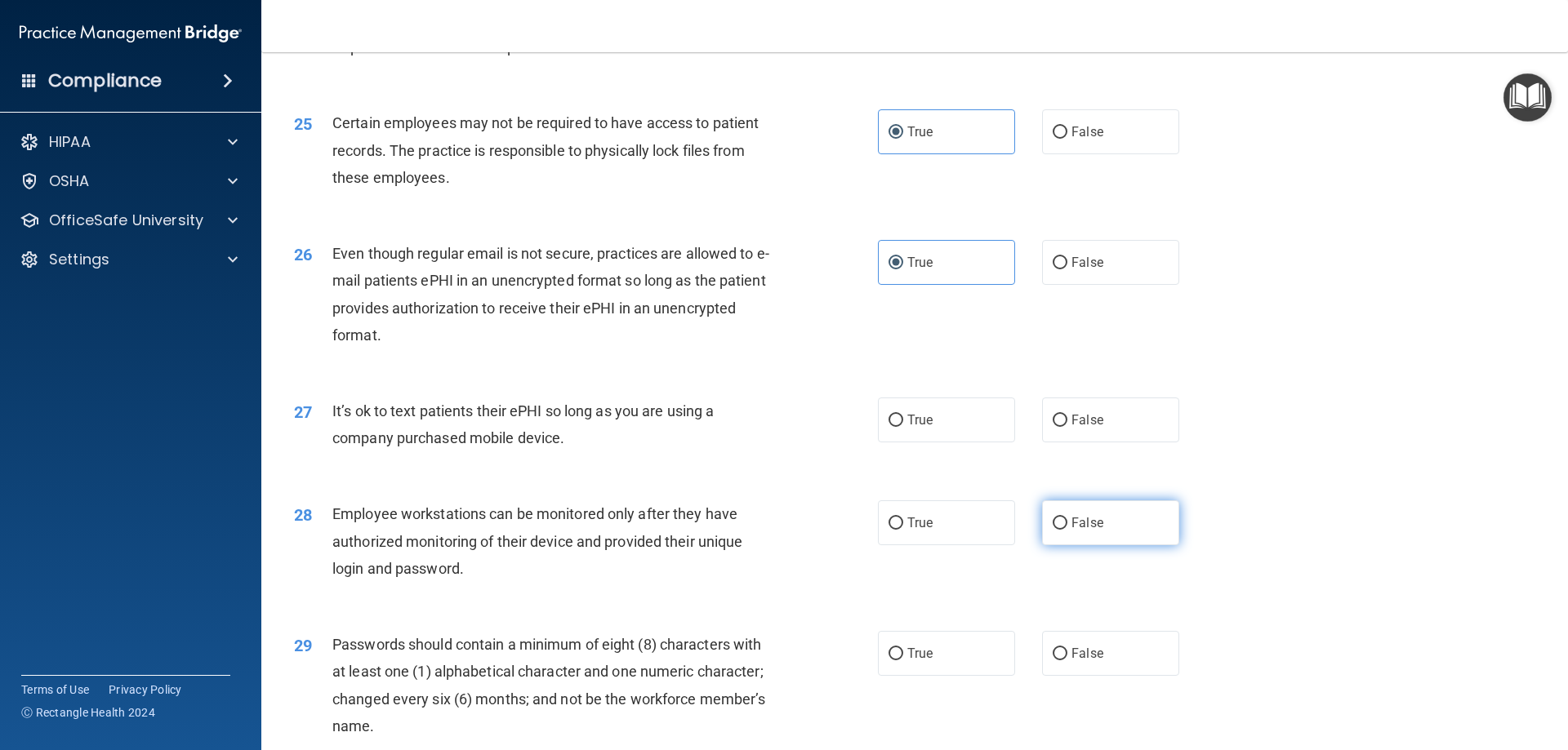
scroll to position [3102, 0]
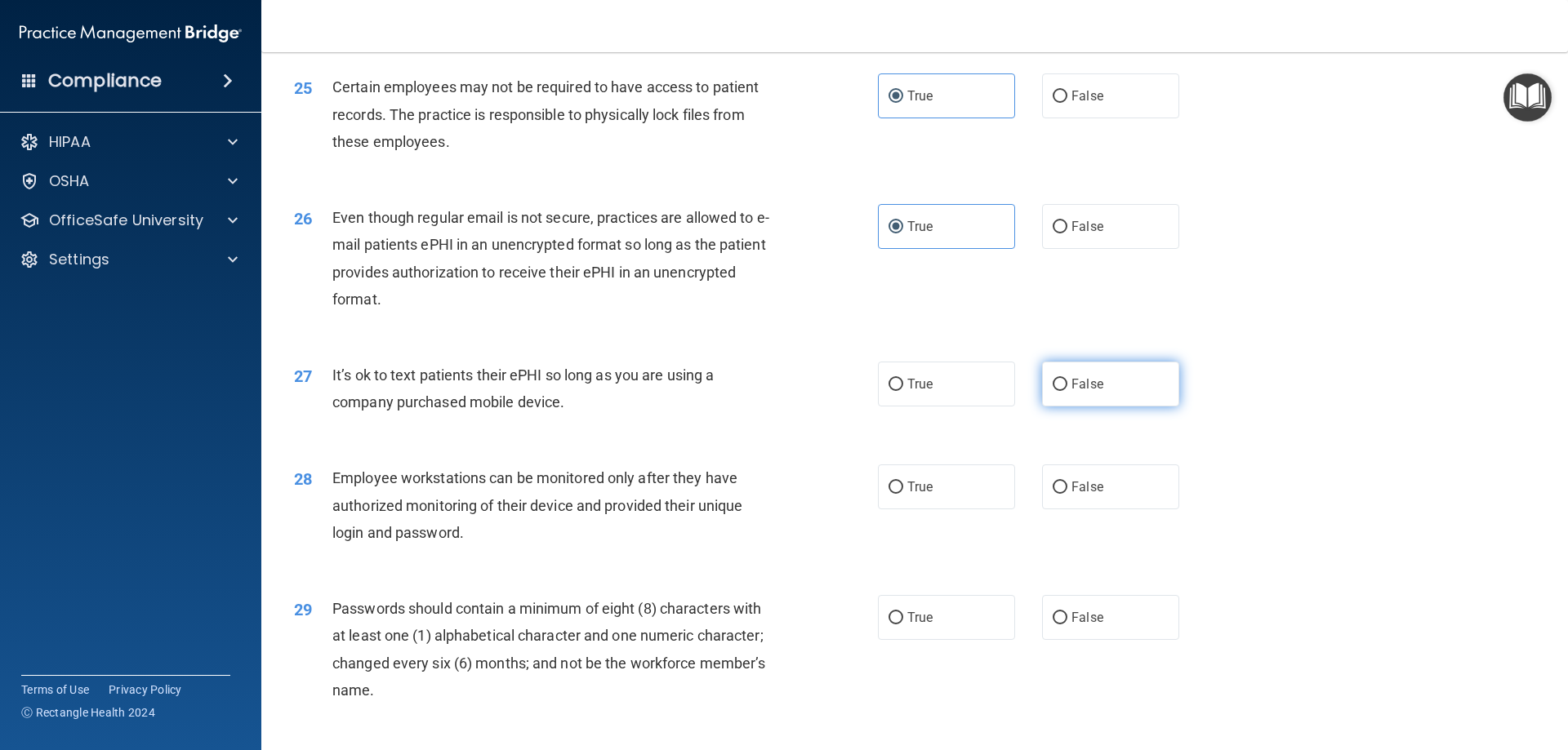
click at [891, 407] on label "False" at bounding box center [1110, 384] width 138 height 45
click at [891, 391] on input "False" at bounding box center [1060, 385] width 14 height 12
radio input "true"
click at [891, 509] on label "False" at bounding box center [1110, 486] width 138 height 45
click at [891, 494] on input "False" at bounding box center [1060, 487] width 14 height 12
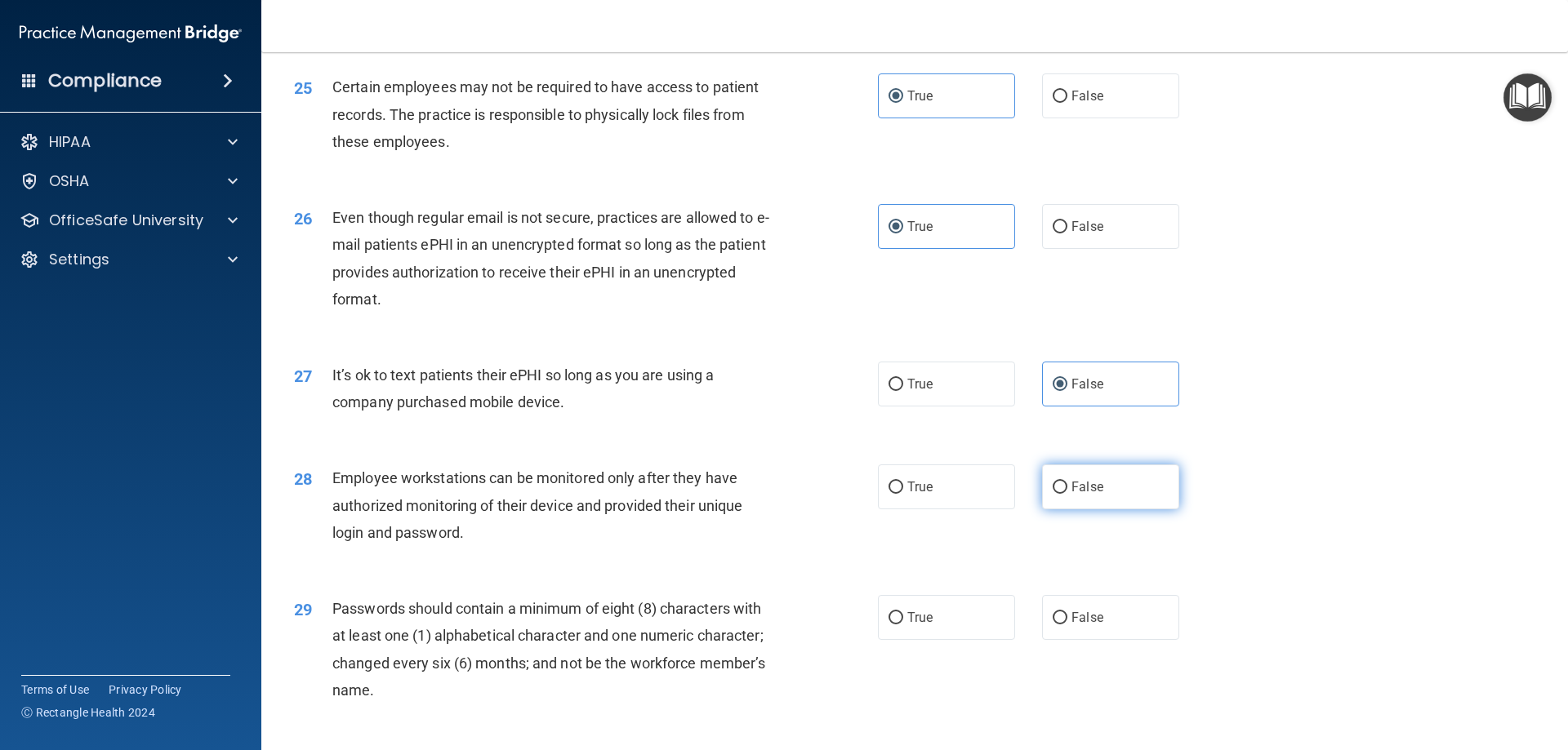
radio input "true"
click at [891, 639] on label "True" at bounding box center [947, 617] width 138 height 45
click at [891, 625] on input "True" at bounding box center [895, 618] width 14 height 12
radio input "true"
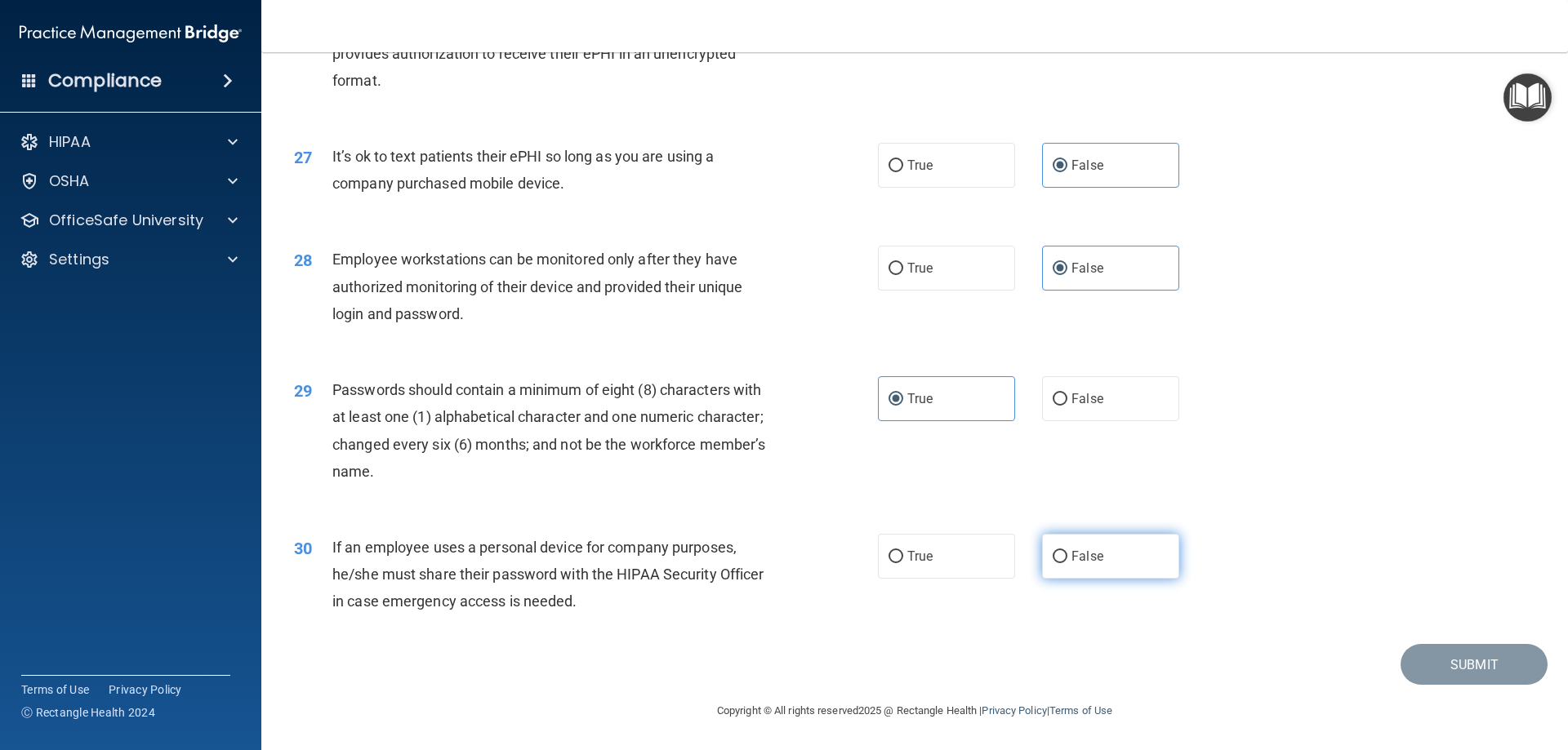
click at [891, 566] on label "False" at bounding box center [1110, 556] width 138 height 45
click at [891, 564] on input "False" at bounding box center [1060, 557] width 14 height 12
radio input "true"
click at [891, 654] on button "Submit" at bounding box center [1474, 665] width 147 height 42
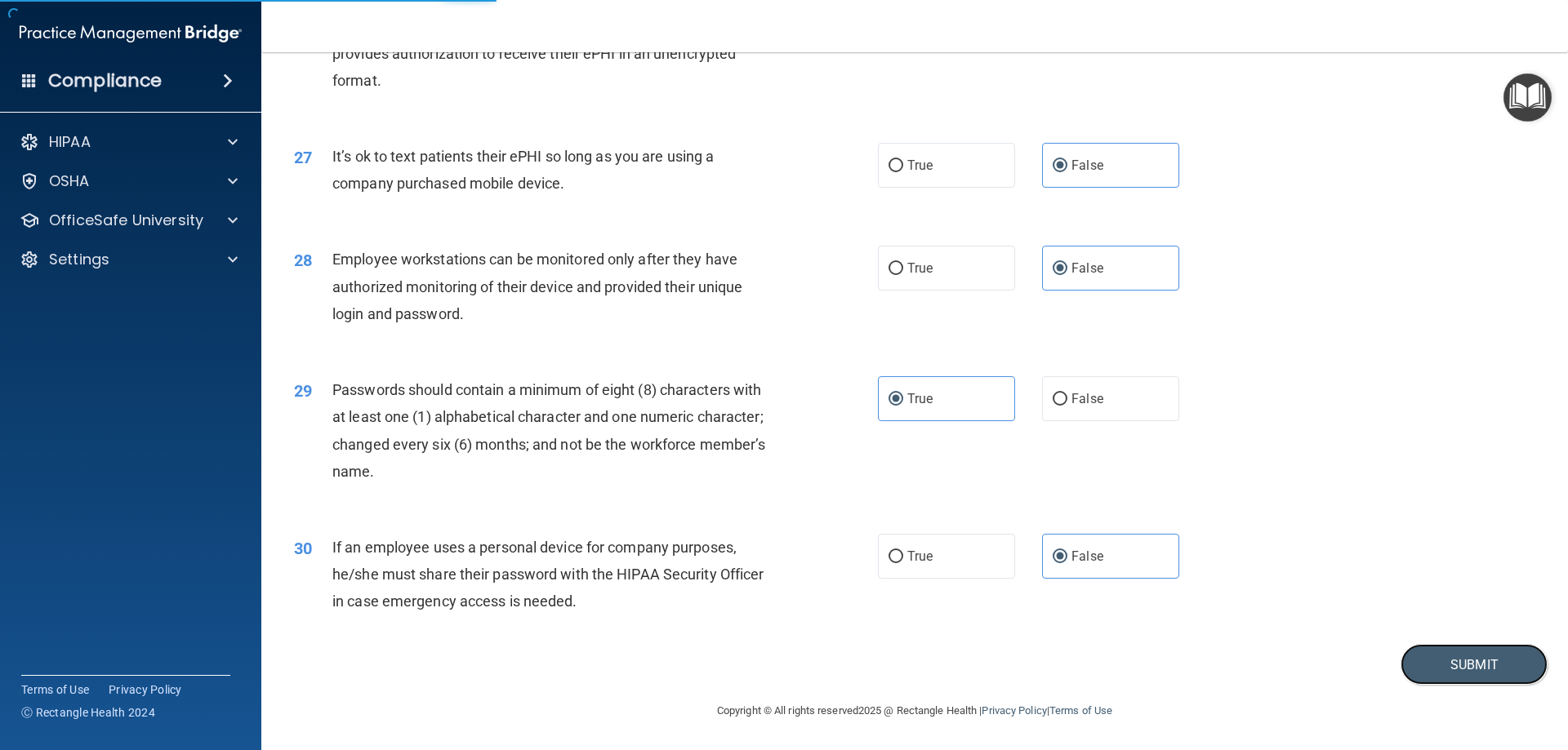
scroll to position [3266, 0]
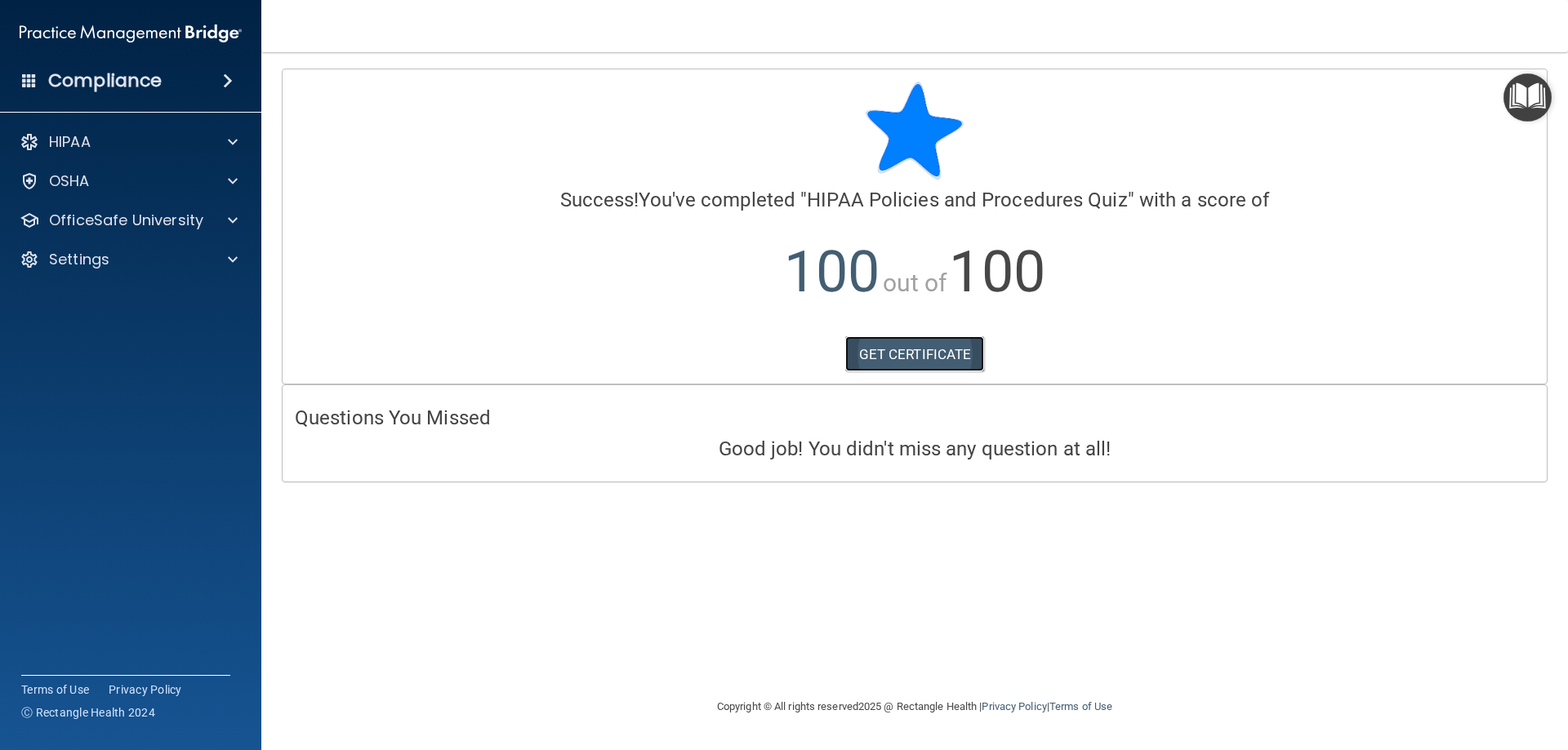
click at [891, 365] on link "GET CERTIFICATE" at bounding box center [914, 354] width 140 height 36
click at [159, 221] on p "OfficeSafe University" at bounding box center [126, 220] width 155 height 20
click at [173, 219] on p "OfficeSafe University" at bounding box center [126, 220] width 155 height 20
click at [155, 251] on div "HIPAA Training" at bounding box center [121, 259] width 223 height 16
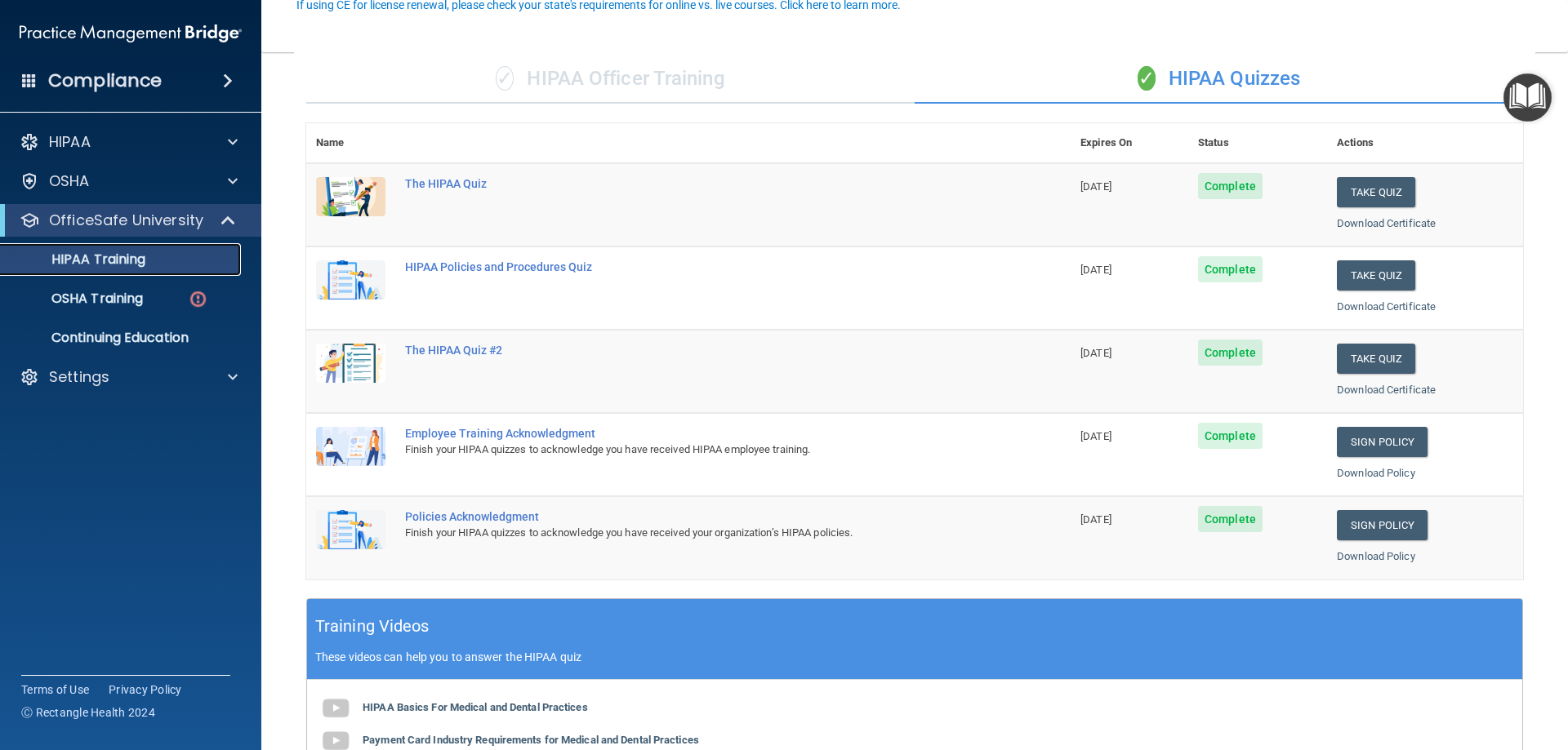
scroll to position [163, 0]
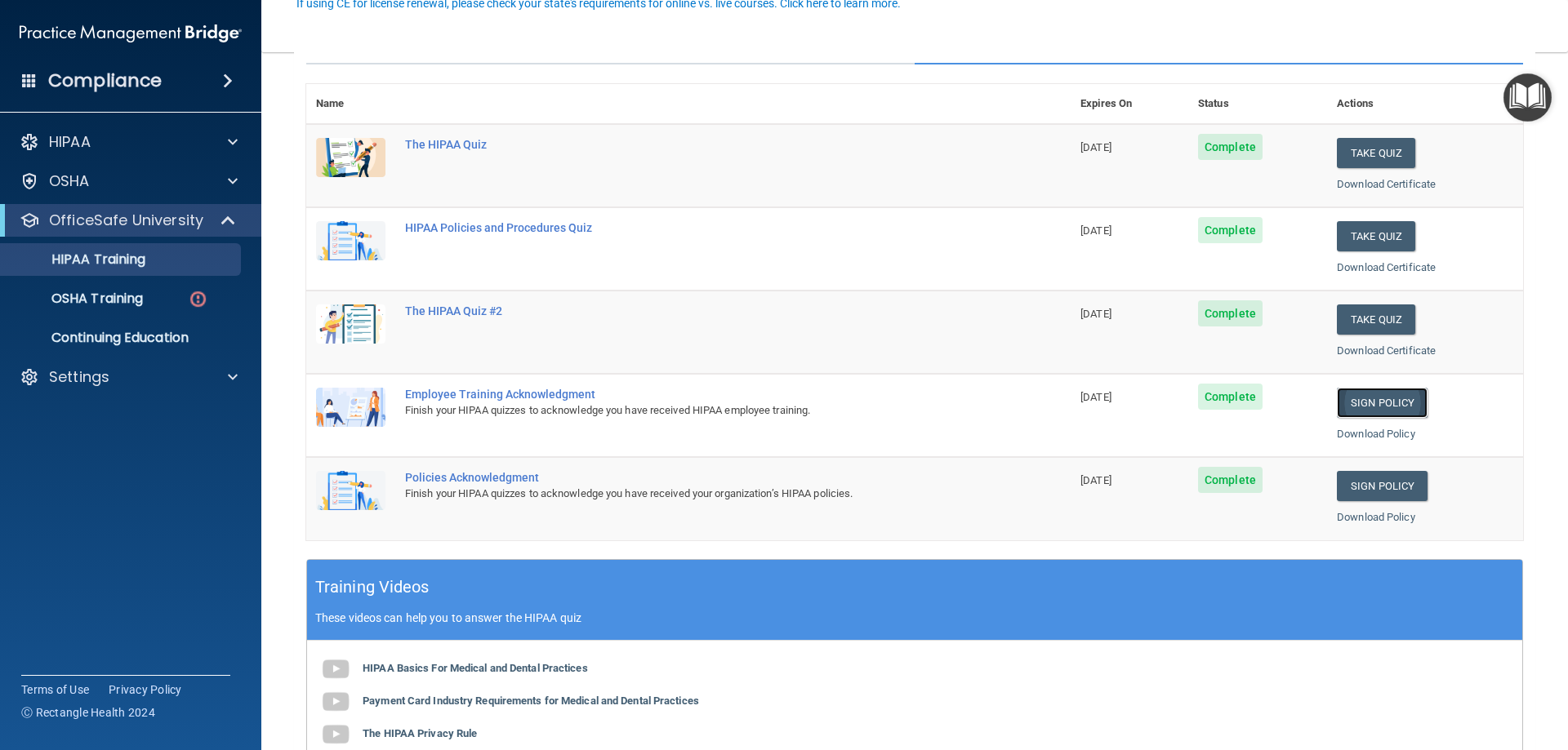
click at [891, 406] on link "Sign Policy" at bounding box center [1382, 403] width 91 height 31
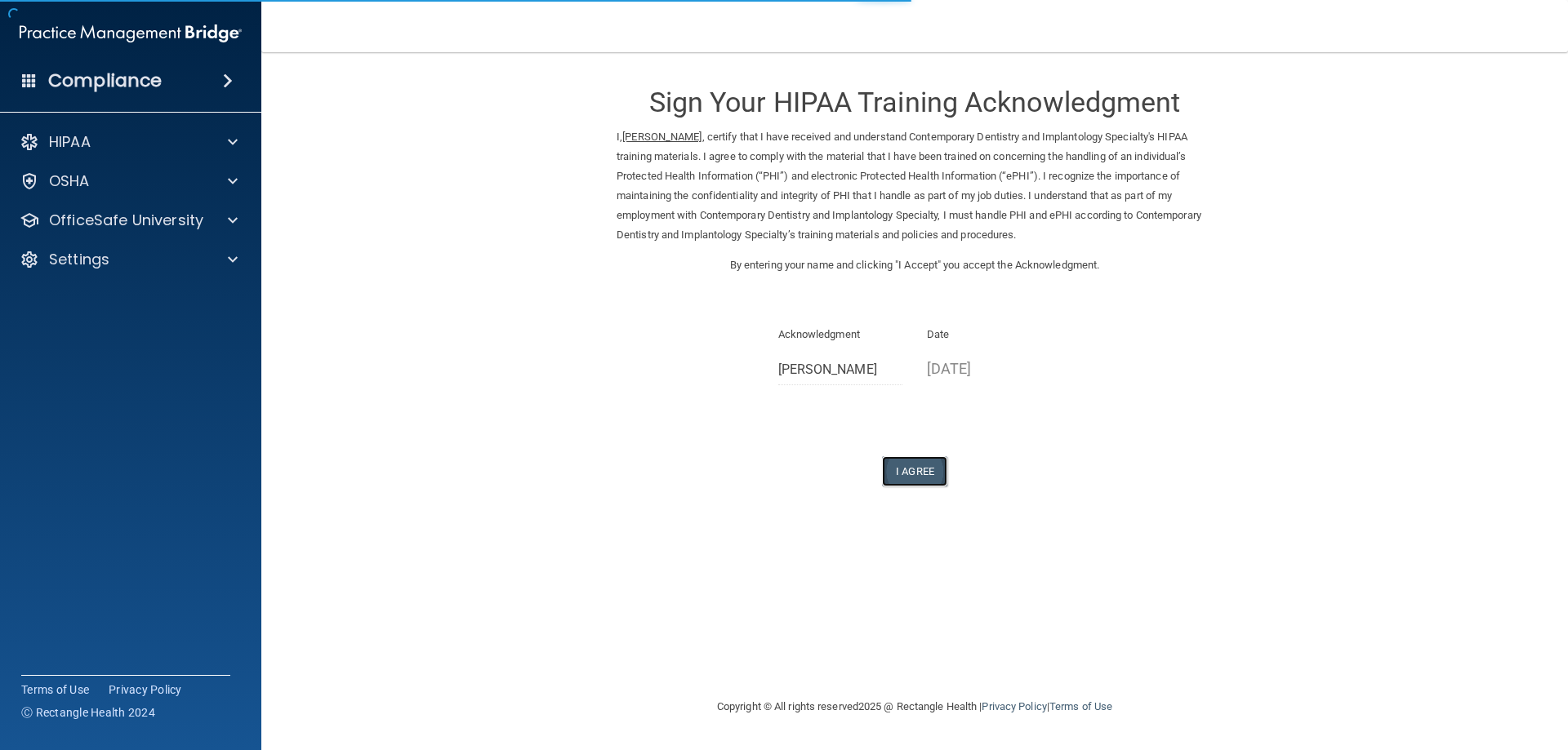
click at [908, 473] on button "I Agree" at bounding box center [914, 472] width 65 height 31
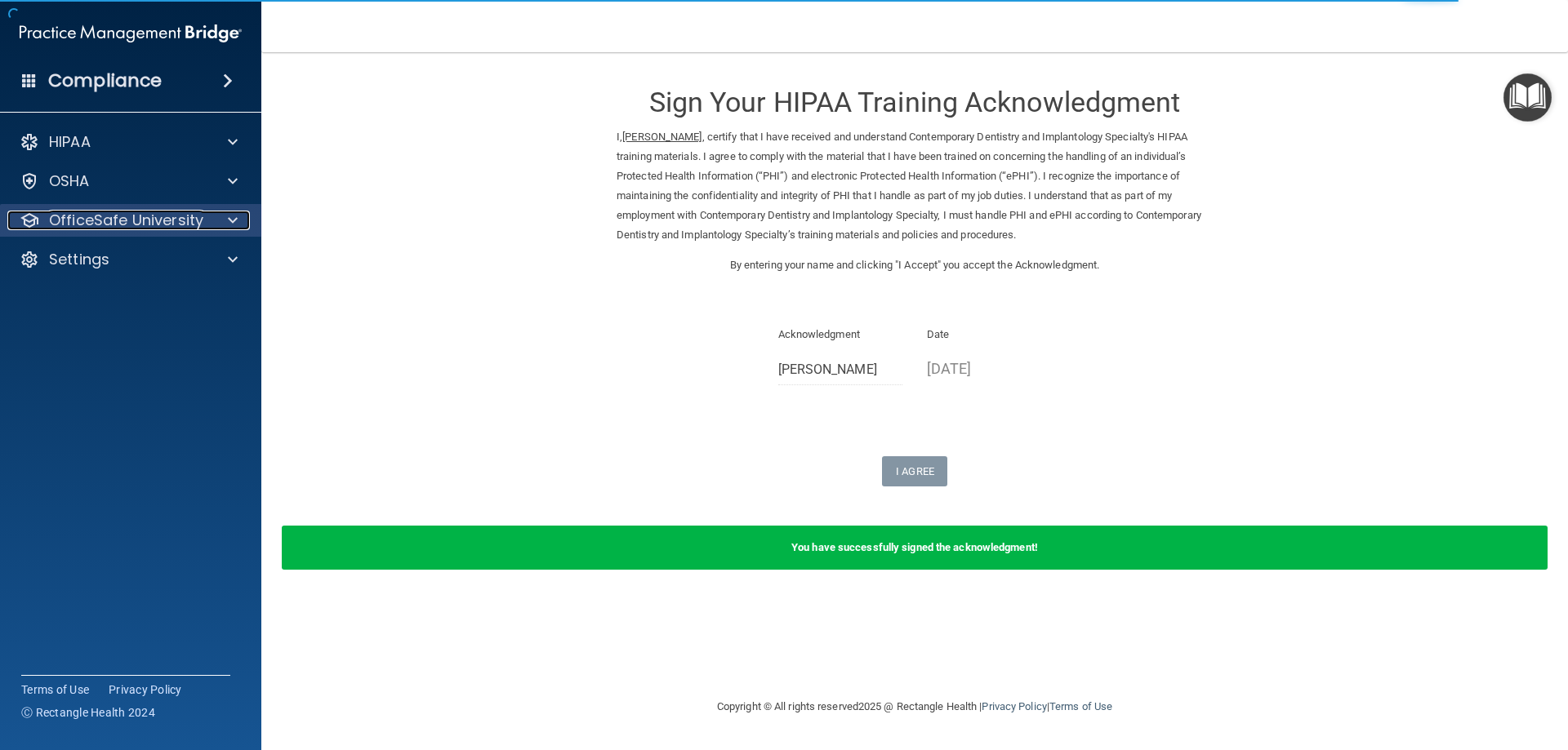
click at [155, 223] on p "OfficeSafe University" at bounding box center [126, 220] width 155 height 20
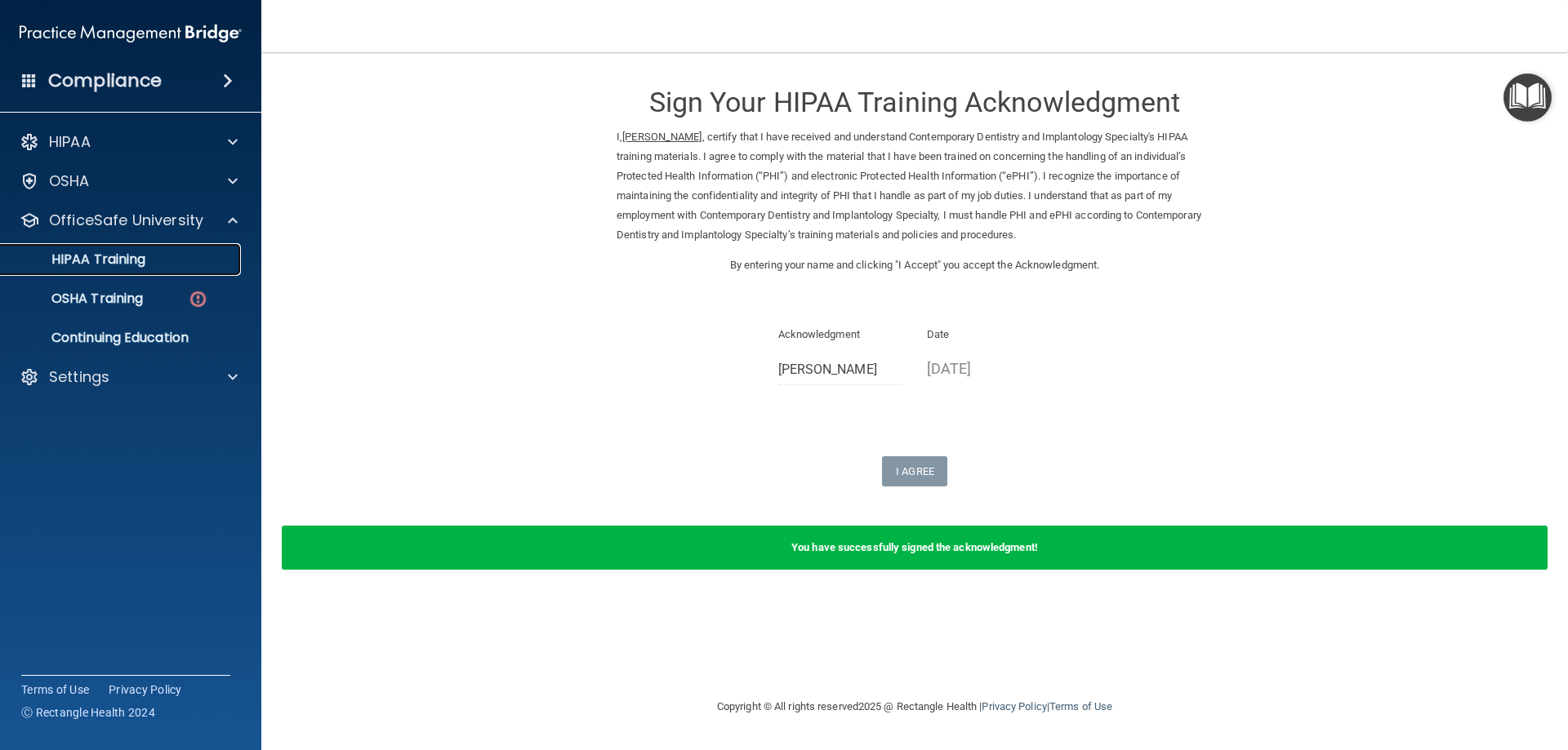
click at [152, 251] on div "HIPAA Training" at bounding box center [121, 259] width 223 height 16
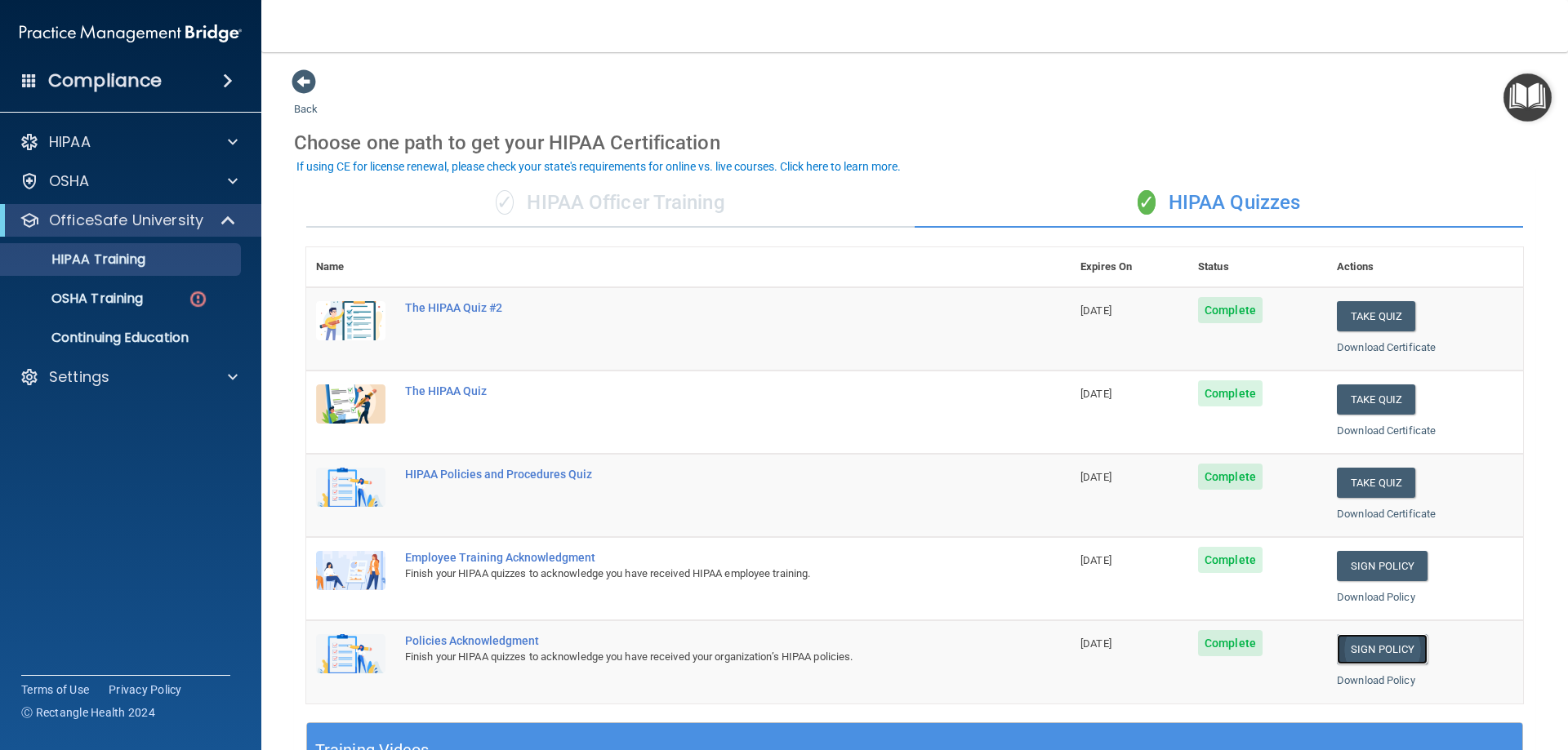
click at [1348, 654] on link "Sign Policy" at bounding box center [1382, 650] width 91 height 31
click at [245, 70] on div "Compliance" at bounding box center [130, 81] width 261 height 36
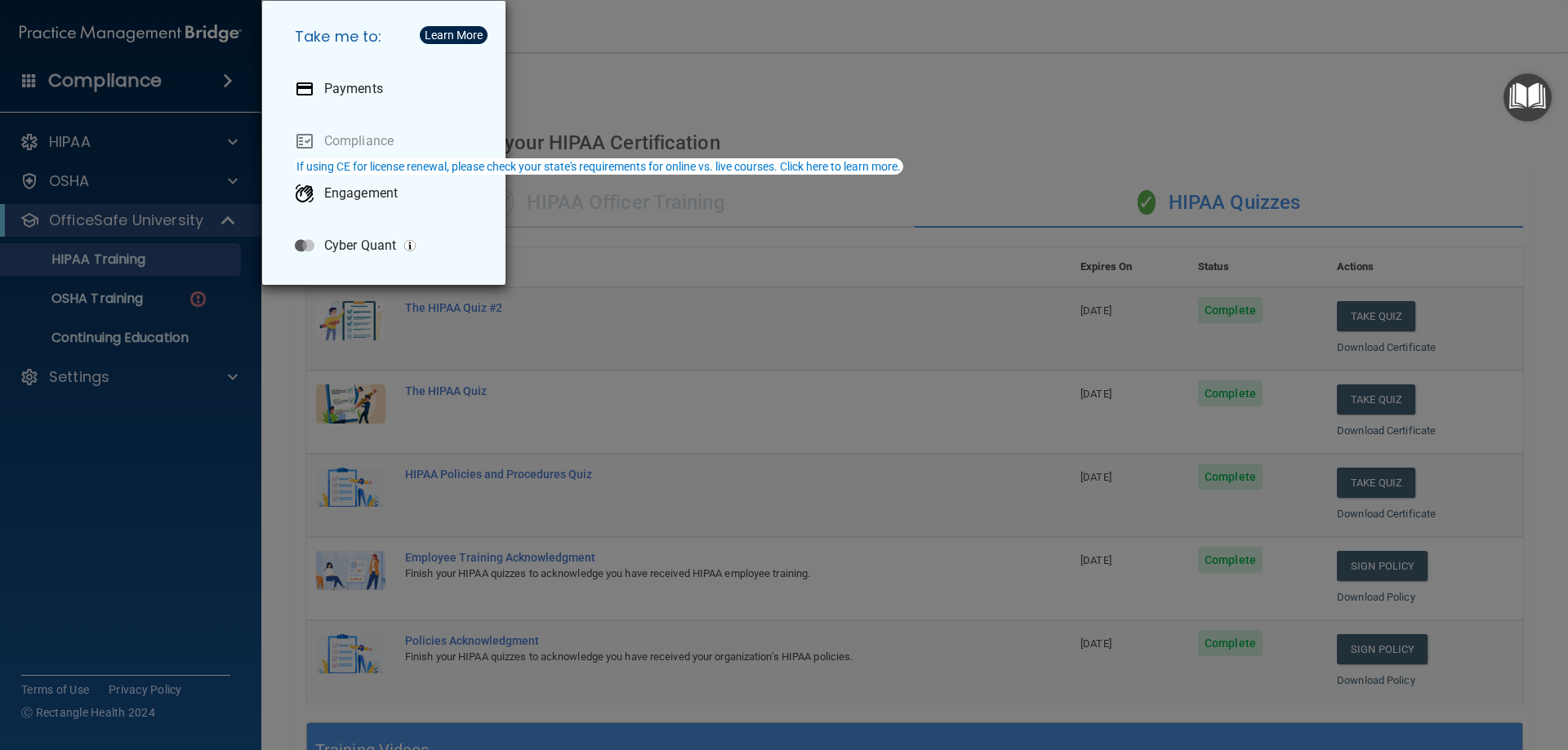
click at [717, 78] on div "Take me to: Payments Compliance Engagement Cyber Quant" at bounding box center [784, 375] width 1568 height 750
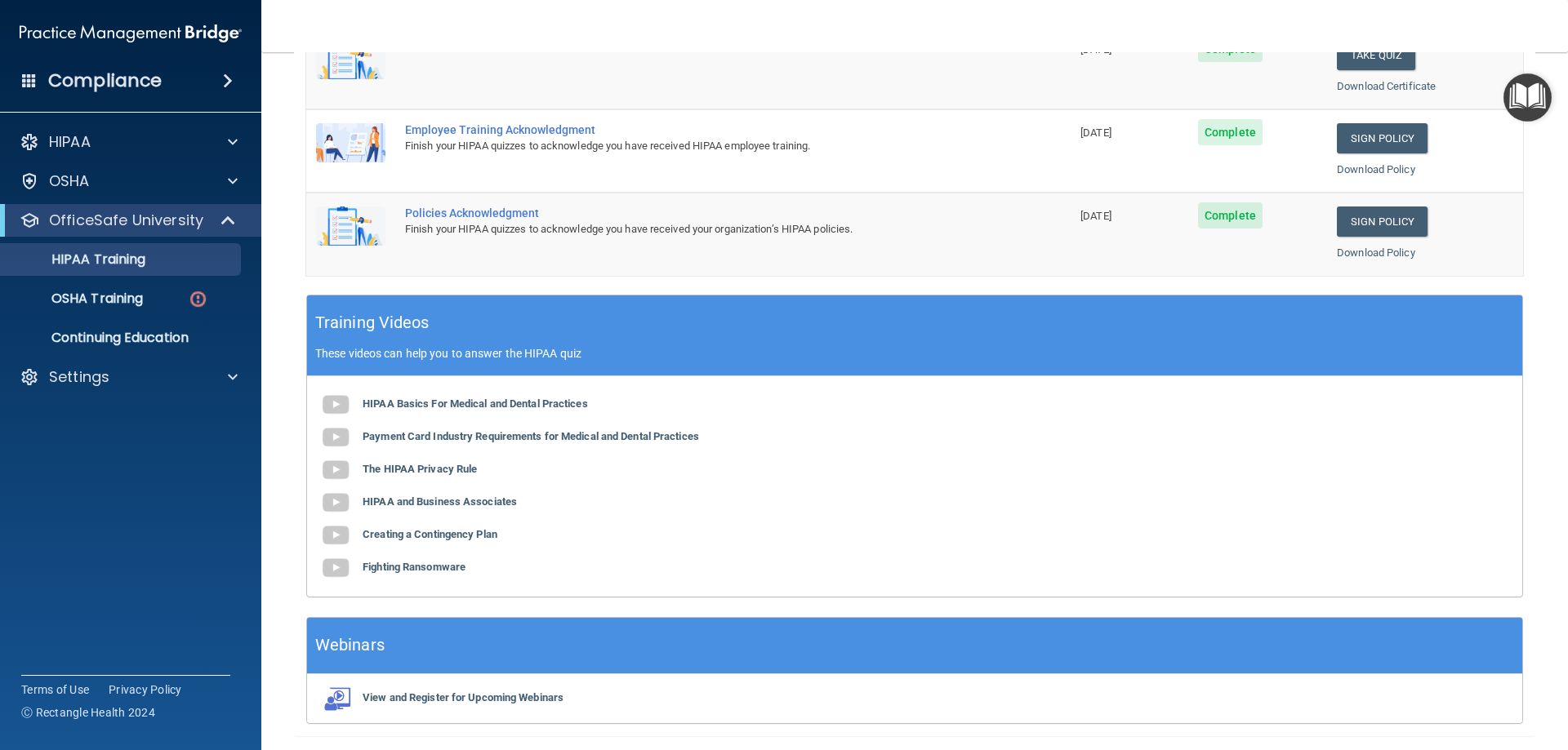
scroll to position [71, 0]
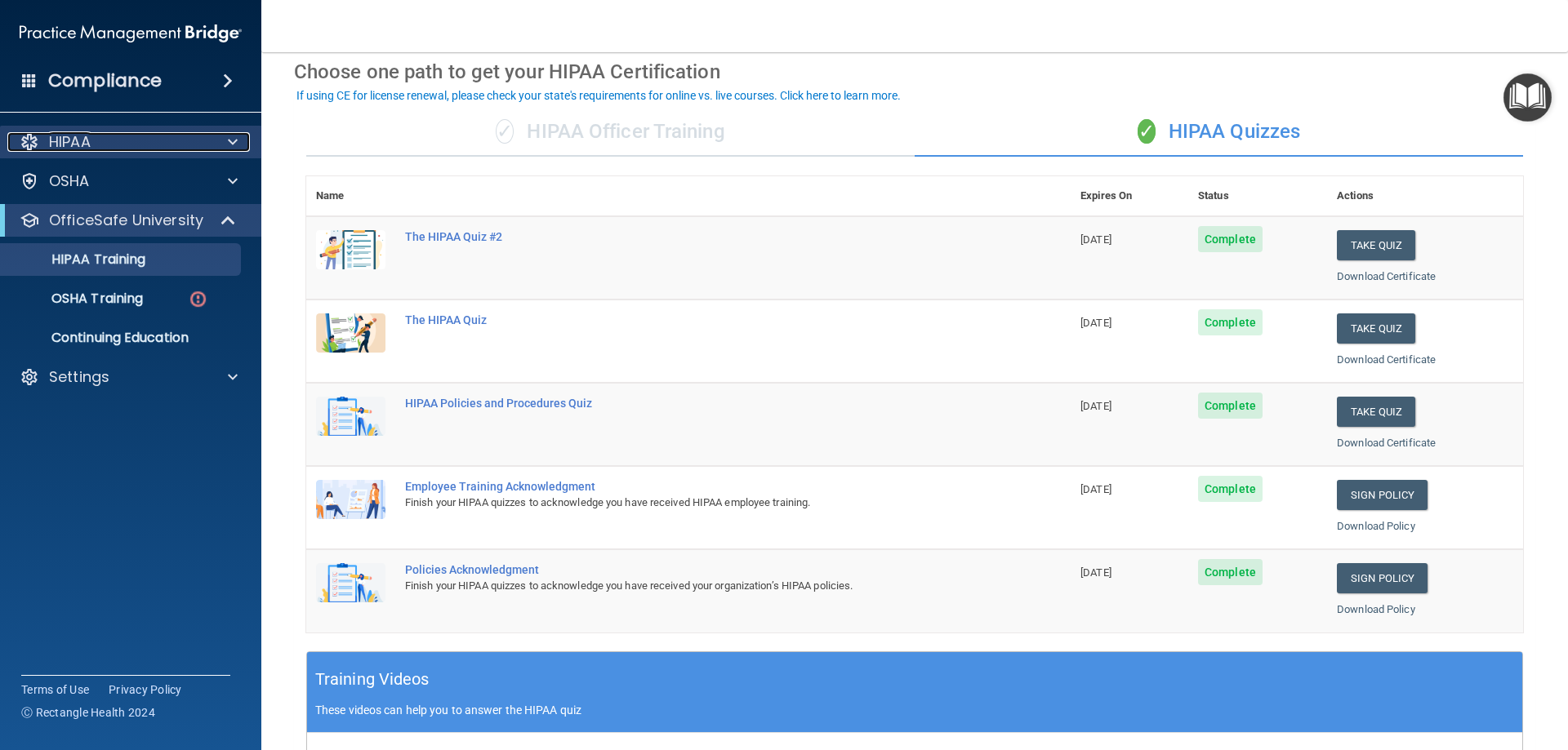
click at [207, 141] on div "HIPAA" at bounding box center [109, 141] width 203 height 20
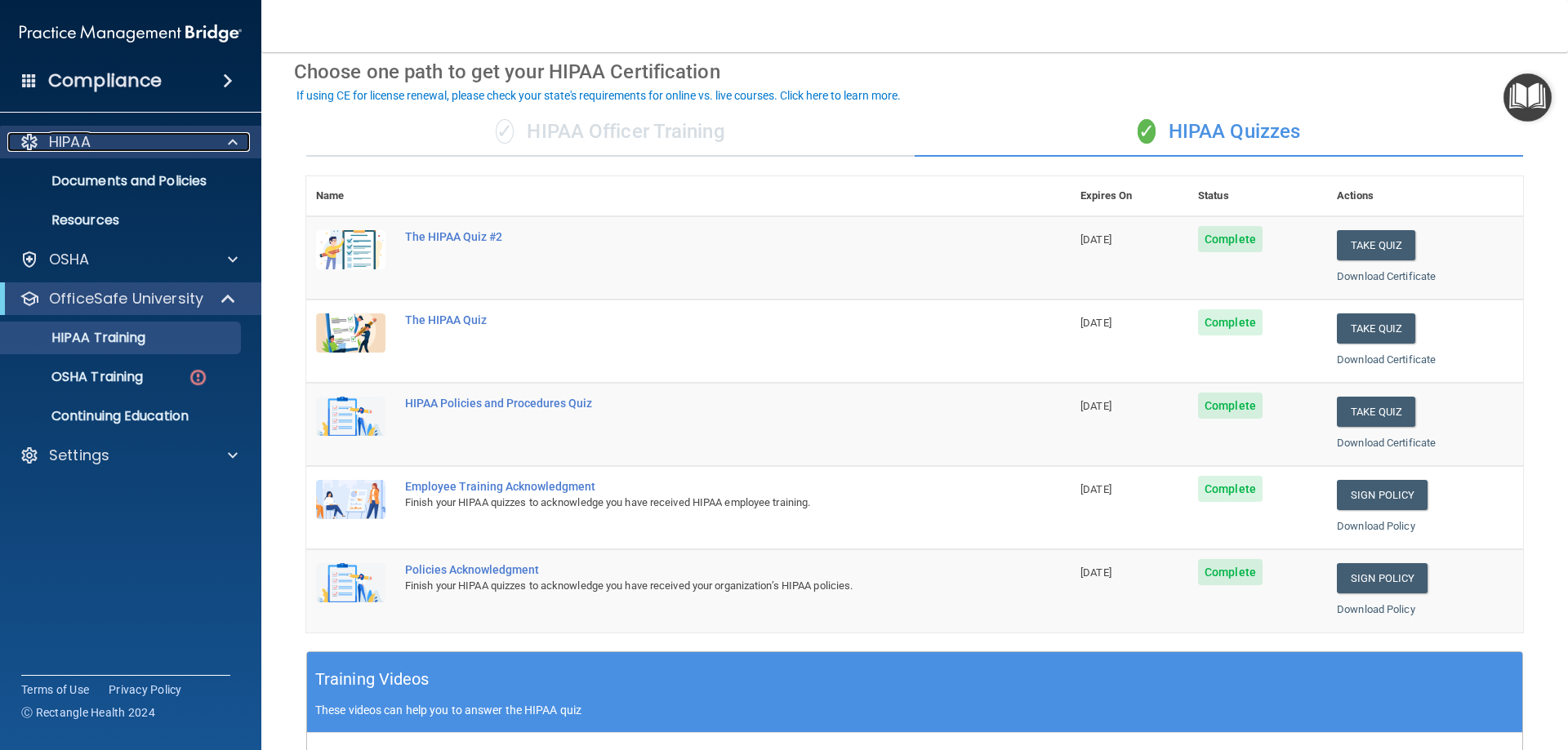
click at [207, 141] on div "HIPAA" at bounding box center [109, 141] width 203 height 20
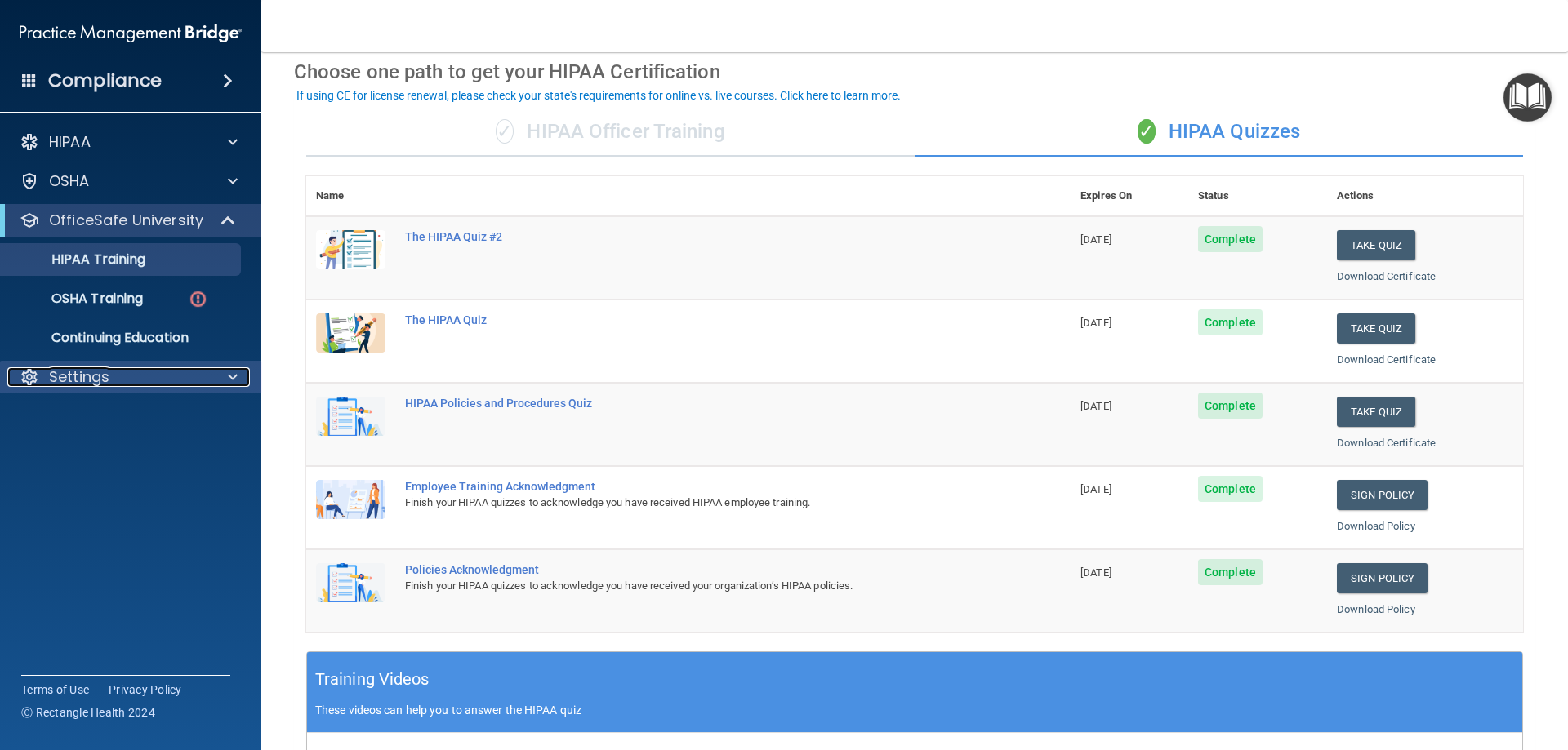
click at [147, 379] on div "Settings" at bounding box center [109, 377] width 203 height 20
click at [110, 418] on p "My Account" at bounding box center [121, 416] width 223 height 16
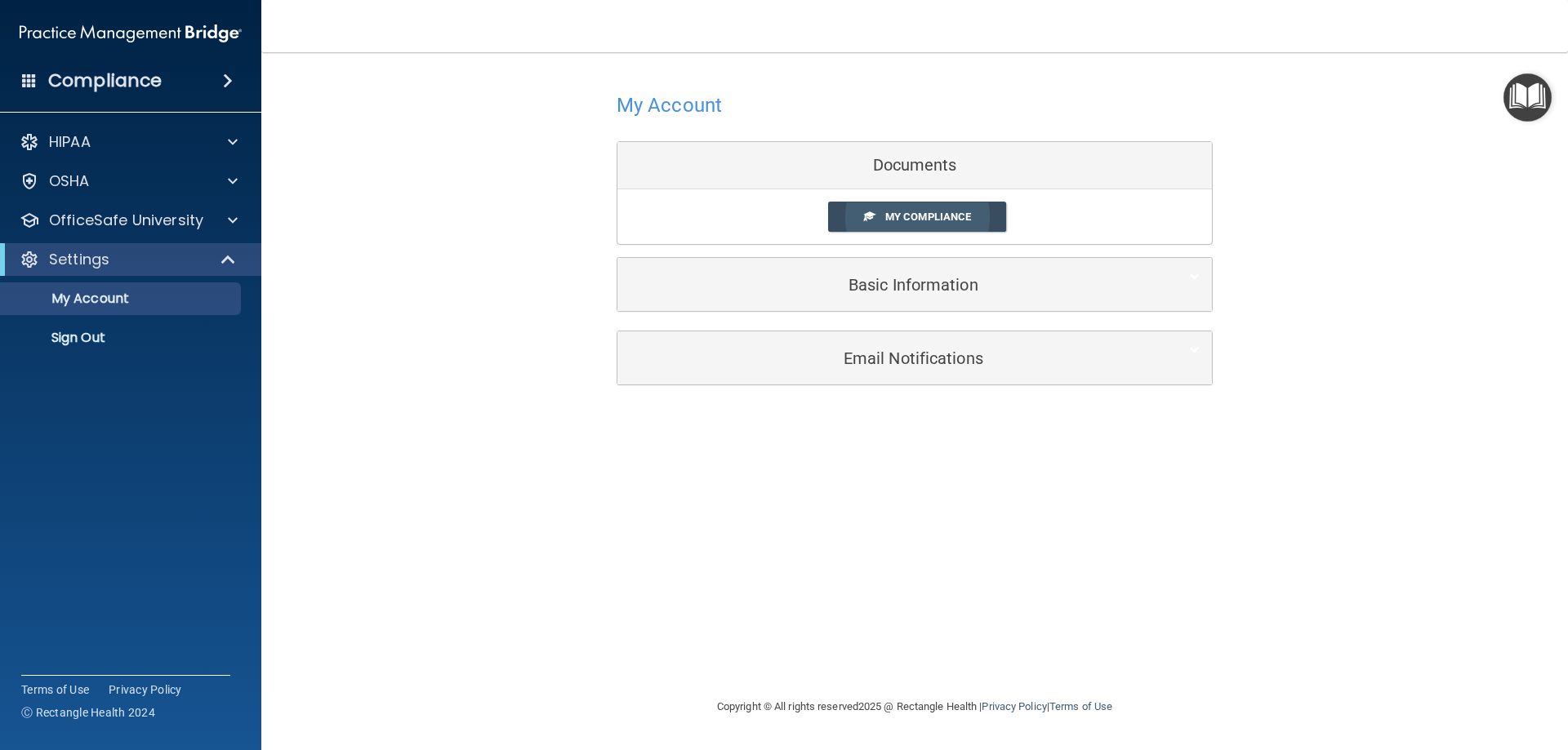
click at [914, 220] on span "My Compliance" at bounding box center [928, 216] width 86 height 12
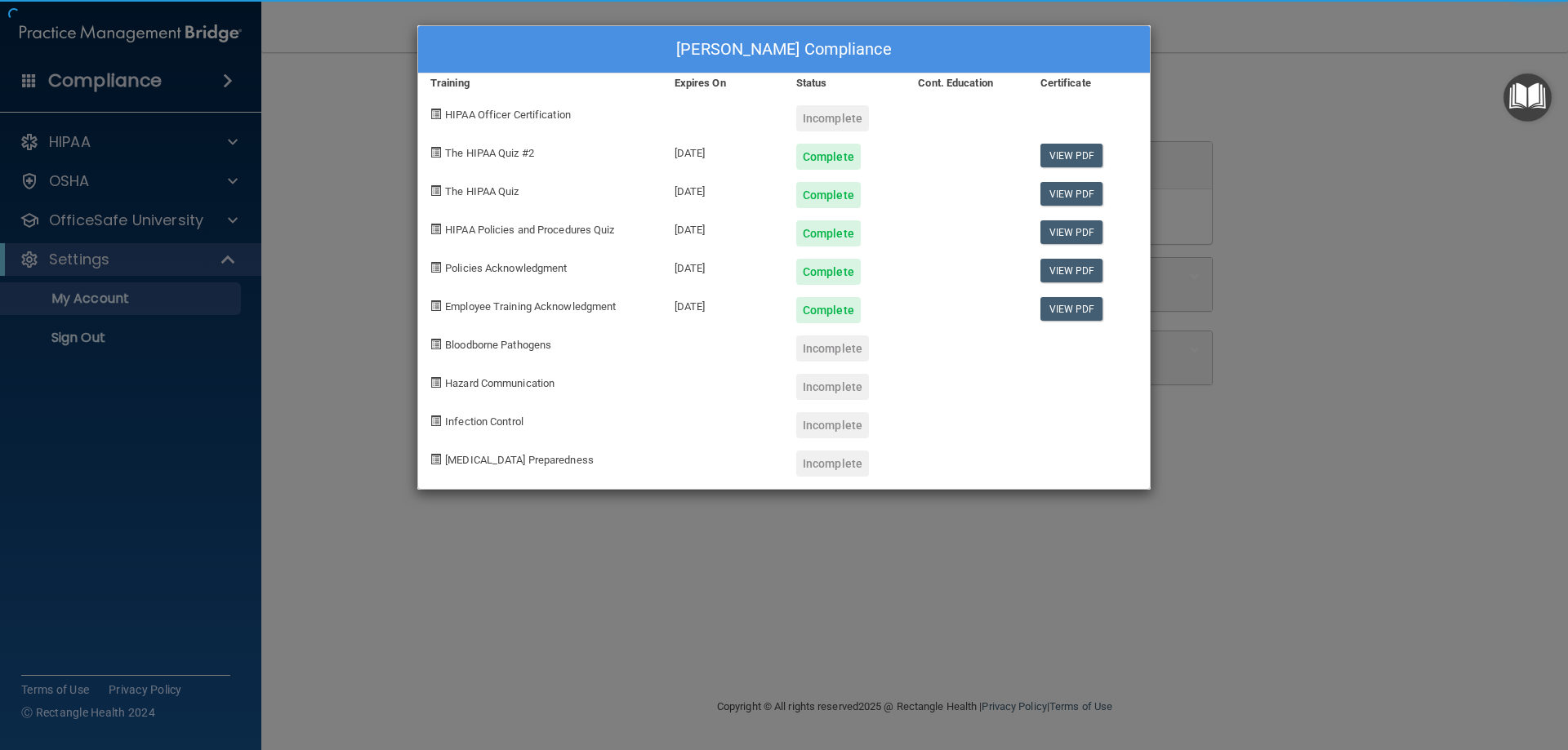
click at [117, 142] on div "Lauren Longo's Compliance Training Expires On Status Cont. Education Certificat…" at bounding box center [784, 375] width 1568 height 750
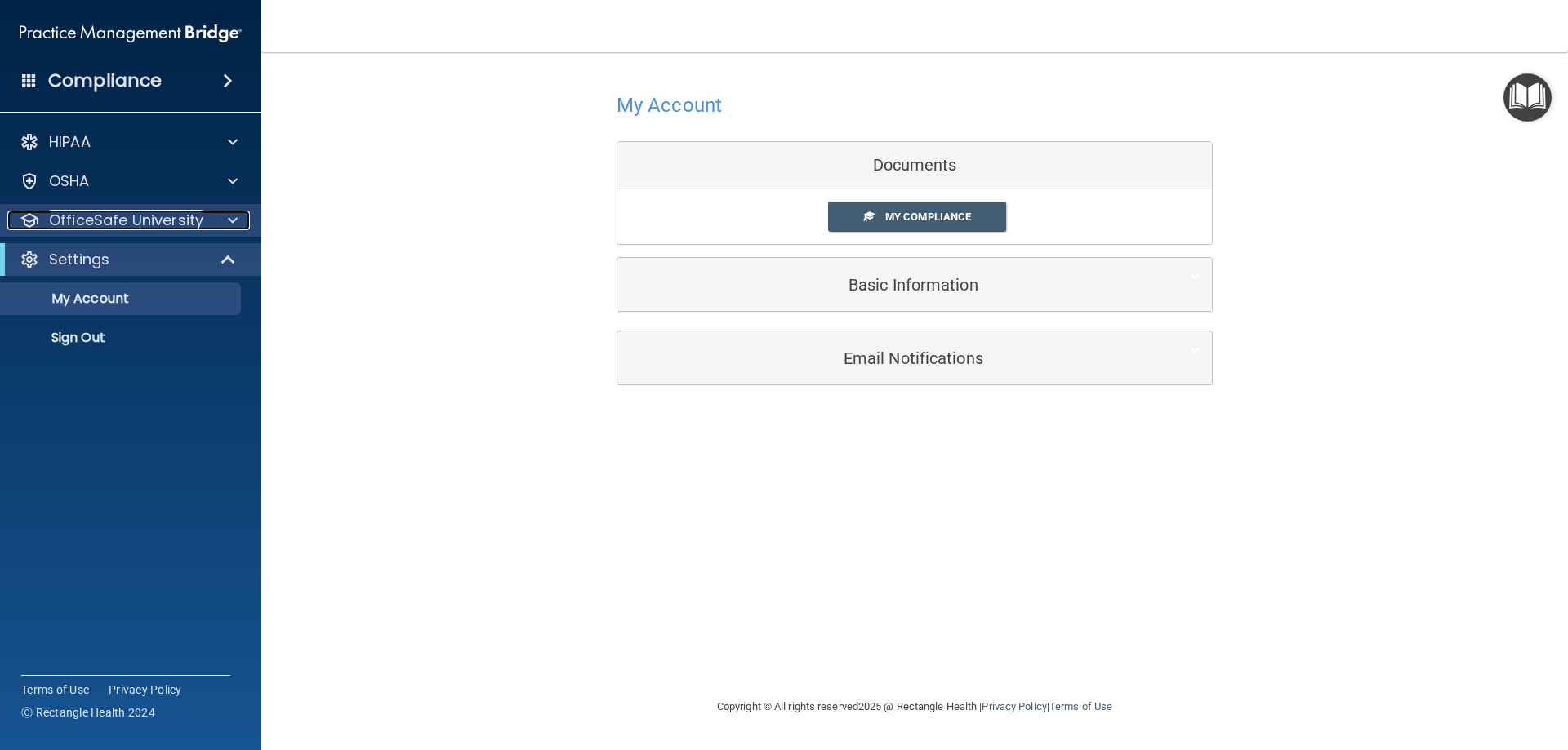
click at [224, 217] on div at bounding box center [230, 220] width 41 height 20
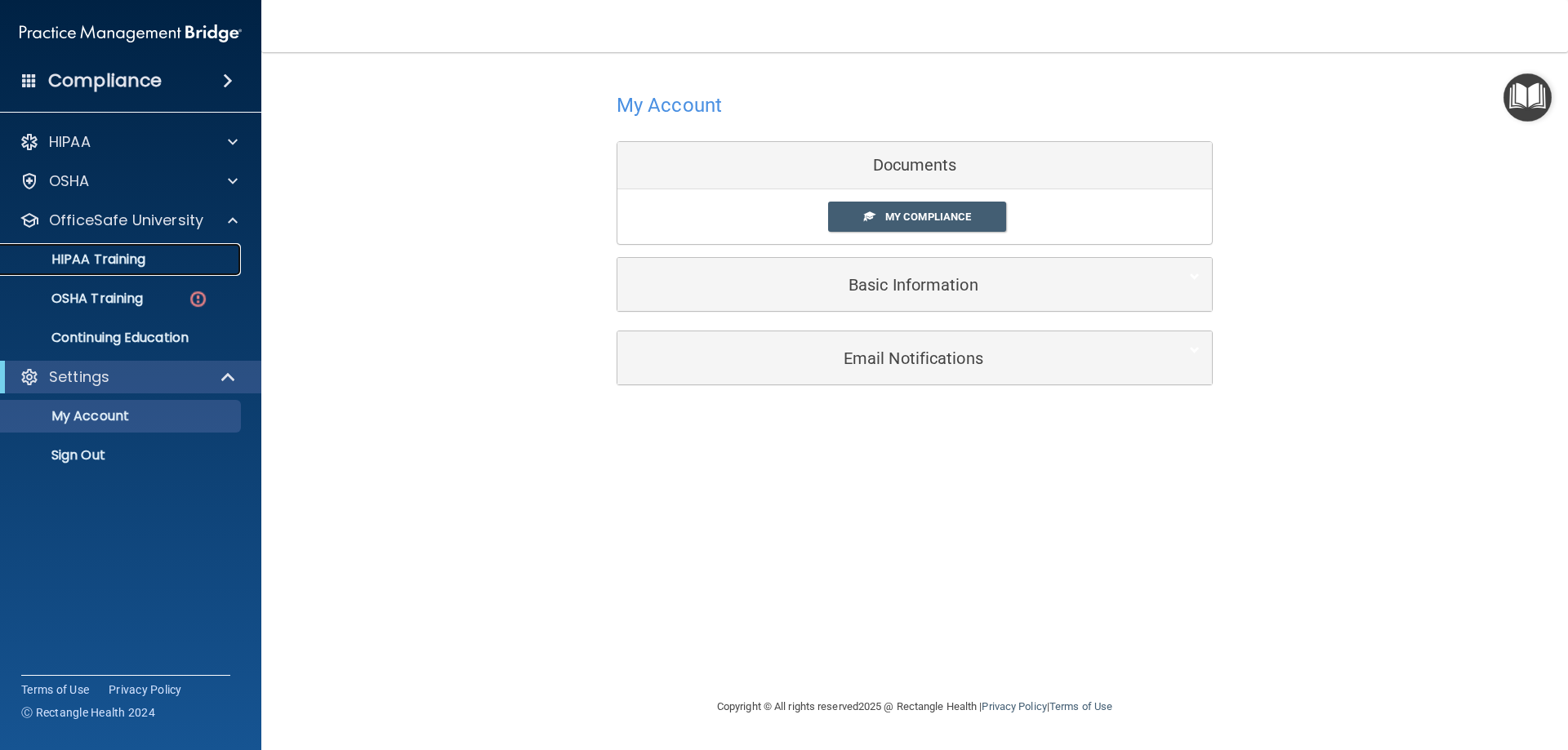
click at [211, 256] on div "HIPAA Training" at bounding box center [121, 259] width 223 height 16
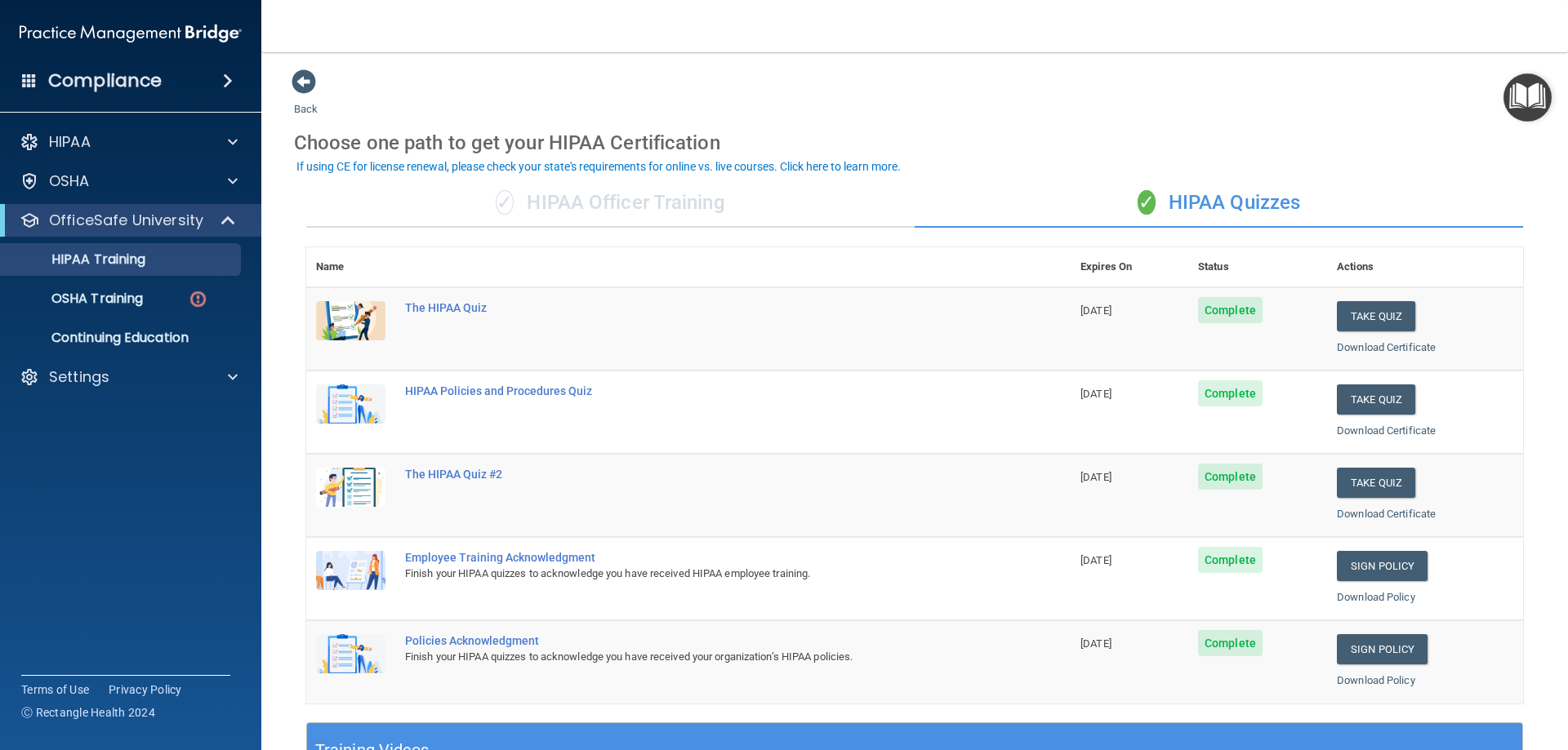
click at [634, 221] on div "✓ HIPAA Officer Training" at bounding box center [610, 203] width 609 height 49
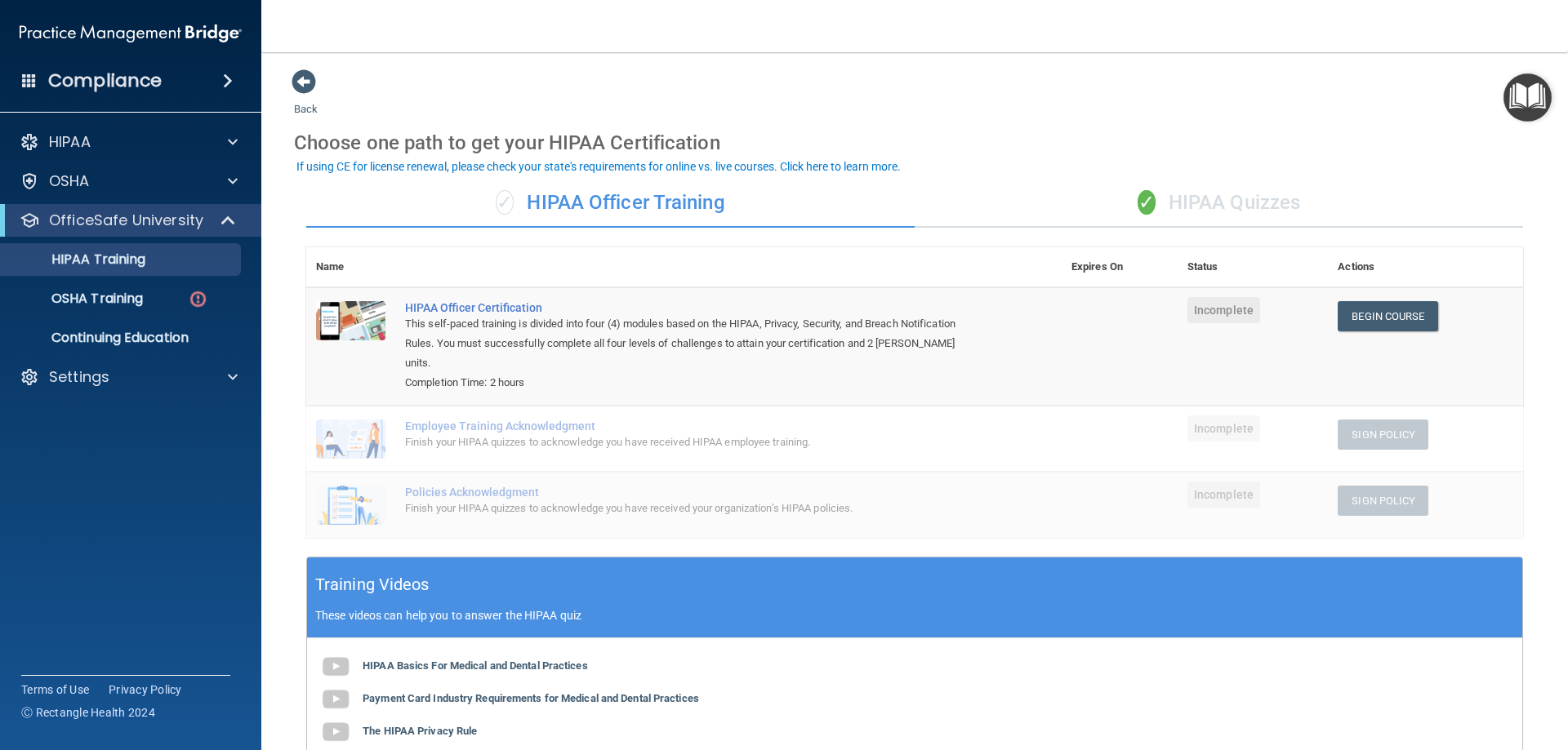
click at [1199, 212] on div "✓ HIPAA Quizzes" at bounding box center [1218, 203] width 609 height 49
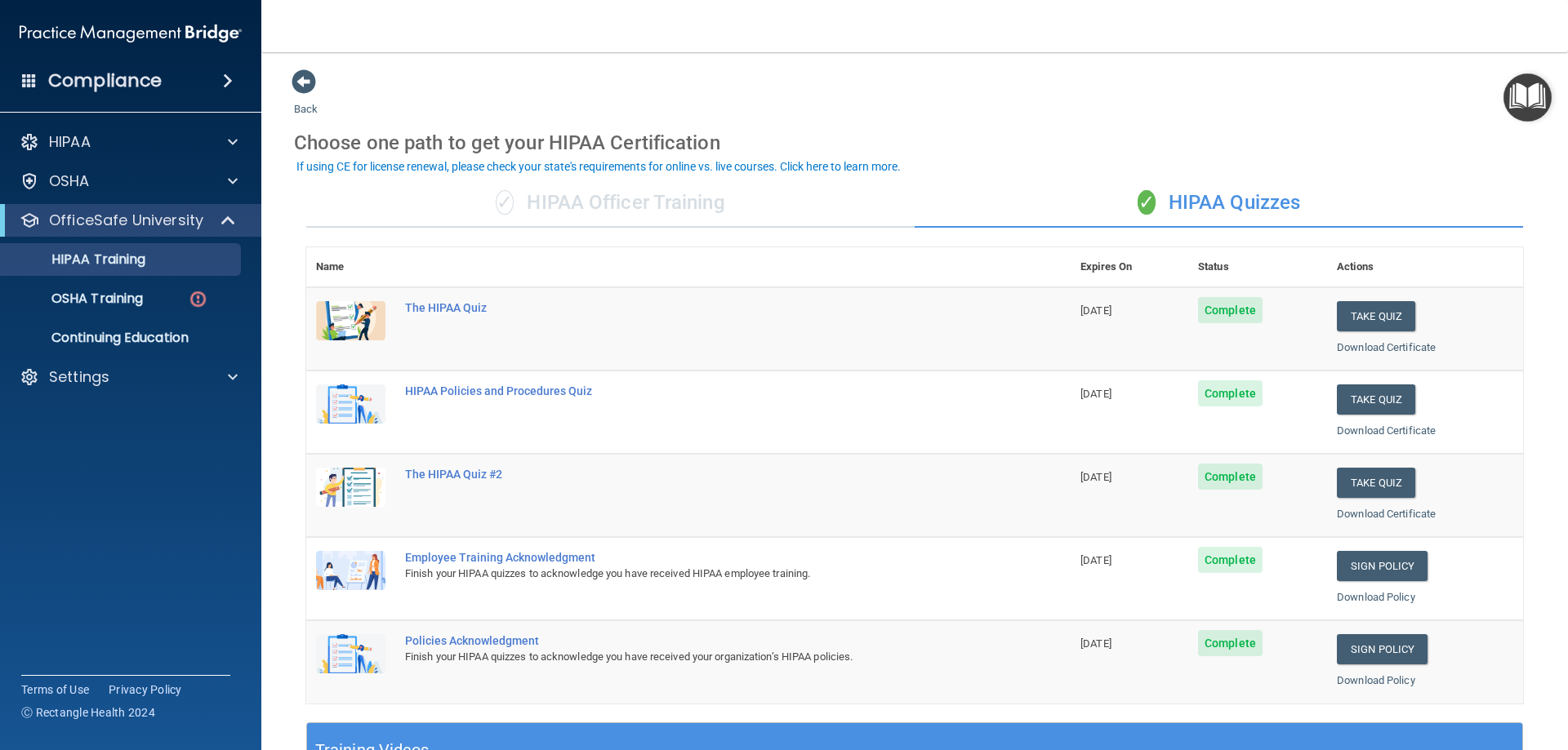
click at [467, 216] on div "✓ HIPAA Officer Training" at bounding box center [610, 203] width 609 height 49
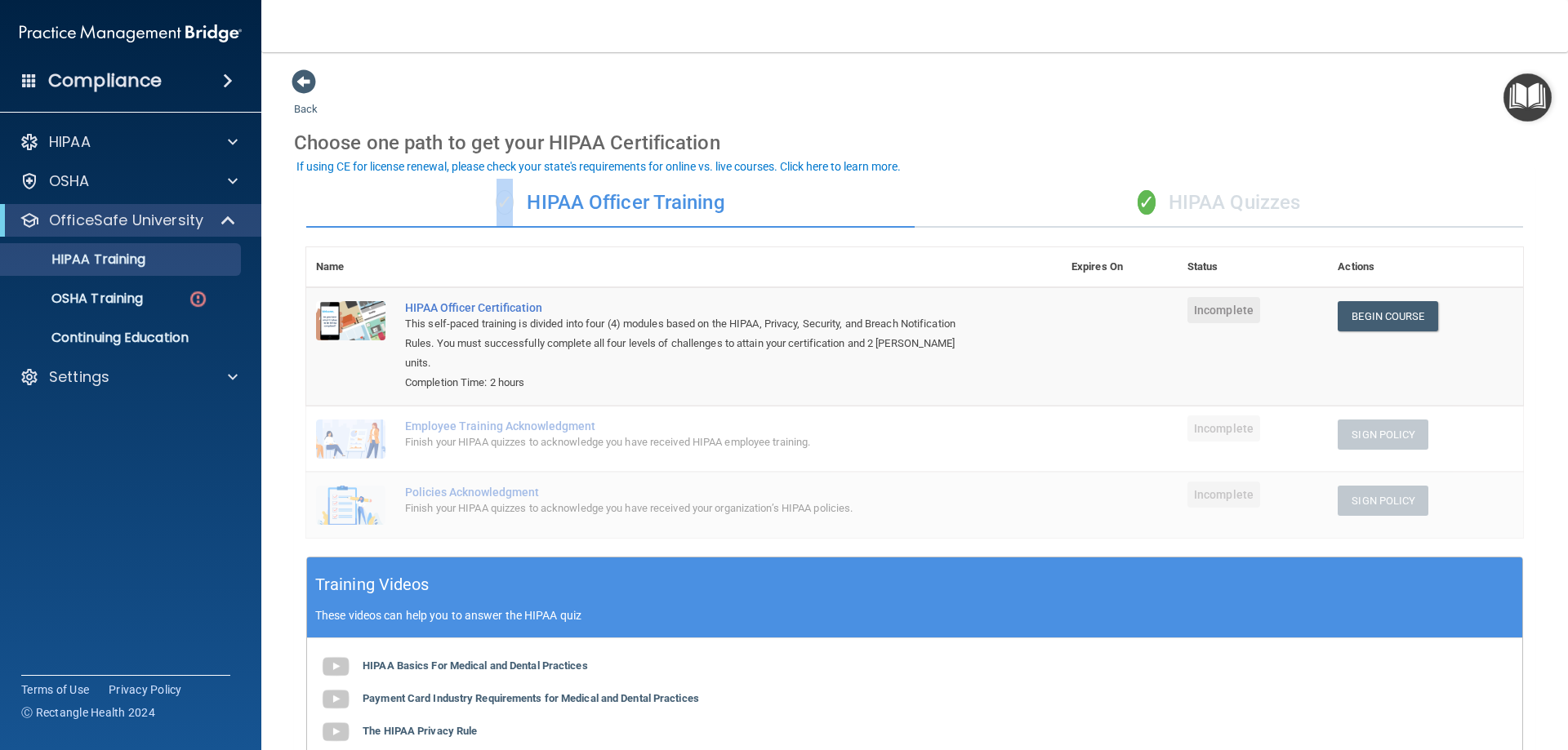
click at [467, 216] on div "✓ HIPAA Officer Training" at bounding box center [610, 203] width 609 height 49
click at [925, 127] on div "Choose one path to get your HIPAA Certification" at bounding box center [914, 143] width 1241 height 48
click at [1194, 199] on div "✓ HIPAA Quizzes" at bounding box center [1218, 203] width 609 height 49
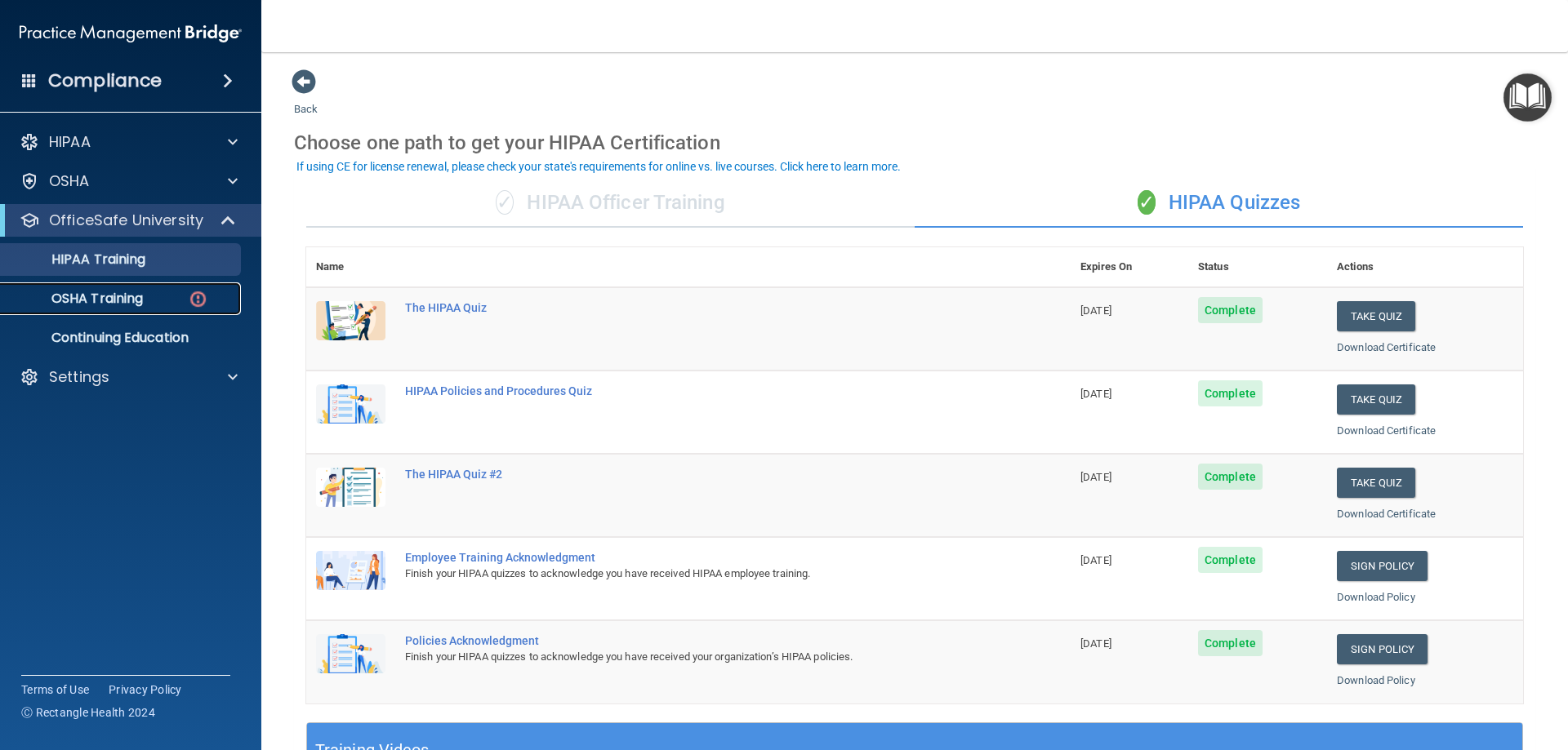
click at [171, 298] on div "OSHA Training" at bounding box center [121, 298] width 223 height 16
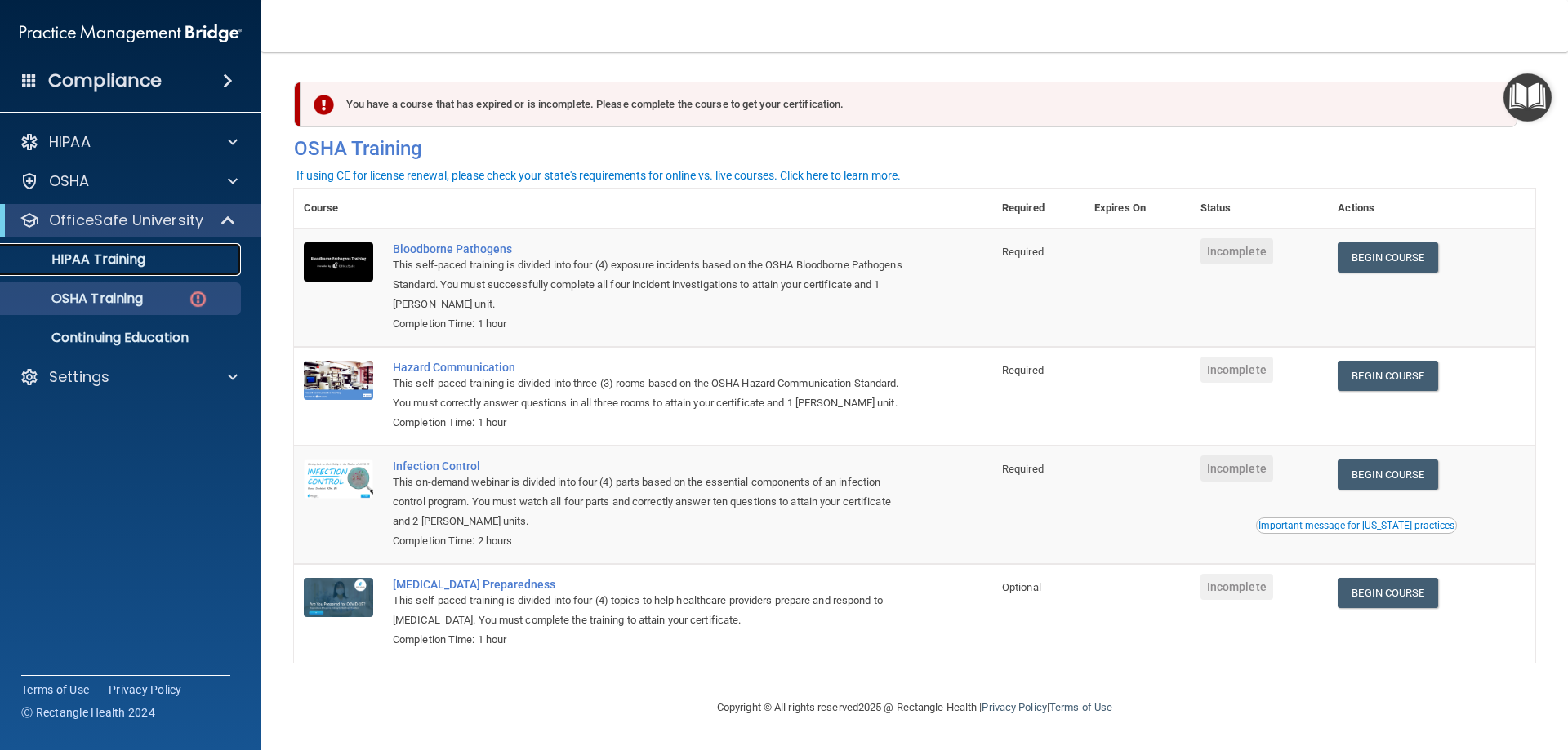
click at [172, 268] on link "HIPAA Training" at bounding box center [112, 260] width 257 height 32
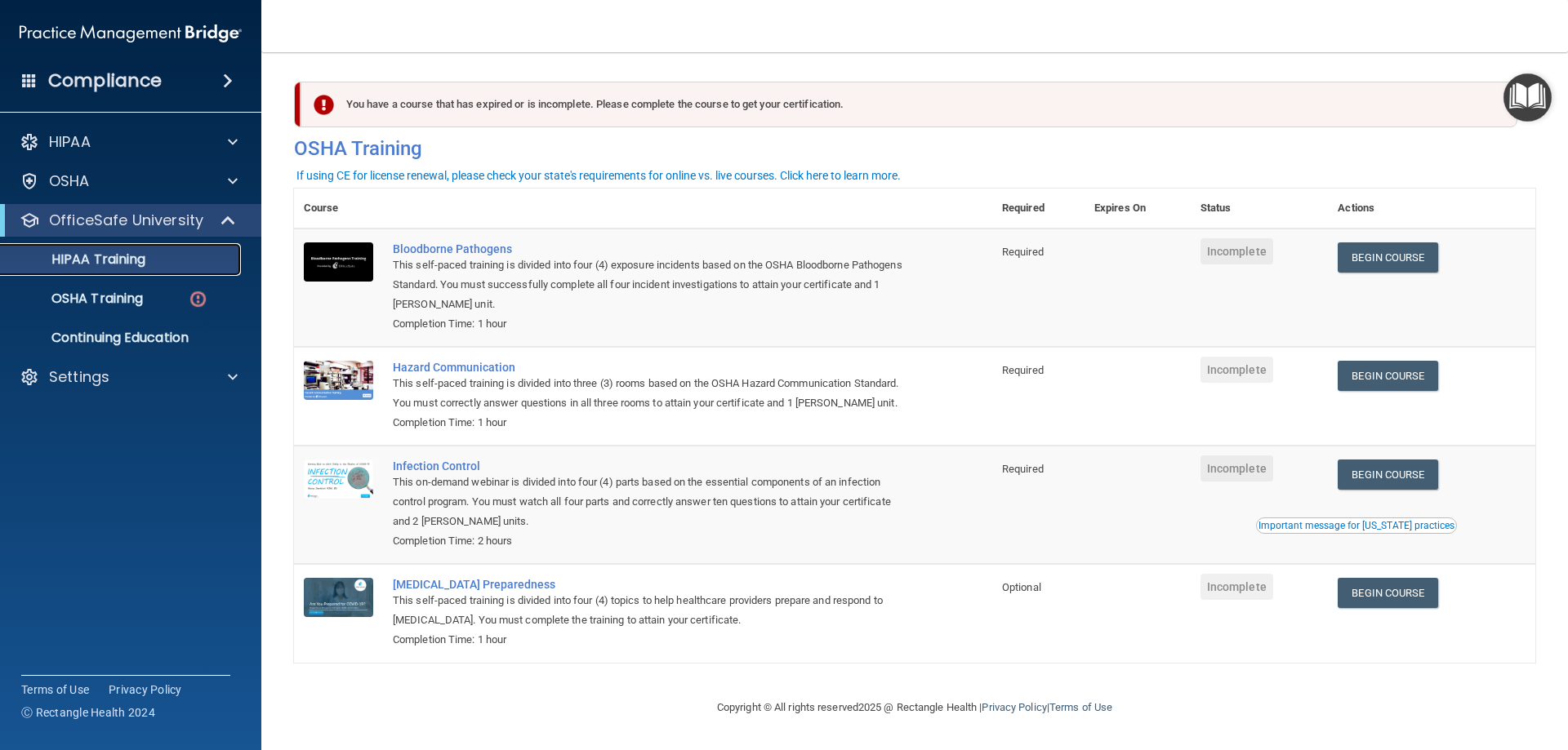
click at [172, 268] on link "HIPAA Training" at bounding box center [112, 260] width 257 height 32
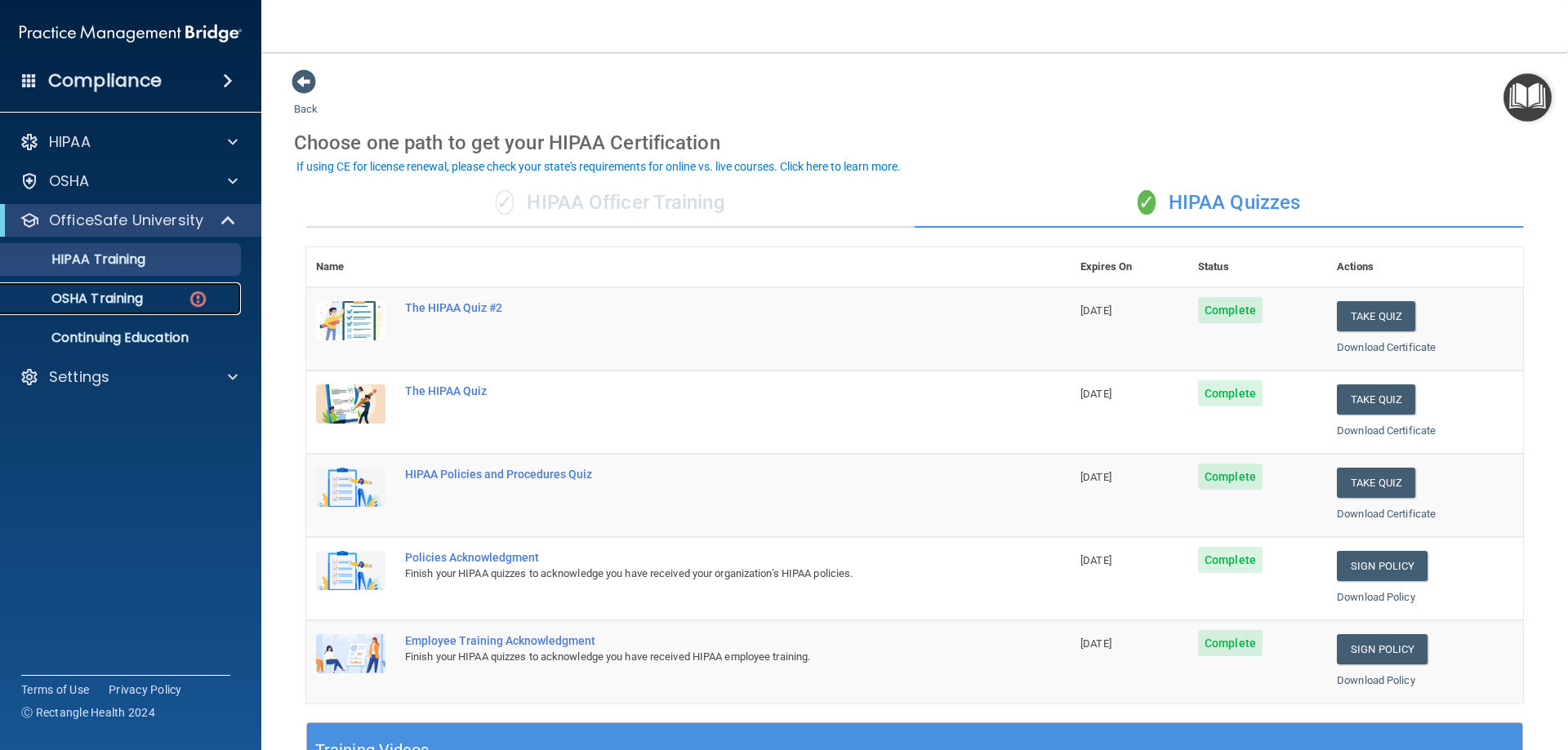
click at [100, 307] on p "OSHA Training" at bounding box center [76, 298] width 132 height 16
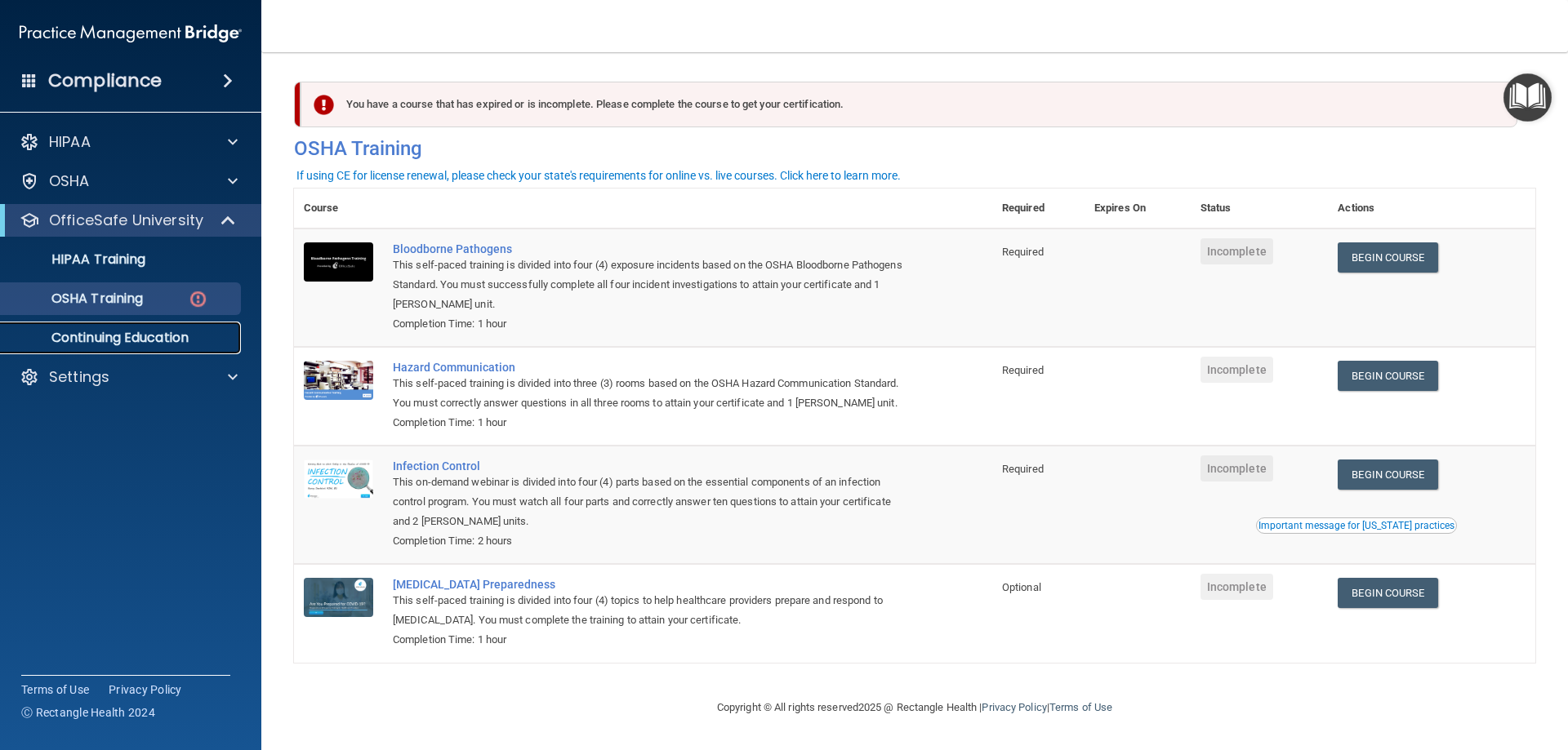
click at [134, 332] on p "Continuing Education" at bounding box center [121, 337] width 223 height 16
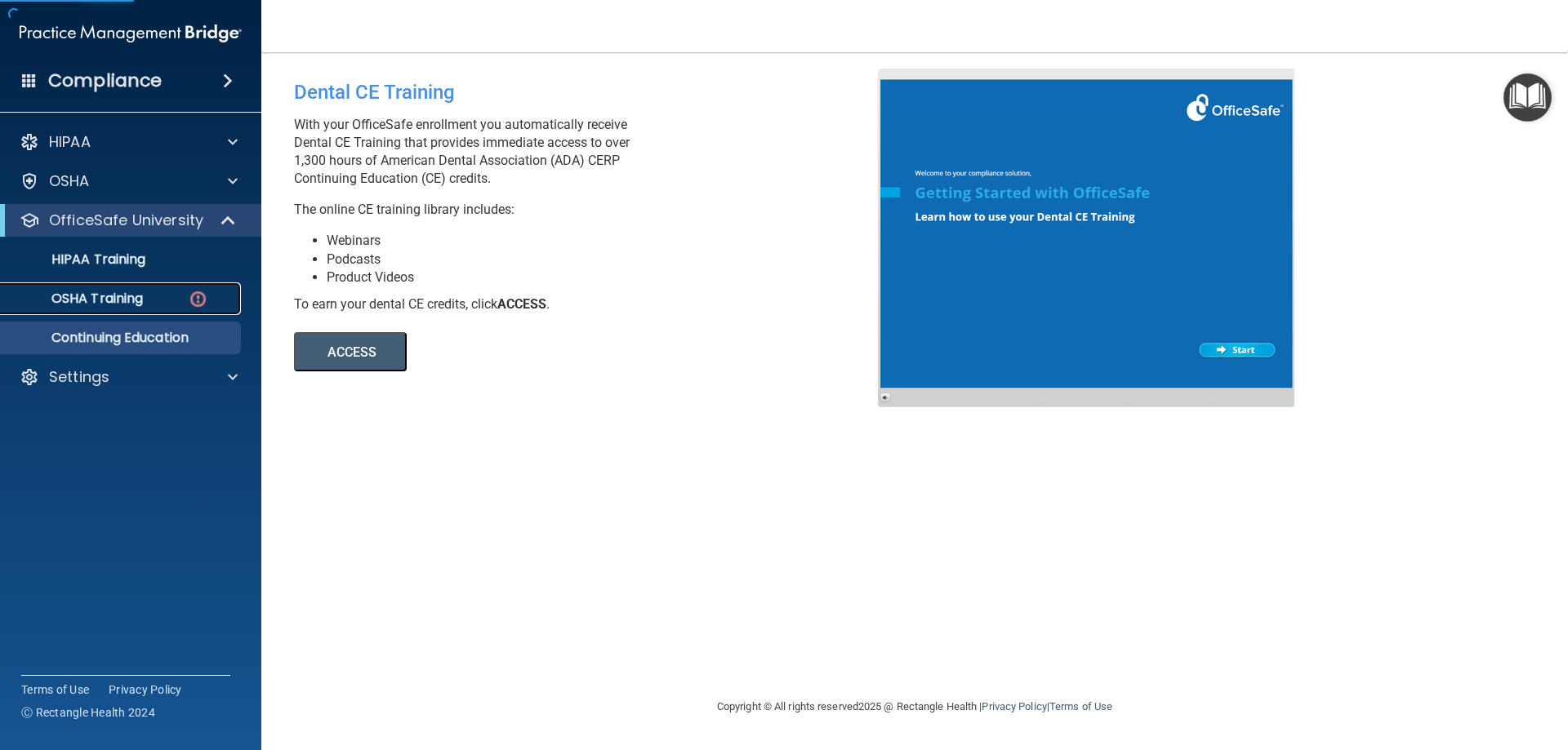
click at [134, 313] on link "OSHA Training" at bounding box center [112, 299] width 257 height 32
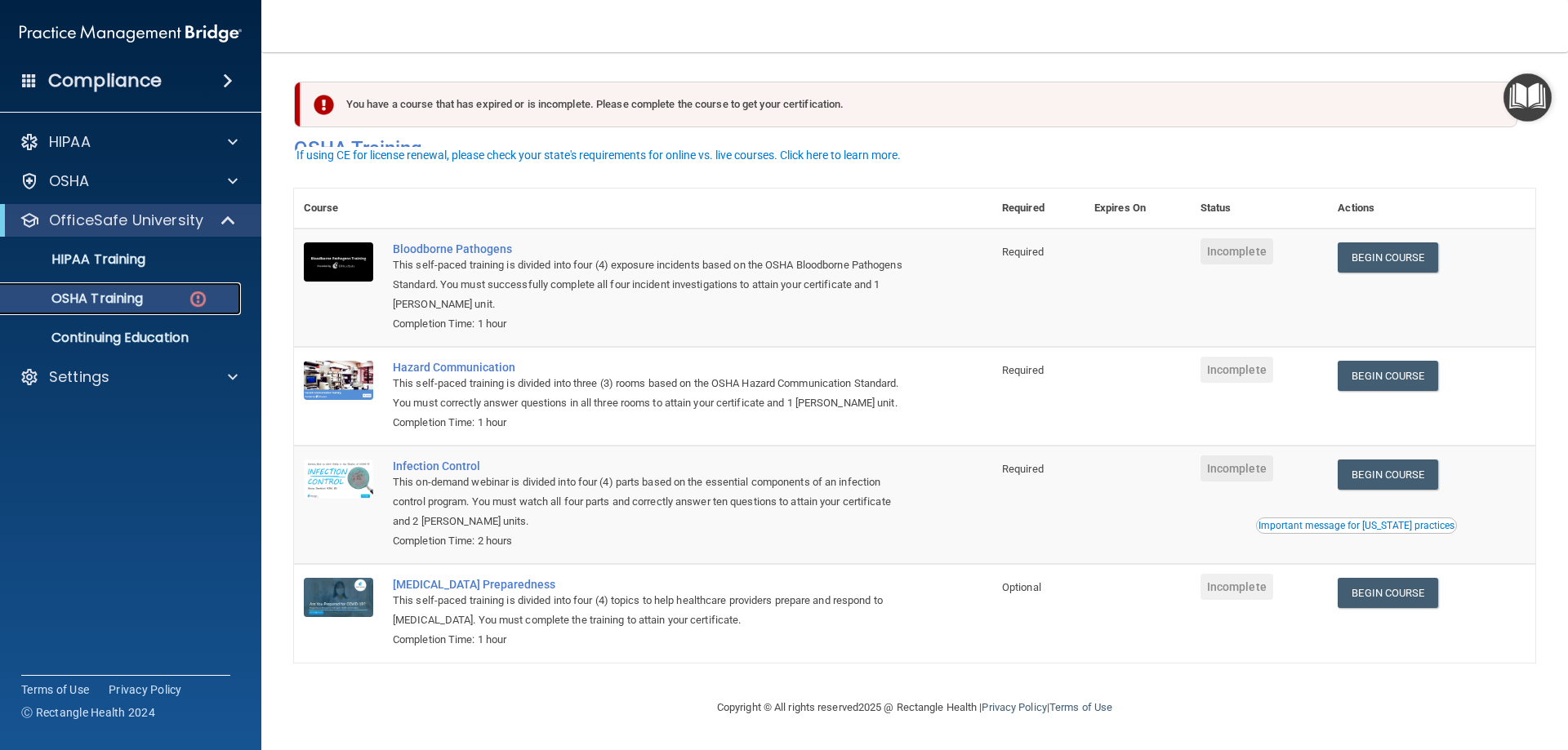
scroll to position [20, 0]
click at [1381, 245] on link "Begin Course" at bounding box center [1387, 258] width 99 height 31
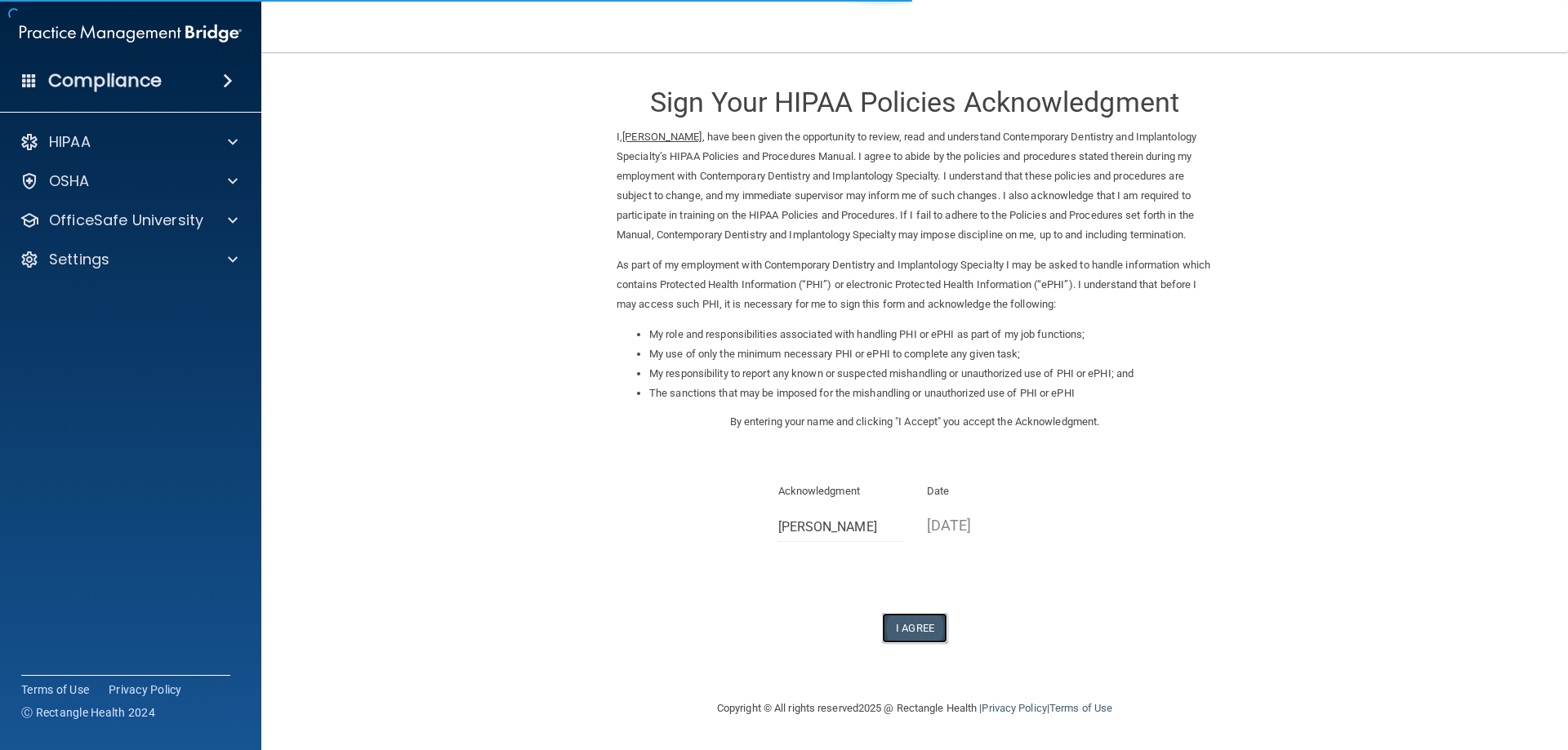
click at [916, 632] on button "I Agree" at bounding box center [914, 629] width 65 height 31
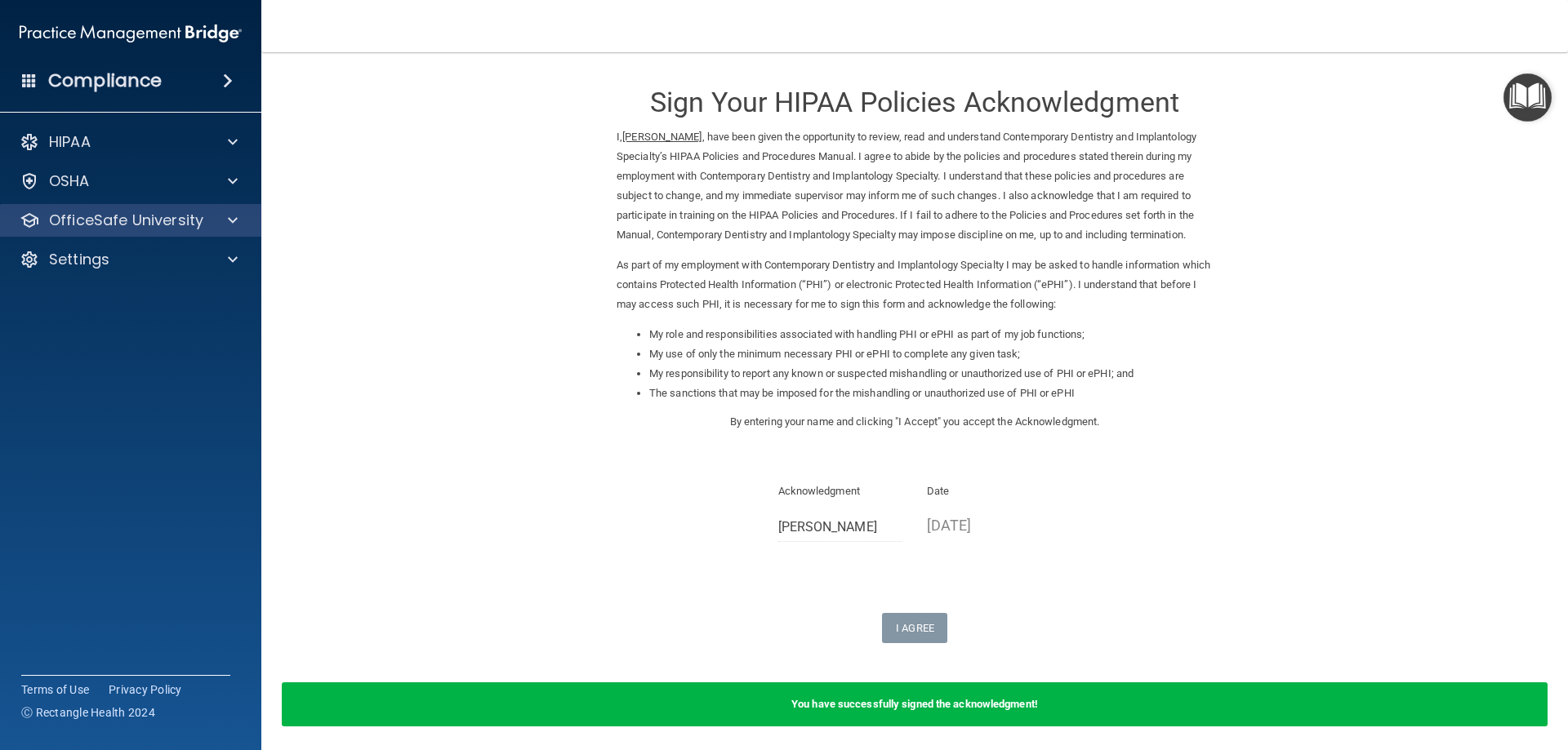
click at [118, 206] on div "OfficeSafe University" at bounding box center [131, 221] width 262 height 32
click at [215, 232] on div "OfficeSafe University" at bounding box center [131, 221] width 262 height 32
click at [217, 216] on div at bounding box center [230, 220] width 41 height 20
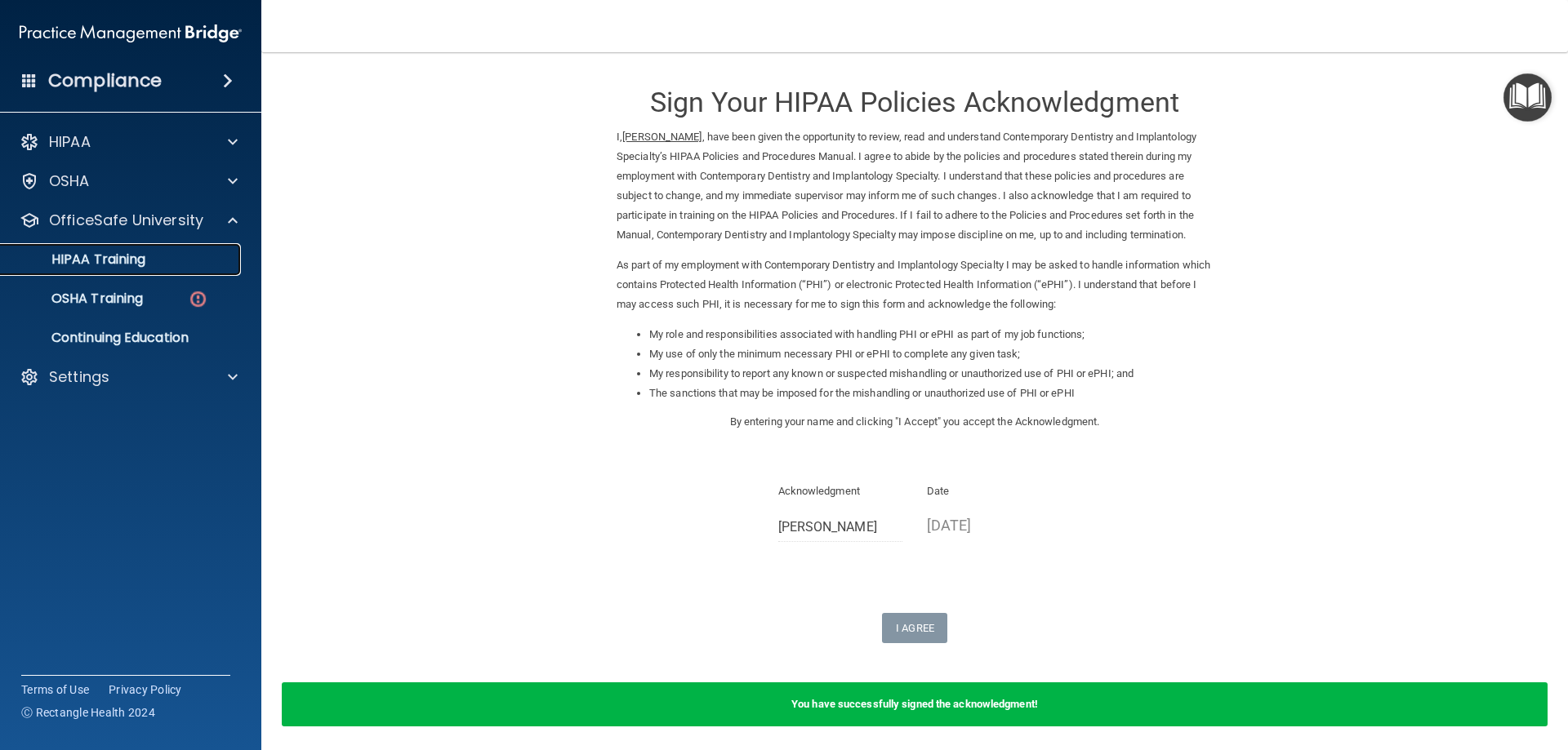
click at [165, 267] on div "HIPAA Training" at bounding box center [121, 259] width 223 height 16
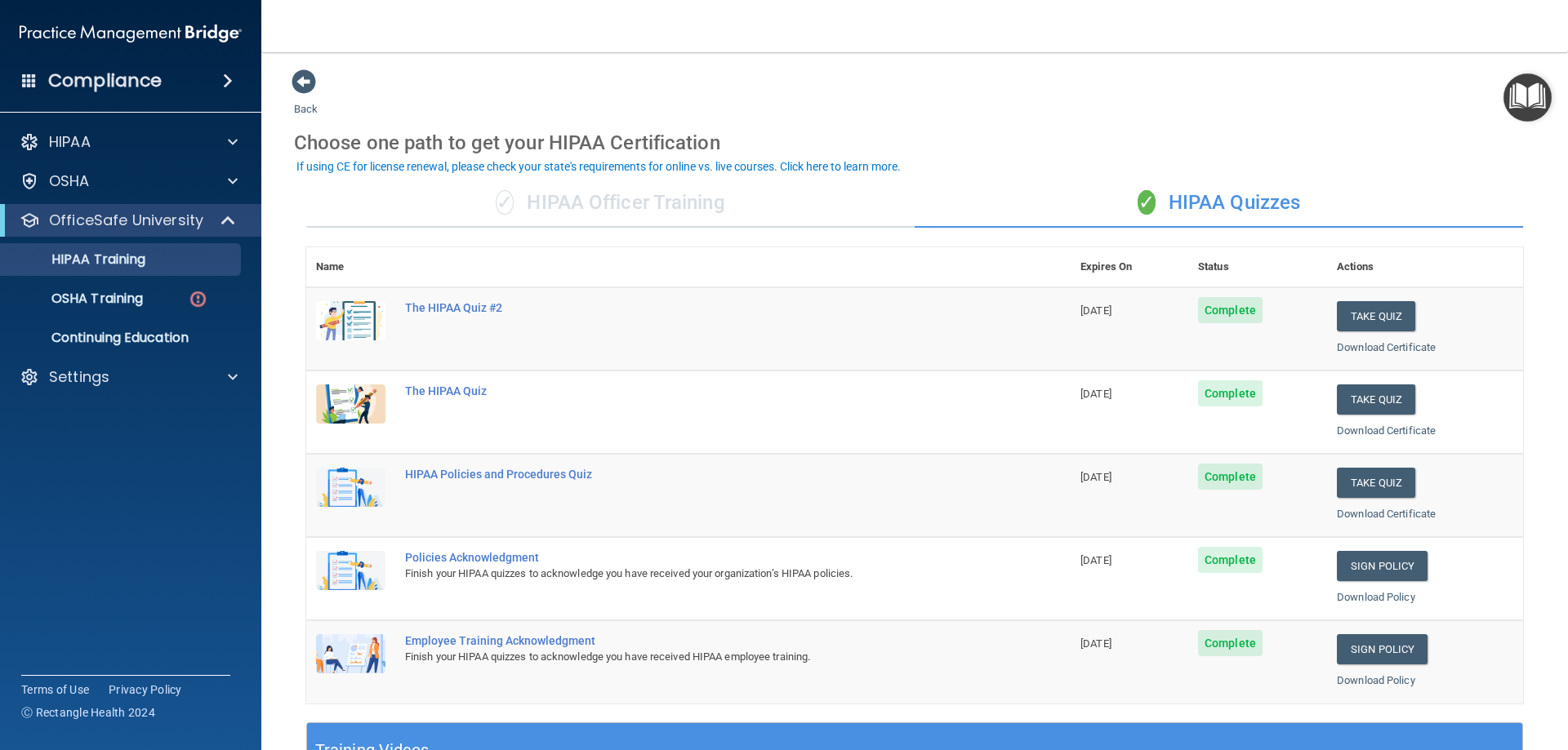
click at [602, 205] on div "✓ HIPAA Officer Training" at bounding box center [610, 203] width 609 height 49
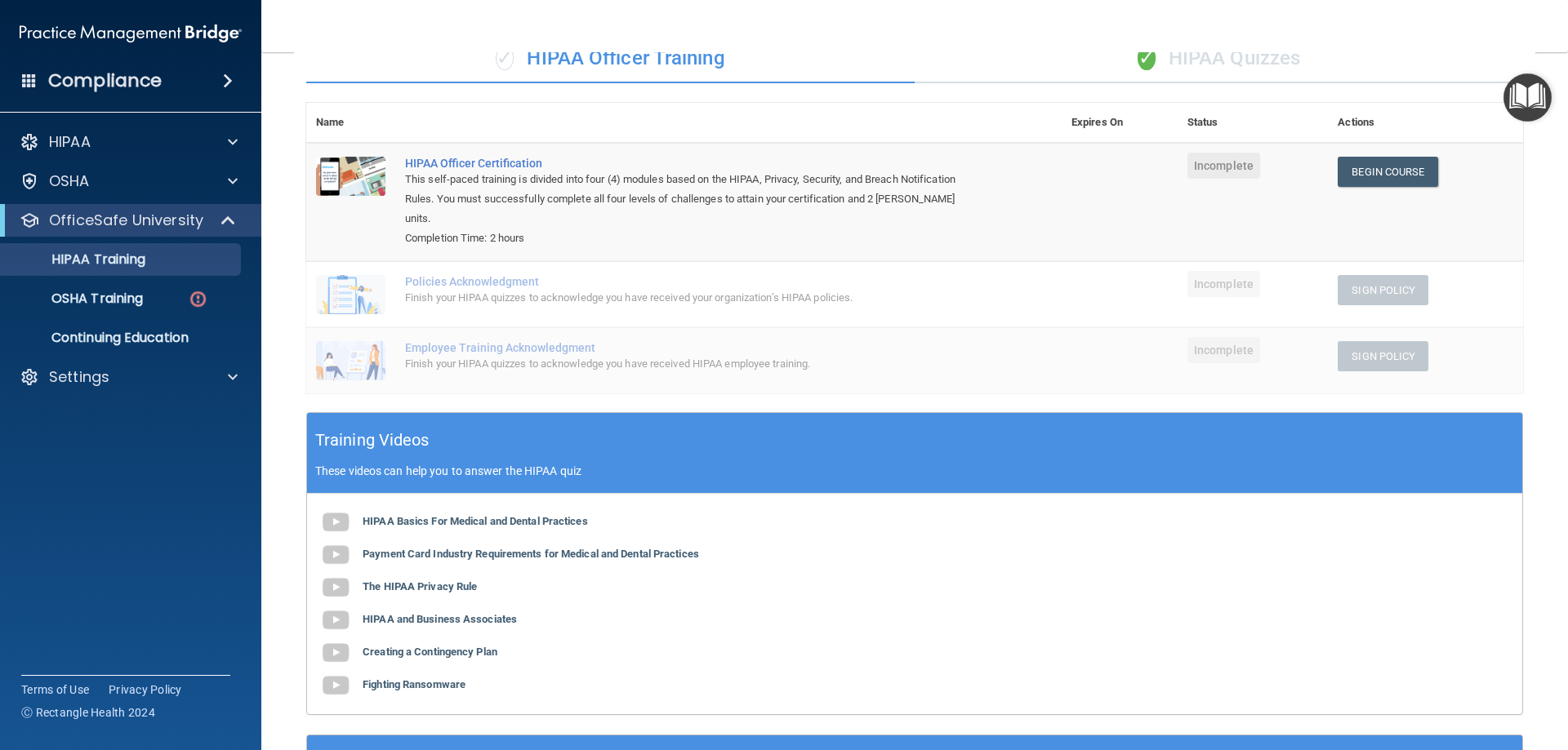
scroll to position [81, 0]
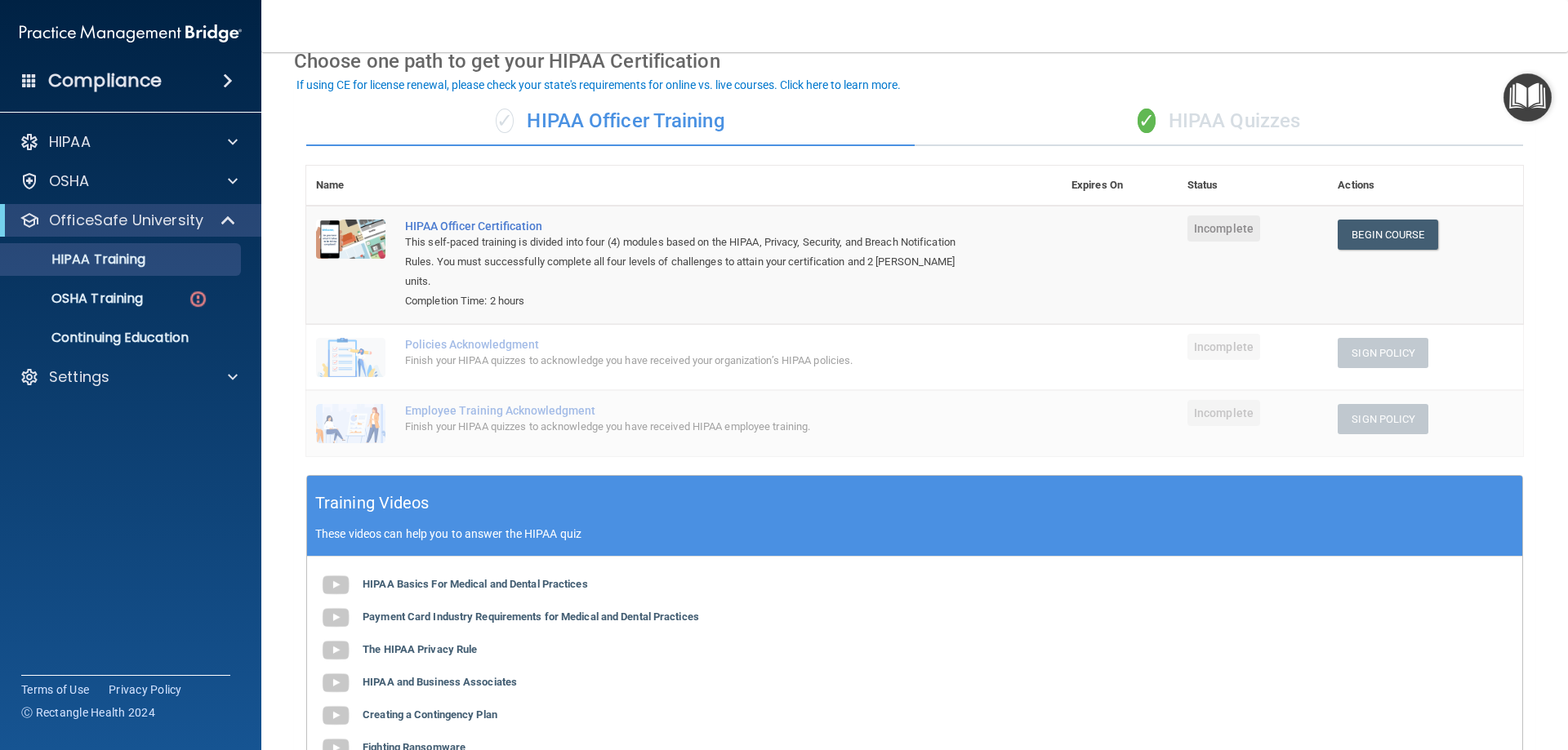
click at [1272, 119] on div "✓ HIPAA Quizzes" at bounding box center [1218, 121] width 609 height 49
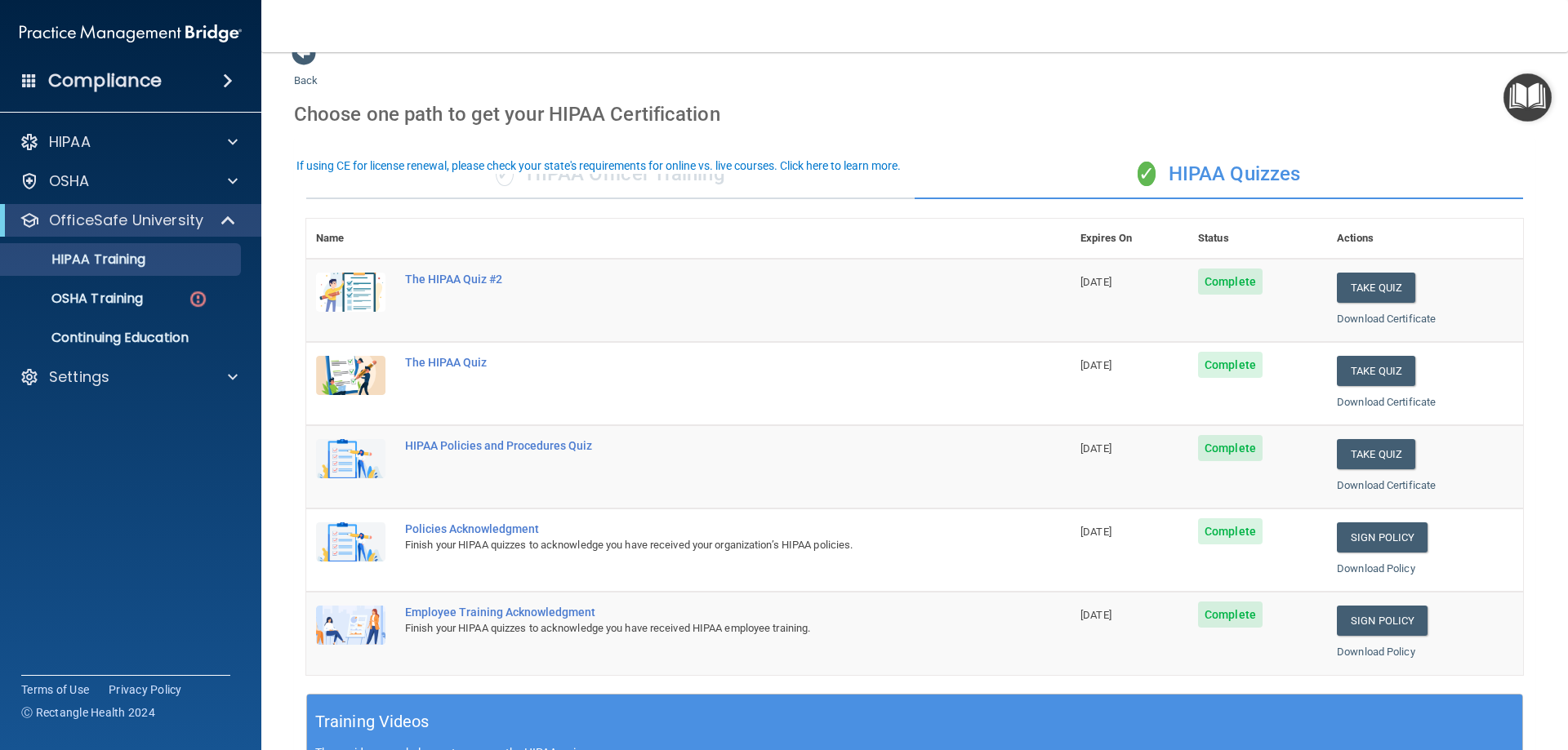
scroll to position [0, 0]
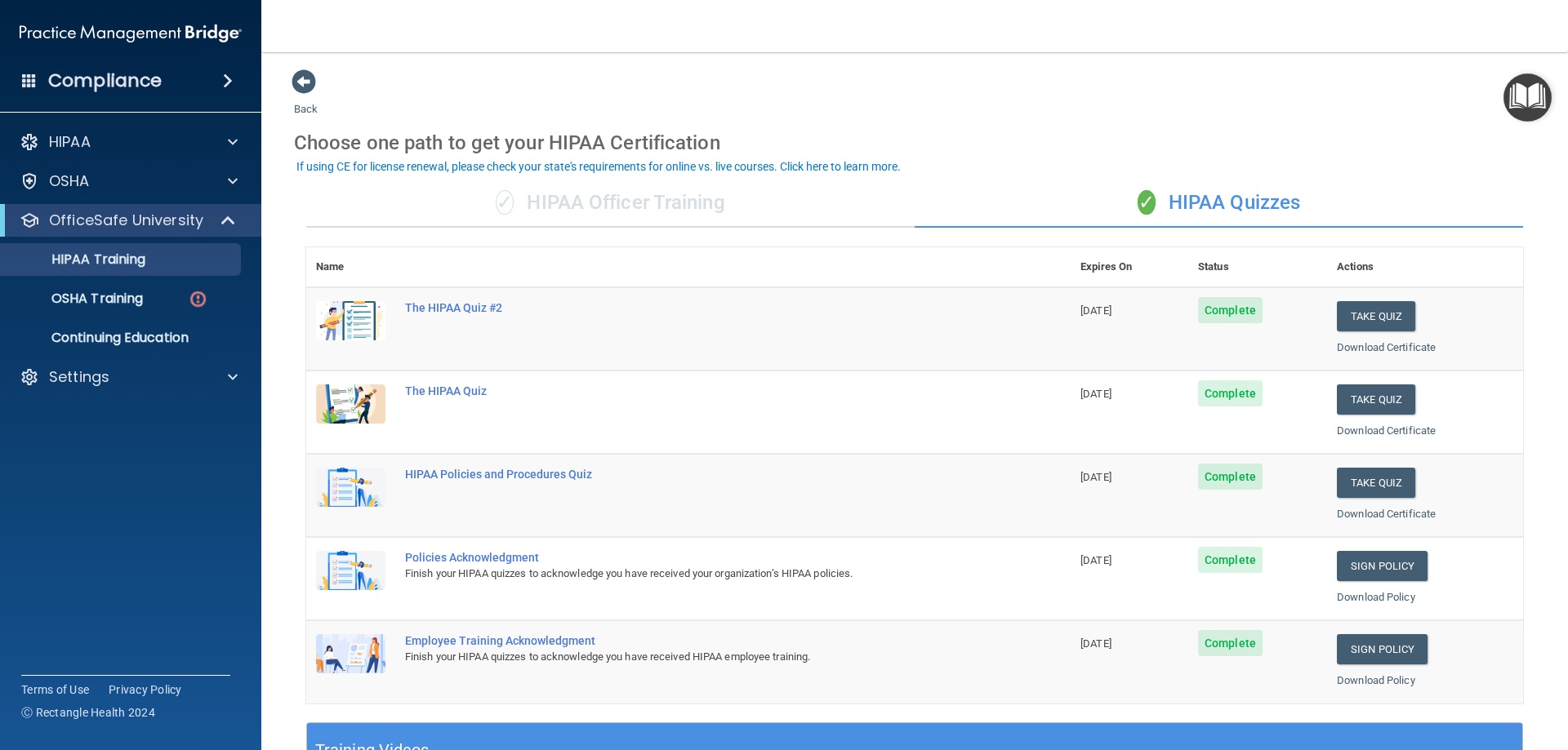
click at [1275, 113] on div "Back Choose one path to get your HIPAA Certification ✓ HIPAA Officer Training ✓…" at bounding box center [914, 616] width 1241 height 1096
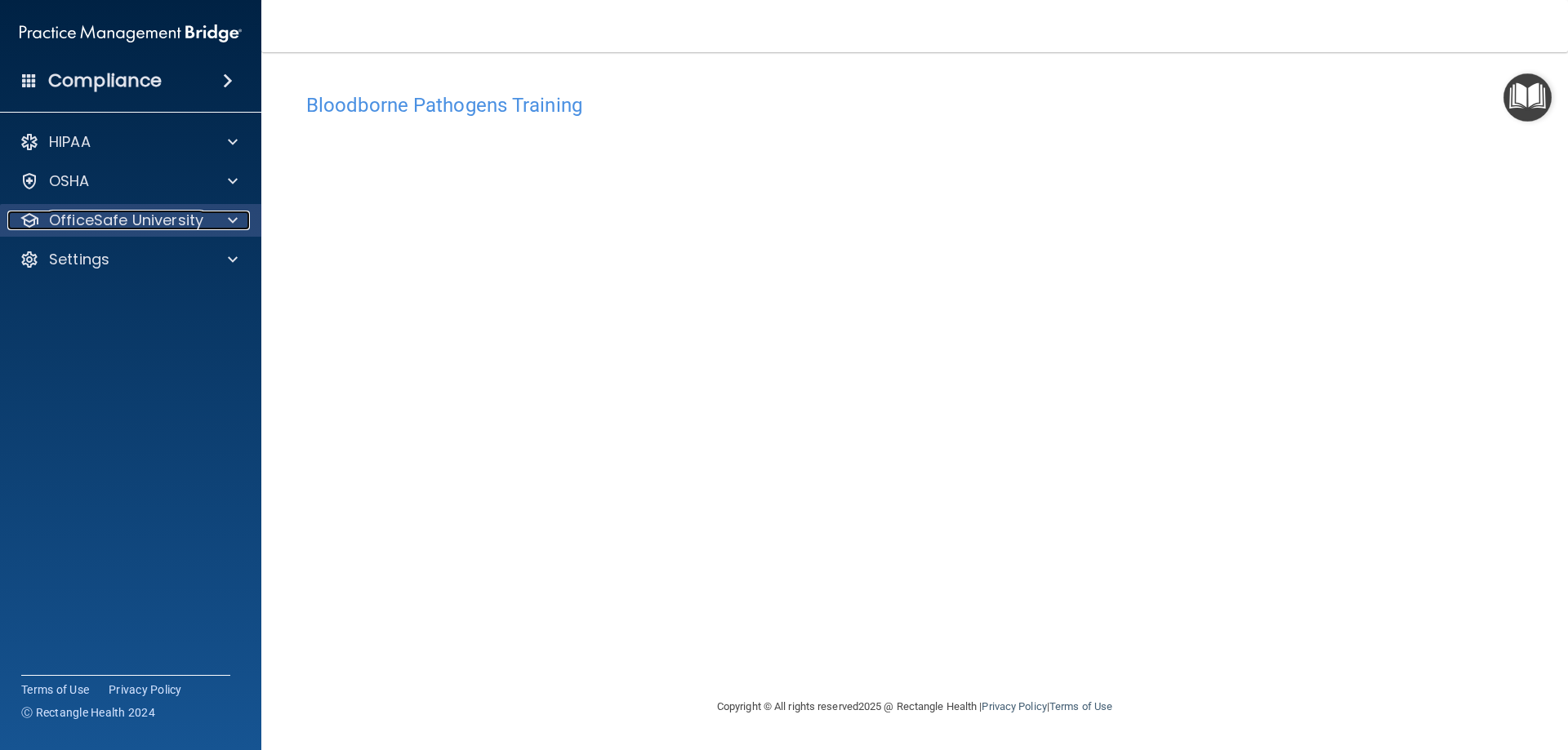
click at [228, 217] on span at bounding box center [232, 220] width 10 height 20
click at [1517, 104] on img "Open Resource Center" at bounding box center [1527, 97] width 48 height 48
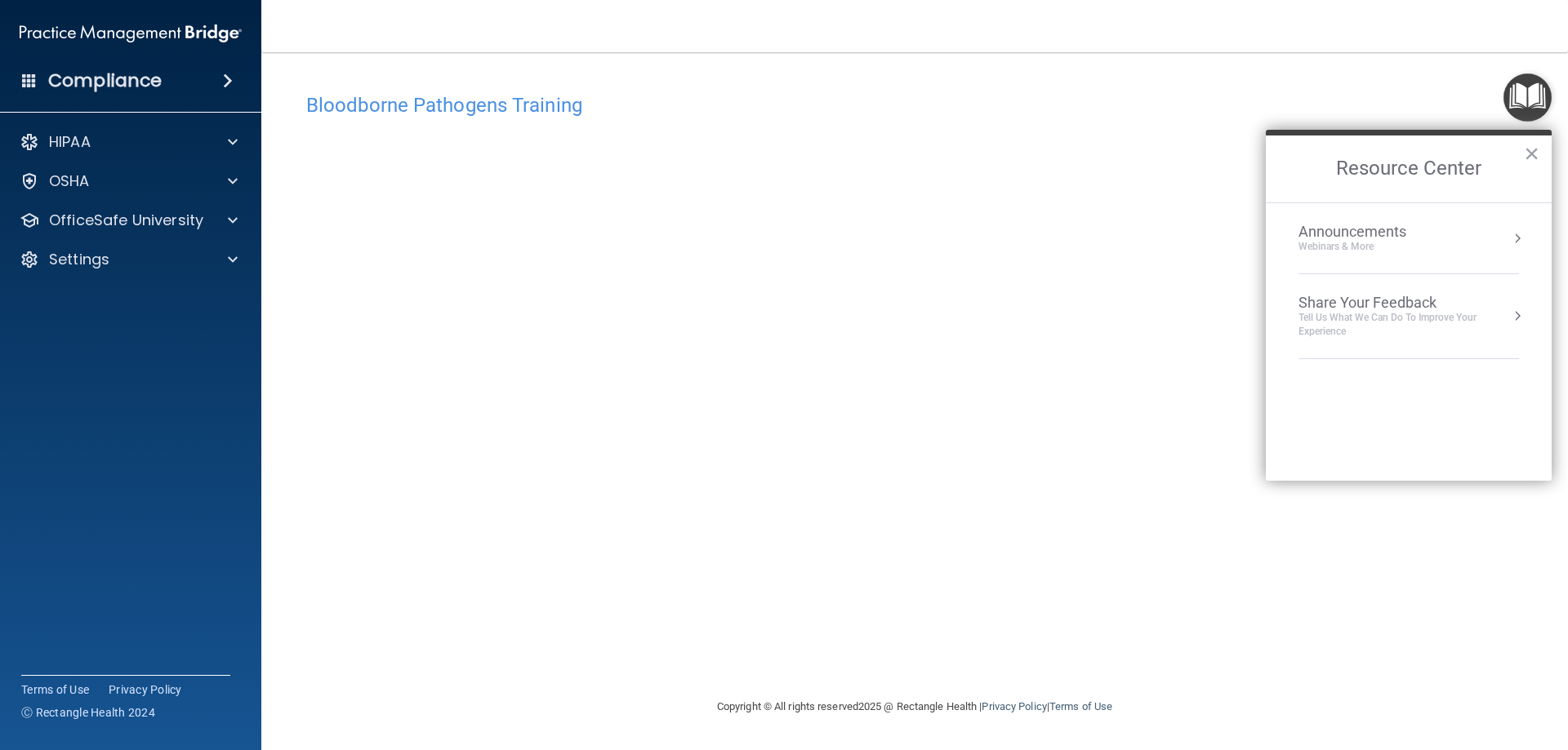
click at [1517, 104] on img "Open Resource Center" at bounding box center [1527, 97] width 48 height 48
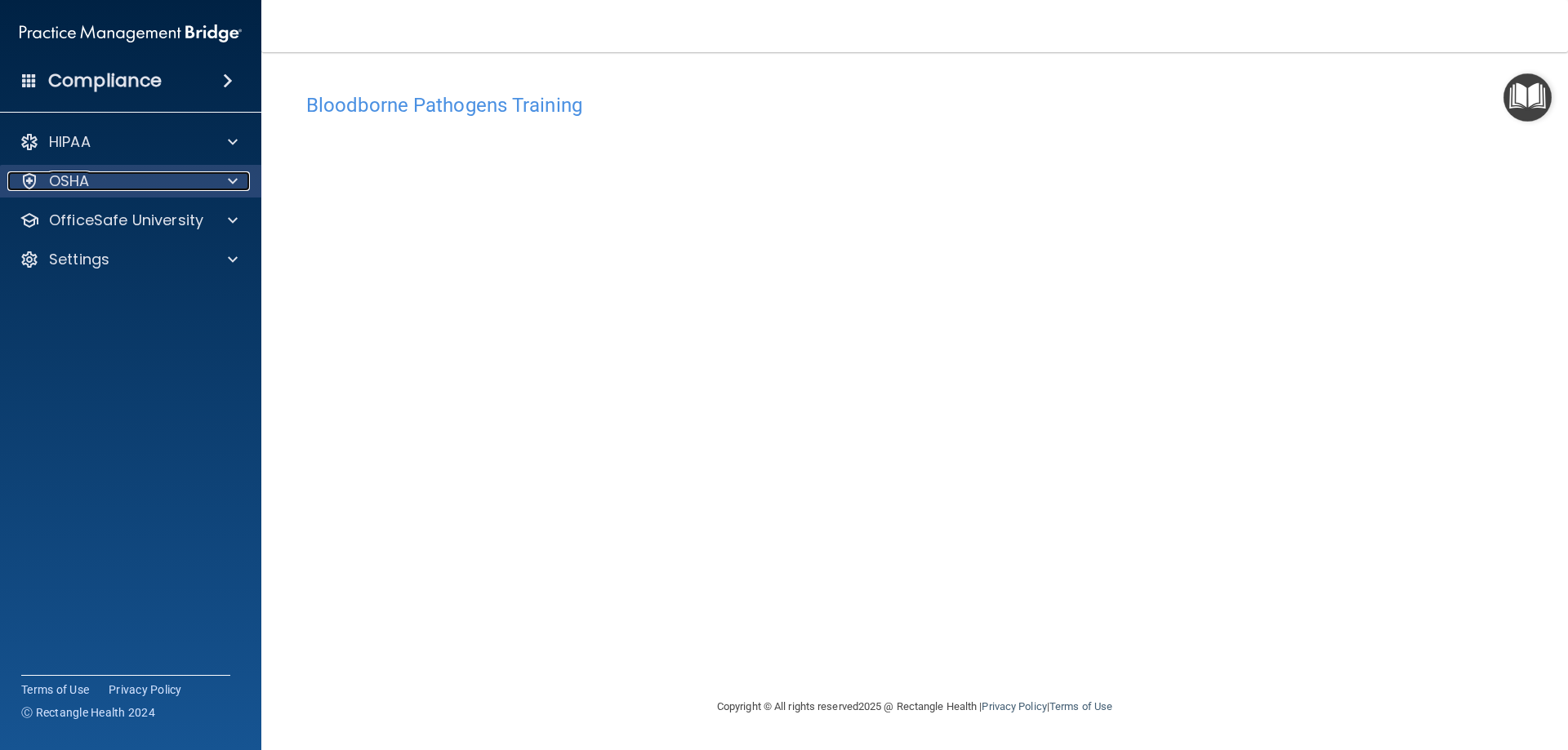
click at [228, 182] on span at bounding box center [232, 181] width 10 height 20
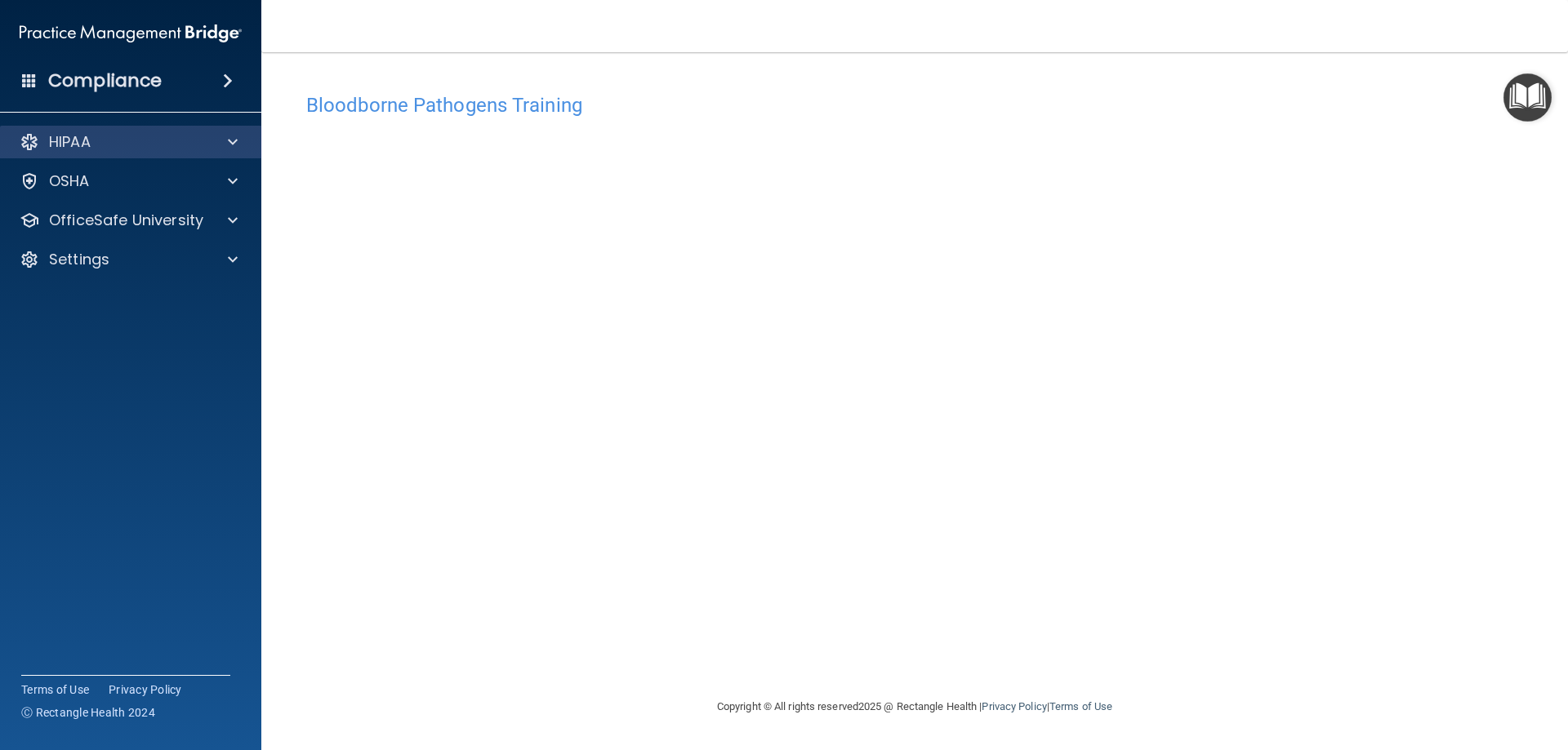
click at [231, 153] on div "HIPAA" at bounding box center [131, 142] width 262 height 32
click at [231, 147] on span at bounding box center [232, 141] width 10 height 20
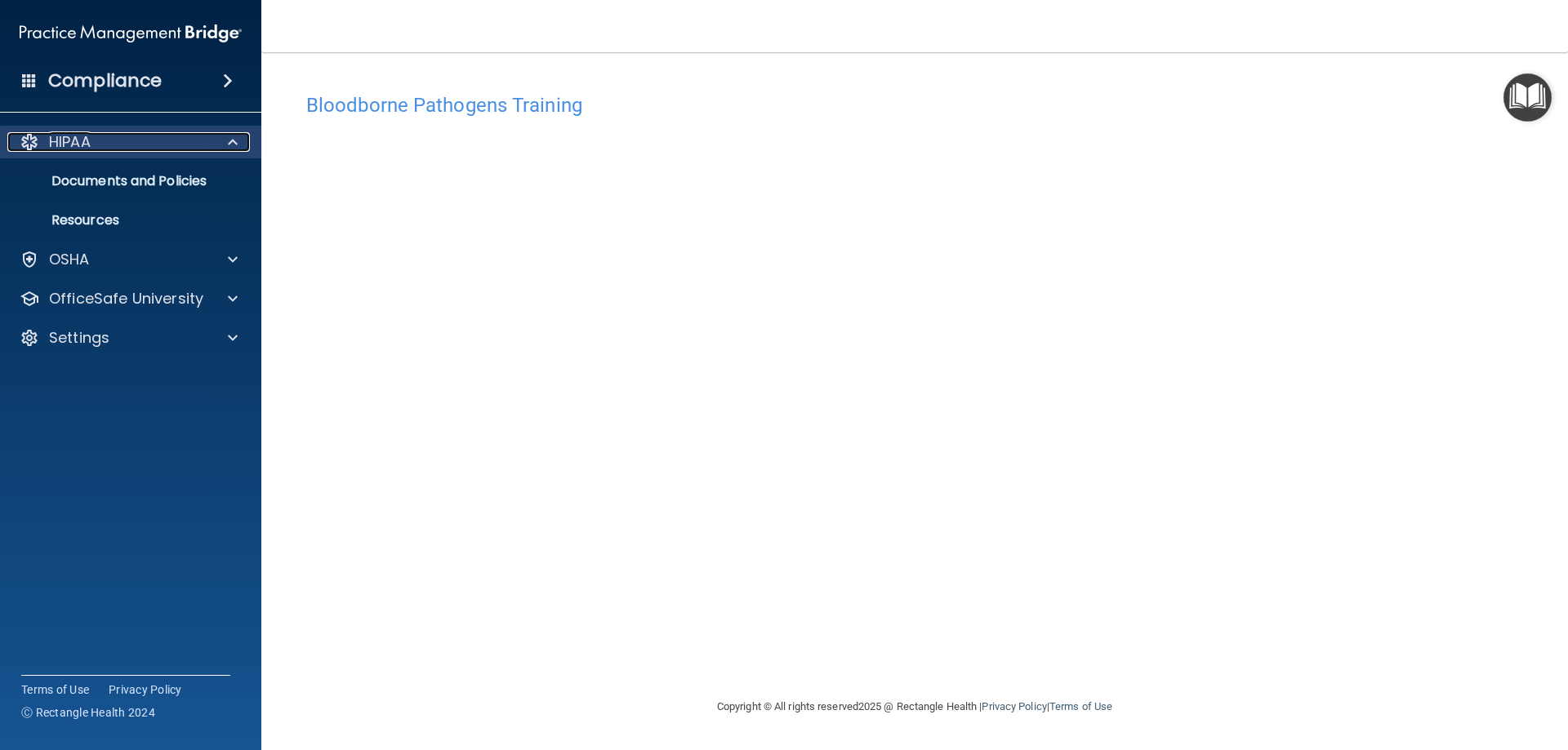
click at [232, 139] on span at bounding box center [232, 141] width 10 height 20
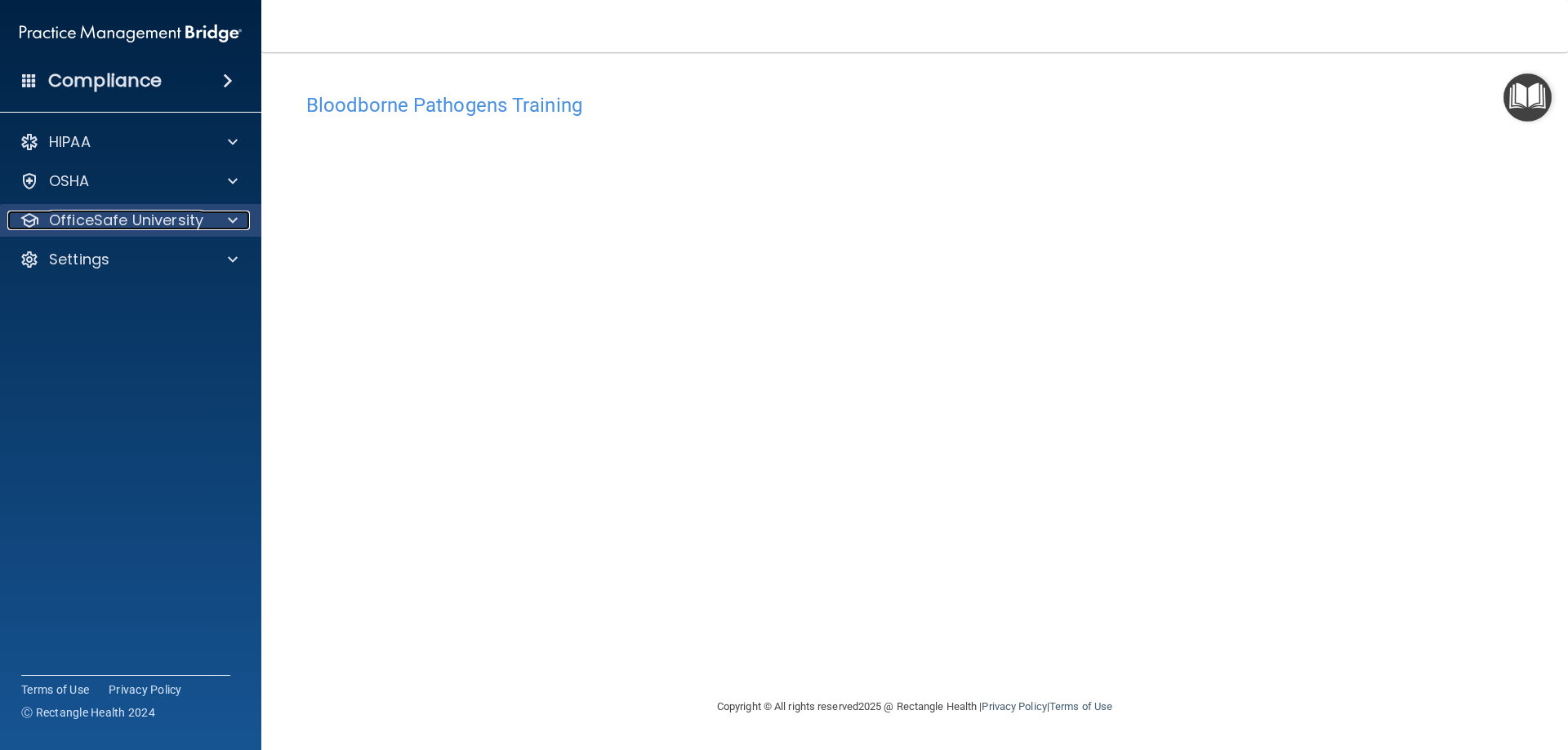
click at [234, 223] on span at bounding box center [232, 220] width 10 height 20
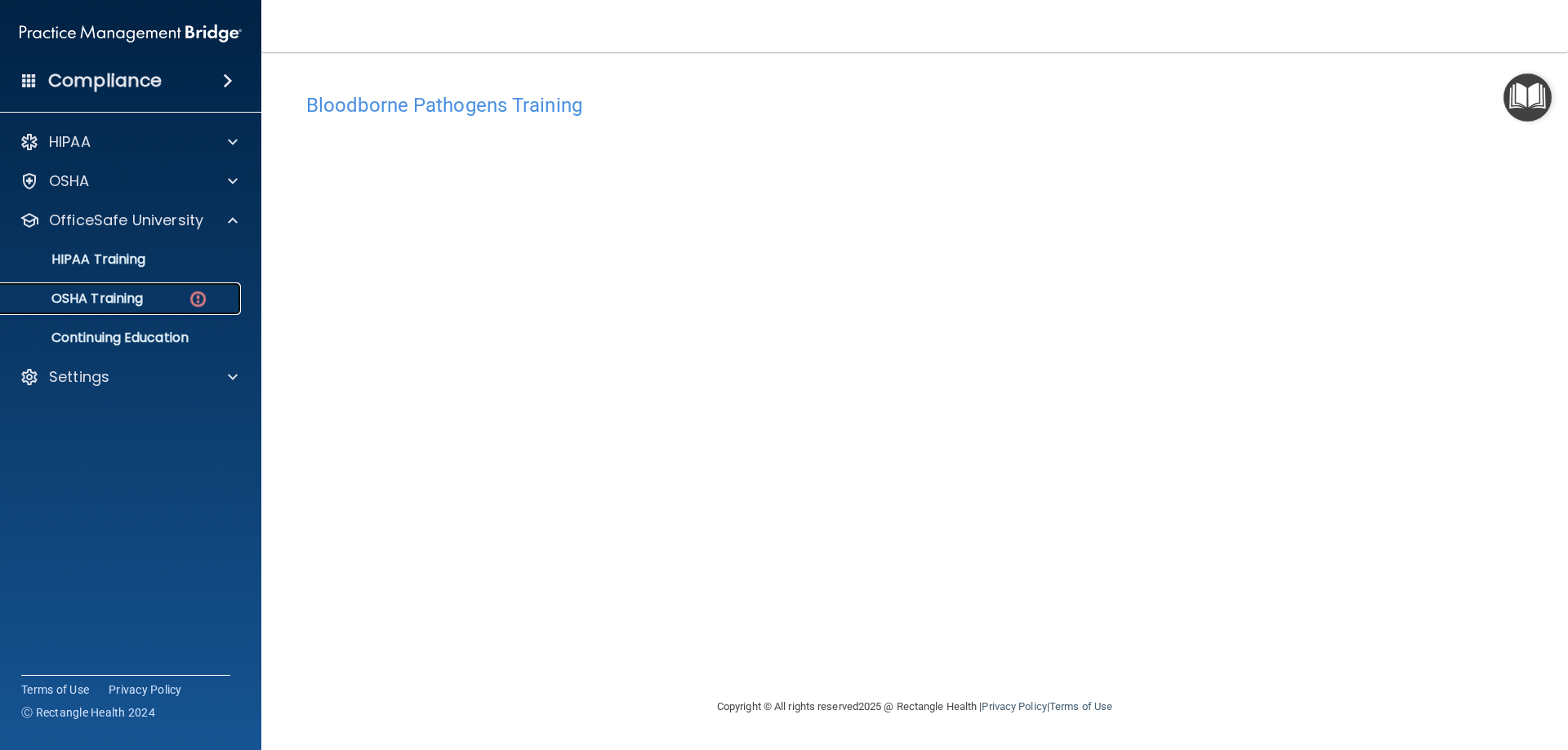
click at [128, 300] on p "OSHA Training" at bounding box center [76, 298] width 132 height 16
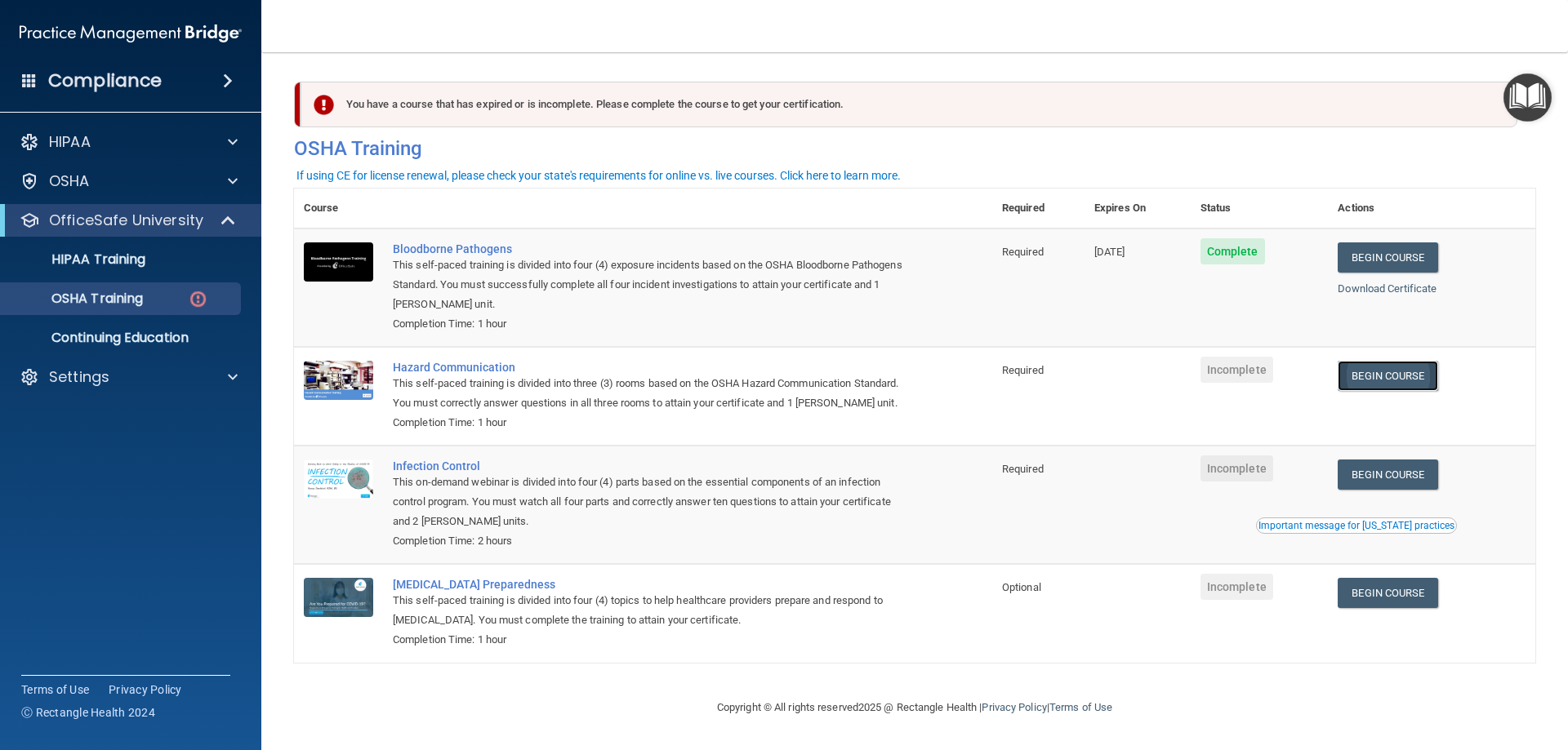
click at [1365, 379] on link "Begin Course" at bounding box center [1387, 376] width 99 height 31
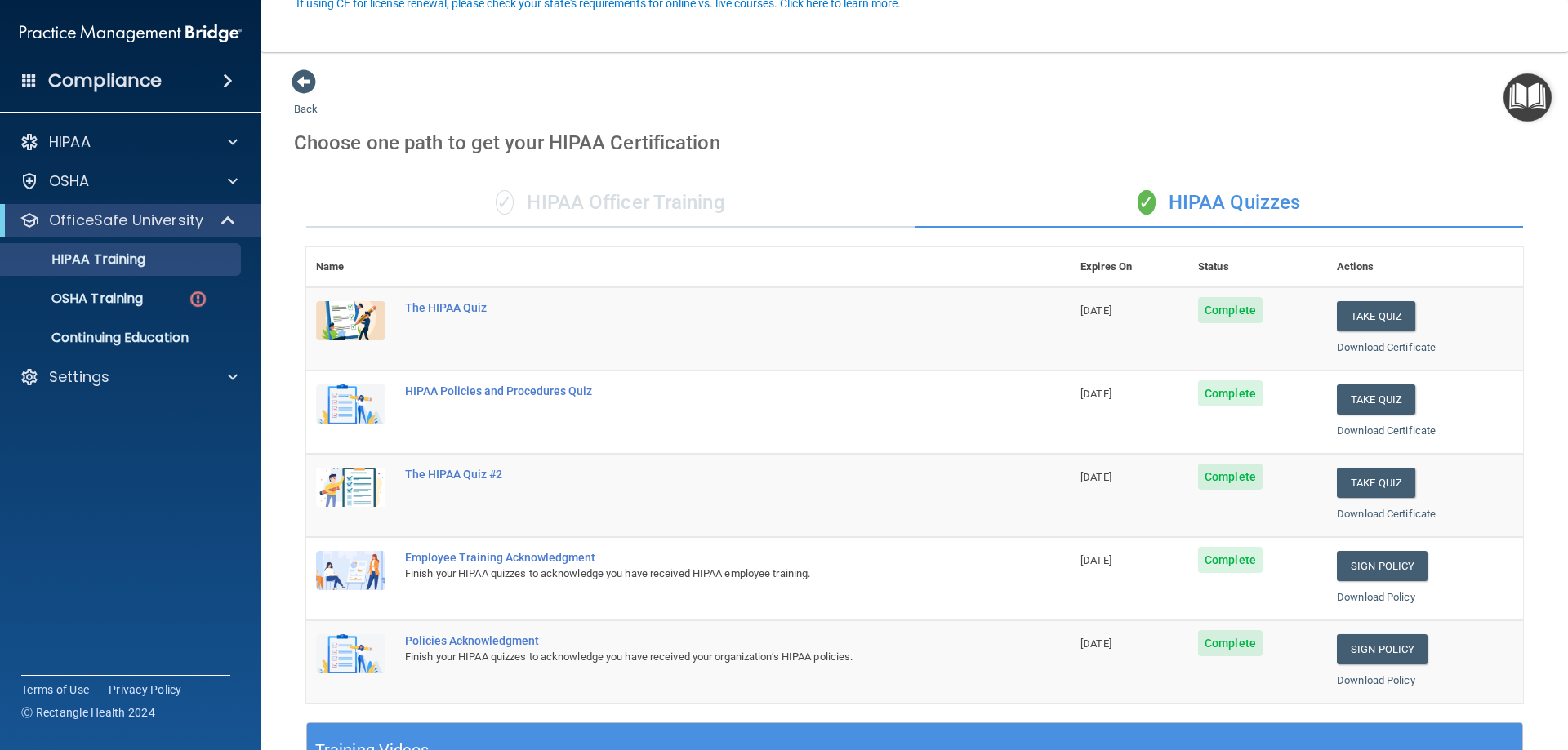
scroll to position [163, 0]
